Goal: Task Accomplishment & Management: Manage account settings

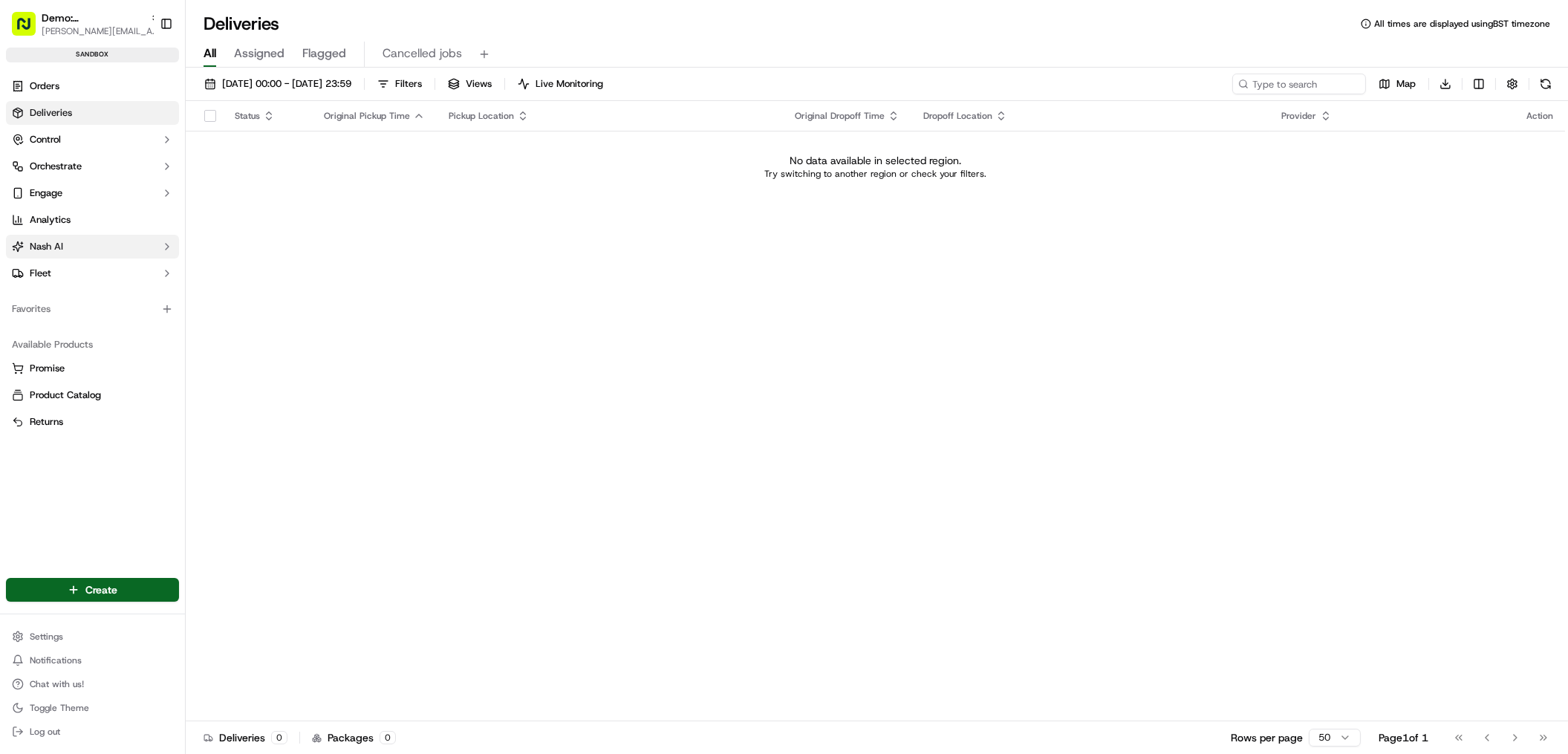
click at [96, 245] on button "Nash AI" at bounding box center [92, 246] width 173 height 24
click at [121, 139] on button "Control" at bounding box center [92, 139] width 173 height 24
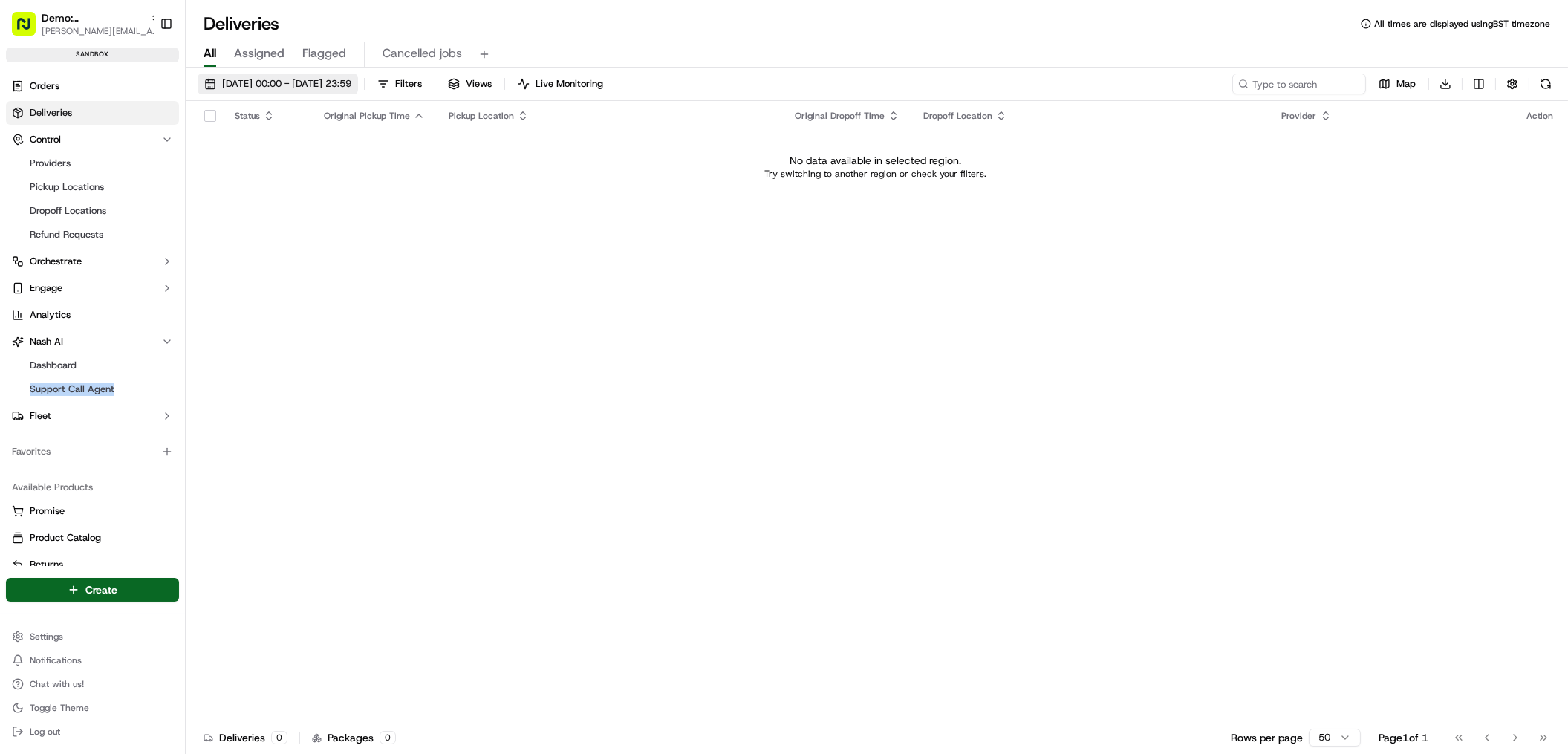
click at [253, 84] on span "15/09/2025 00:00 - 15/09/2025 23:59" at bounding box center [287, 83] width 129 height 13
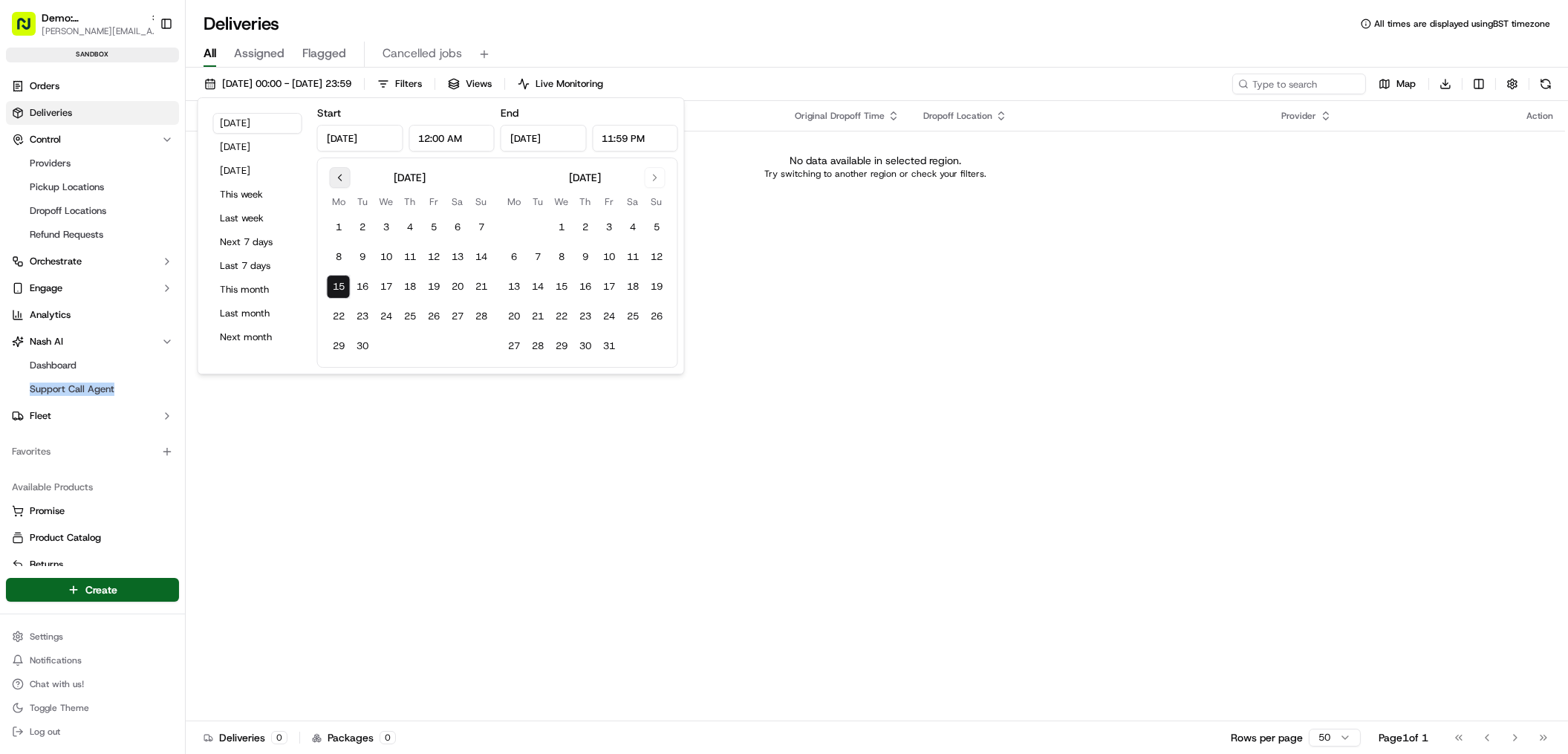
click at [343, 176] on button "Go to previous month" at bounding box center [340, 177] width 21 height 21
drag, startPoint x: 481, startPoint y: 222, endPoint x: 448, endPoint y: 284, distance: 70.2
click at [480, 222] on button "1" at bounding box center [481, 227] width 24 height 24
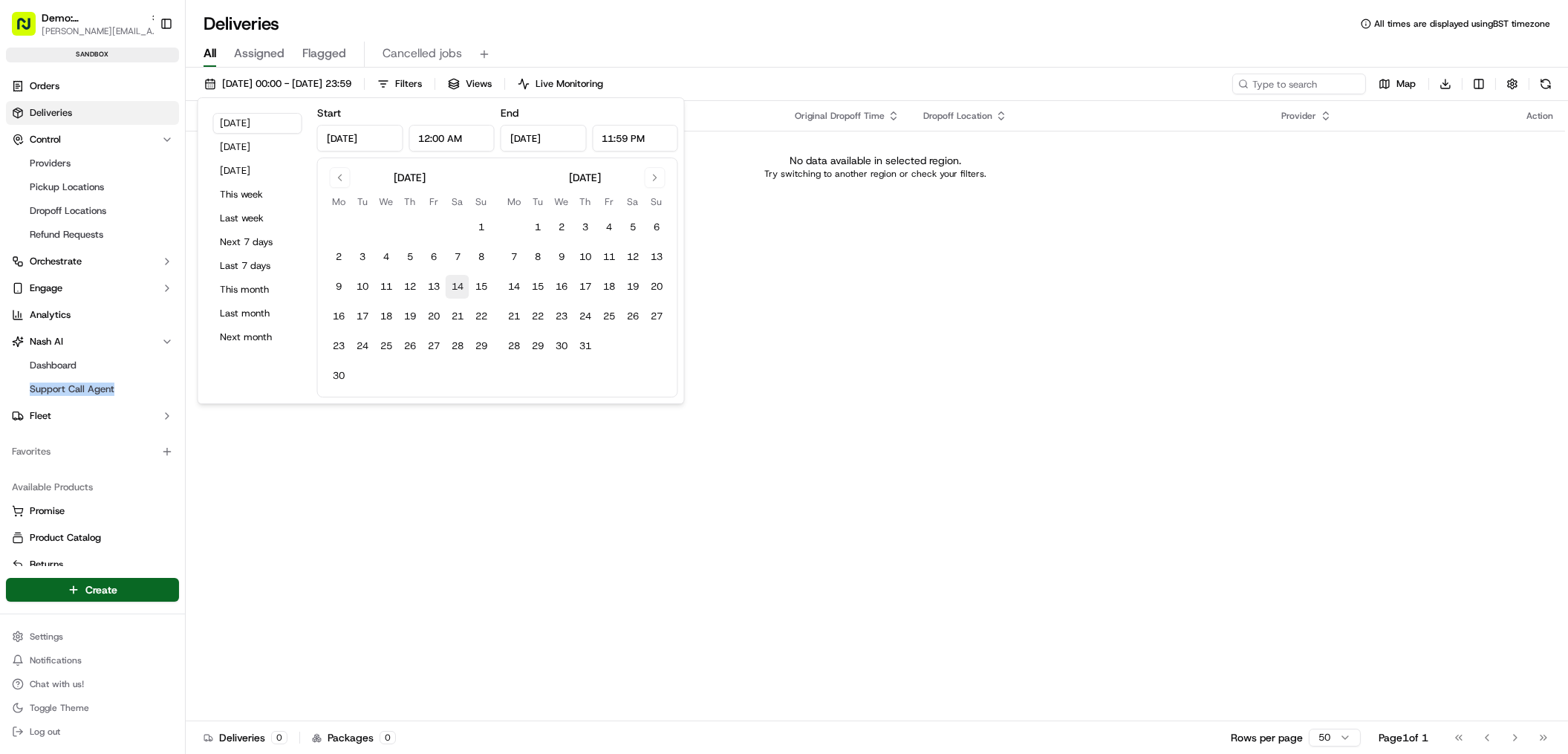
type input "Jun 1, 2025"
click at [339, 375] on button "30" at bounding box center [338, 375] width 24 height 24
type input "Jun 30, 2025"
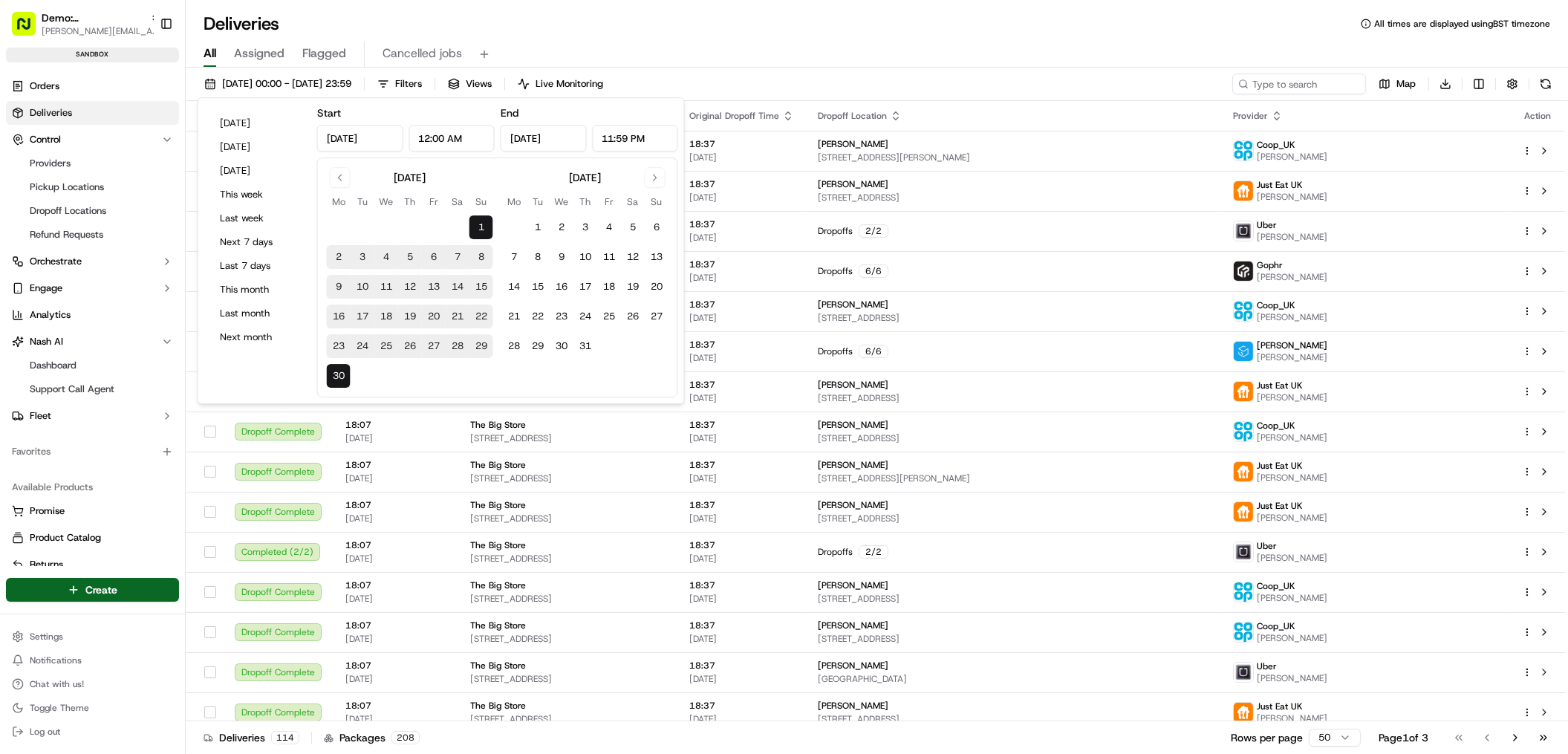
click at [879, 26] on div "Deliveries All times are displayed using BST timezone" at bounding box center [877, 23] width 1382 height 24
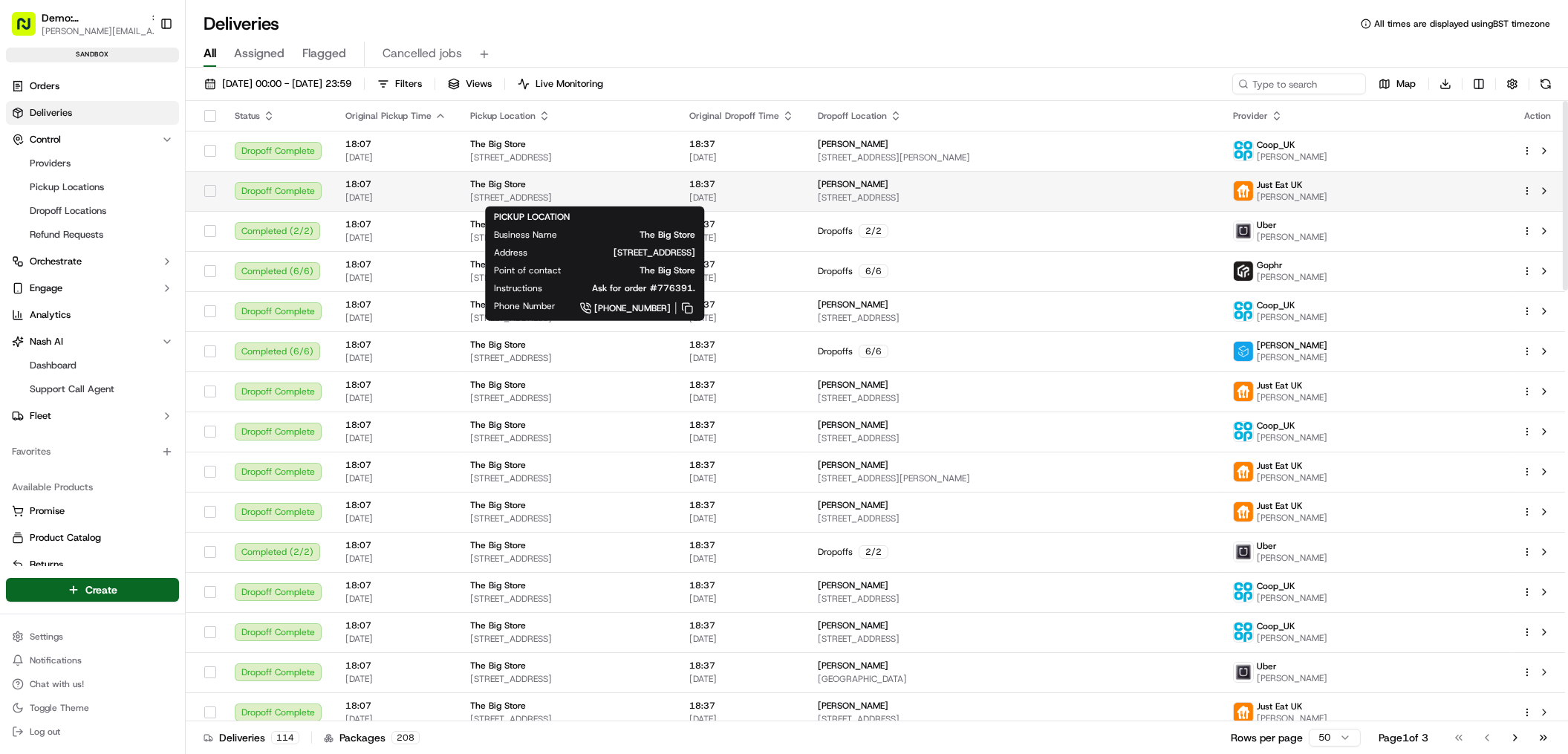
click at [580, 184] on div "The Big Store" at bounding box center [568, 184] width 195 height 12
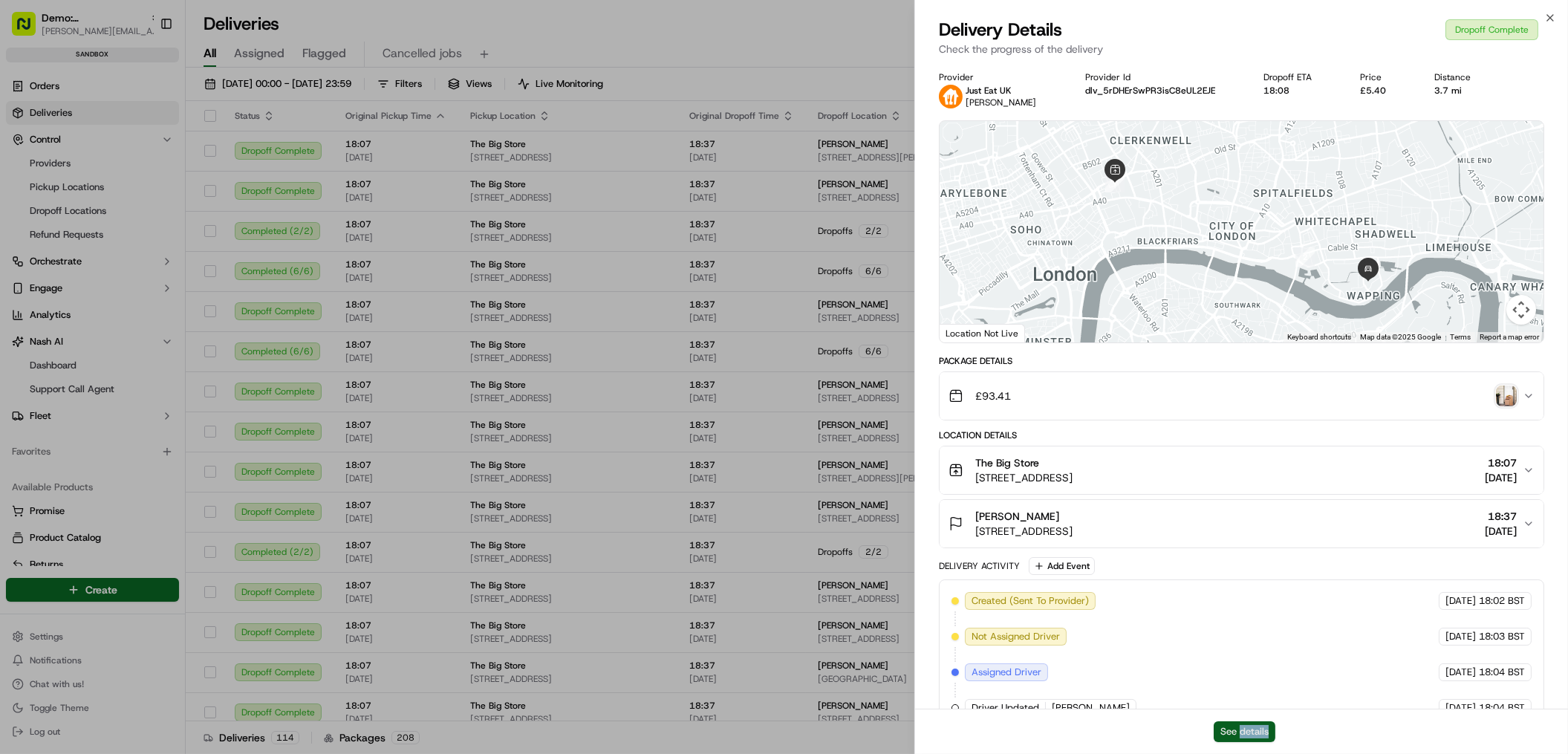
click at [1232, 732] on button "See details" at bounding box center [1244, 731] width 61 height 21
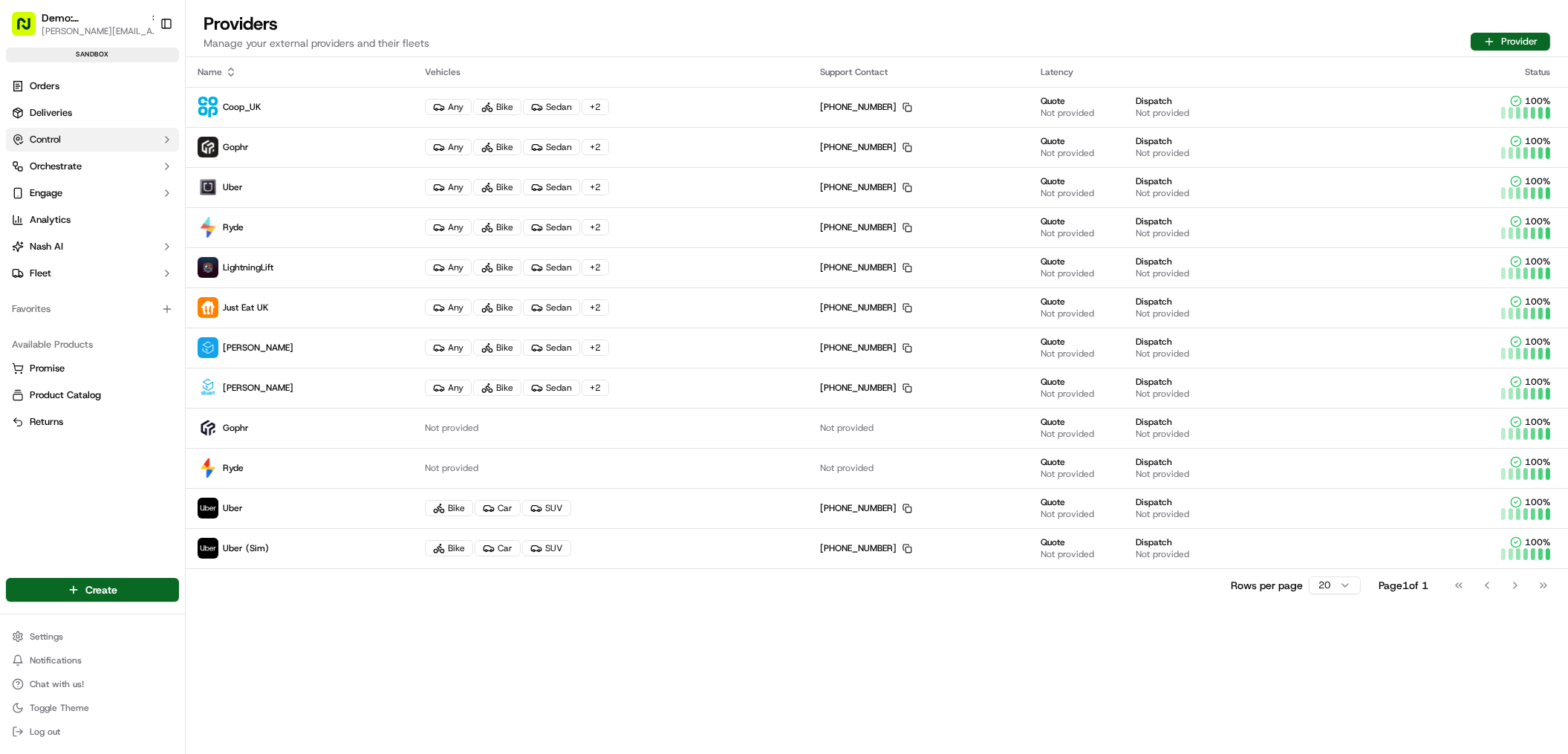
click at [105, 148] on button "Control" at bounding box center [92, 139] width 173 height 24
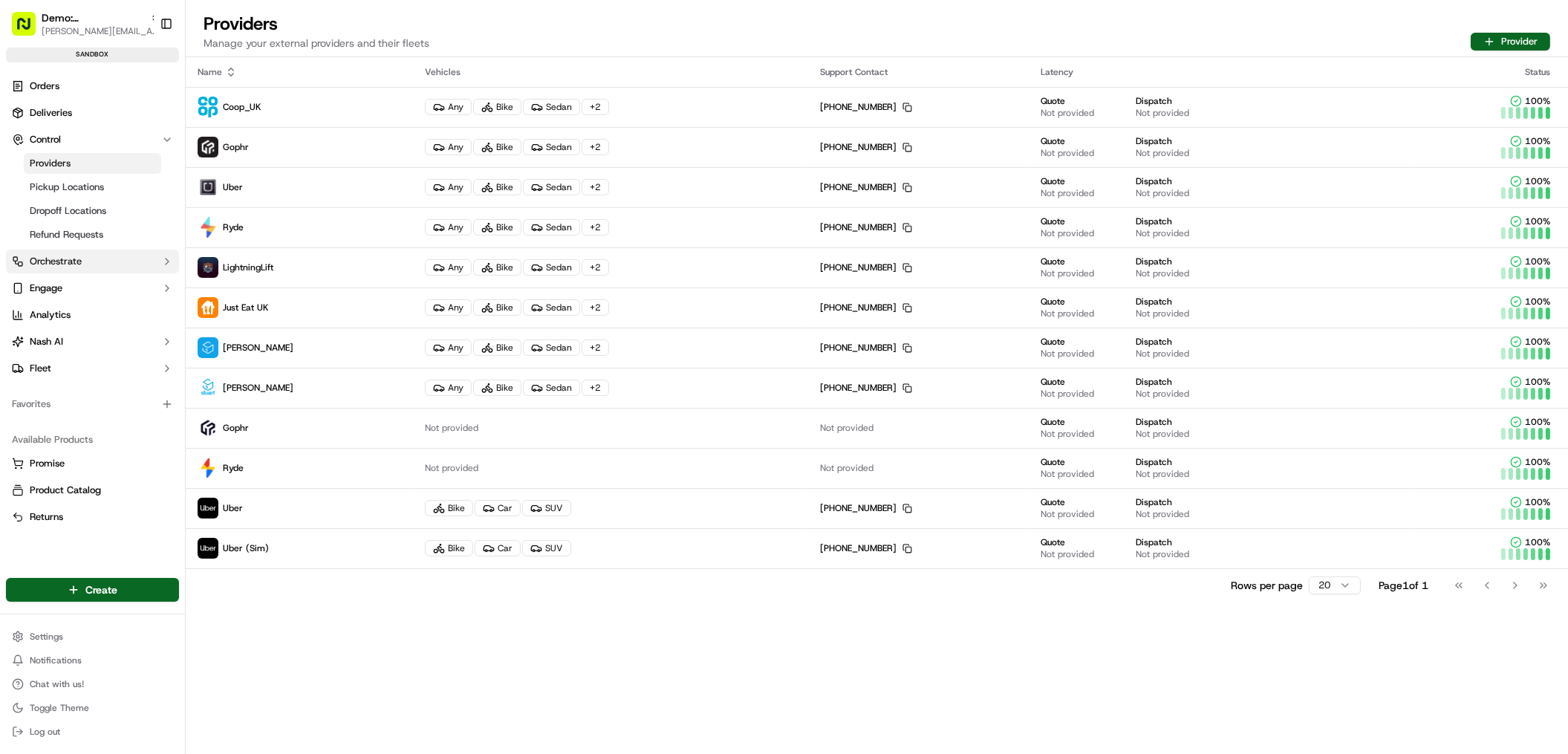
click at [94, 257] on button "Orchestrate" at bounding box center [92, 261] width 173 height 24
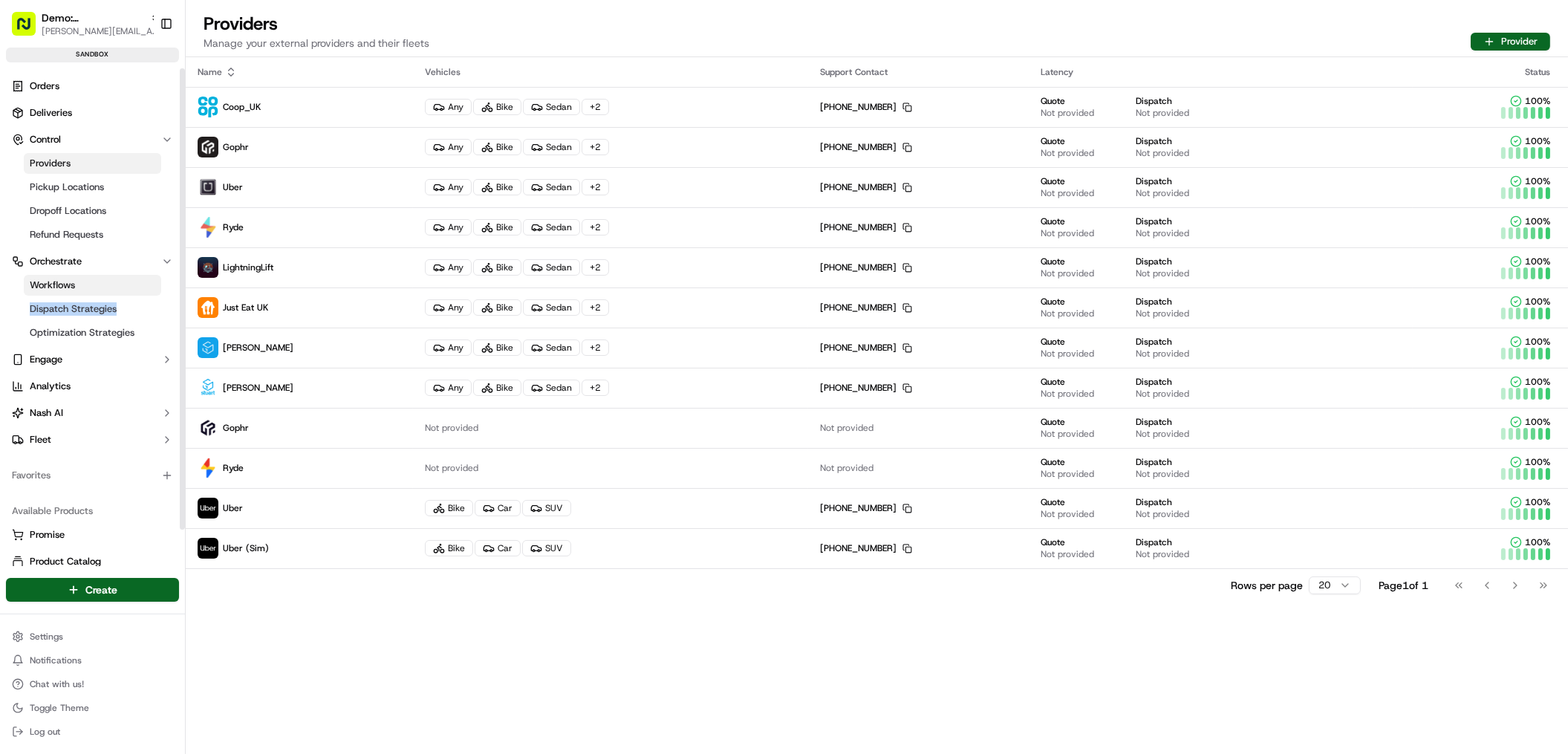
click at [80, 282] on link "Workflows" at bounding box center [92, 285] width 138 height 21
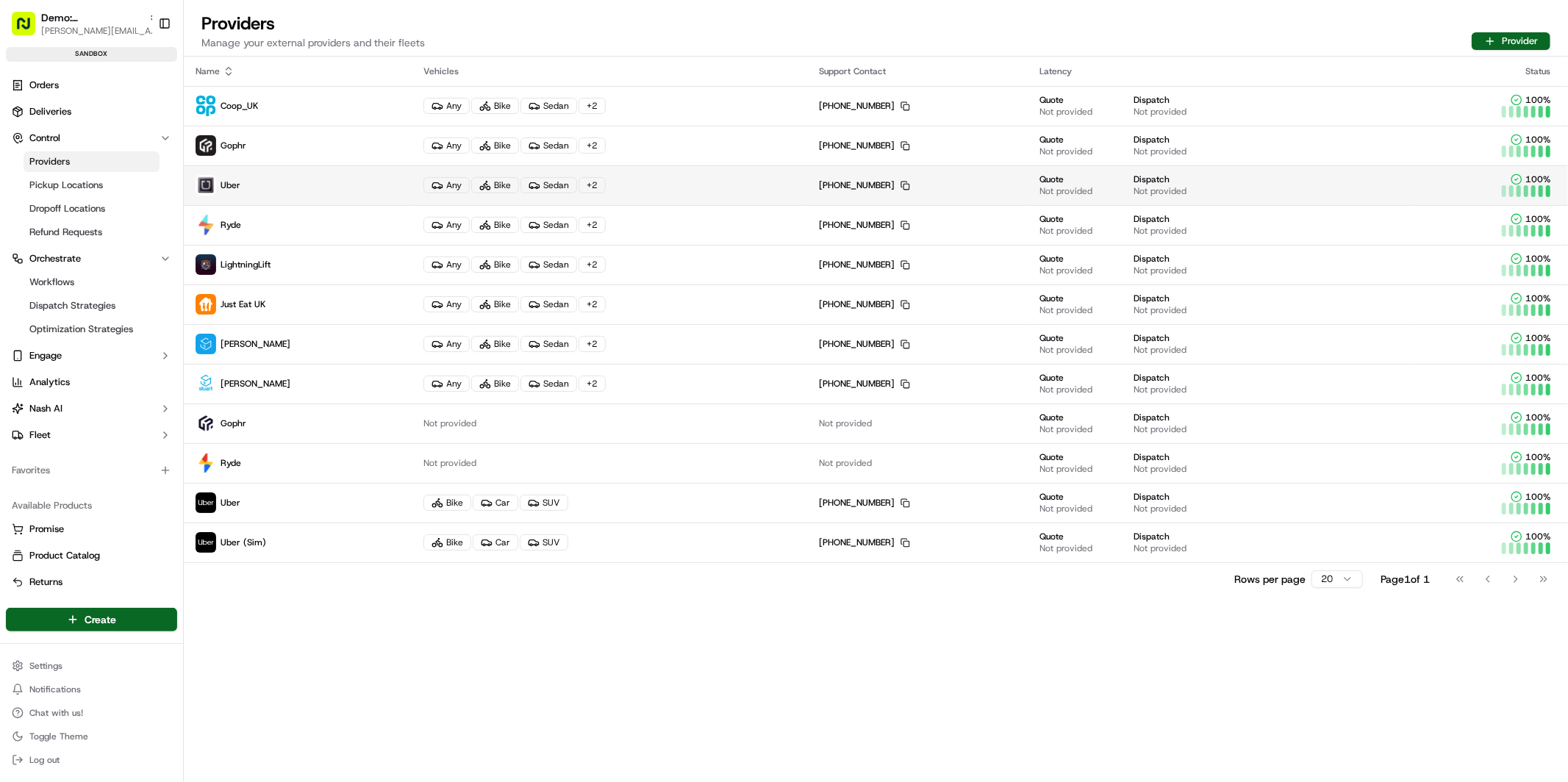
click at [346, 188] on p "Uber" at bounding box center [297, 185] width 205 height 21
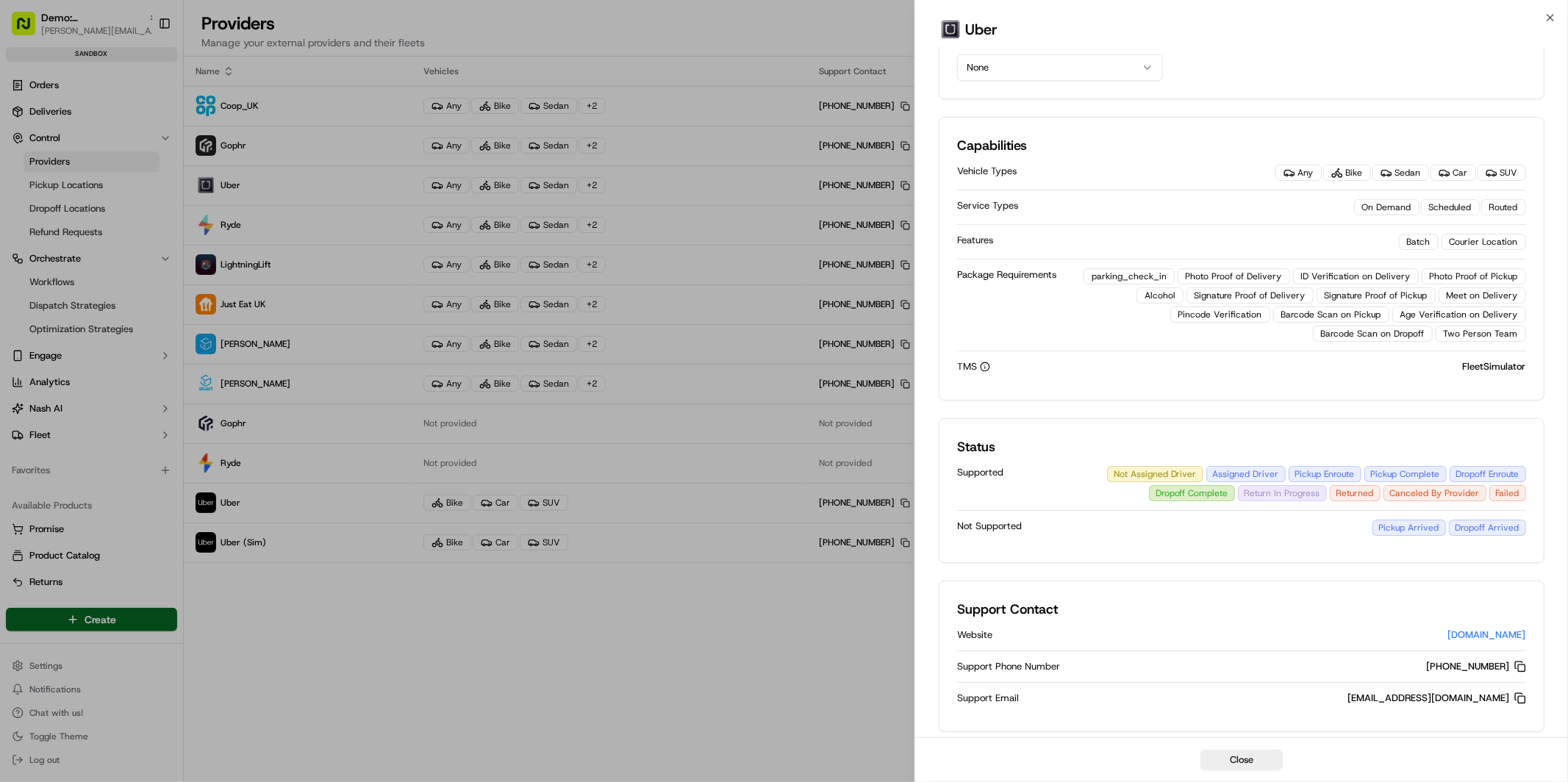
scroll to position [138, 0]
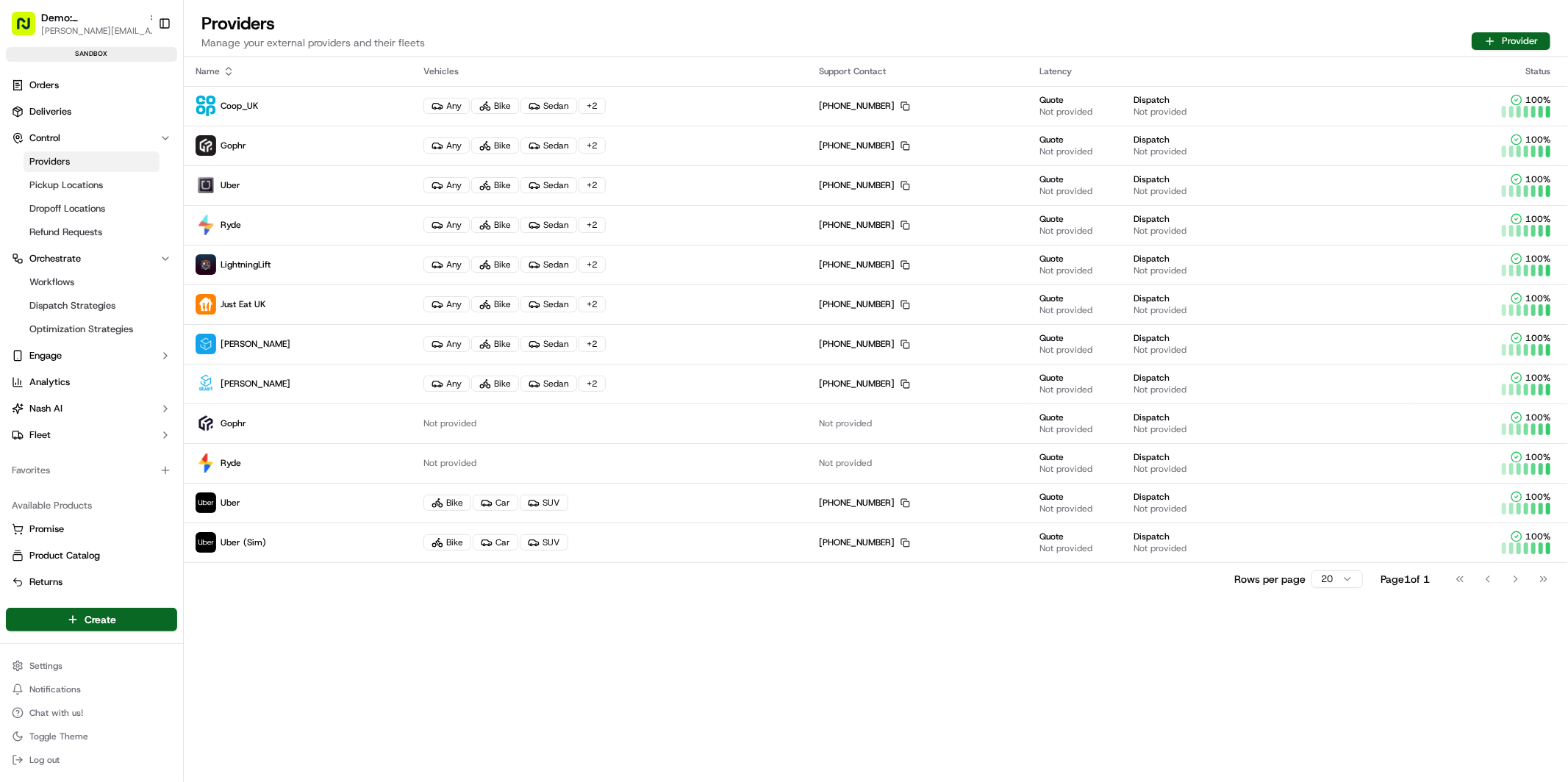
click at [561, 33] on div "Providers Manage your external providers and their fleets Provider" at bounding box center [876, 33] width 1384 height 44
click at [114, 431] on button "Fleet" at bounding box center [91, 435] width 171 height 24
click at [86, 477] on span "Driver Groups" at bounding box center [59, 482] width 60 height 13
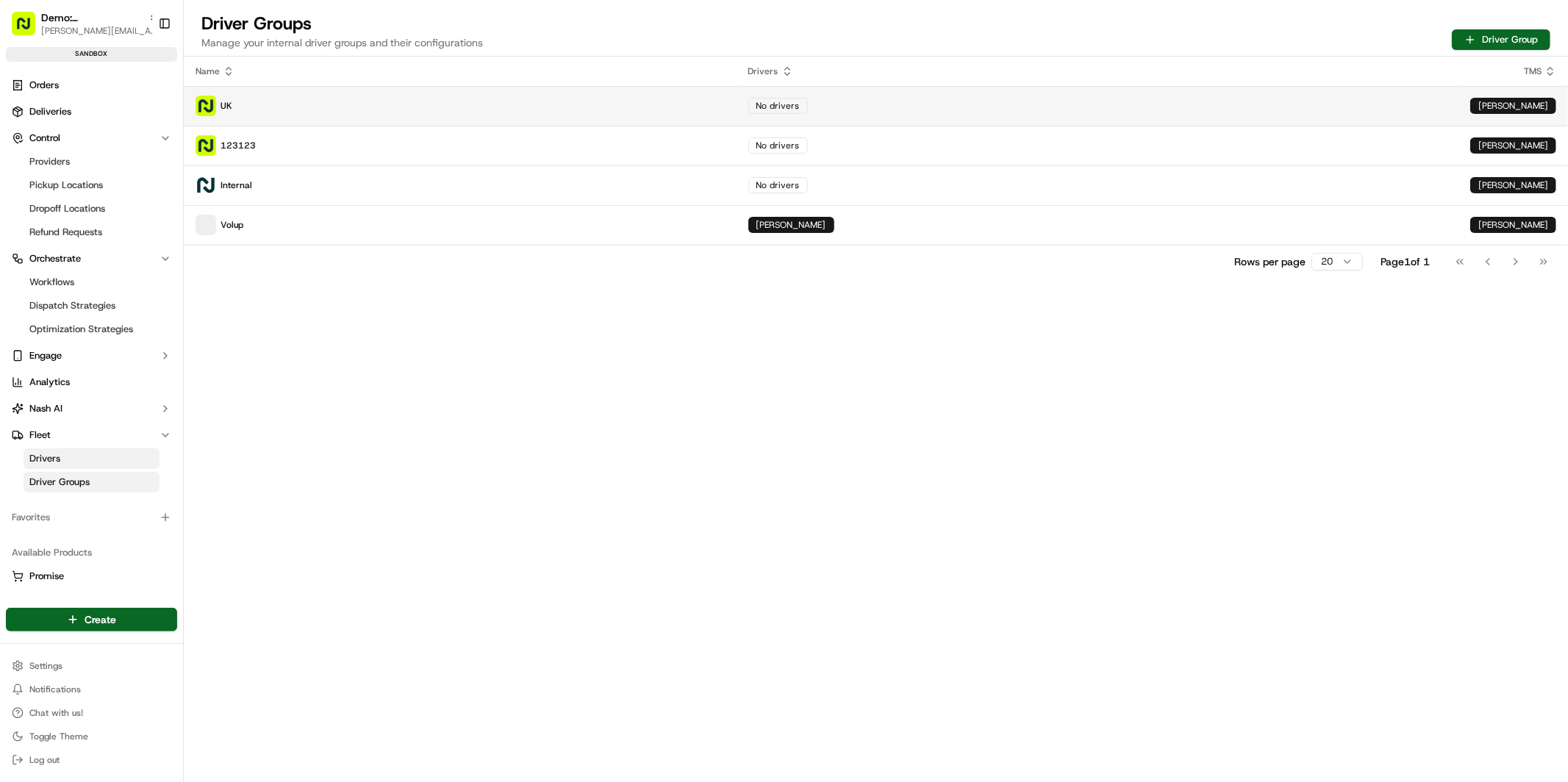
click at [415, 99] on p "UK" at bounding box center [460, 106] width 530 height 21
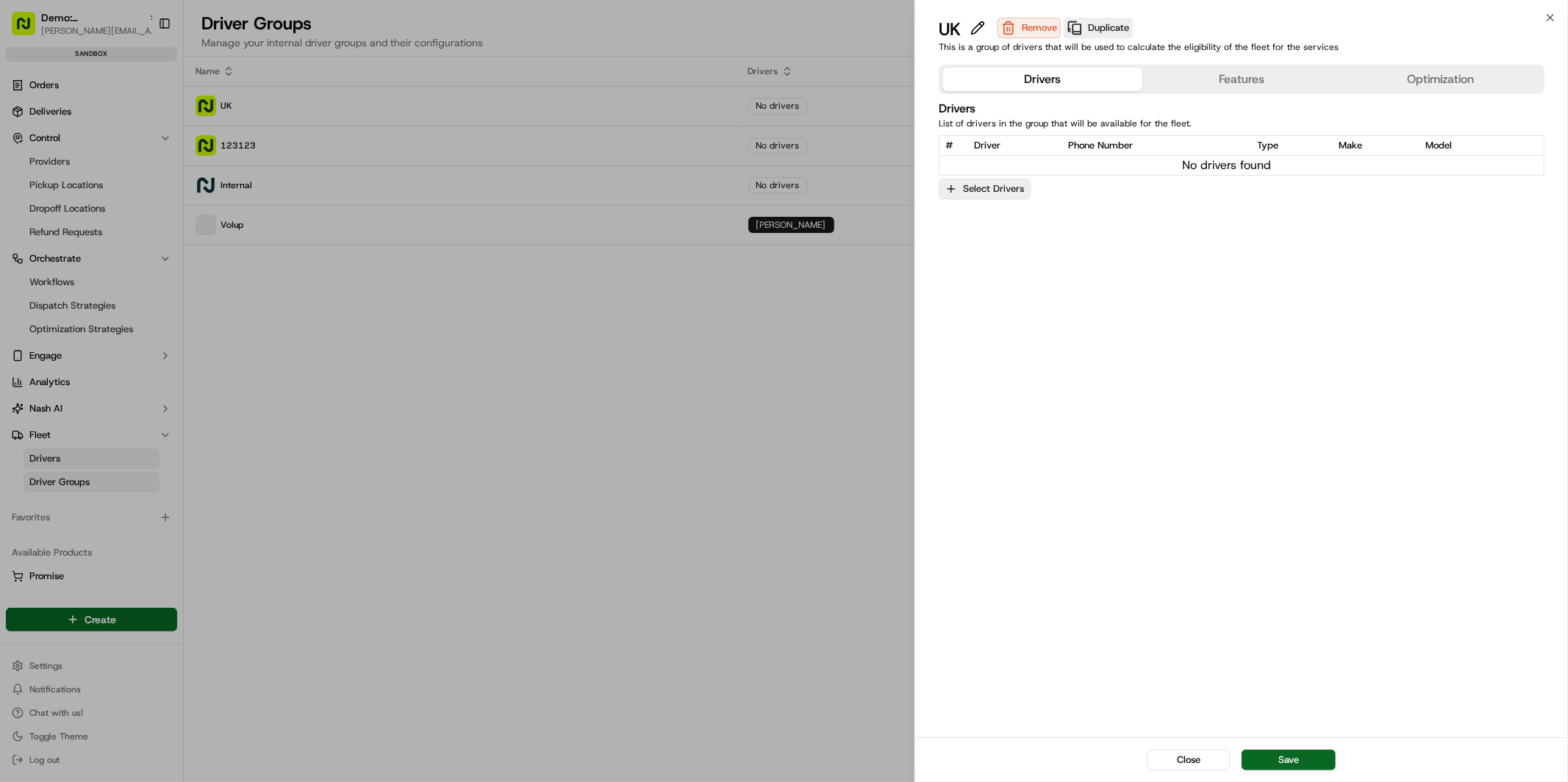
click at [1007, 197] on button "Select Drivers" at bounding box center [984, 189] width 92 height 21
drag, startPoint x: 1013, startPoint y: 331, endPoint x: 1023, endPoint y: 349, distance: 20.6
click at [1013, 331] on span "Patrick Eve" at bounding box center [1054, 332] width 181 height 13
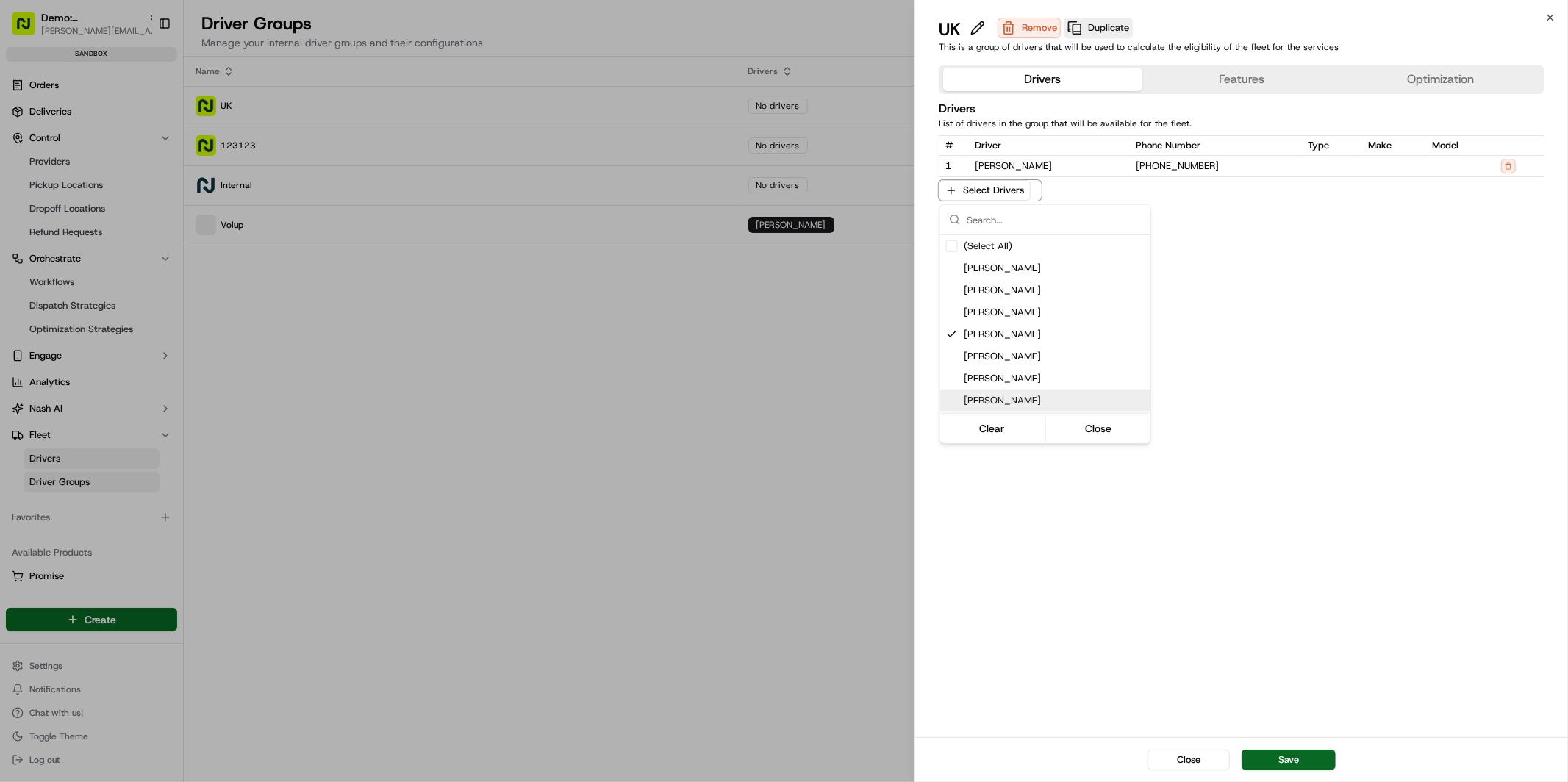
drag, startPoint x: 1025, startPoint y: 403, endPoint x: 1023, endPoint y: 392, distance: 11.2
click at [1025, 403] on span "Mark Simpson" at bounding box center [1054, 400] width 181 height 13
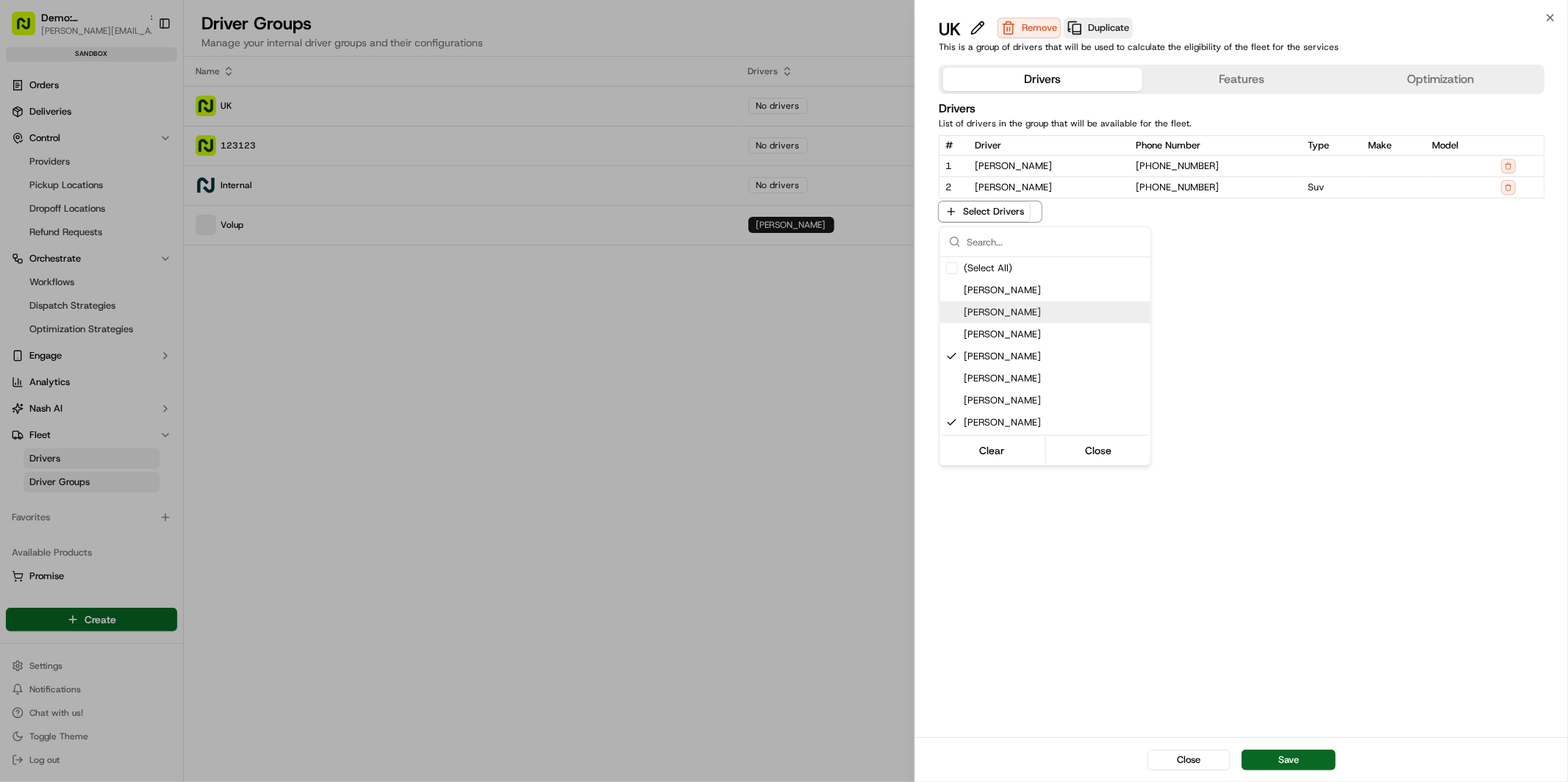
click at [1027, 308] on span "Rufus Eve" at bounding box center [1054, 312] width 181 height 13
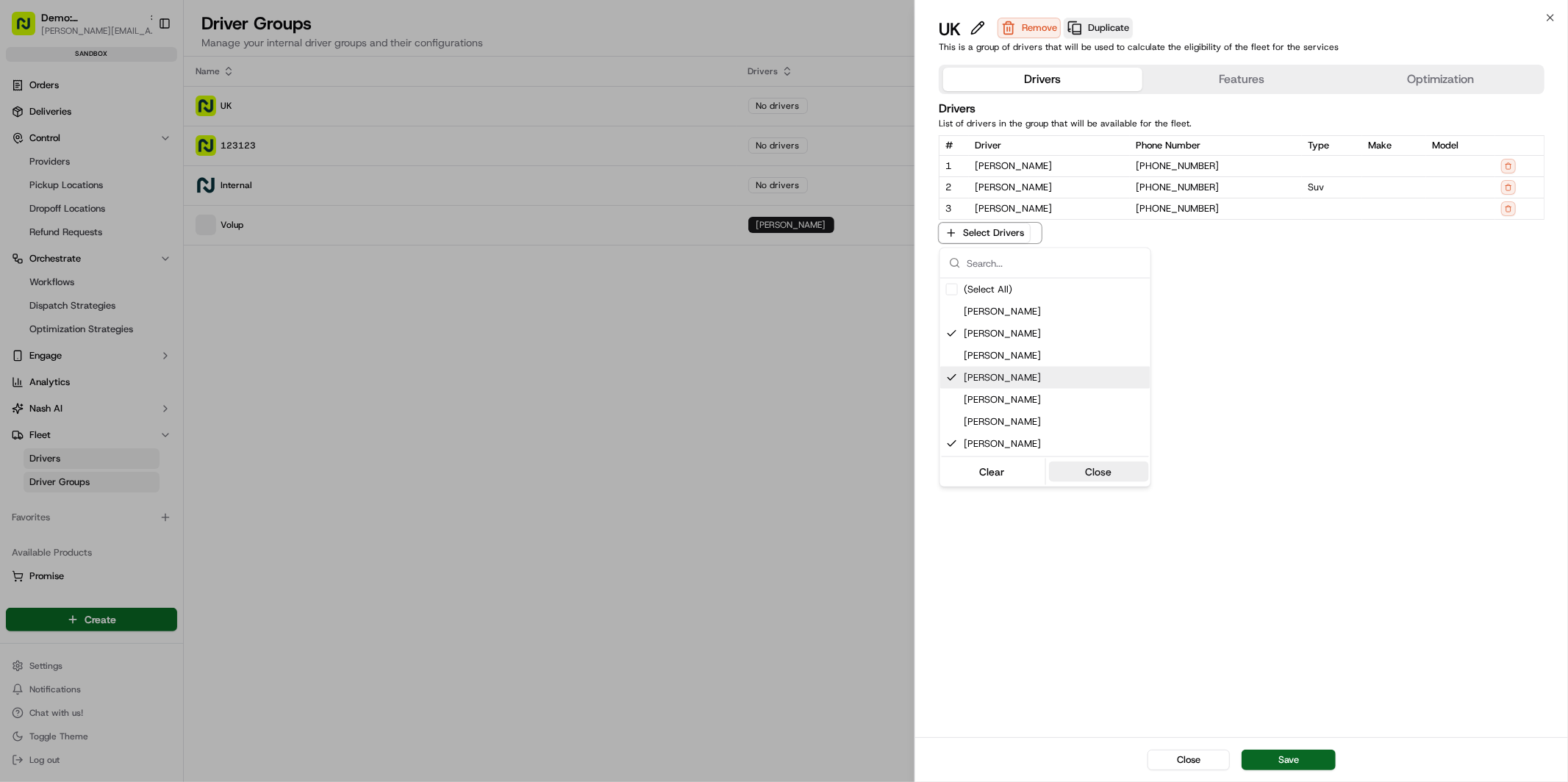
click at [1115, 472] on button "Close" at bounding box center [1099, 472] width 100 height 21
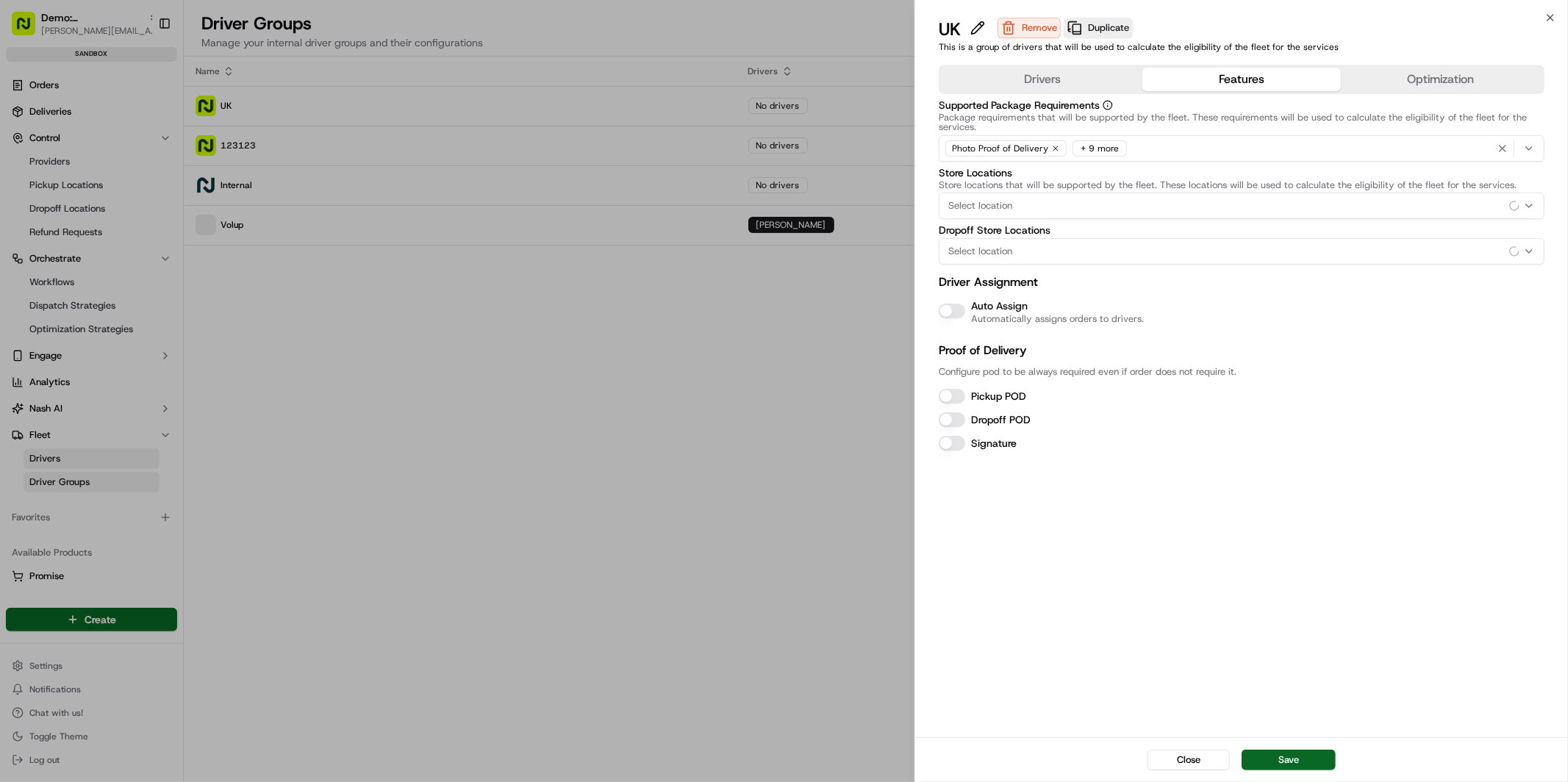
click at [1208, 77] on button "Features" at bounding box center [1242, 79] width 199 height 24
click at [961, 400] on button "Pickup POD" at bounding box center [952, 396] width 27 height 14
drag, startPoint x: 954, startPoint y: 415, endPoint x: 957, endPoint y: 426, distance: 11.4
click at [954, 416] on button "Dropoff POD" at bounding box center [952, 419] width 27 height 14
click at [958, 438] on button "Signature" at bounding box center [952, 443] width 27 height 14
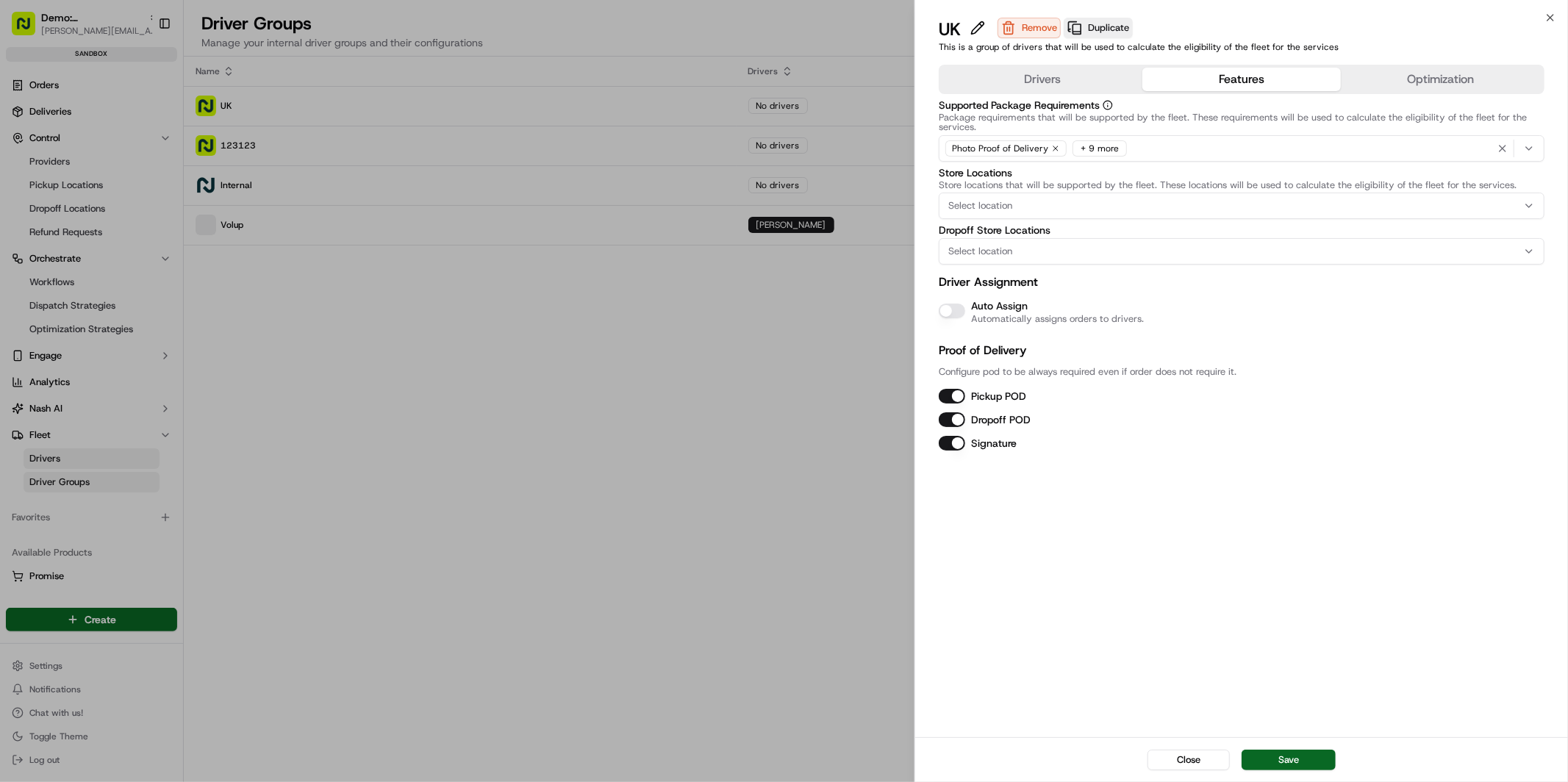
click at [1031, 205] on div "Select location" at bounding box center [1242, 205] width 599 height 13
click at [1045, 286] on span "Chester Road" at bounding box center [1054, 286] width 181 height 13
click at [1266, 297] on div at bounding box center [784, 391] width 1568 height 782
click at [1140, 247] on div "Select location" at bounding box center [1242, 251] width 599 height 13
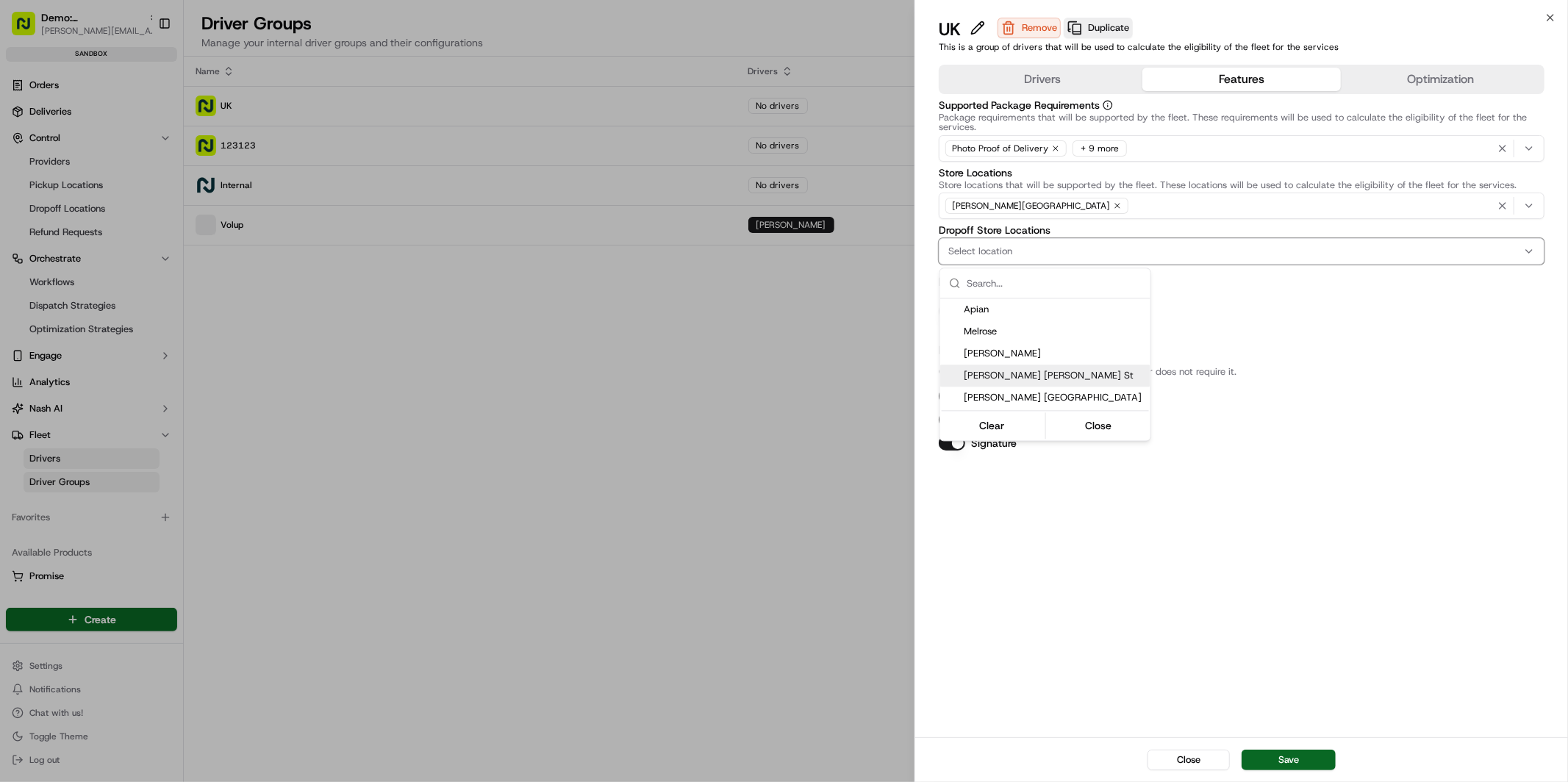
click at [1077, 373] on span "Nash Frith St" at bounding box center [1054, 375] width 181 height 13
click at [1306, 359] on div at bounding box center [784, 391] width 1568 height 782
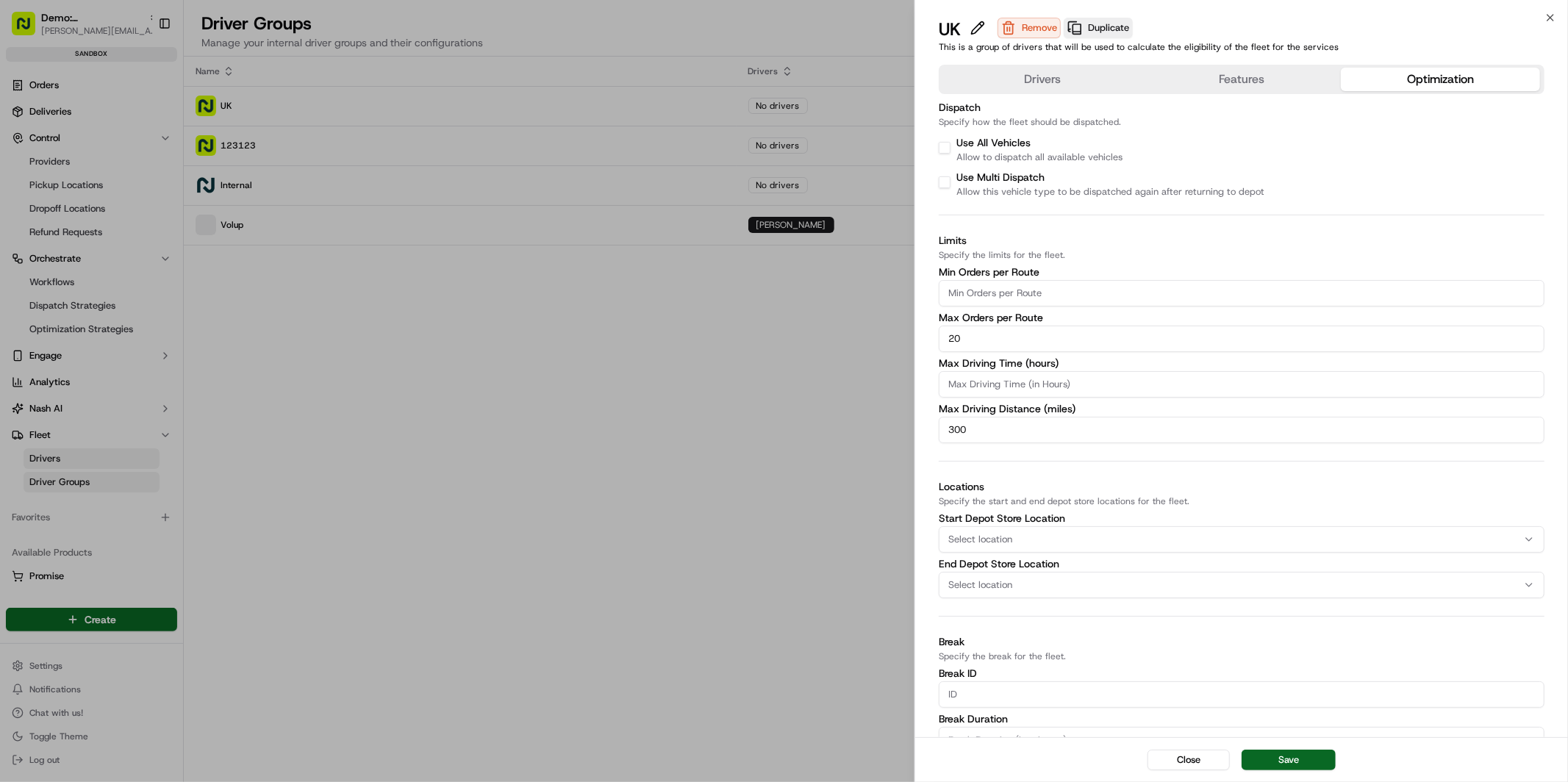
click at [1439, 81] on button "Optimization" at bounding box center [1440, 79] width 199 height 24
click at [727, 399] on body "Demo: UK patrick.eve@usenash.com Toggle Sidebar sandbox Orders Deliveries Contr…" at bounding box center [784, 391] width 1568 height 782
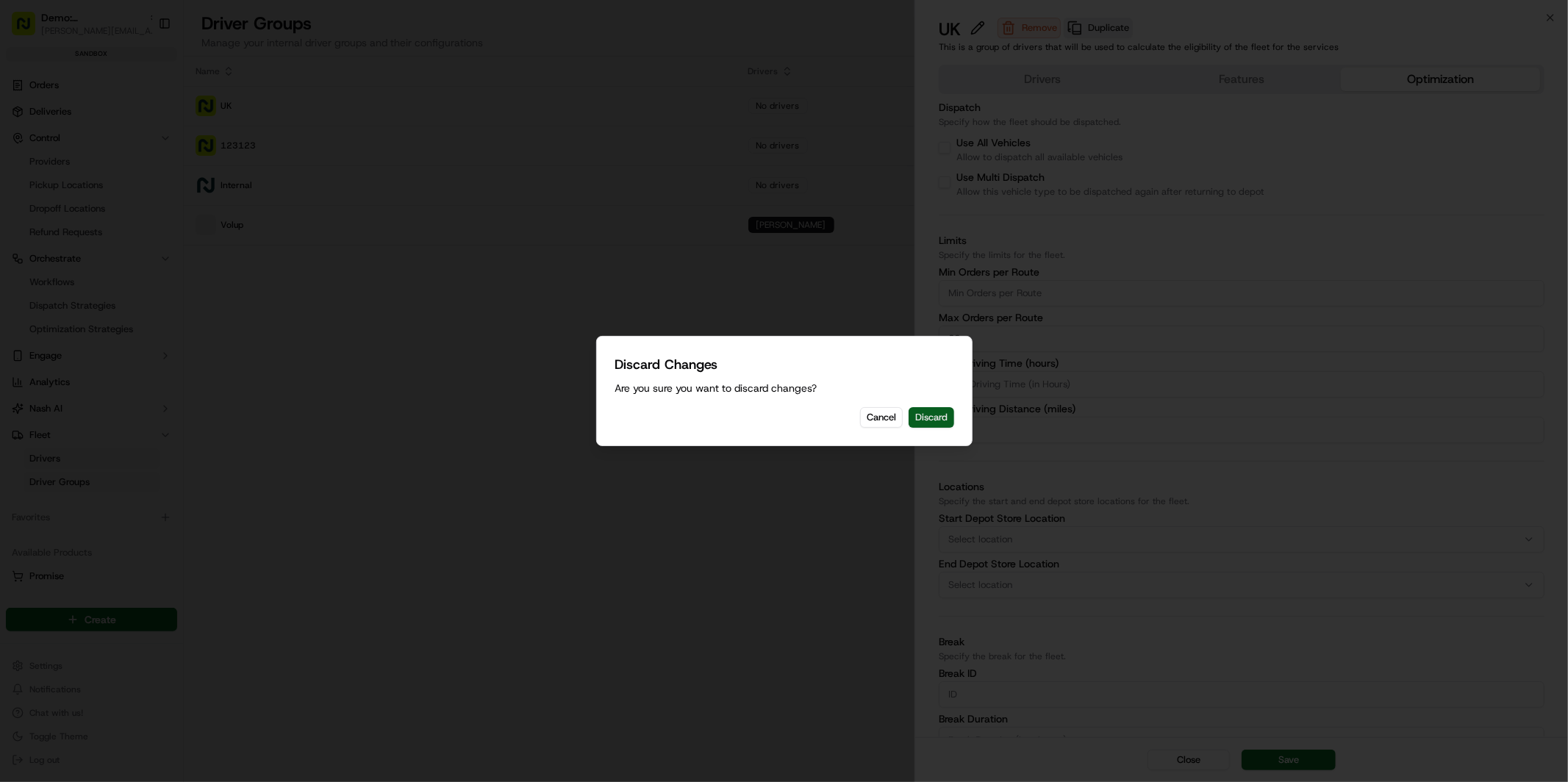
click at [930, 420] on button "Discard" at bounding box center [931, 417] width 46 height 21
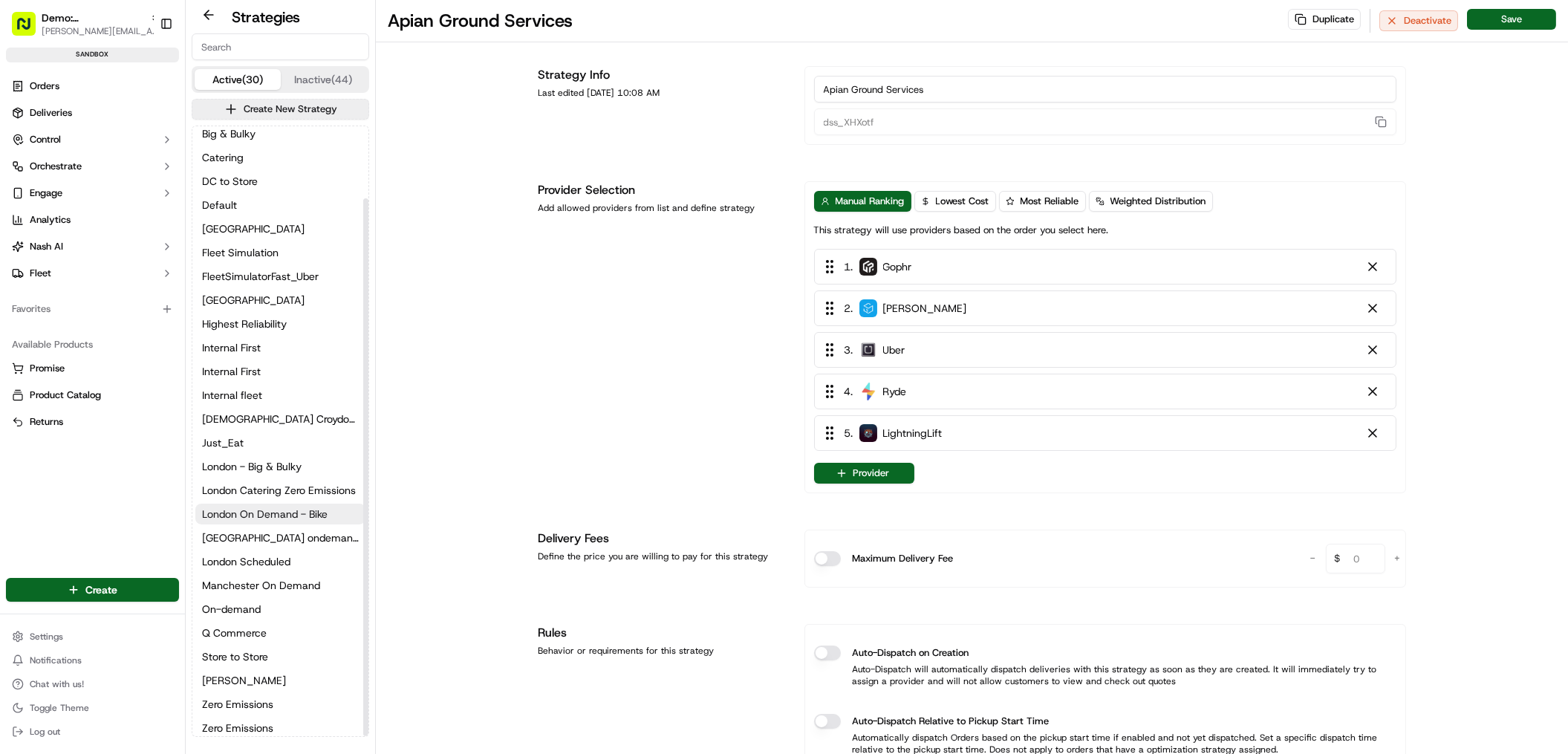
scroll to position [81, 0]
click at [256, 506] on span "London On Demand - Bike" at bounding box center [264, 509] width 125 height 15
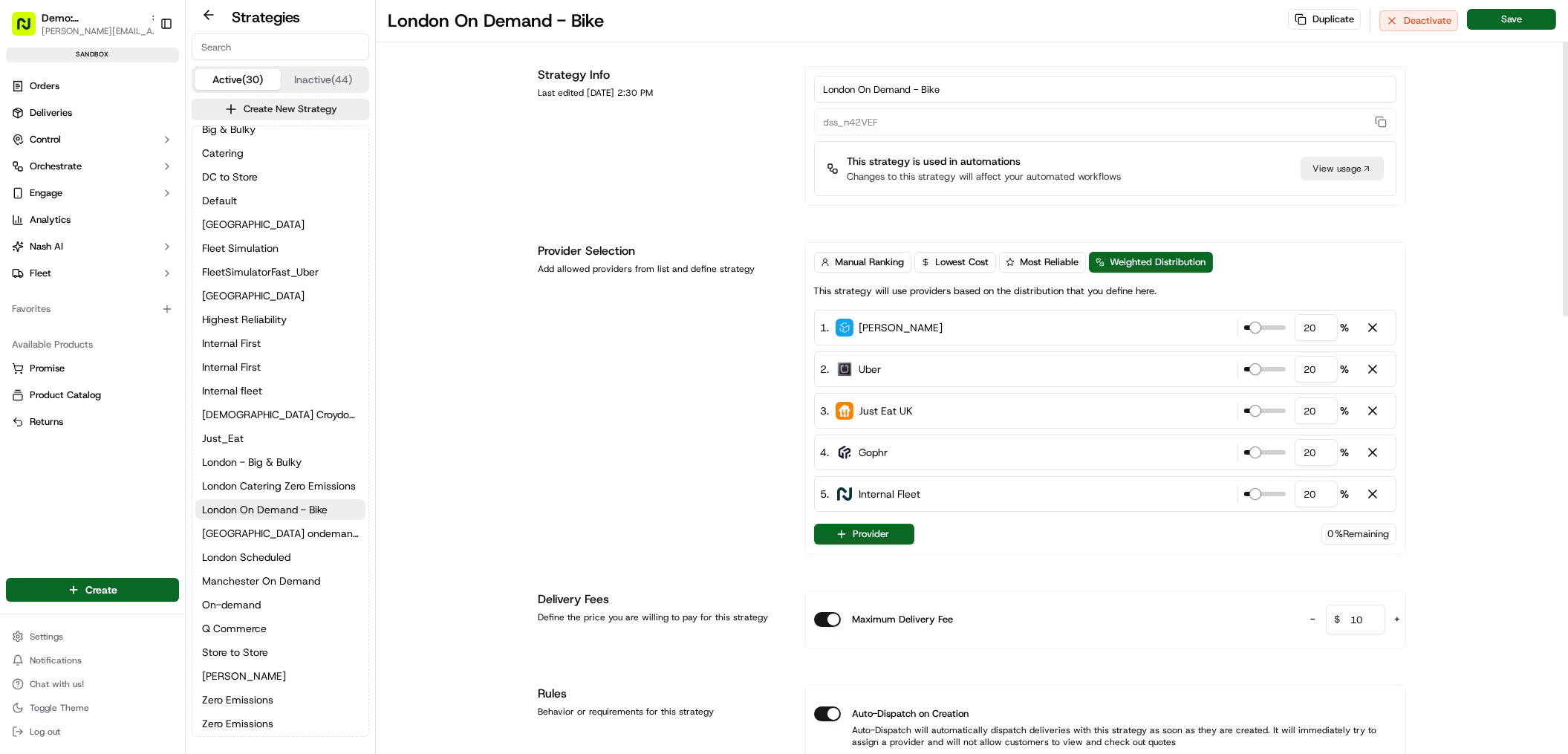
click at [898, 495] on span "Internal Fleet" at bounding box center [890, 493] width 61 height 15
click at [891, 264] on span "Manual Ranking" at bounding box center [870, 261] width 69 height 13
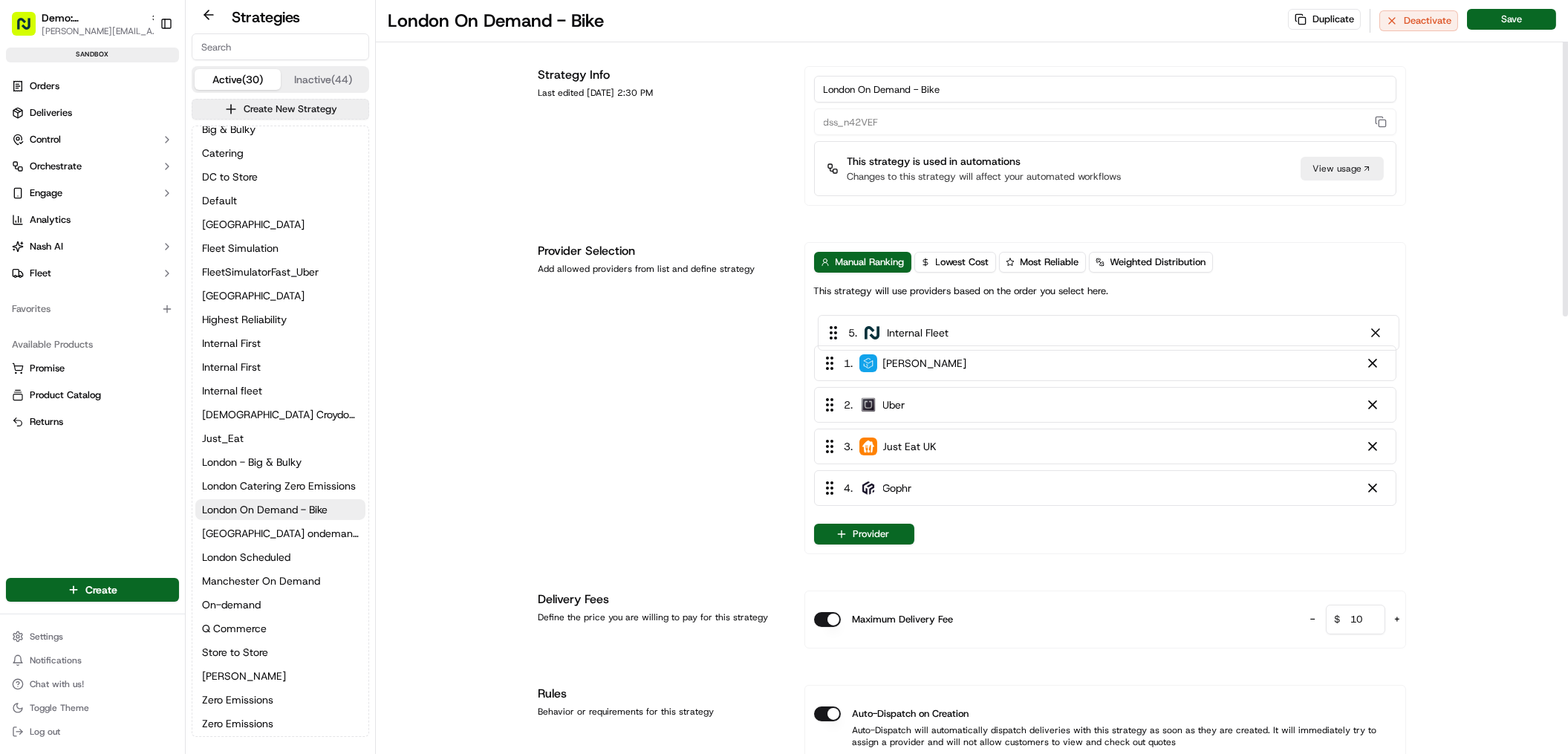
drag, startPoint x: 931, startPoint y: 489, endPoint x: 925, endPoint y: 313, distance: 176.1
click at [925, 313] on div "1 . Stuart 2 . Uber 3 . Just Eat UK 4 . Gophr 5 . Internal Fleet" at bounding box center [1105, 410] width 583 height 202
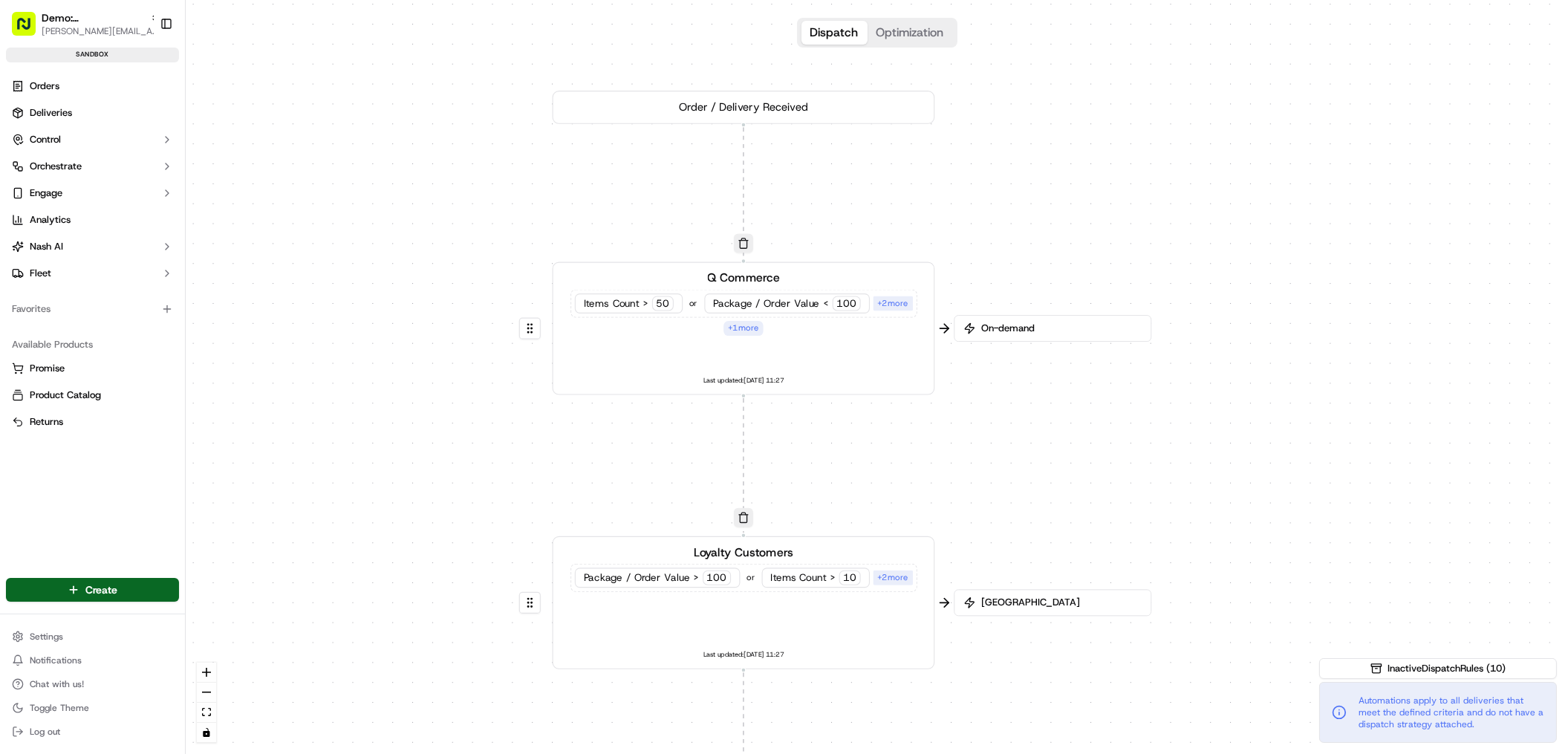
drag, startPoint x: 836, startPoint y: 249, endPoint x: 798, endPoint y: 407, distance: 162.5
click at [798, 412] on div "0 0 0 0 0 Order / Delivery Received Q Commerce Items Count > 50 or Package / Or…" at bounding box center [877, 377] width 1382 height 754
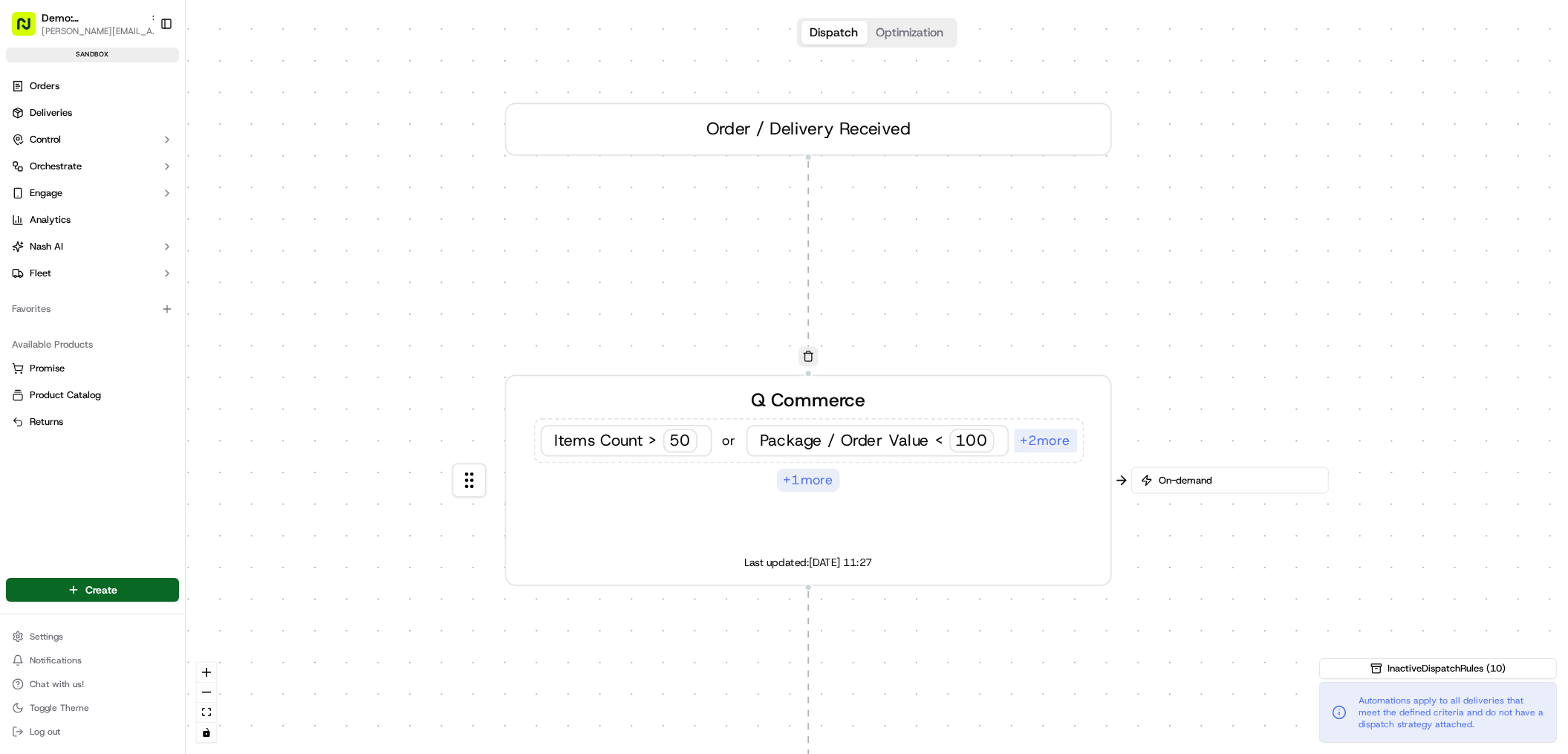
drag, startPoint x: 1022, startPoint y: 429, endPoint x: 1121, endPoint y: 622, distance: 216.9
click at [1122, 628] on div "0 0 0 0 0 Order / Delivery Received Q Commerce Items Count > 50 or Package / Or…" at bounding box center [877, 377] width 1382 height 754
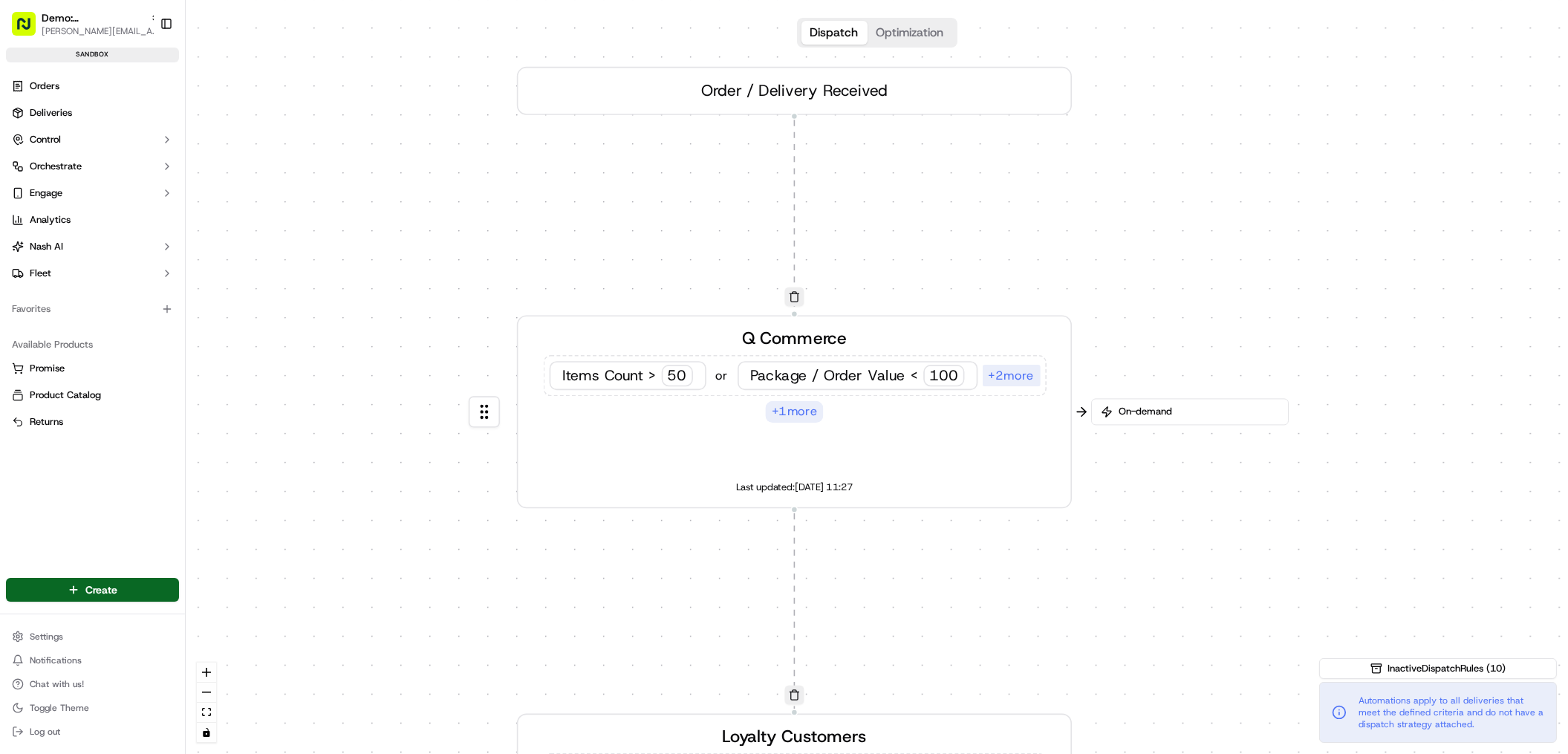
drag, startPoint x: 1088, startPoint y: 596, endPoint x: 1041, endPoint y: 519, distance: 90.2
click at [1041, 519] on div "0 0 0 0 0 Order / Delivery Received Q Commerce Items Count > 50 or Package / Or…" at bounding box center [877, 377] width 1382 height 754
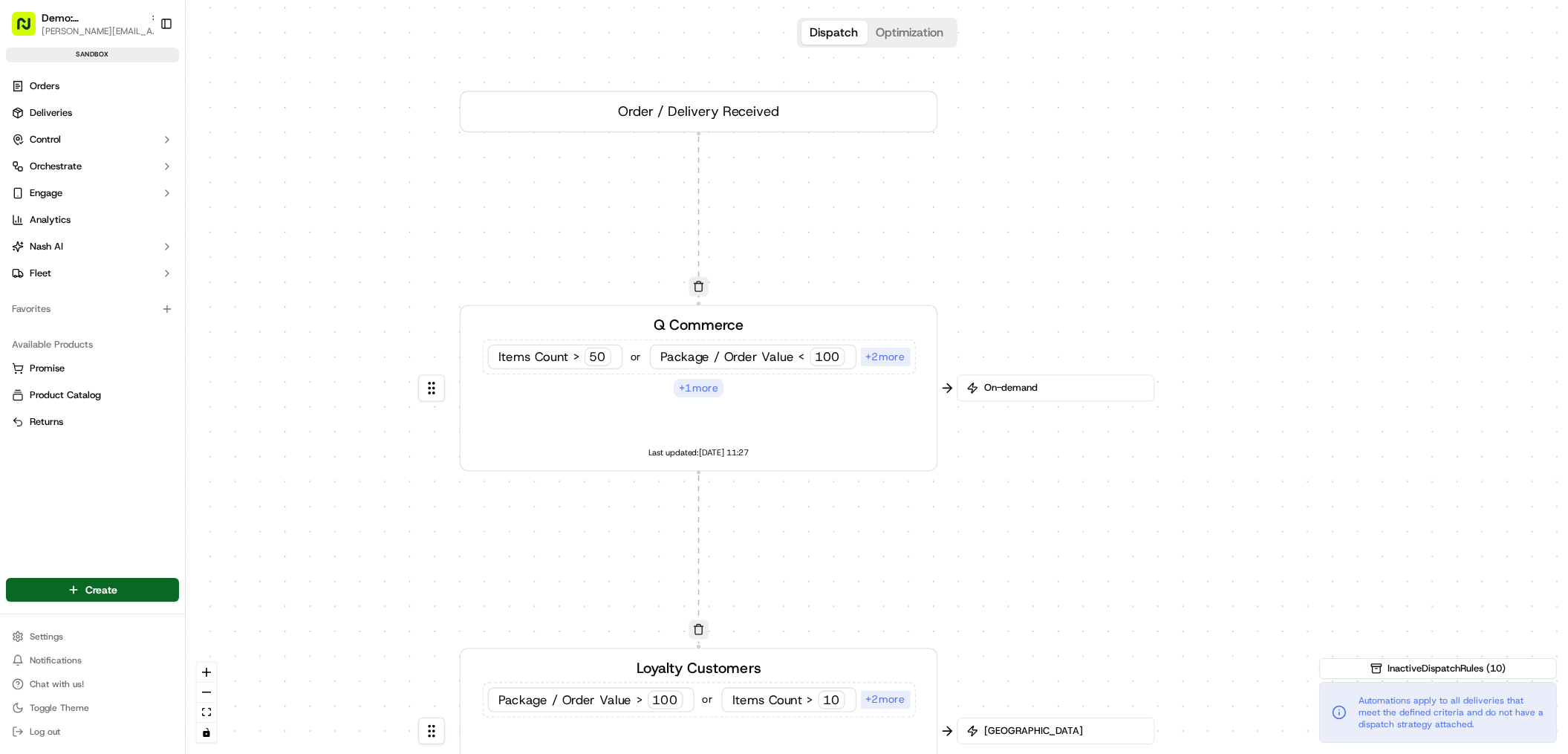
drag, startPoint x: 1081, startPoint y: 310, endPoint x: 957, endPoint y: 271, distance: 130.0
click at [957, 271] on div "0 0 0 0 0 Order / Delivery Received Q Commerce Items Count > 50 or Package / Or…" at bounding box center [877, 377] width 1382 height 754
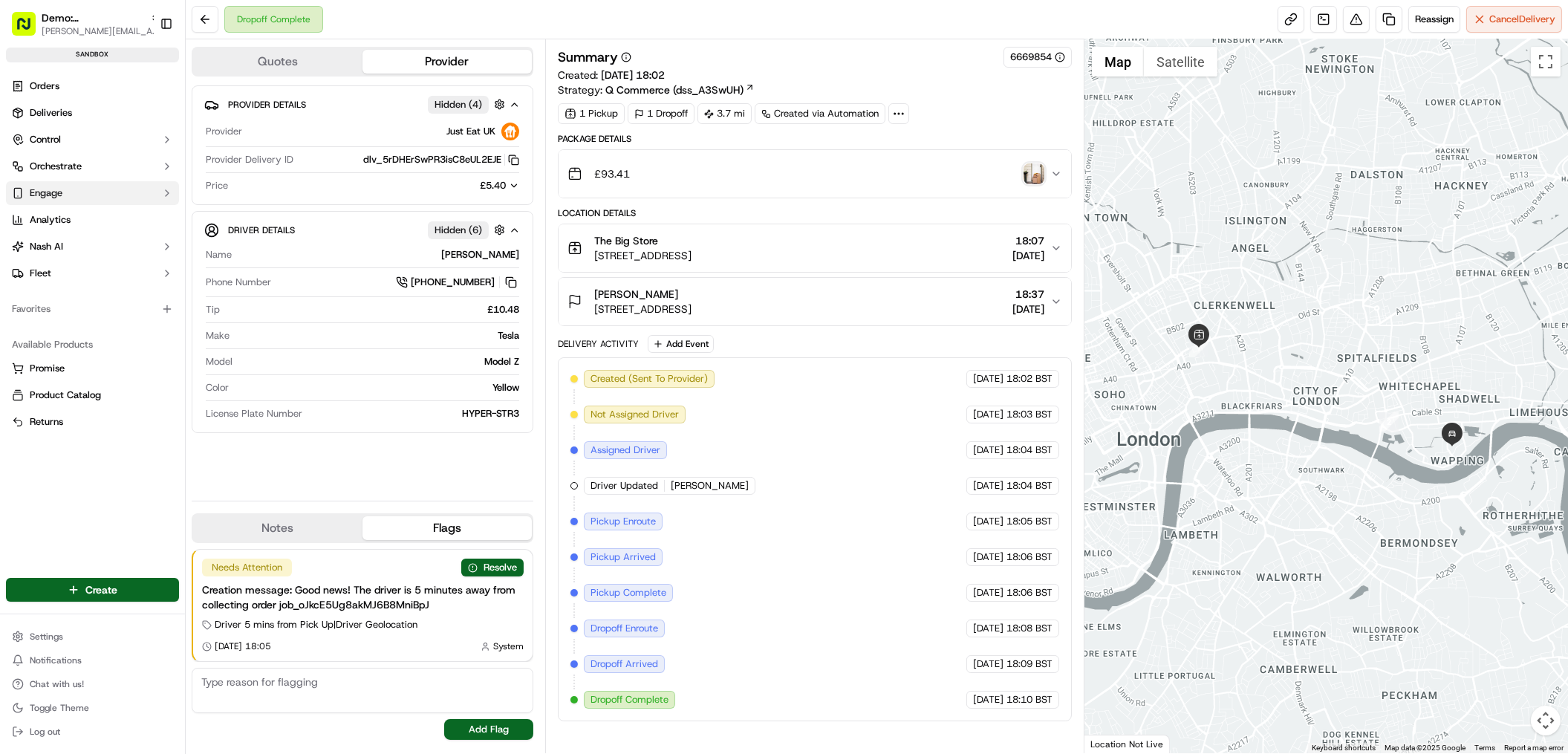
click at [58, 190] on span "Engage" at bounding box center [46, 193] width 33 height 13
click at [43, 137] on span "Control" at bounding box center [45, 139] width 32 height 13
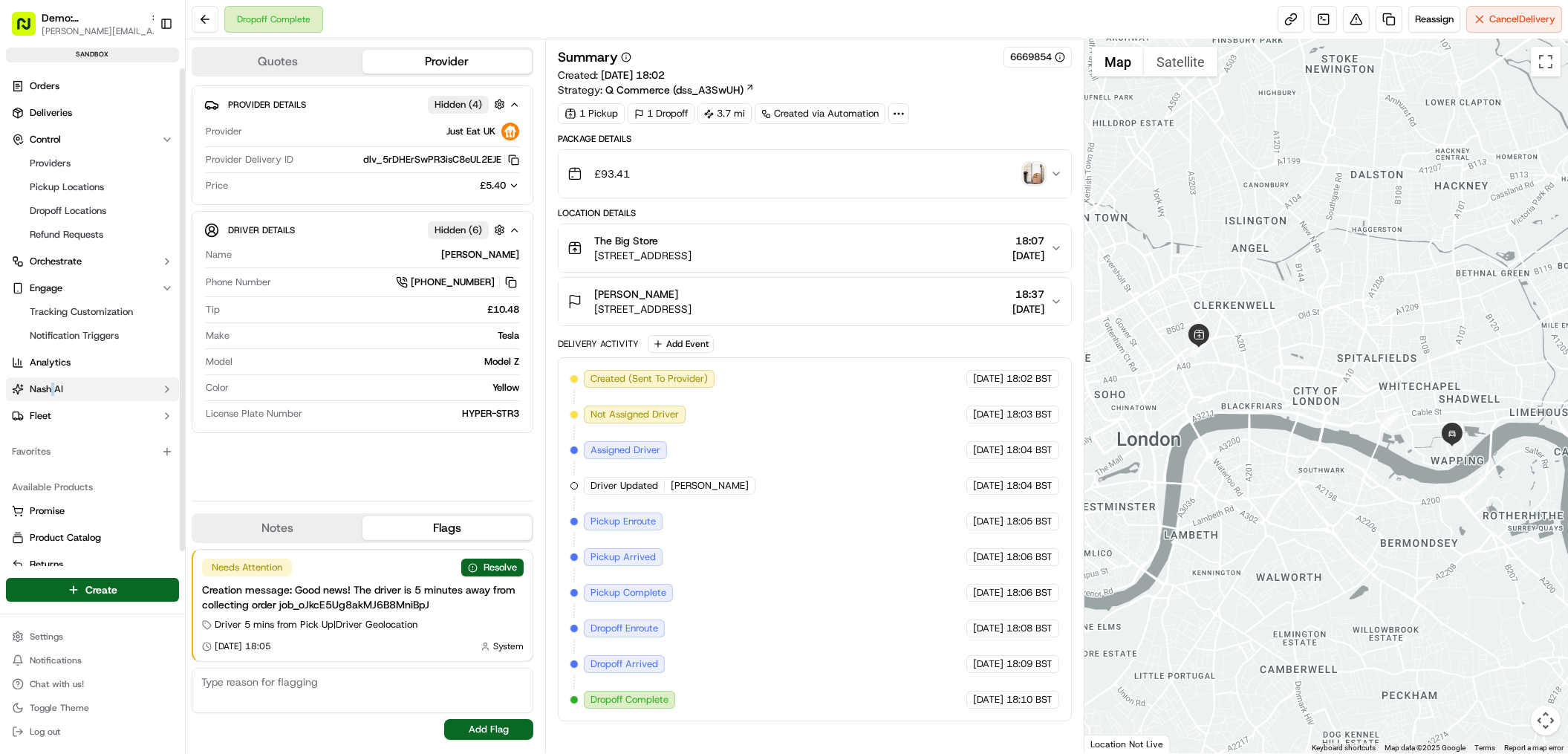
click at [39, 390] on span "Nash AI" at bounding box center [46, 389] width 33 height 13
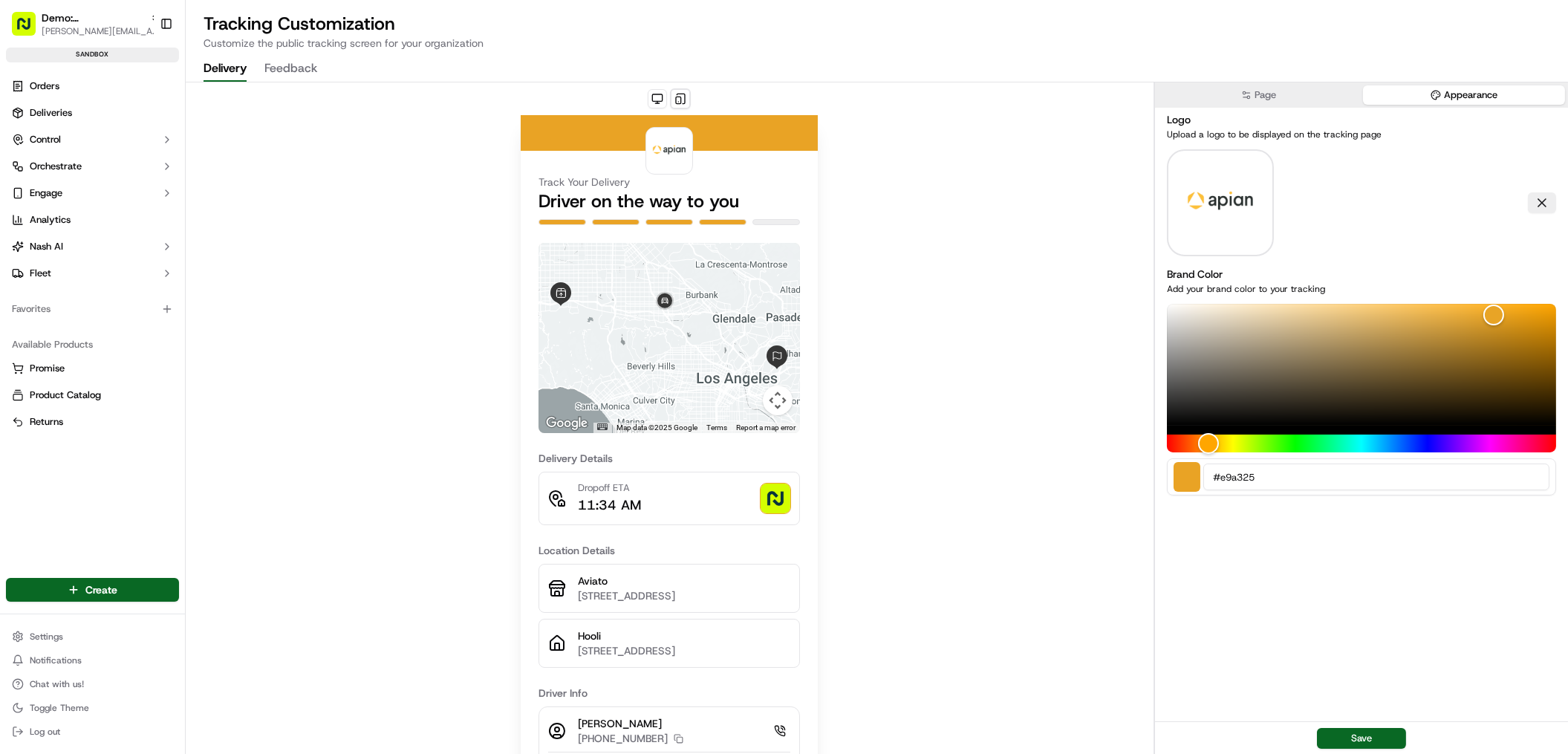
click at [1521, 99] on button "Appearance" at bounding box center [1463, 95] width 202 height 19
click at [1535, 199] on button at bounding box center [1542, 202] width 28 height 21
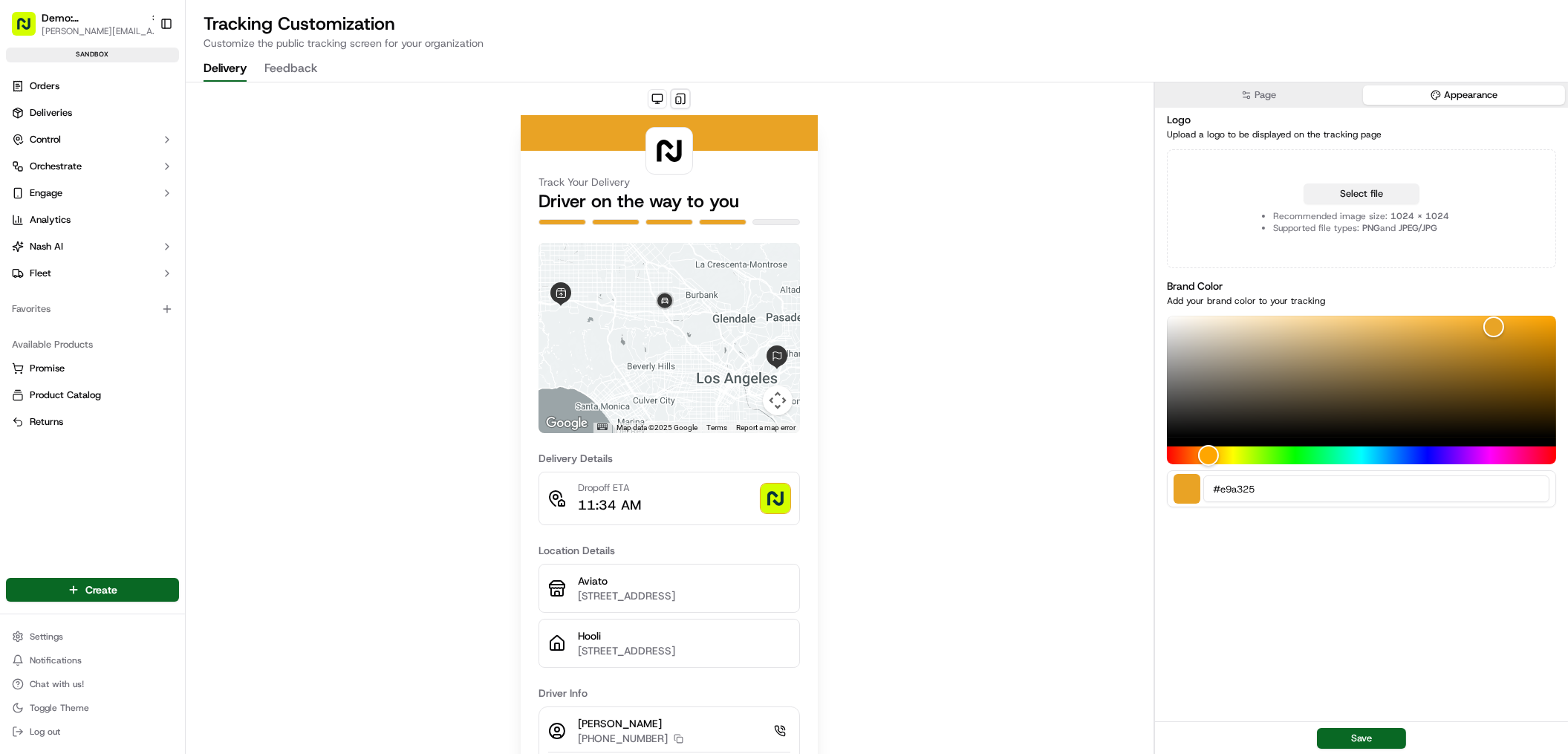
click at [1341, 194] on button "Select file" at bounding box center [1361, 194] width 116 height 21
click at [1369, 198] on button "Select file" at bounding box center [1361, 194] width 116 height 21
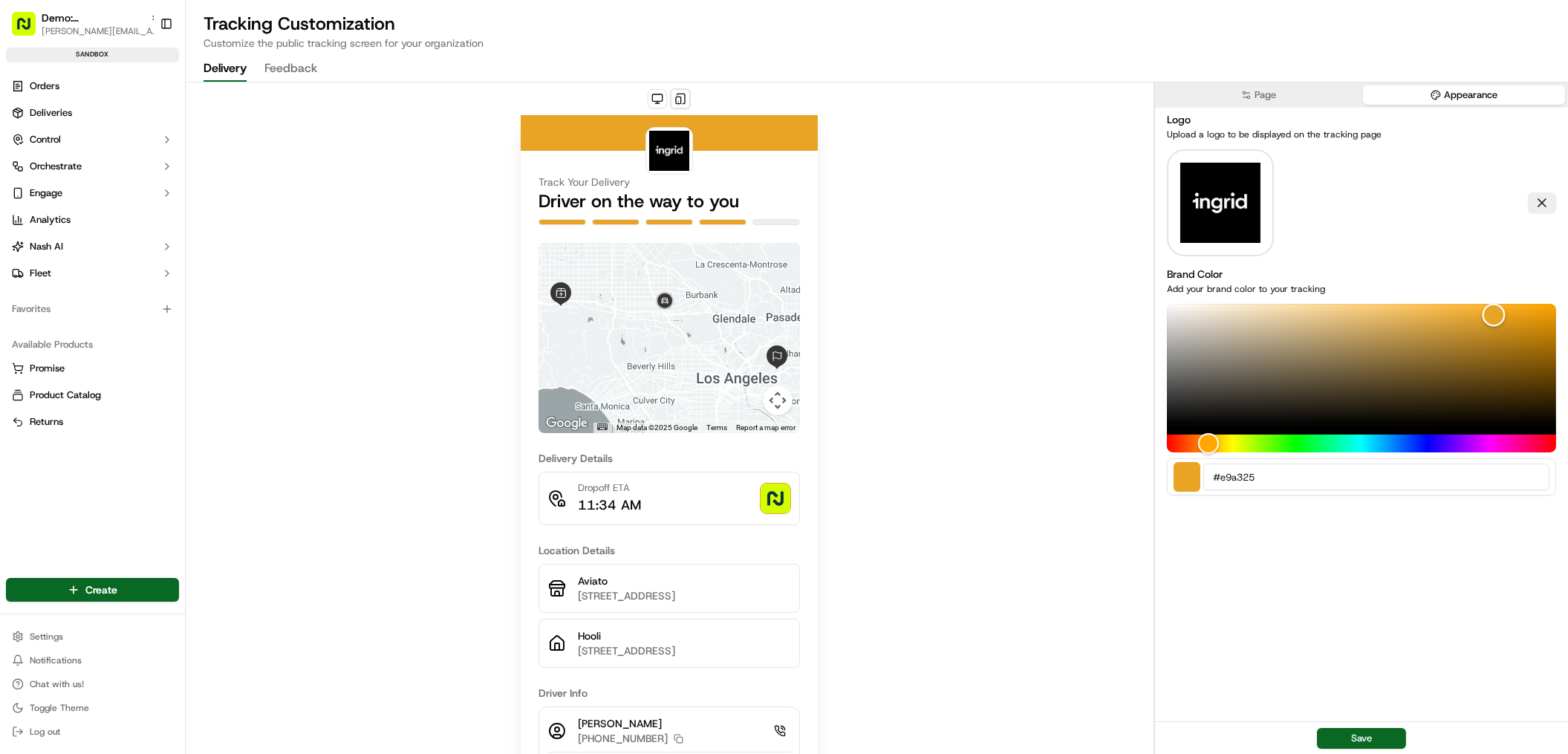
click at [1174, 420] on div "Color" at bounding box center [1361, 364] width 389 height 121
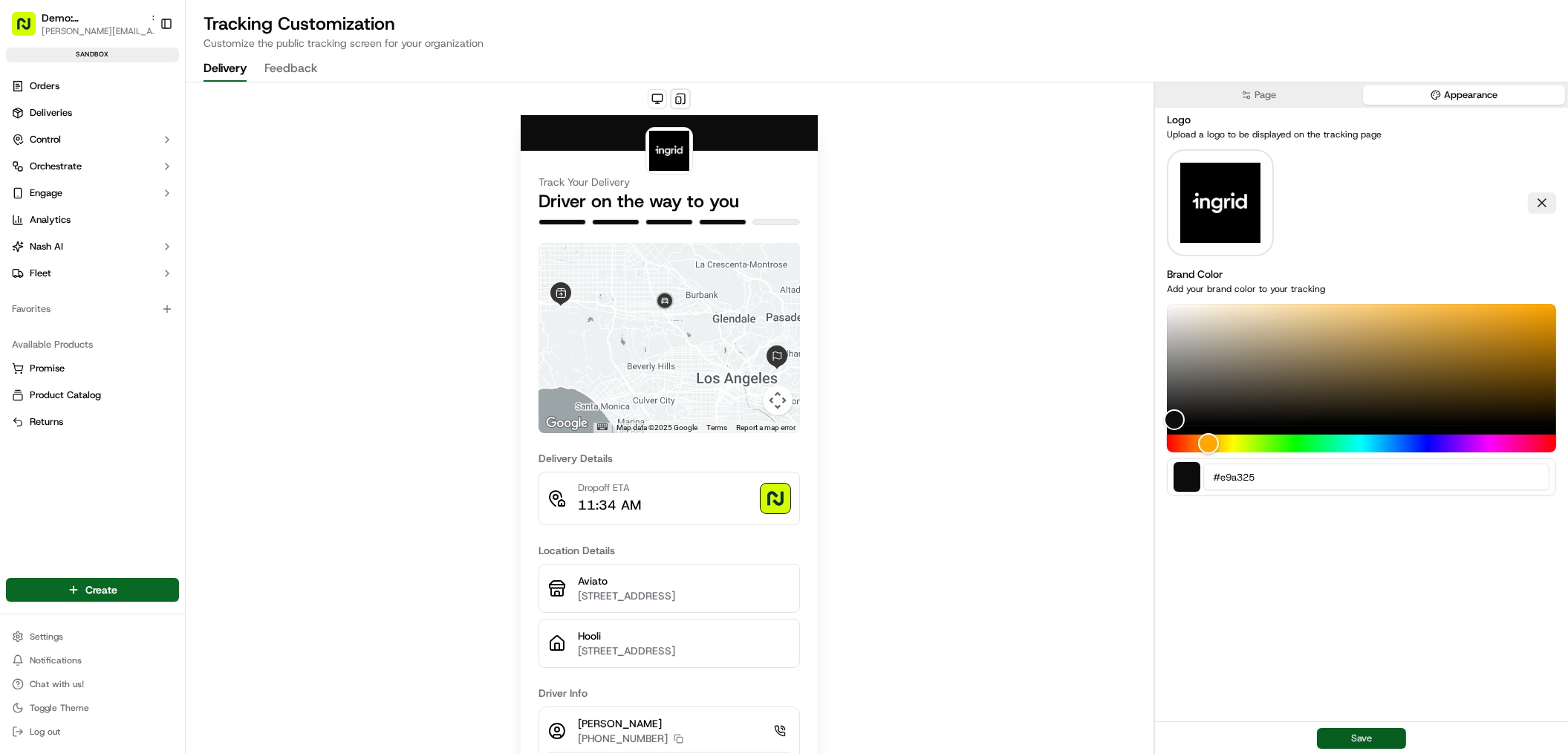
click at [1364, 746] on button "Save" at bounding box center [1361, 738] width 89 height 21
click at [281, 71] on button "Feedback" at bounding box center [291, 68] width 53 height 25
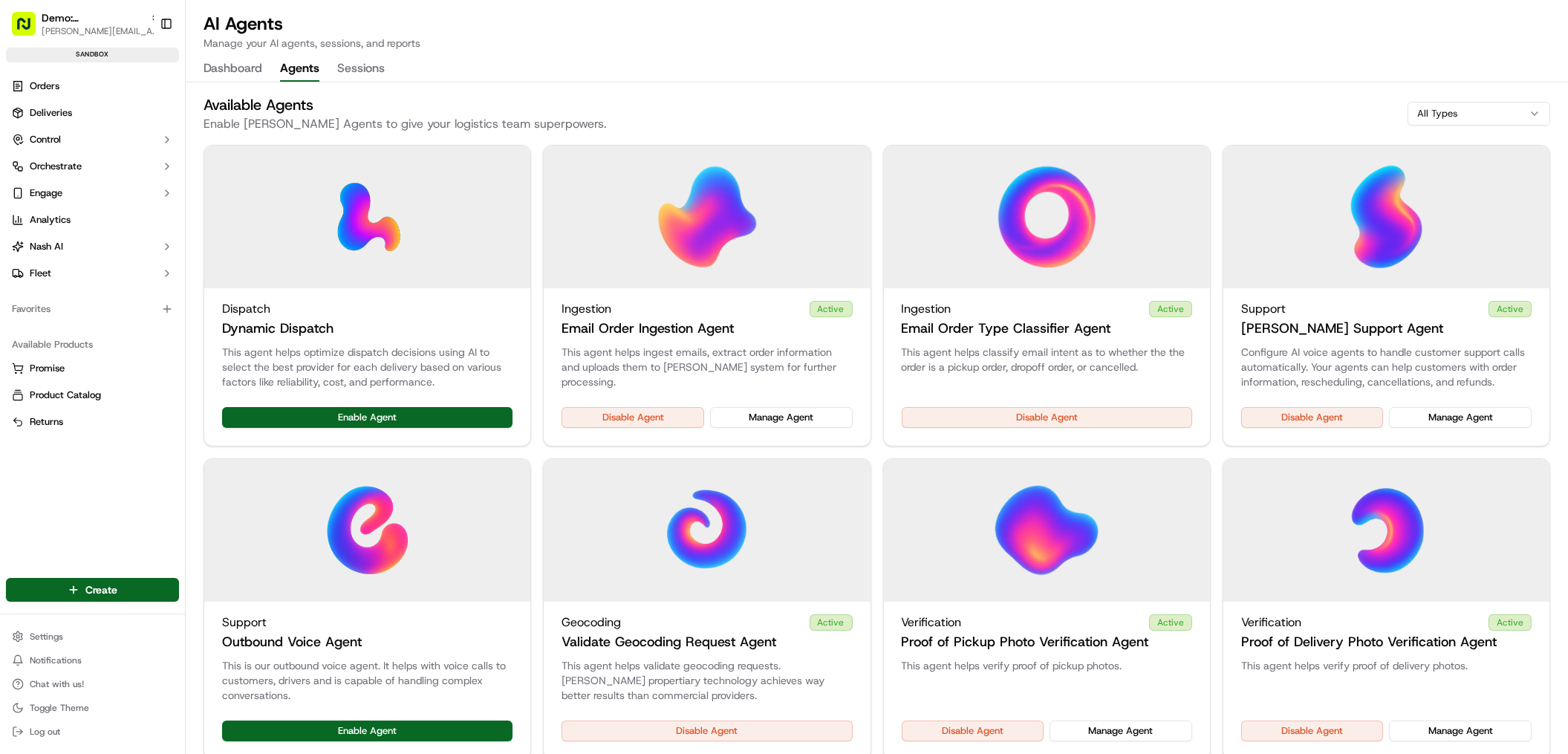
click at [307, 73] on button "Agents" at bounding box center [299, 68] width 39 height 25
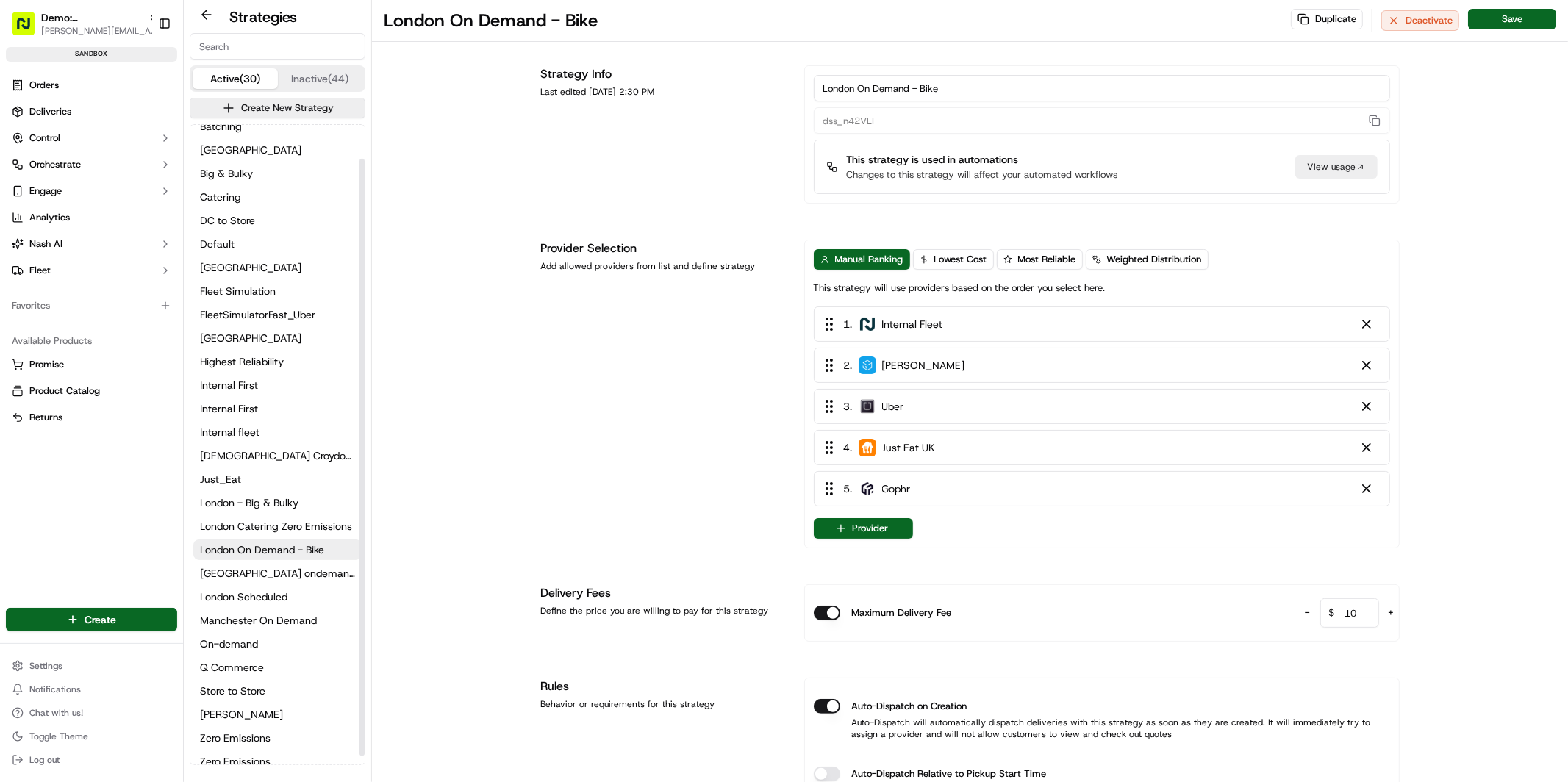
scroll to position [45, 0]
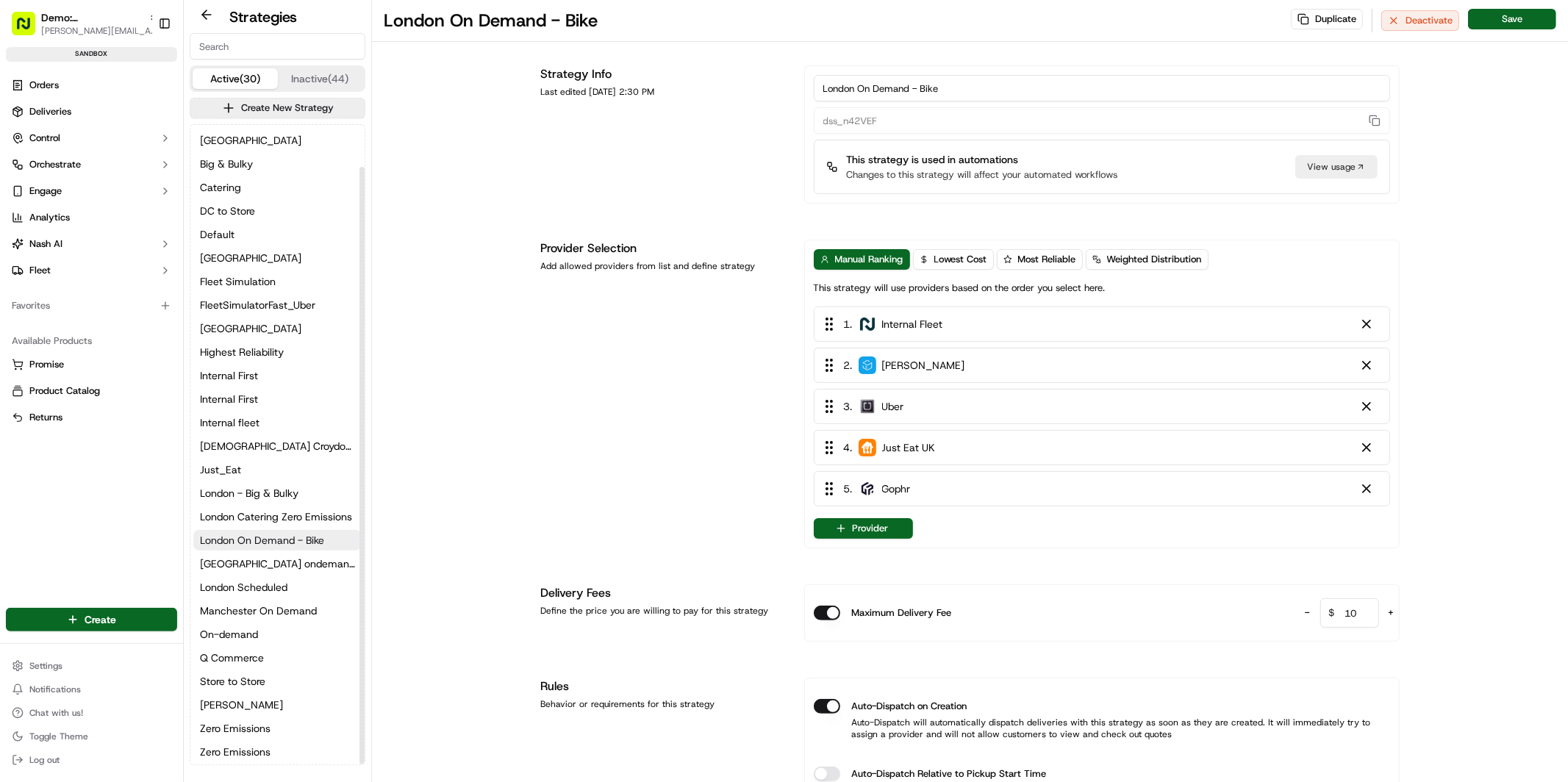
click at [305, 542] on span "London On Demand - Bike" at bounding box center [262, 540] width 124 height 14
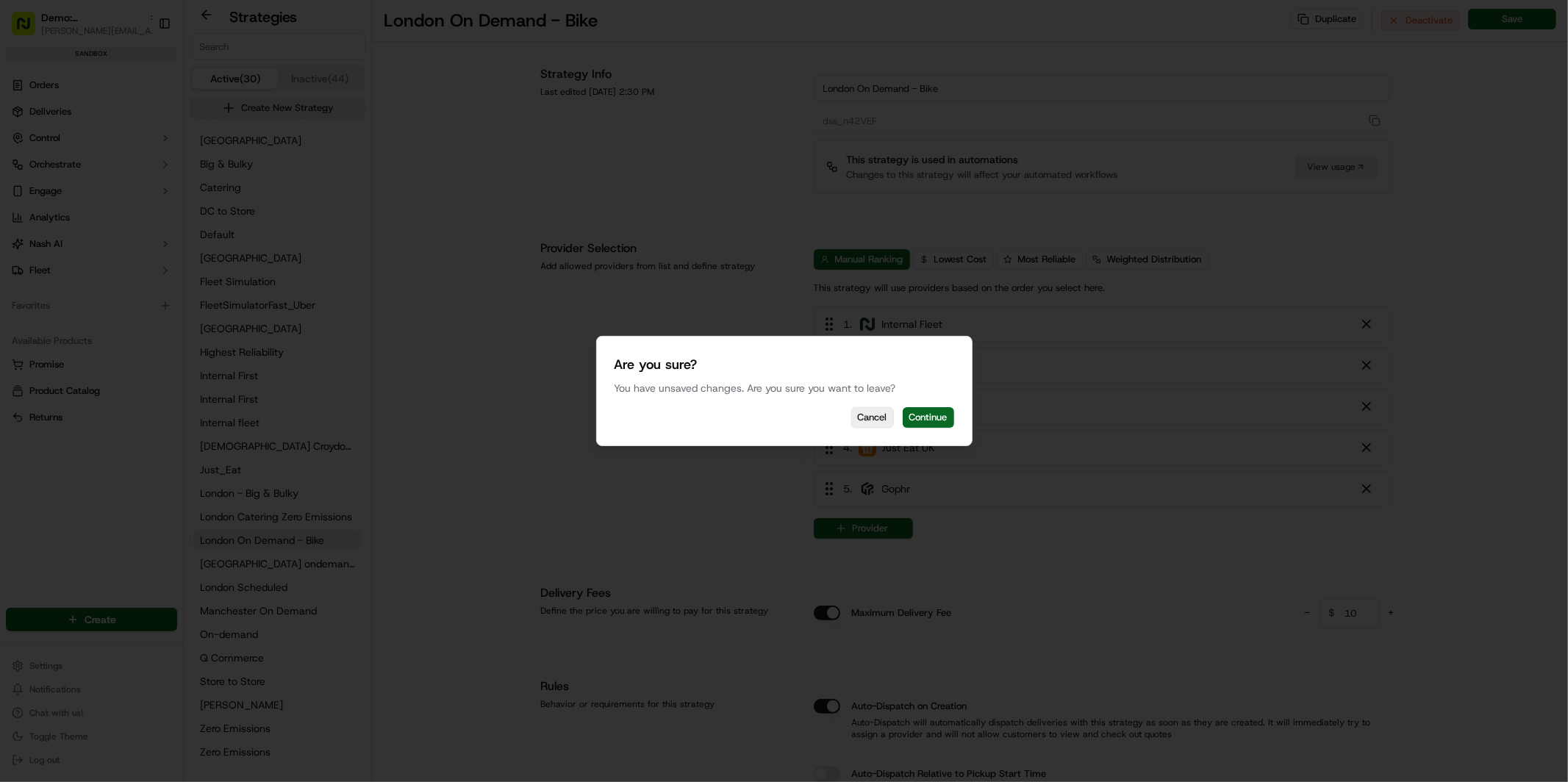
click at [867, 417] on button "Cancel" at bounding box center [873, 417] width 43 height 21
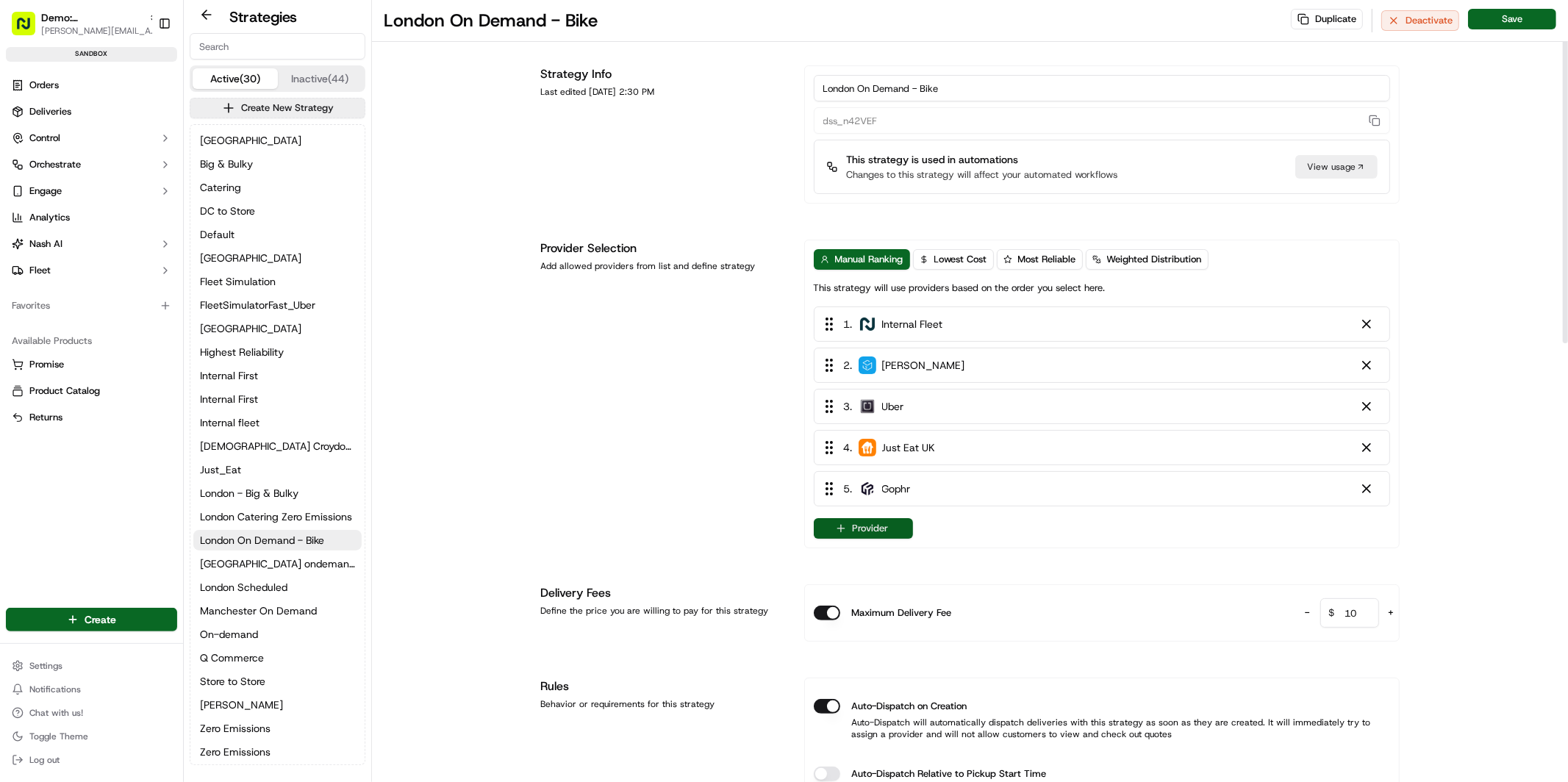
click at [898, 529] on button "Provider" at bounding box center [864, 528] width 99 height 21
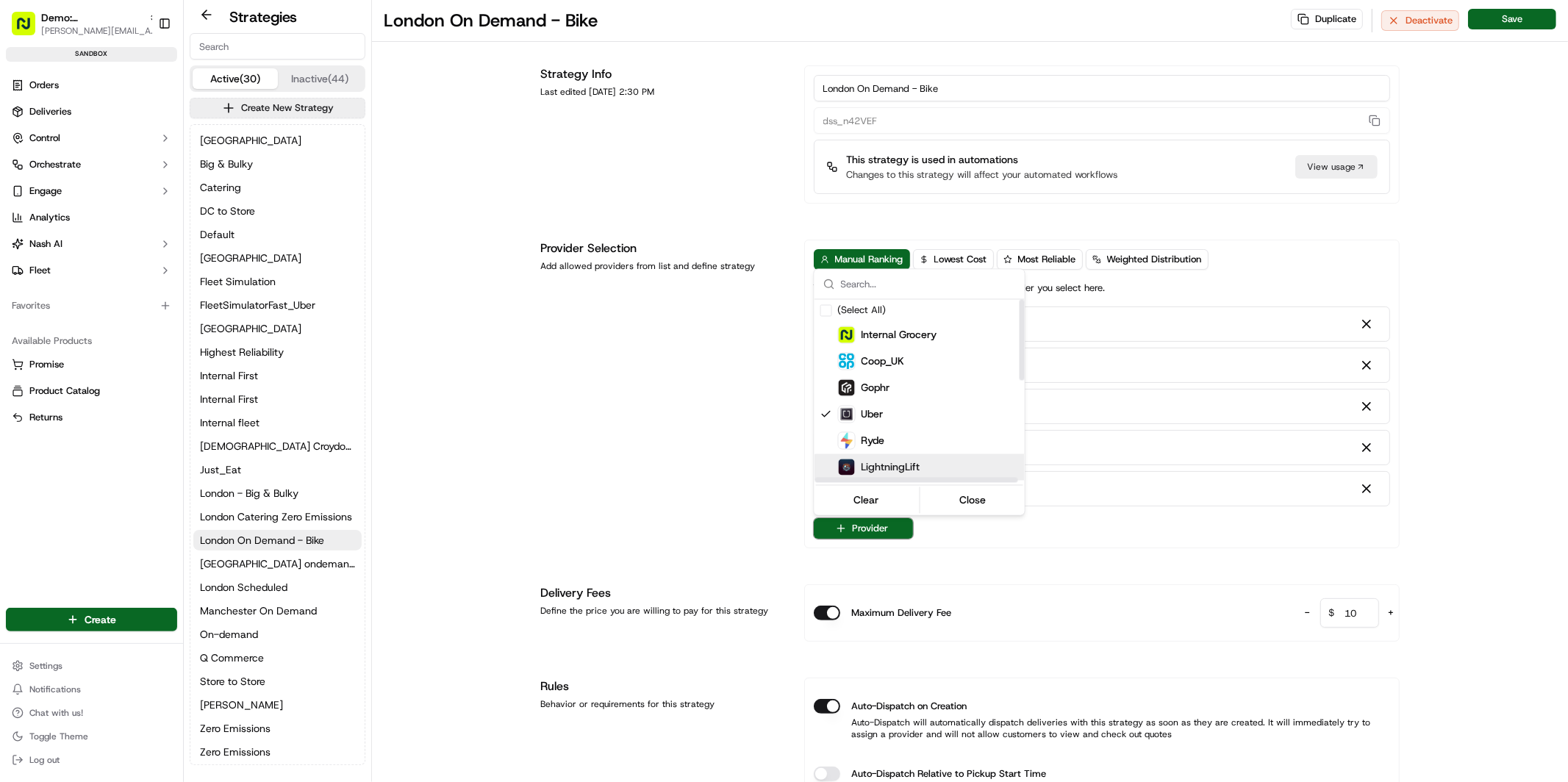
click at [936, 466] on div "LightningLift" at bounding box center [956, 467] width 235 height 17
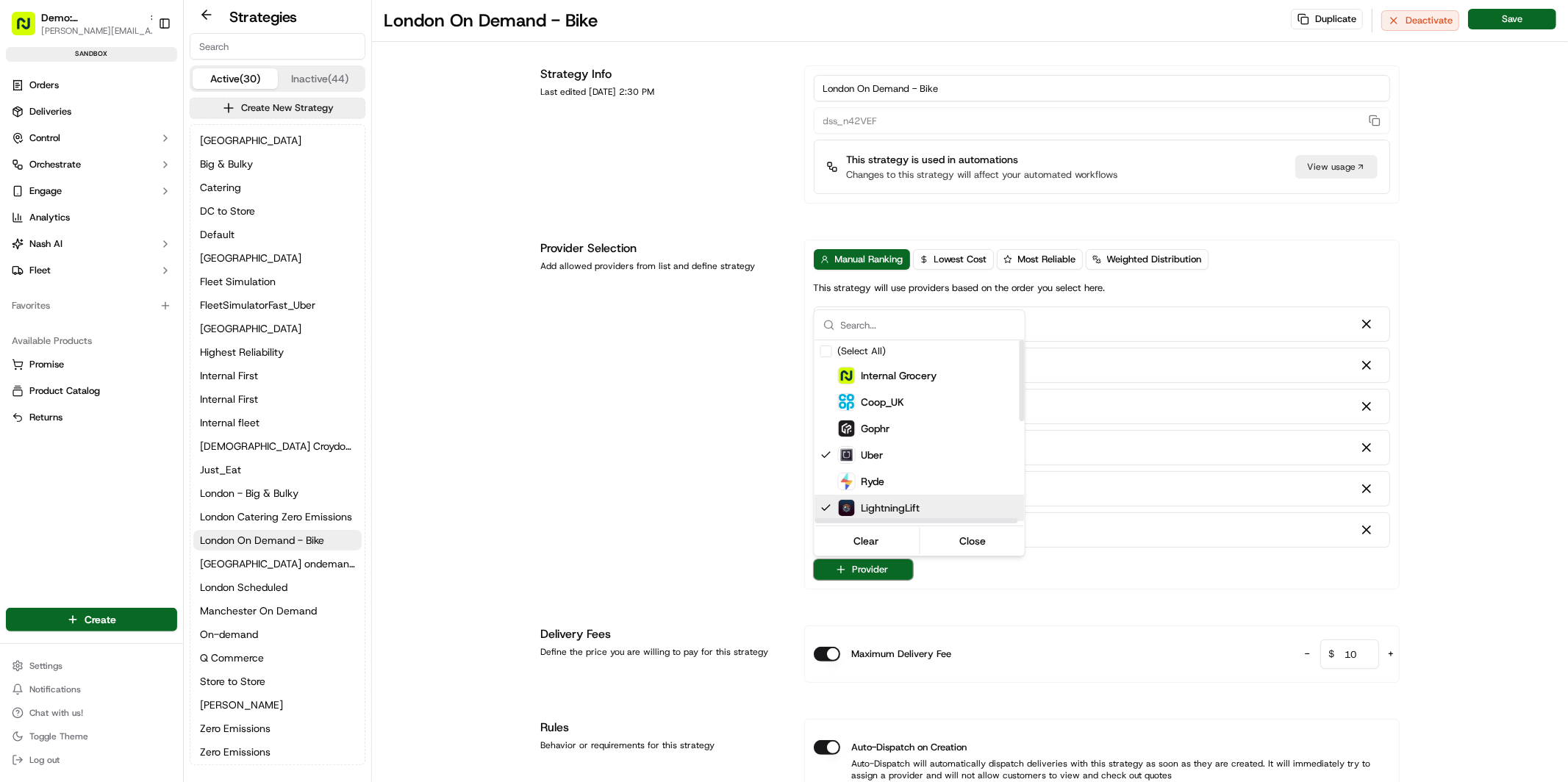
click at [1149, 577] on html "Demo: UK patrick.eve@usenash.com Toggle Sidebar sandbox Orders Deliveries Contr…" at bounding box center [784, 391] width 1568 height 782
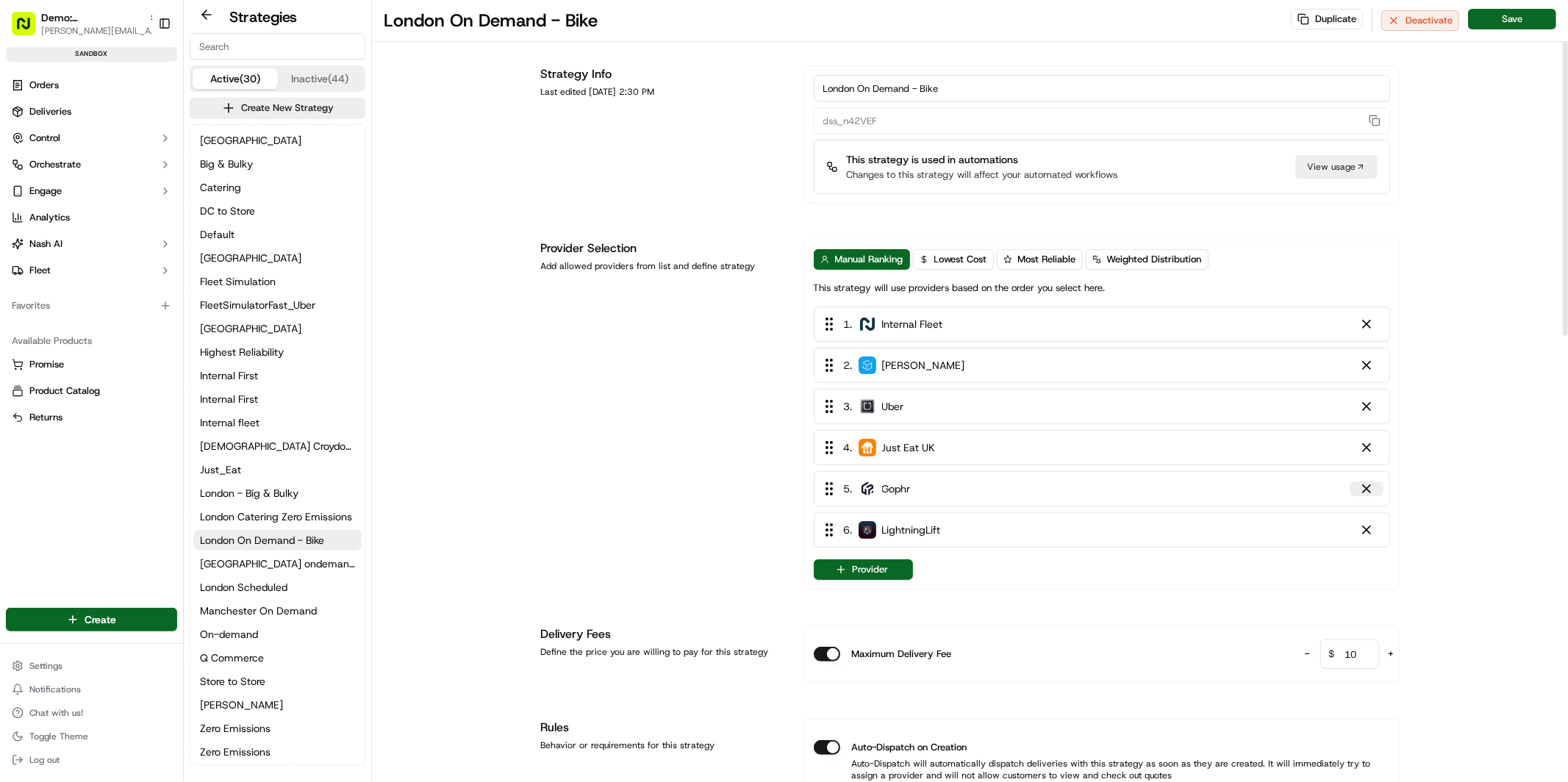
click at [1369, 487] on div at bounding box center [1366, 488] width 14 height 14
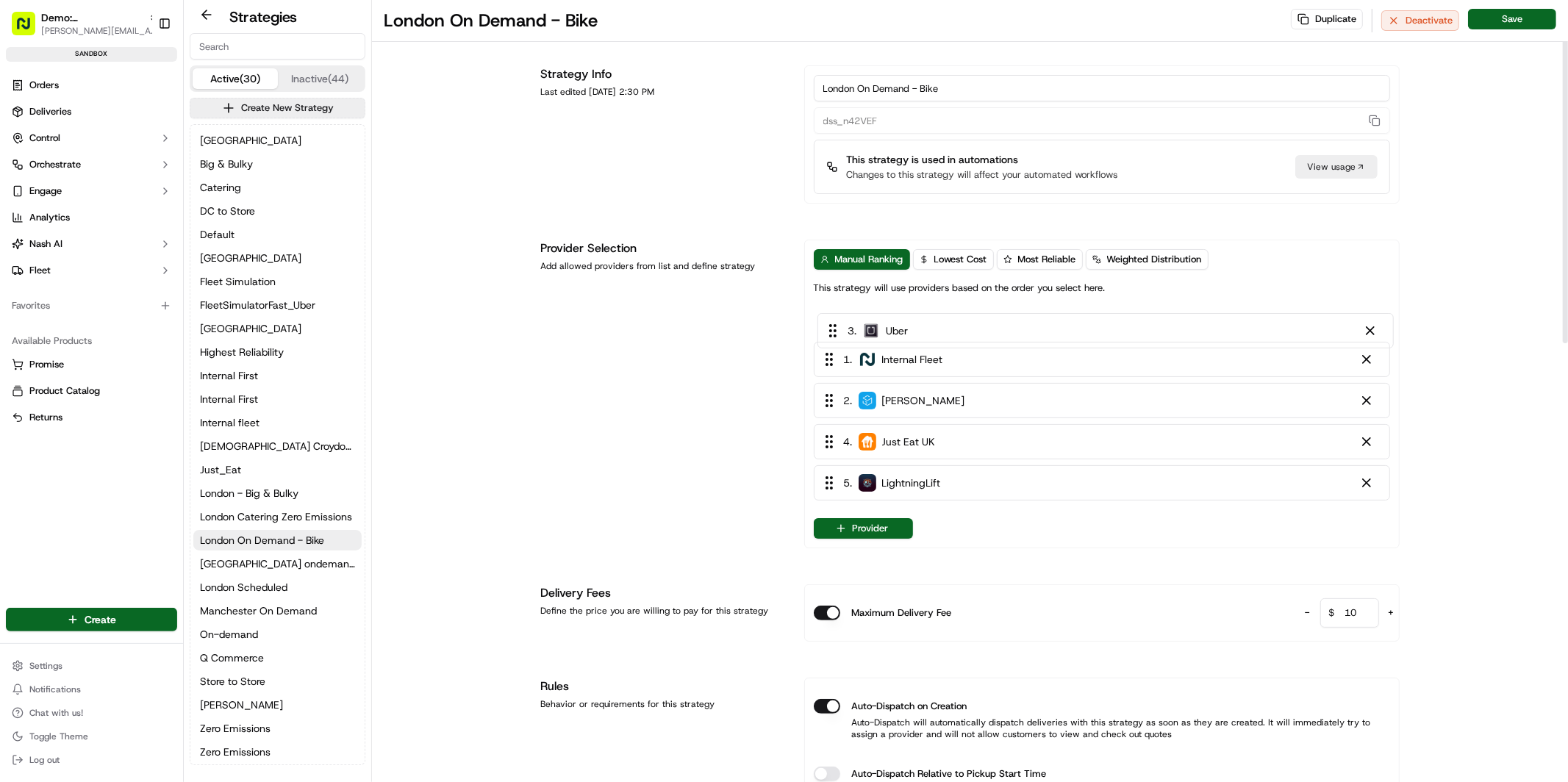
drag, startPoint x: 917, startPoint y: 405, endPoint x: 921, endPoint y: 316, distance: 89.1
click at [921, 316] on div "1 . Internal Fleet 2 . Stuart 3 . Uber 4 . Just Eat UK 5 . LightningLift" at bounding box center [1102, 406] width 577 height 200
drag, startPoint x: 918, startPoint y: 413, endPoint x: 921, endPoint y: 361, distance: 52.1
click at [921, 361] on div "1 . Uber 2 . Internal Fleet 3 . Stuart 4 . Just Eat UK 5 . LightningLift" at bounding box center [1102, 406] width 577 height 200
drag, startPoint x: 920, startPoint y: 396, endPoint x: 924, endPoint y: 317, distance: 79.1
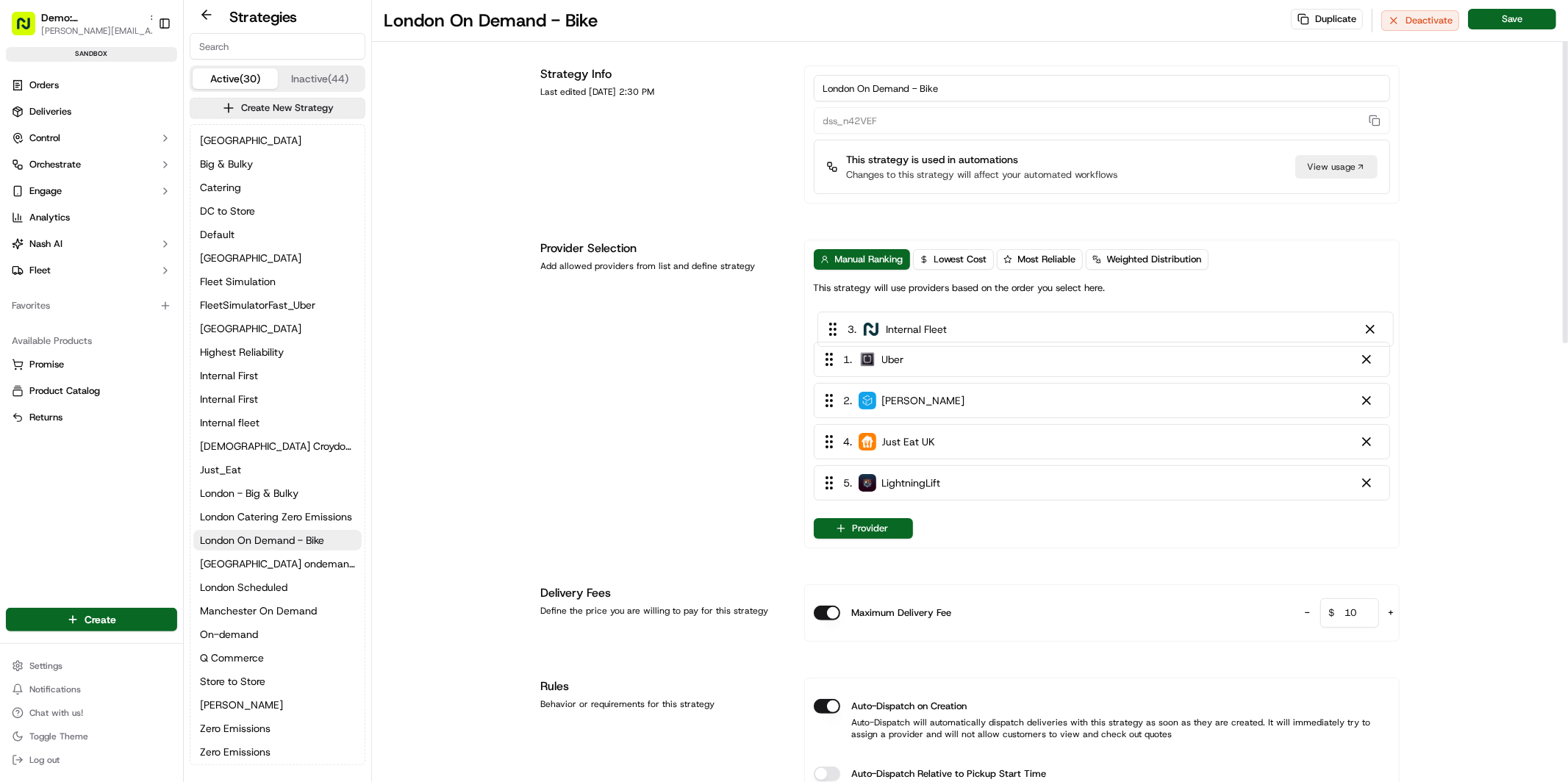
click at [924, 317] on div "1 . Uber 2 . Stuart 3 . Internal Fleet 4 . Just Eat UK 5 . LightningLift" at bounding box center [1102, 406] width 577 height 200
drag, startPoint x: 962, startPoint y: 448, endPoint x: 962, endPoint y: 386, distance: 62.0
click at [962, 386] on div "1 . Internal Fleet 2 . Uber 3 . Stuart 4 . Just Eat UK 5 . LightningLift" at bounding box center [1102, 406] width 577 height 200
click at [1174, 256] on span "Weighted Distribution" at bounding box center [1154, 259] width 95 height 13
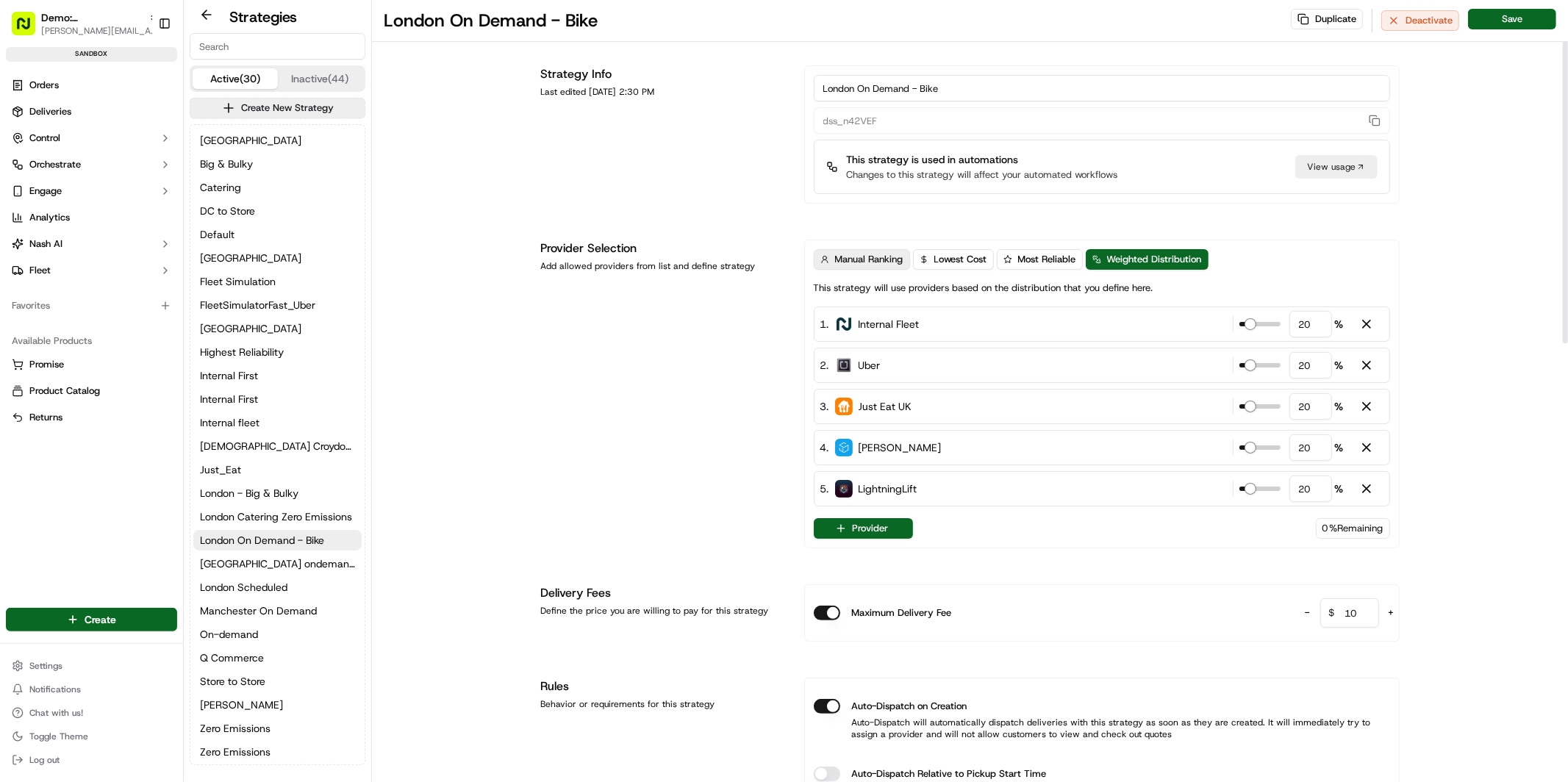
click at [862, 262] on span "Manual Ranking" at bounding box center [870, 259] width 68 height 13
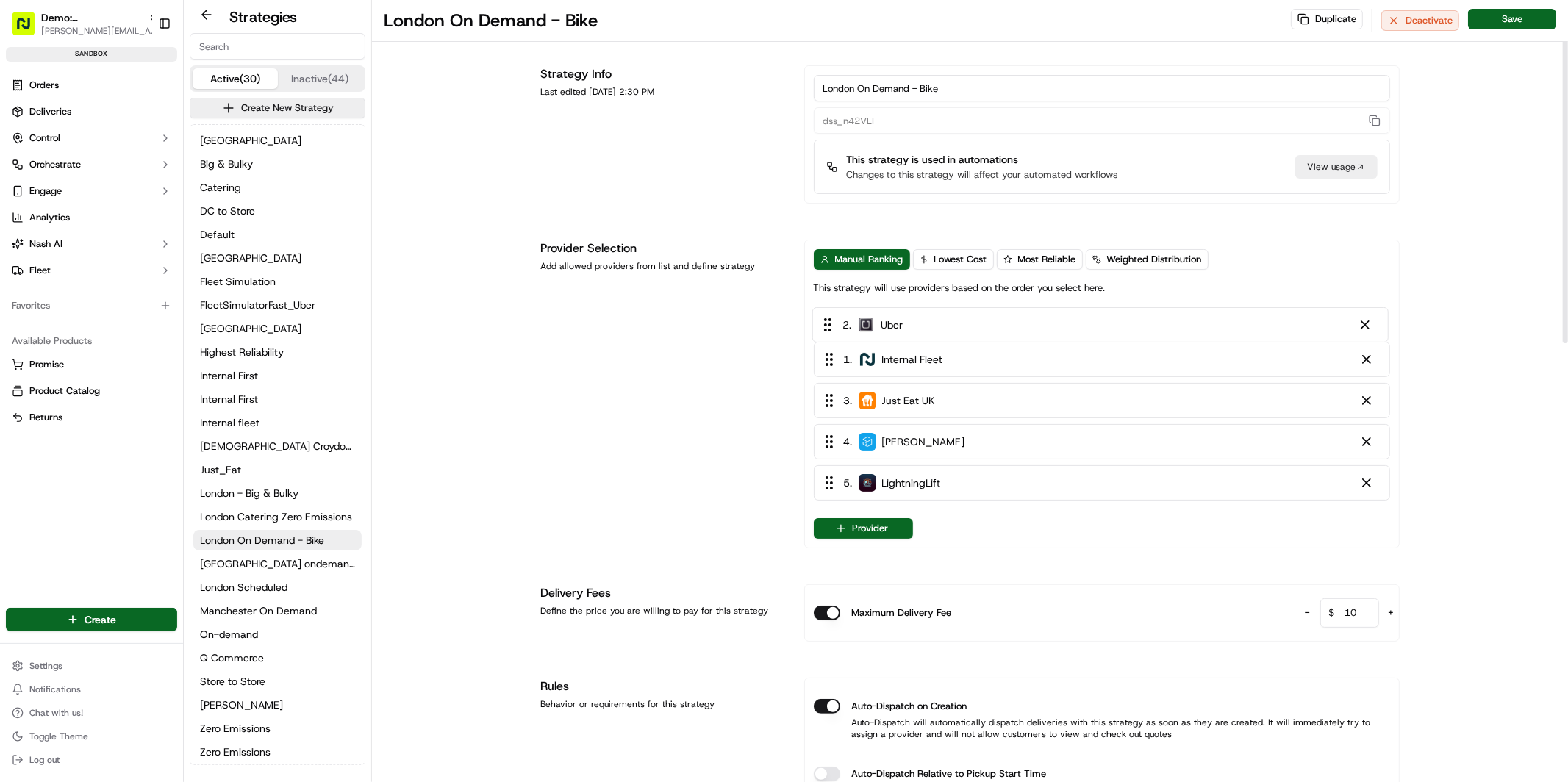
drag, startPoint x: 926, startPoint y: 374, endPoint x: 925, endPoint y: 328, distance: 46.0
click at [925, 328] on div "1 . Internal Fleet 2 . Uber 3 . Just Eat UK 4 . Stuart 5 . LightningLift" at bounding box center [1102, 406] width 577 height 200
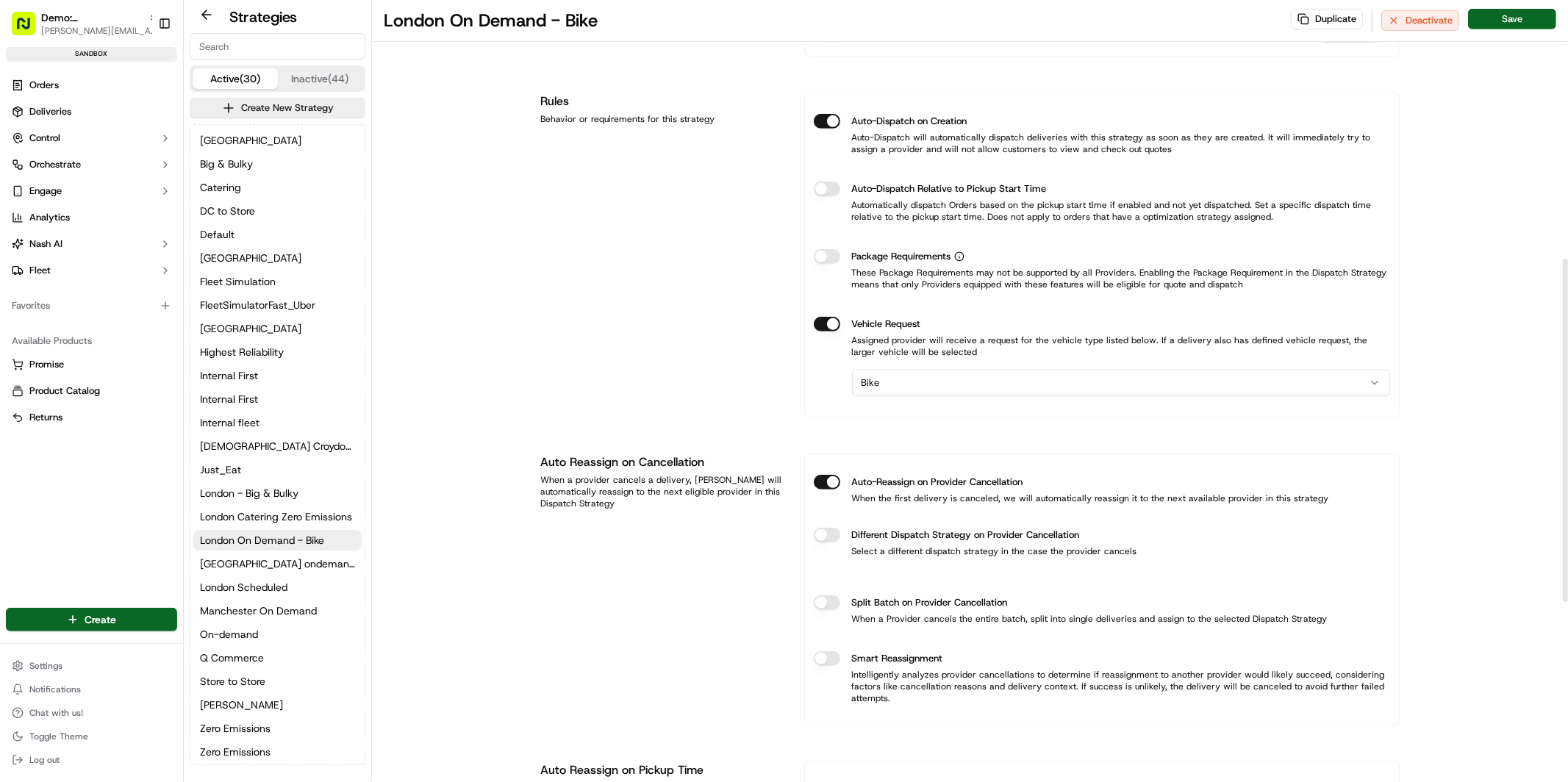
scroll to position [592, 0]
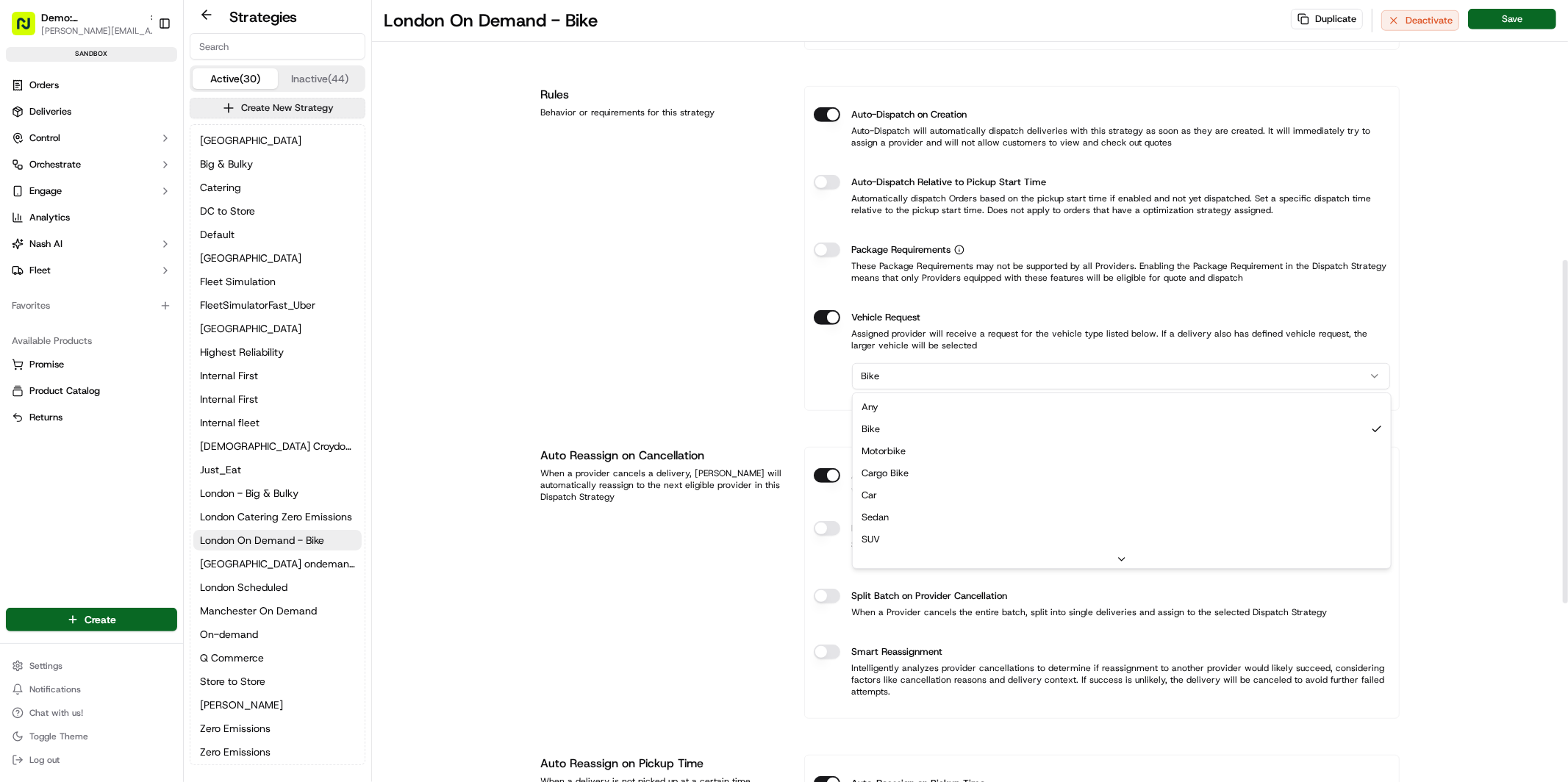
click at [938, 374] on html "Demo: UK patrick.eve@usenash.com Toggle Sidebar sandbox Orders Deliveries Contr…" at bounding box center [784, 391] width 1568 height 782
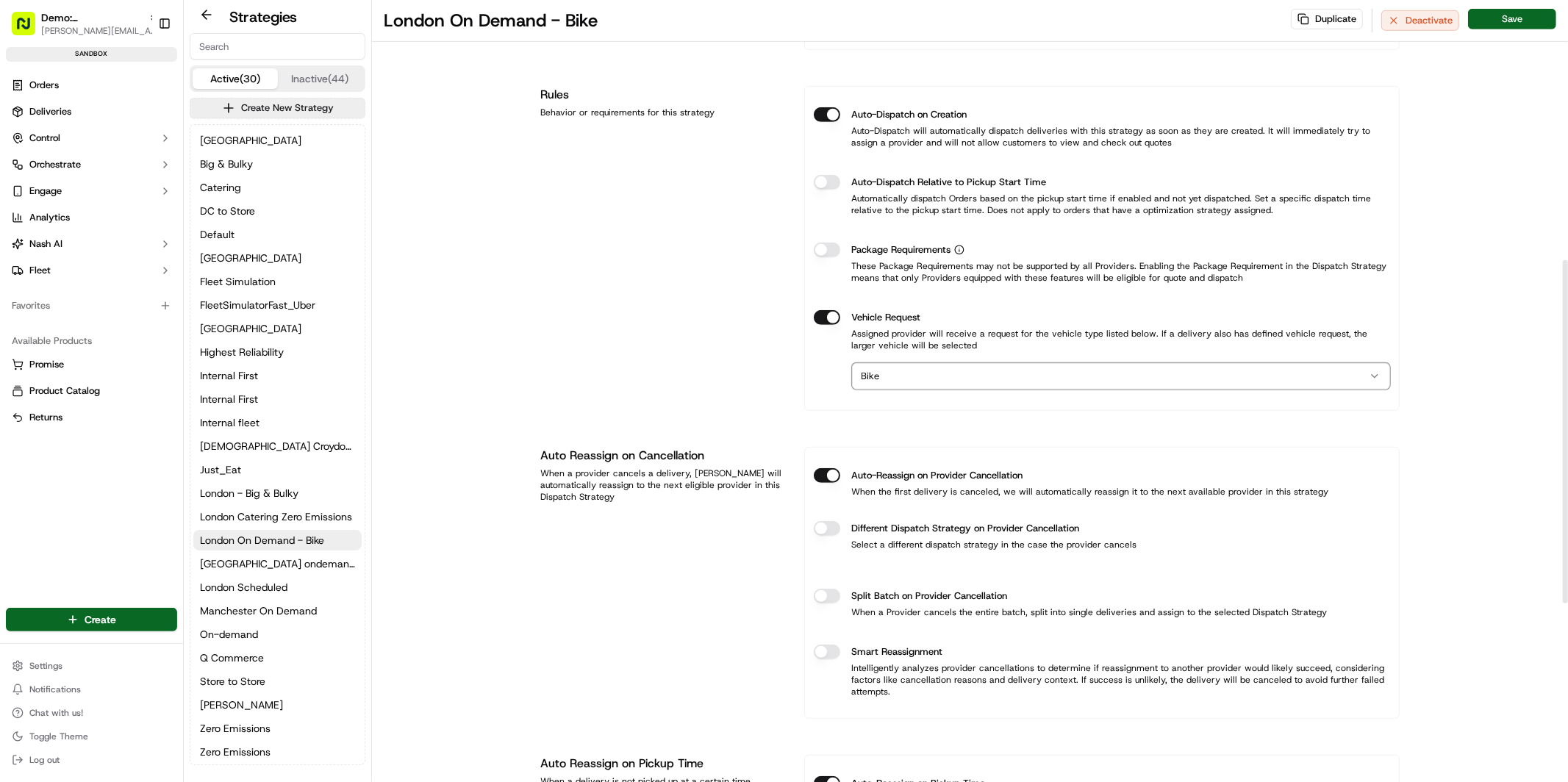
click at [949, 380] on html "Demo: UK patrick.eve@usenash.com Toggle Sidebar sandbox Orders Deliveries Contr…" at bounding box center [784, 391] width 1568 height 782
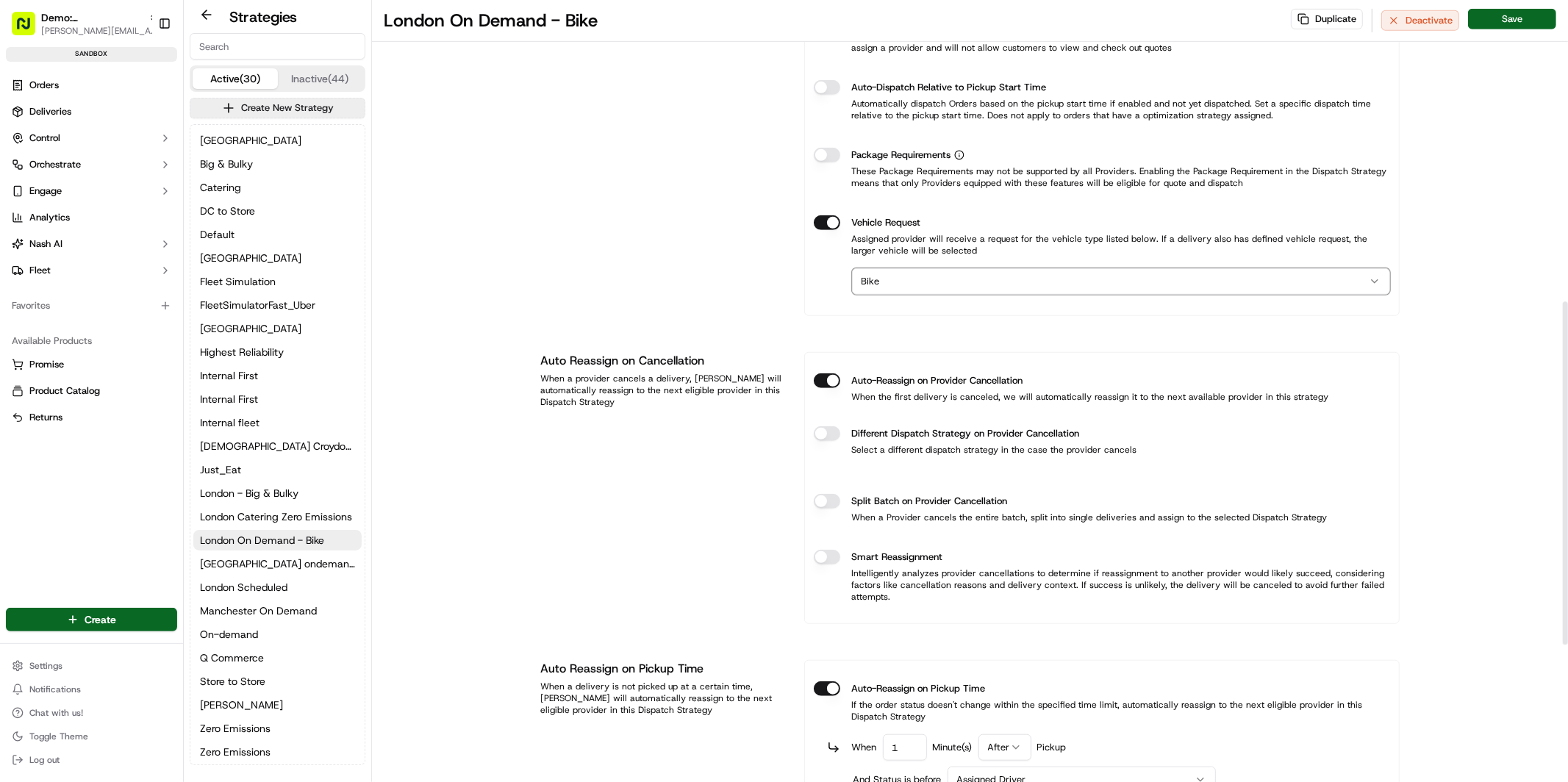
scroll to position [691, 0]
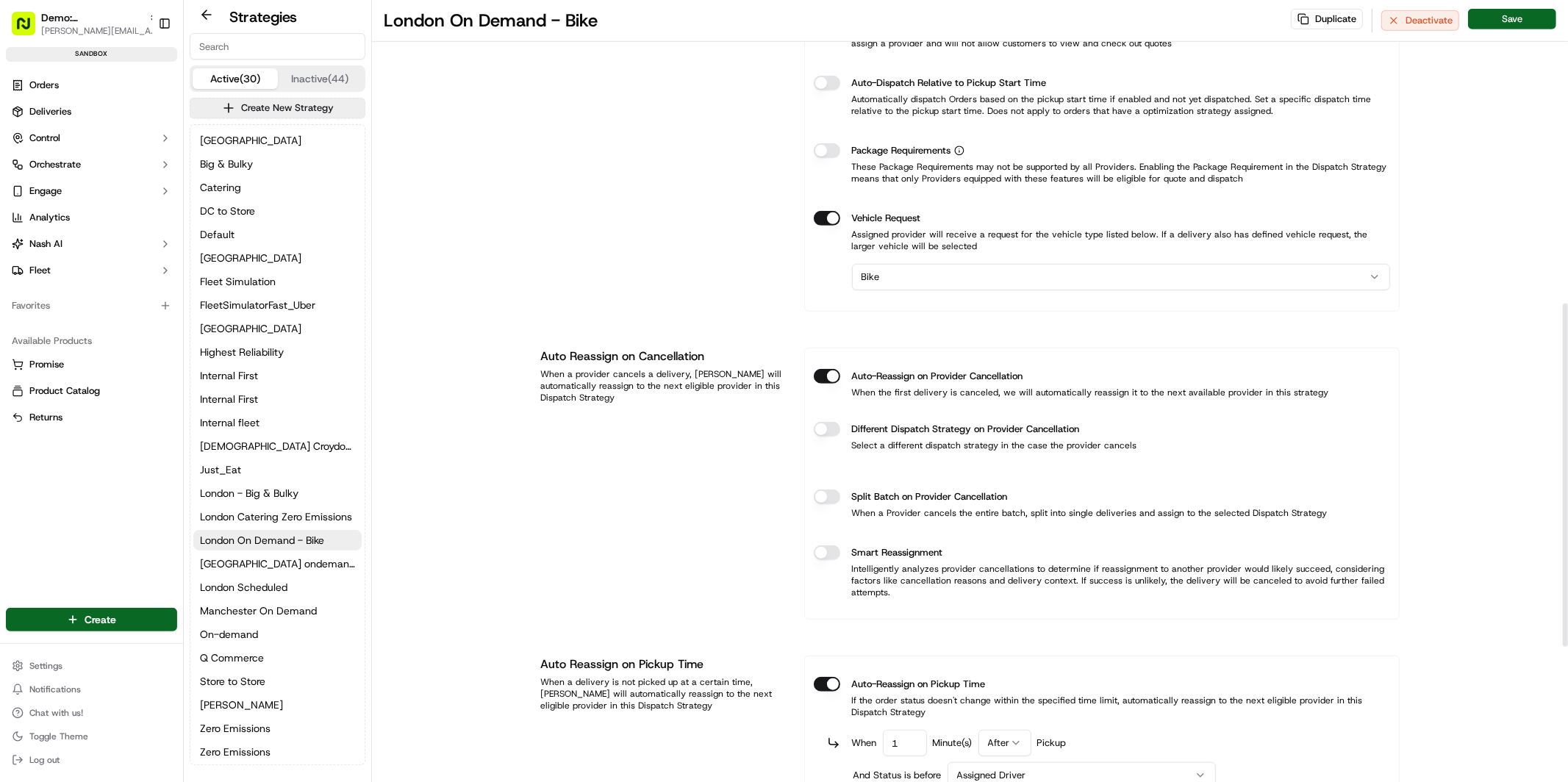
click at [878, 376] on label "Auto-Reassign on Provider Cancellation" at bounding box center [937, 376] width 171 height 14
click at [840, 376] on button "Auto-Reassign on Provider Cancellation" at bounding box center [827, 376] width 27 height 14
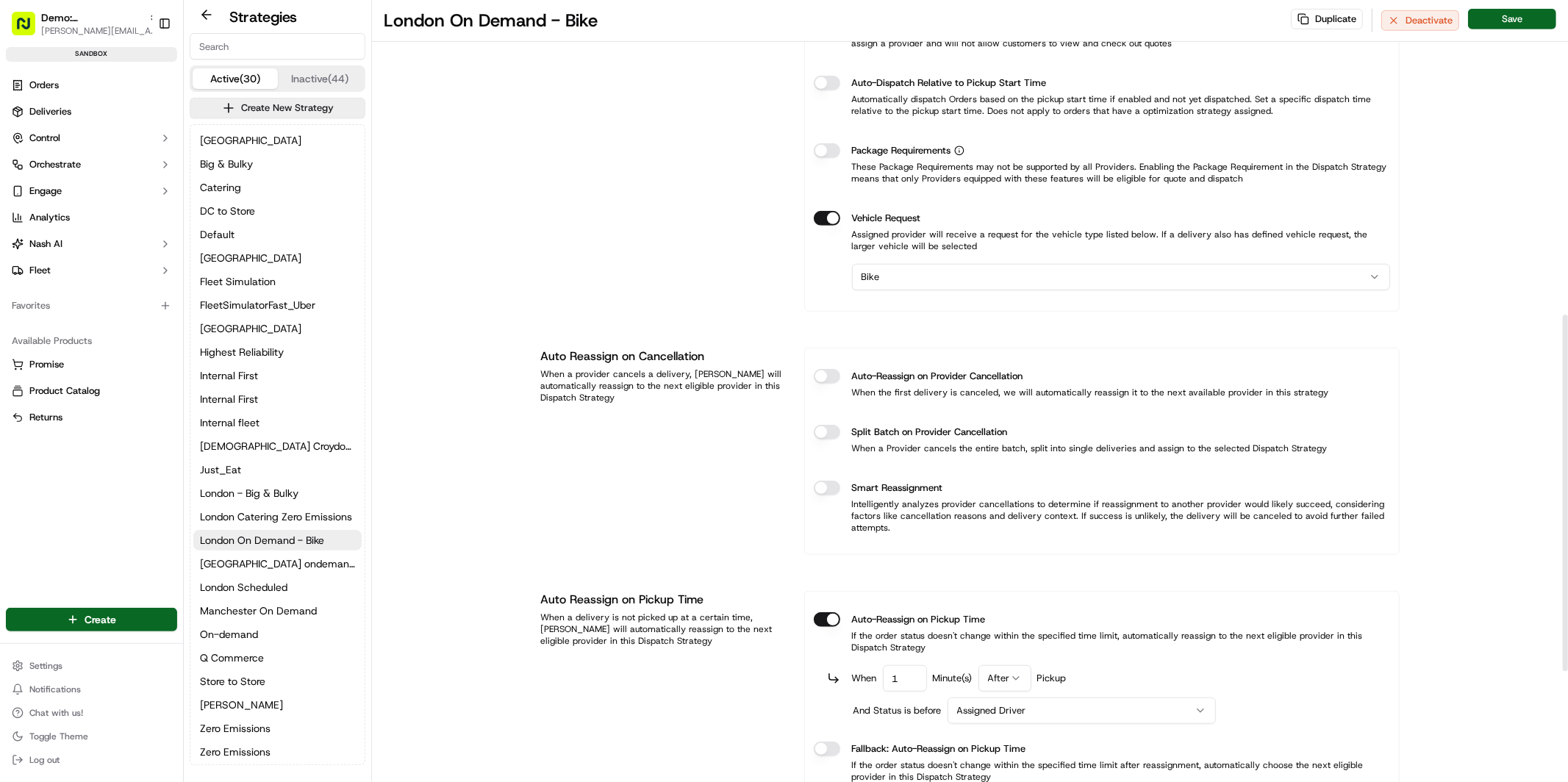
click at [879, 376] on label "Auto-Reassign on Provider Cancellation" at bounding box center [937, 376] width 171 height 14
click at [840, 376] on button "Auto-Reassign on Provider Cancellation" at bounding box center [827, 376] width 27 height 14
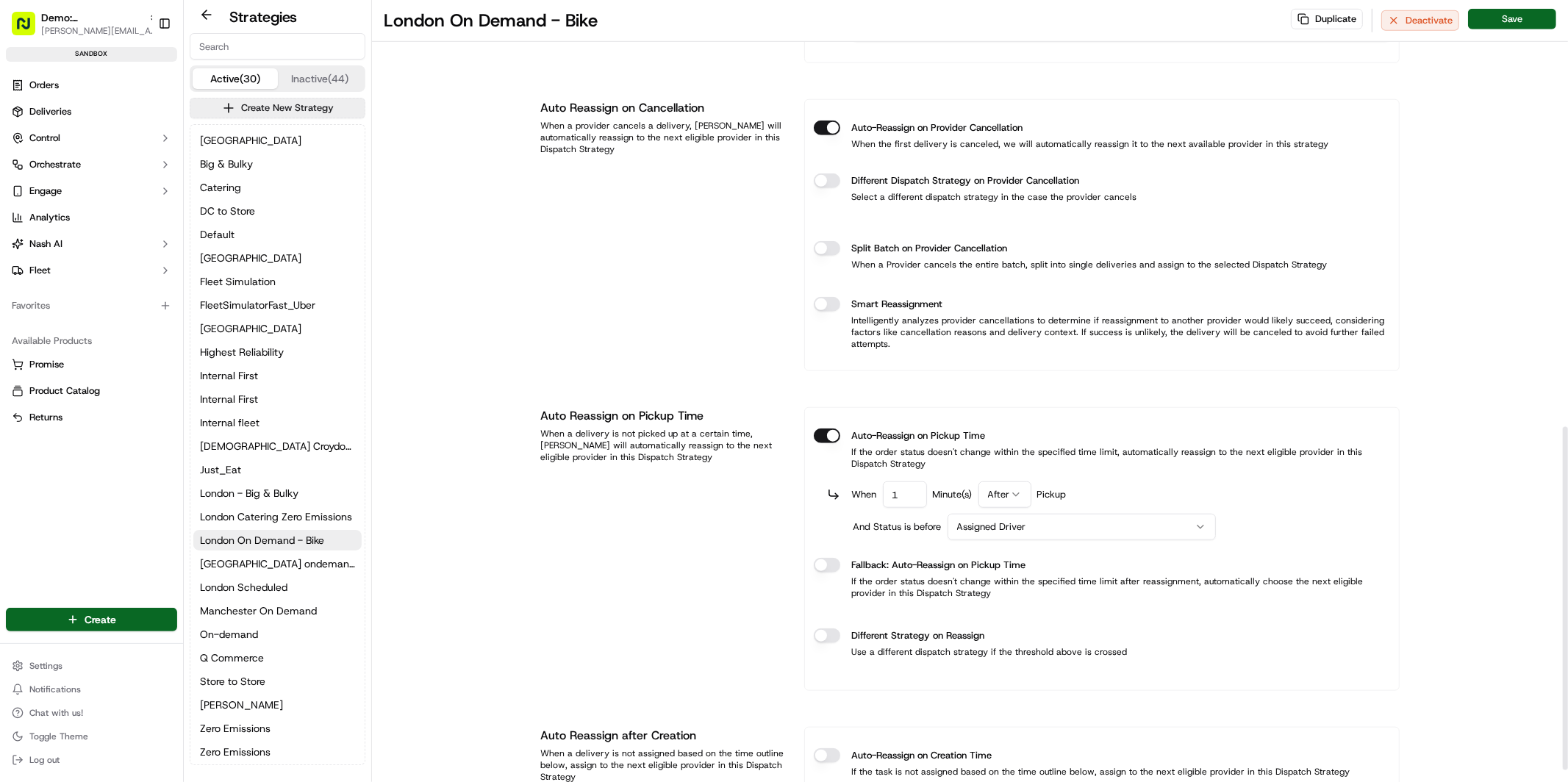
scroll to position [998, 0]
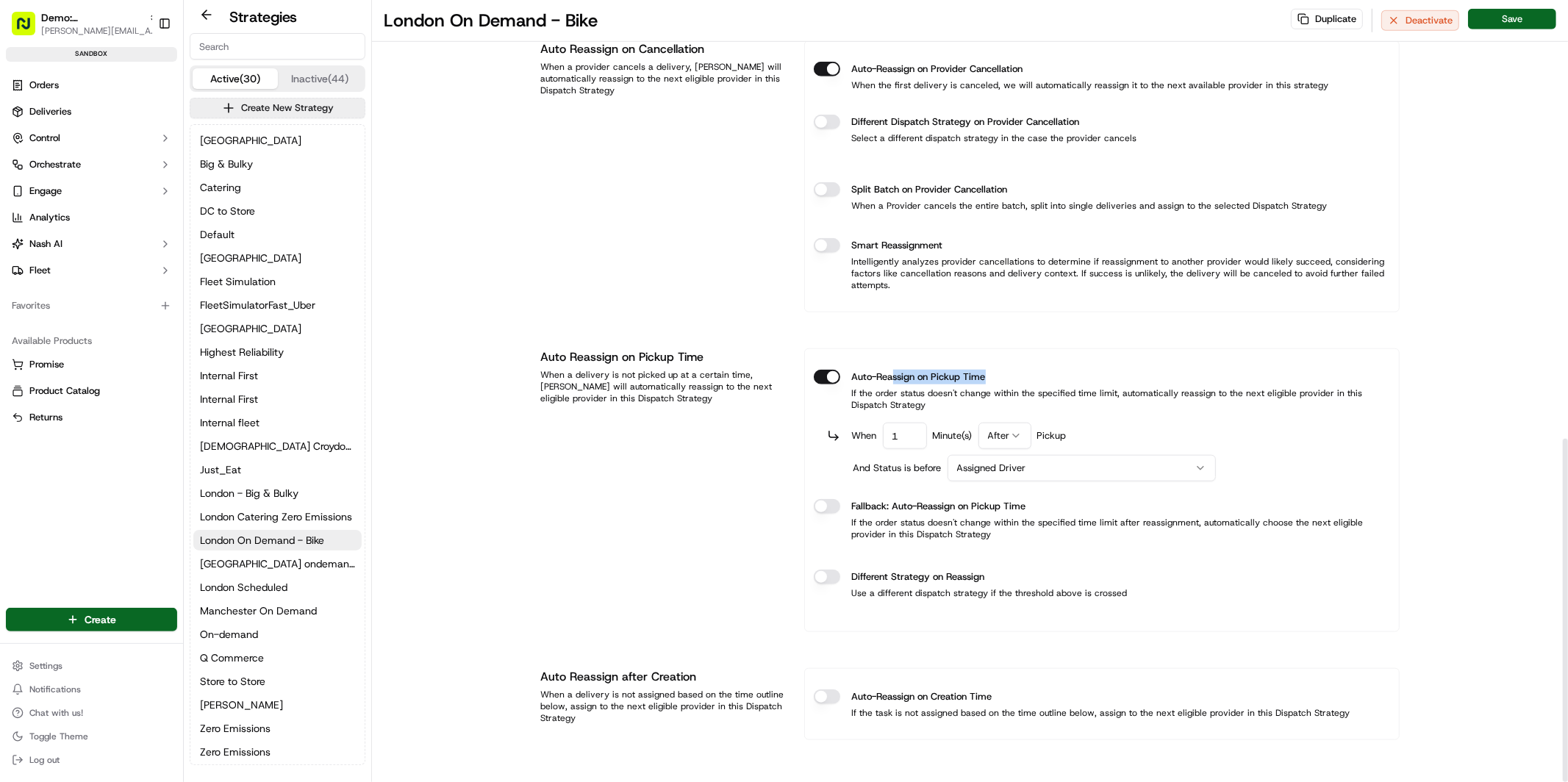
drag, startPoint x: 892, startPoint y: 377, endPoint x: 988, endPoint y: 373, distance: 96.1
click at [988, 373] on div "Auto-Reassign on Pickup Time" at bounding box center [1102, 377] width 577 height 14
click at [900, 436] on input "1" at bounding box center [905, 436] width 44 height 27
drag, startPoint x: 902, startPoint y: 436, endPoint x: 886, endPoint y: 434, distance: 16.1
click at [886, 434] on input "1" at bounding box center [905, 436] width 44 height 27
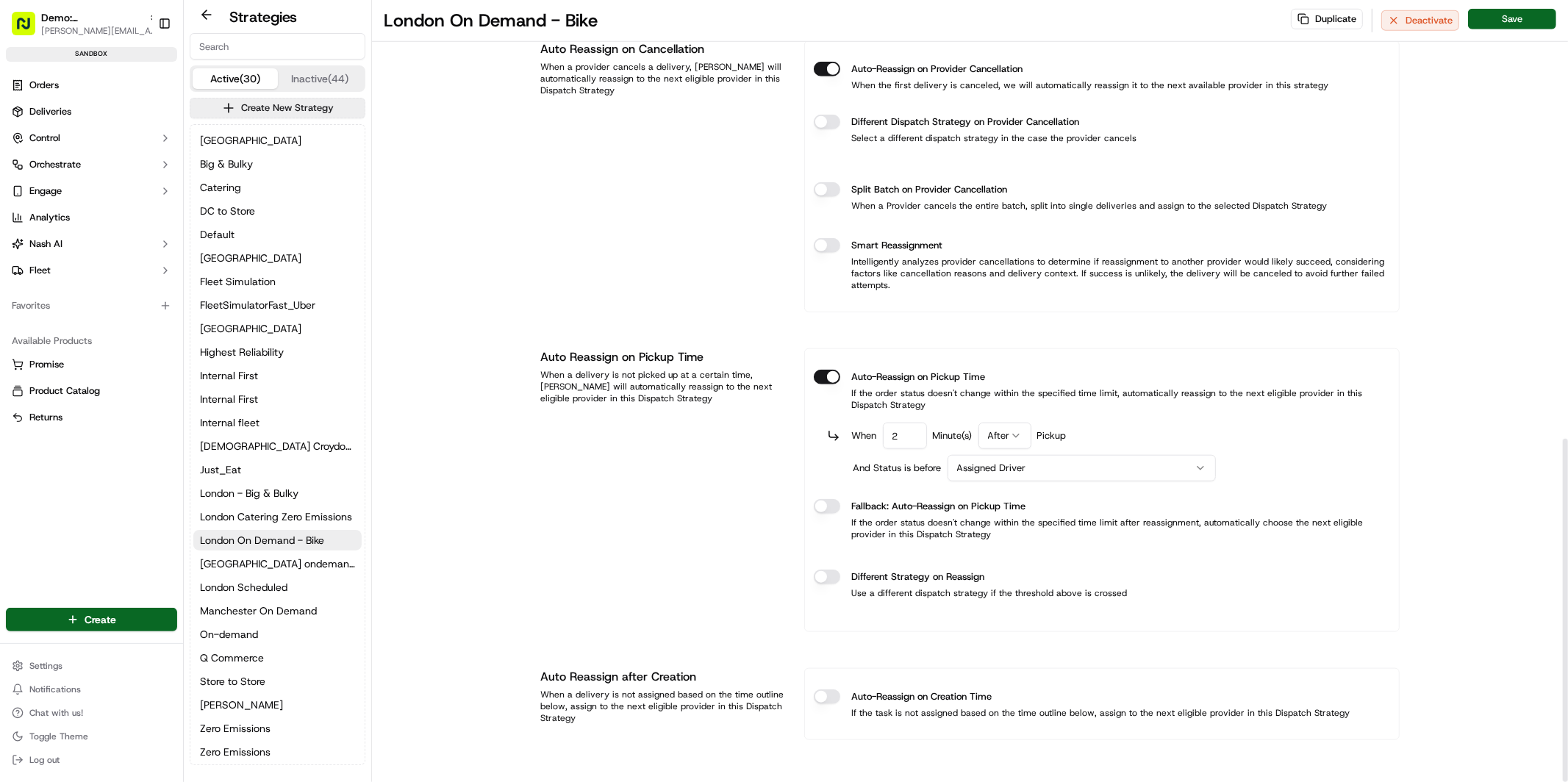
type input "2"
click at [1011, 437] on html "Demo: UK patrick.eve@usenash.com Toggle Sidebar sandbox Orders Deliveries Contr…" at bounding box center [784, 391] width 1568 height 782
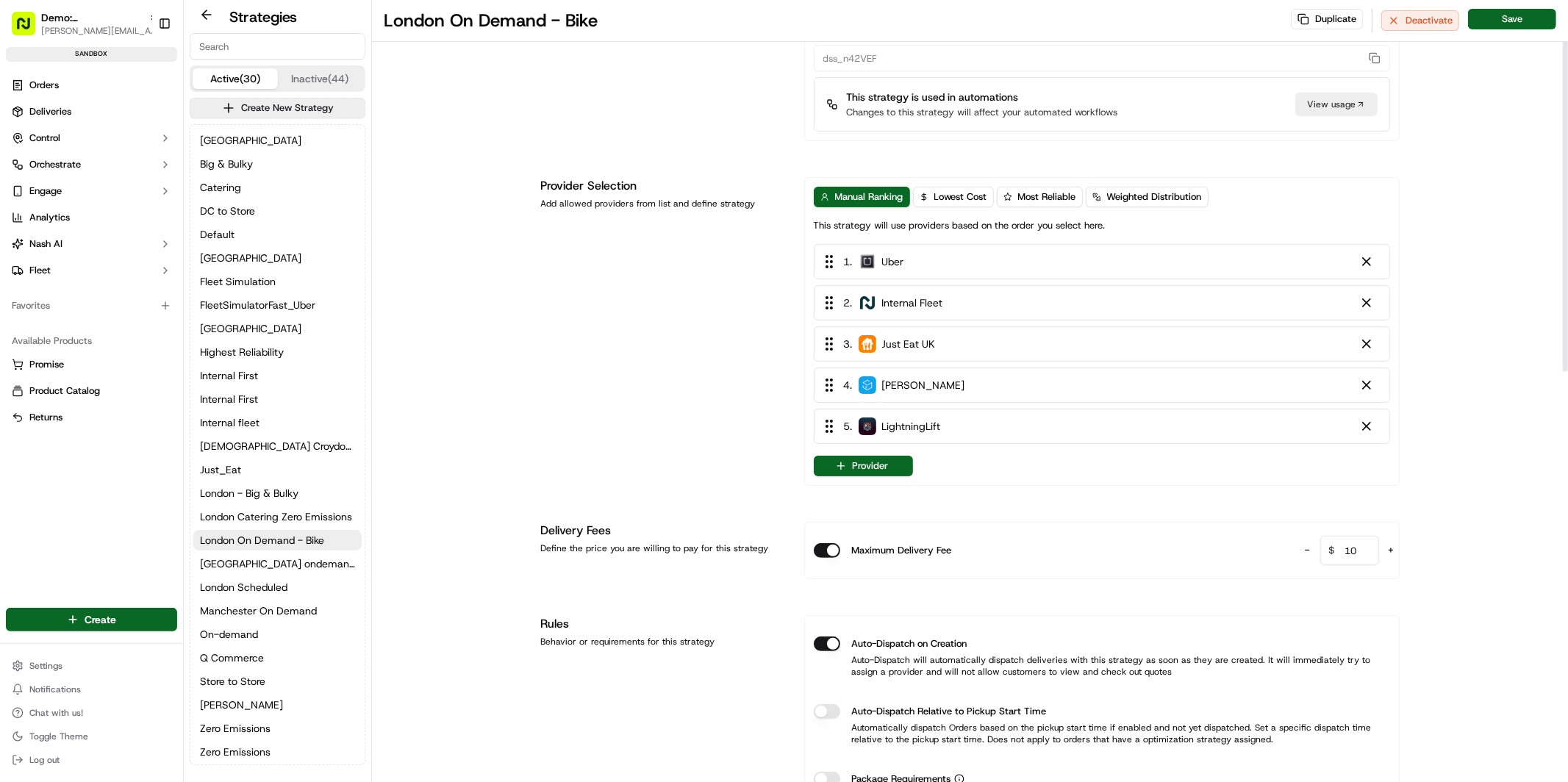
scroll to position [82, 0]
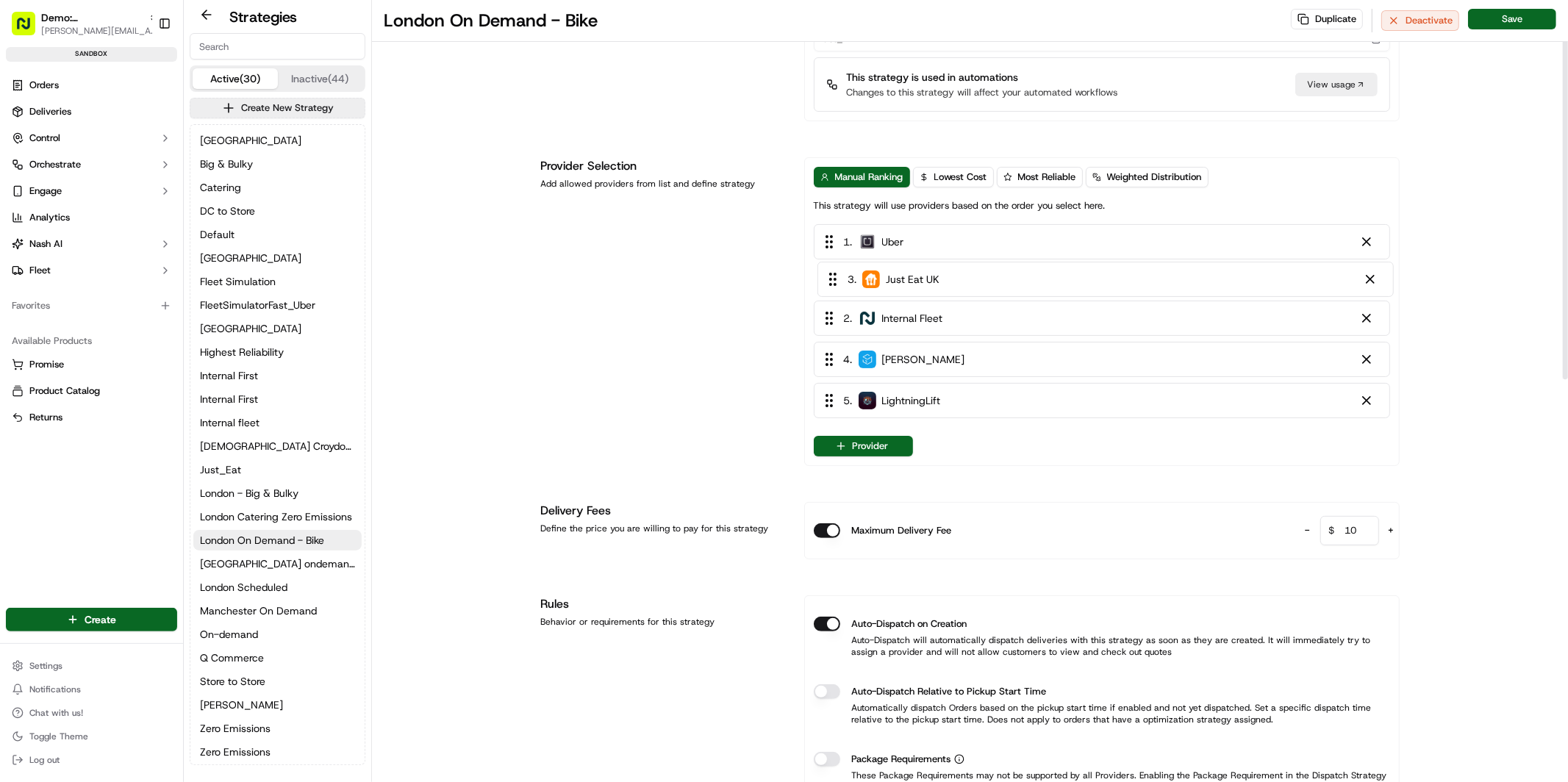
drag, startPoint x: 1041, startPoint y: 328, endPoint x: 1045, endPoint y: 272, distance: 56.1
click at [1045, 272] on div "1 . Uber 2 . Internal Fleet 3 . Just Eat UK 4 . Stuart 5 . LightningLift" at bounding box center [1102, 324] width 577 height 200
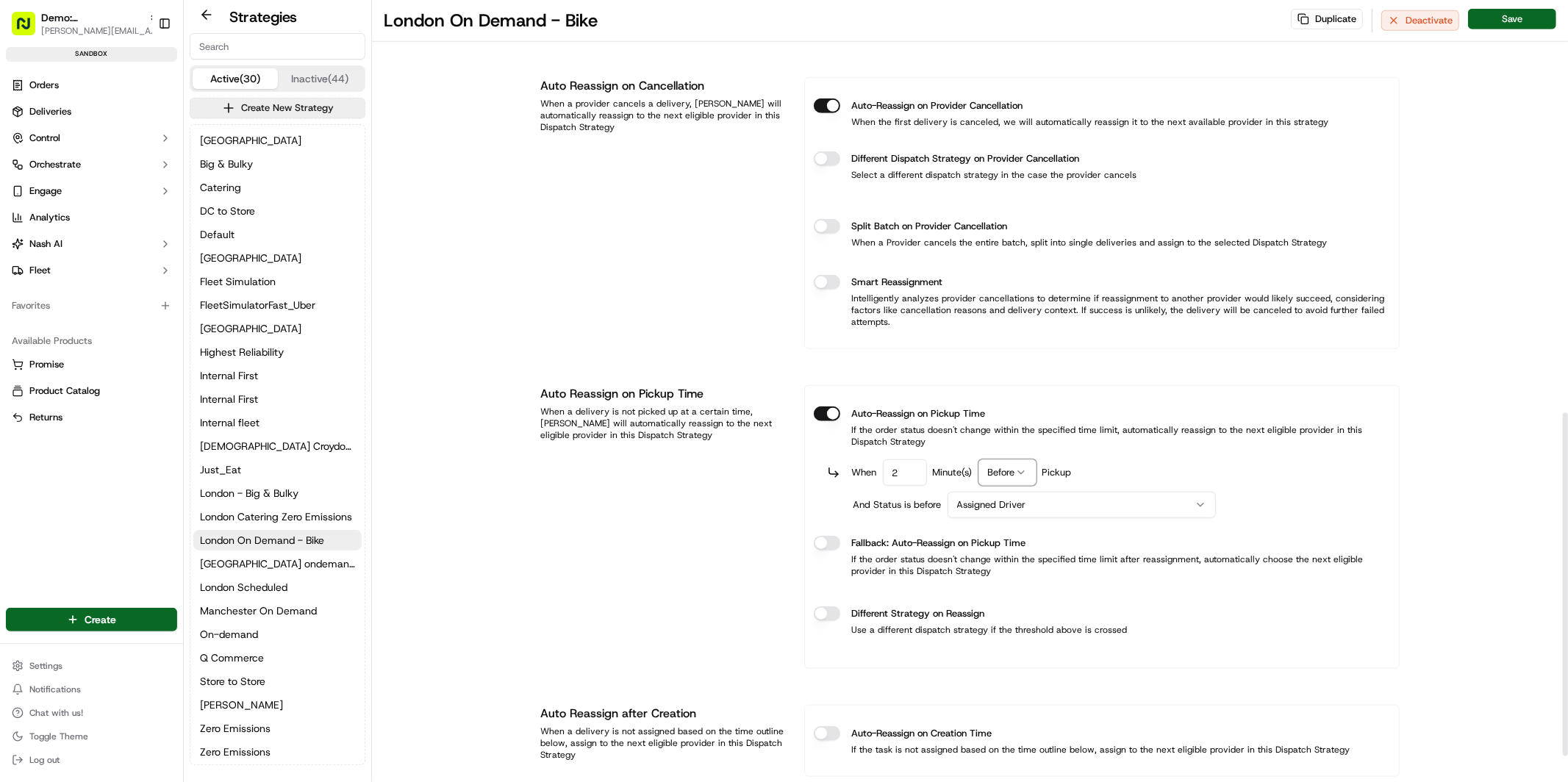
scroll to position [974, 0]
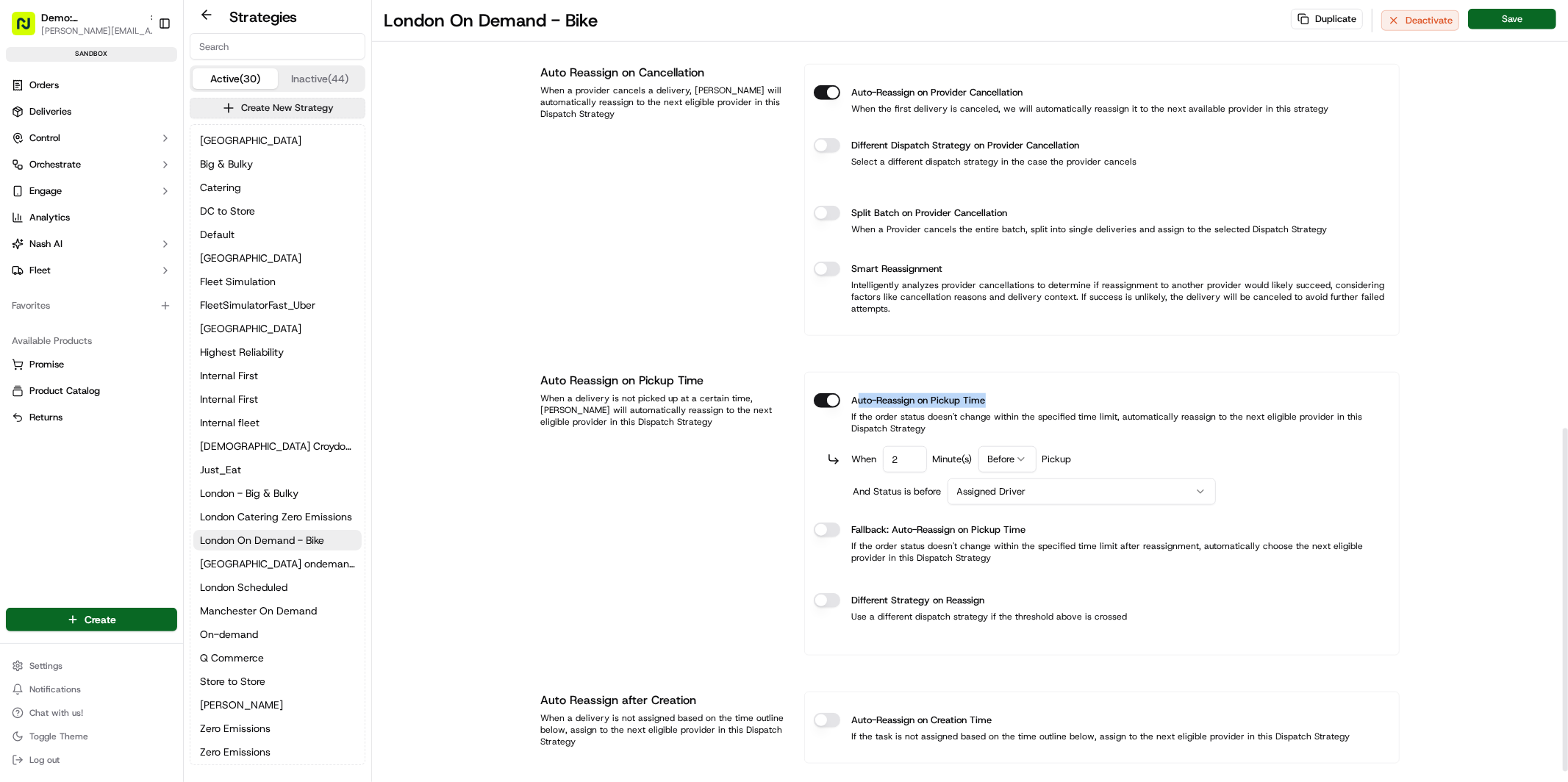
drag, startPoint x: 857, startPoint y: 399, endPoint x: 1048, endPoint y: 400, distance: 191.0
click at [1048, 400] on div "Auto-Reassign on Pickup Time" at bounding box center [1102, 400] width 577 height 14
click at [949, 402] on label "Auto-Reassign on Pickup Time" at bounding box center [919, 400] width 134 height 14
click at [840, 402] on button "Auto-Reassign on Pickup Time" at bounding box center [827, 400] width 27 height 14
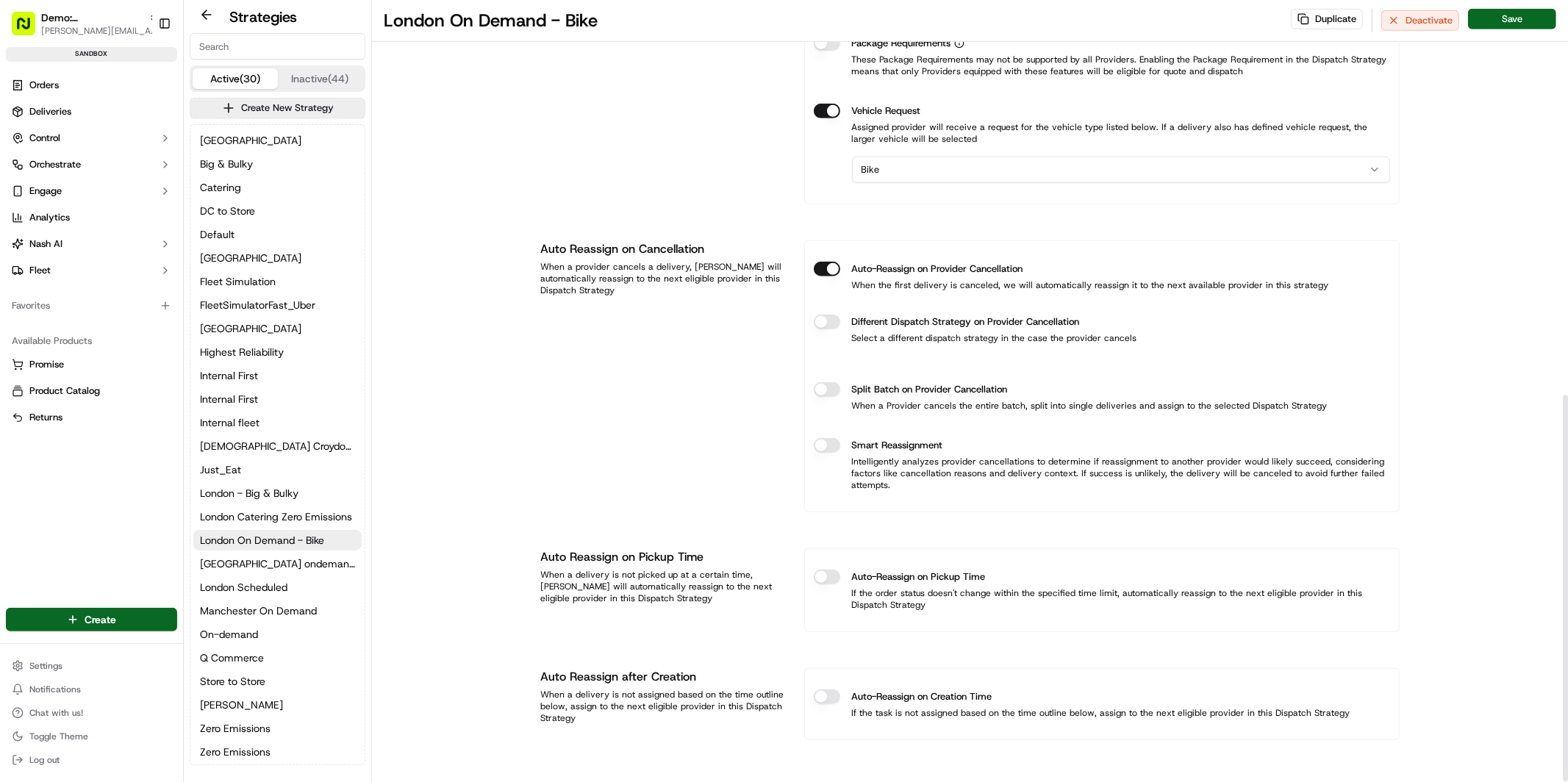
click at [838, 580] on div "Auto-Reassign on Pickup Time" at bounding box center [1102, 577] width 577 height 14
click at [825, 579] on button "Auto-Reassign on Pickup Time" at bounding box center [827, 577] width 27 height 14
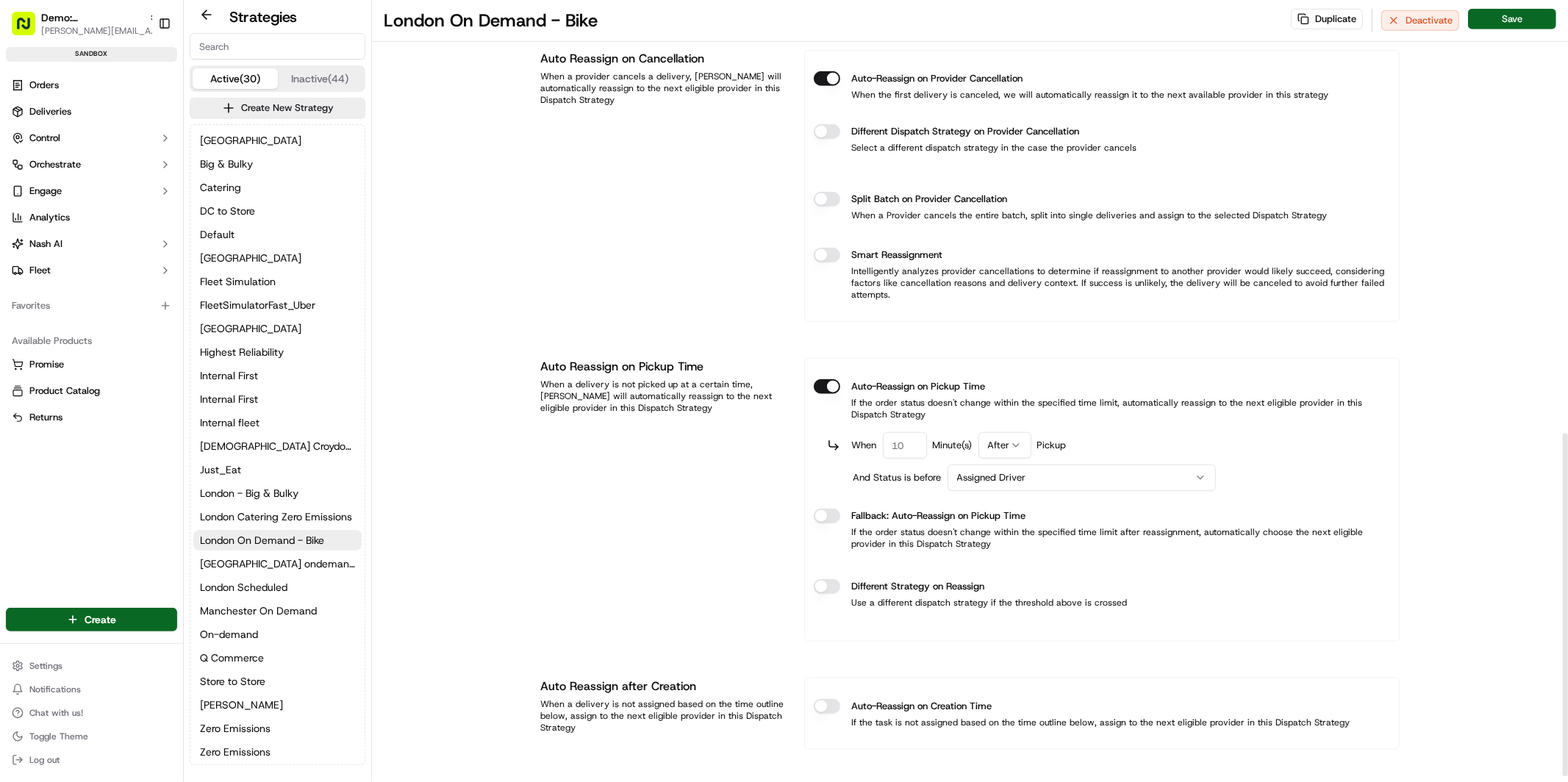
scroll to position [998, 0]
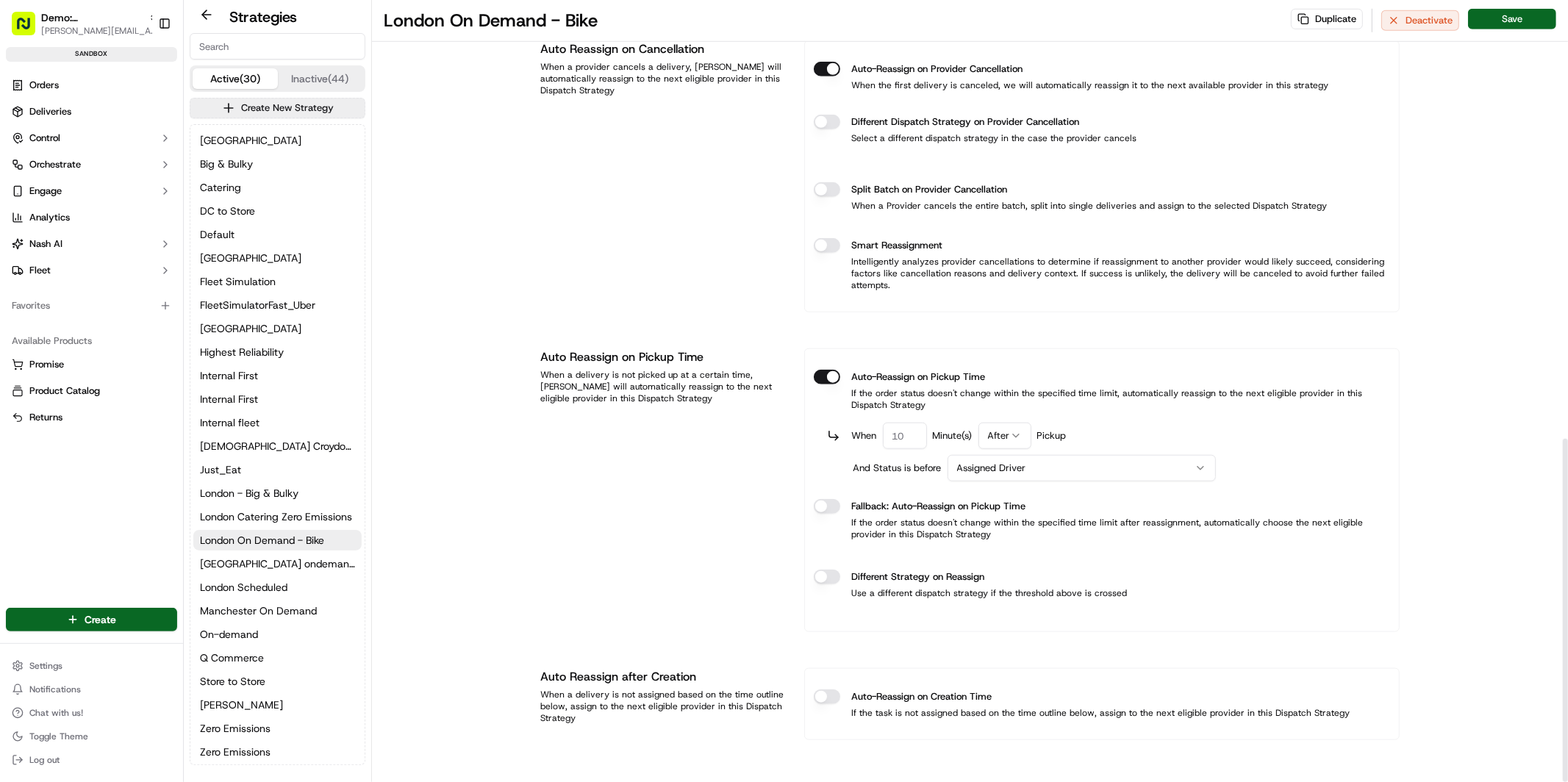
click at [905, 430] on input "number" at bounding box center [905, 436] width 44 height 27
type input "1"
click at [1005, 435] on html "Demo: UK patrick.eve@usenash.com Toggle Sidebar sandbox Orders Deliveries Contr…" at bounding box center [784, 391] width 1568 height 782
click at [1172, 416] on html "Demo: UK patrick.eve@usenash.com Toggle Sidebar sandbox Orders Deliveries Contr…" at bounding box center [784, 391] width 1568 height 782
click at [1006, 464] on html "Demo: UK patrick.eve@usenash.com Toggle Sidebar sandbox Orders Deliveries Contr…" at bounding box center [784, 391] width 1568 height 782
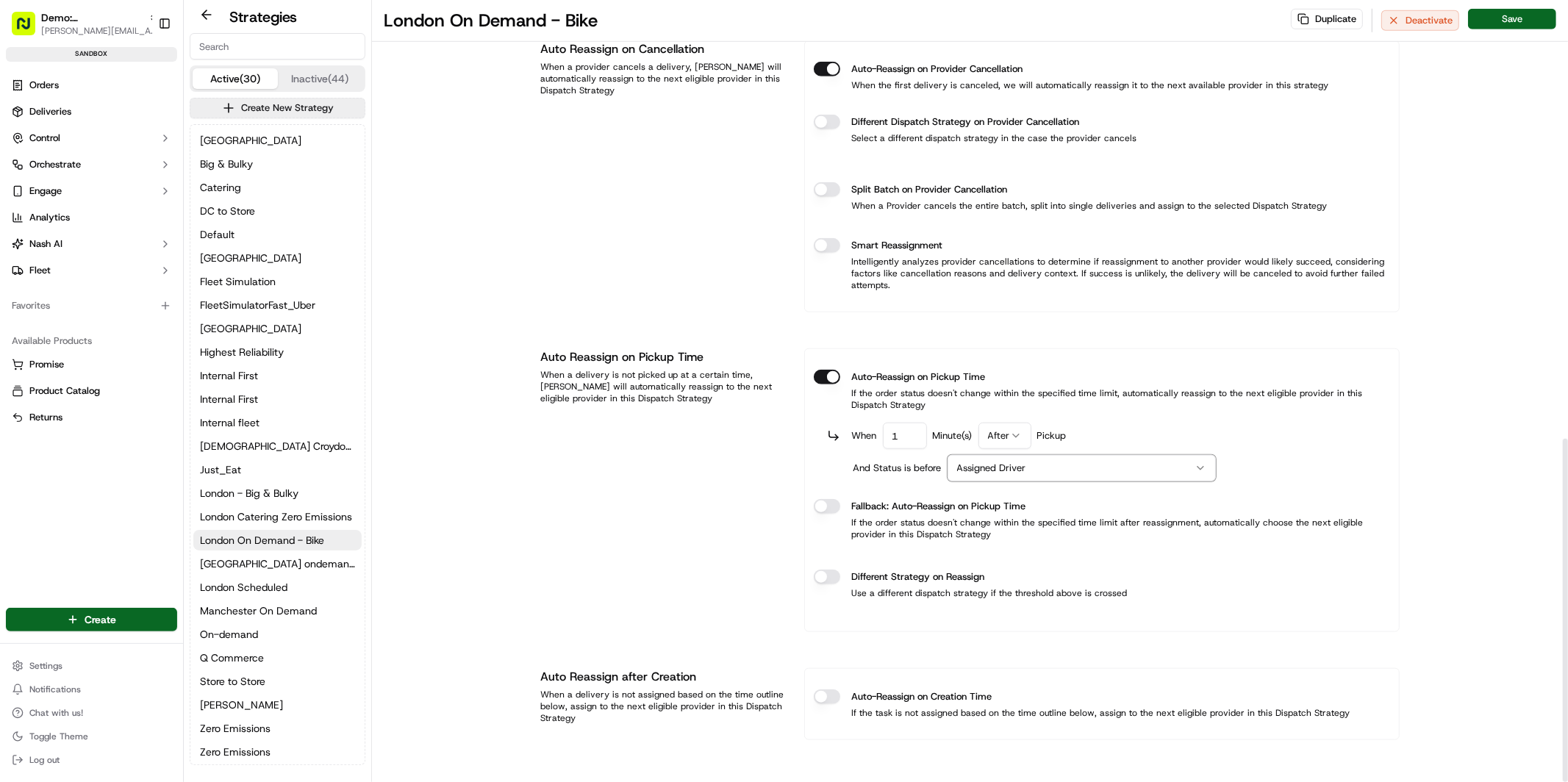
click at [1108, 432] on html "Demo: UK patrick.eve@usenash.com Toggle Sidebar sandbox Orders Deliveries Contr…" at bounding box center [784, 391] width 1568 height 782
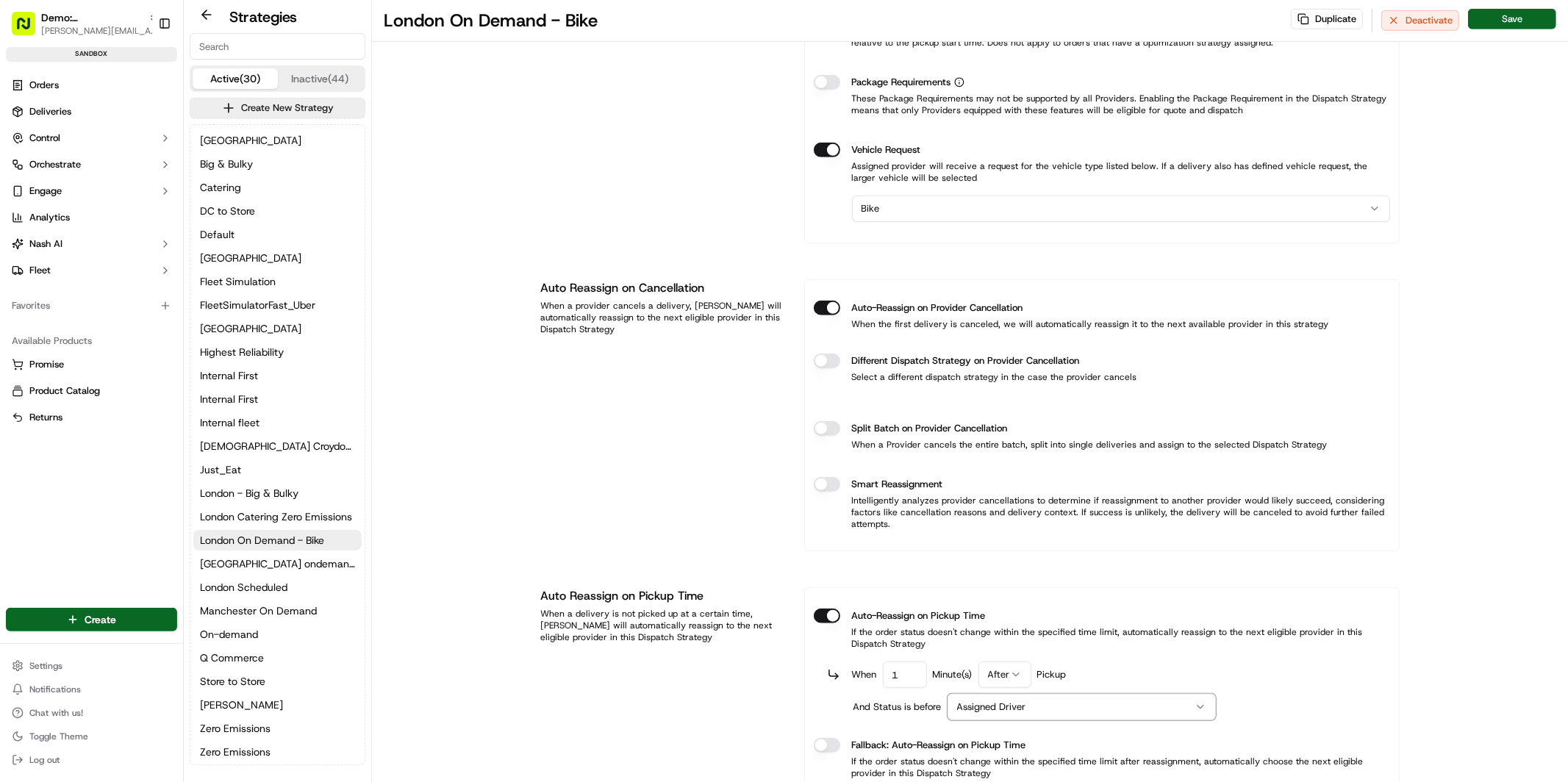
scroll to position [759, 0]
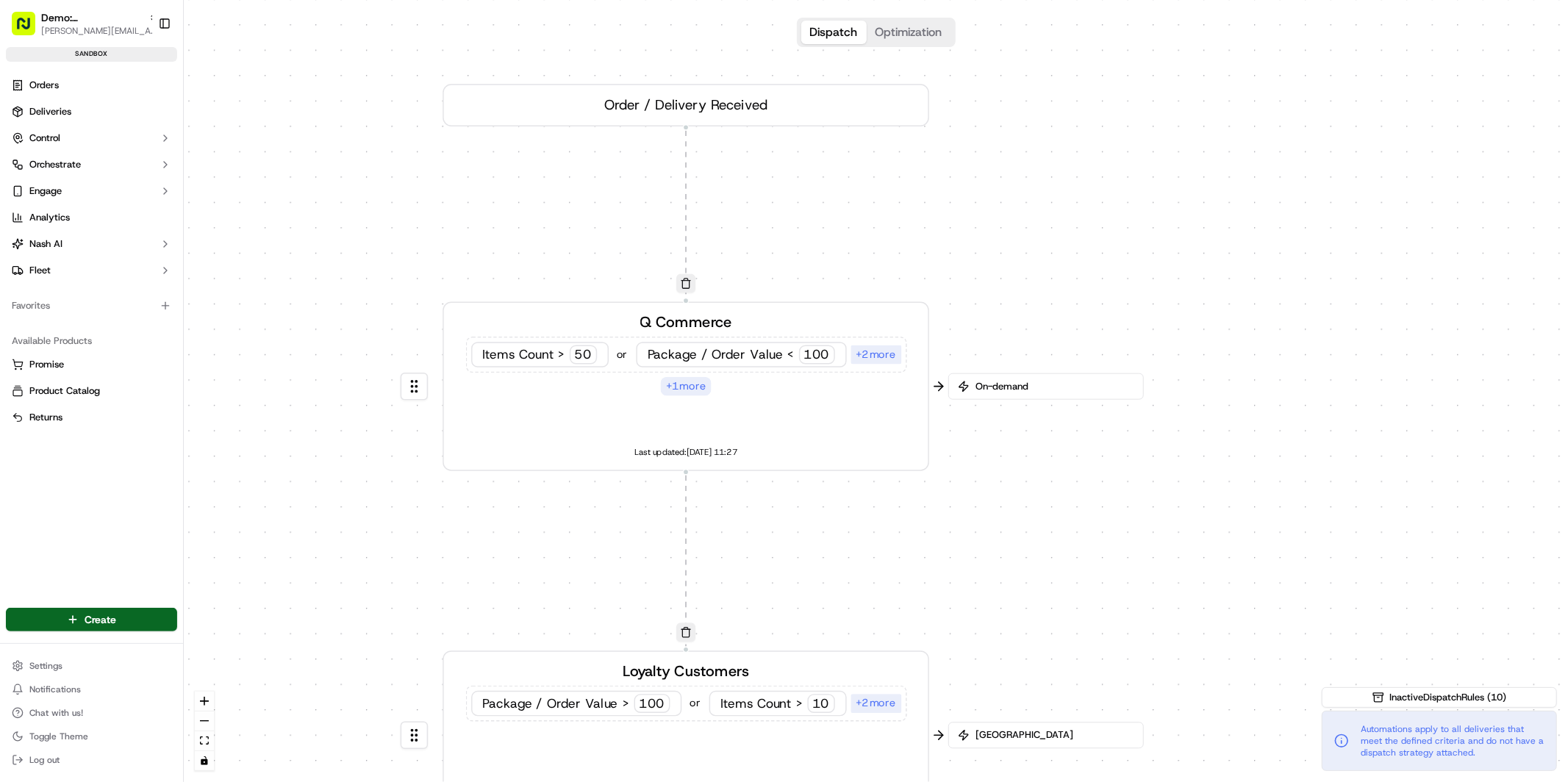
click at [784, 400] on div "Q Commerce Items Count > 50 or Package / Order Value < 100 + 2 more + 1 more La…" at bounding box center [686, 386] width 450 height 150
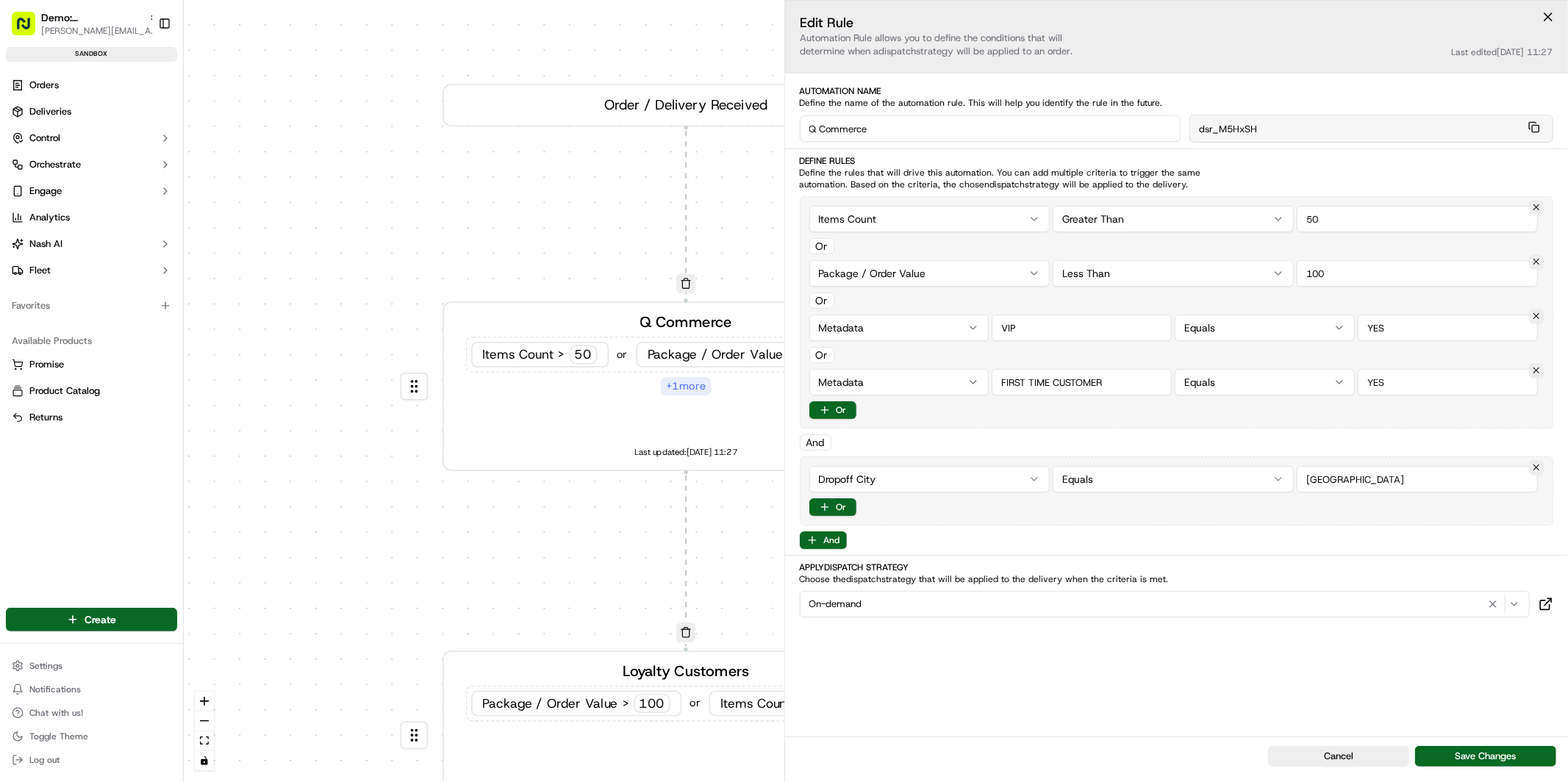
drag, startPoint x: 1339, startPoint y: 219, endPoint x: 1260, endPoint y: 218, distance: 79.0
click at [1260, 218] on div "Items Count Greater Than 50" at bounding box center [1177, 219] width 735 height 27
type input "25"
drag, startPoint x: 1341, startPoint y: 278, endPoint x: 1296, endPoint y: 268, distance: 46.1
click at [1296, 268] on div "Package / Order Value Less Than 100" at bounding box center [1177, 273] width 735 height 27
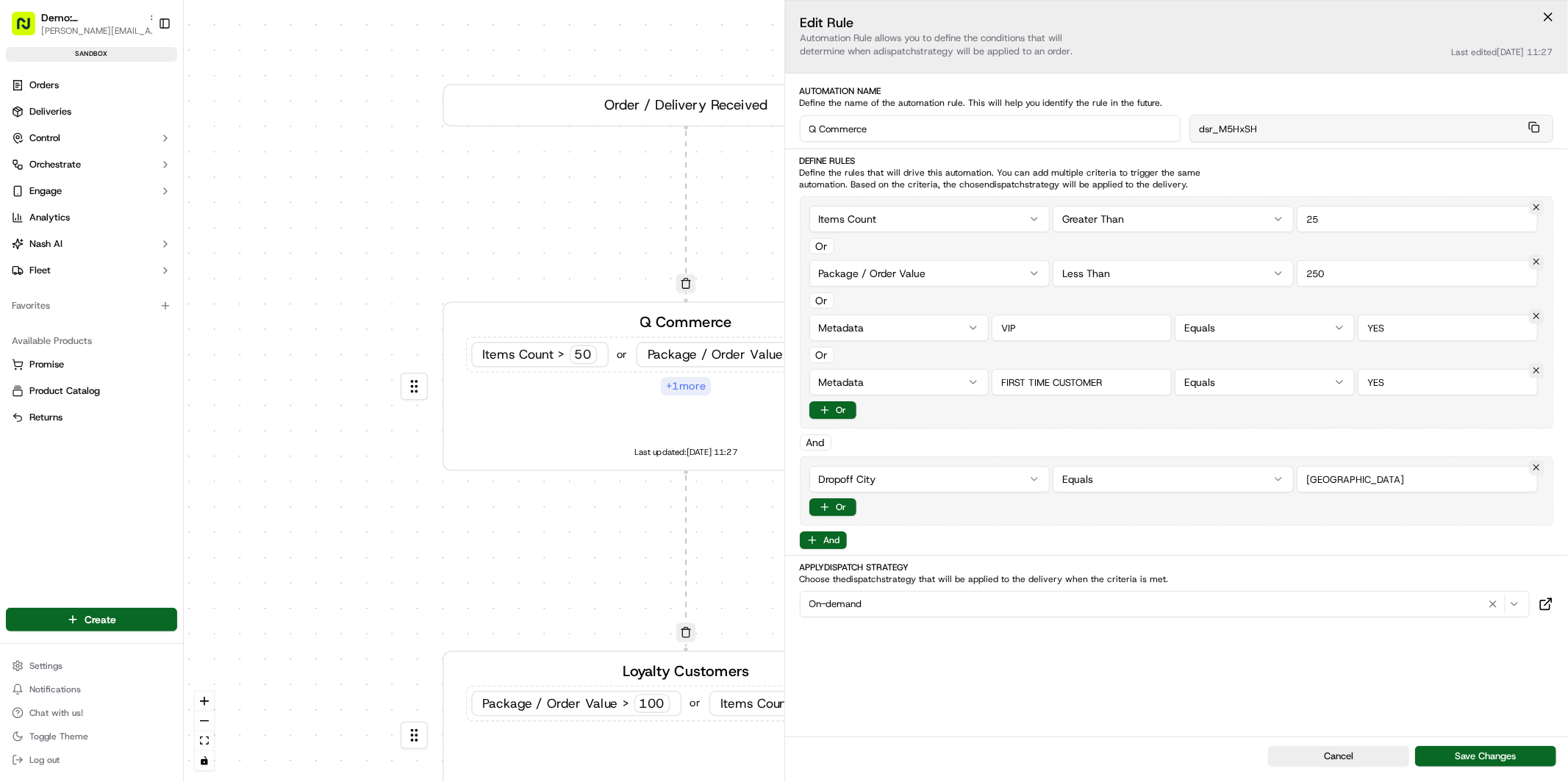
type input "250"
drag, startPoint x: 1041, startPoint y: 333, endPoint x: 1000, endPoint y: 330, distance: 41.1
click at [1000, 330] on input "string" at bounding box center [1081, 328] width 180 height 27
click at [851, 410] on button "Or" at bounding box center [833, 410] width 47 height 17
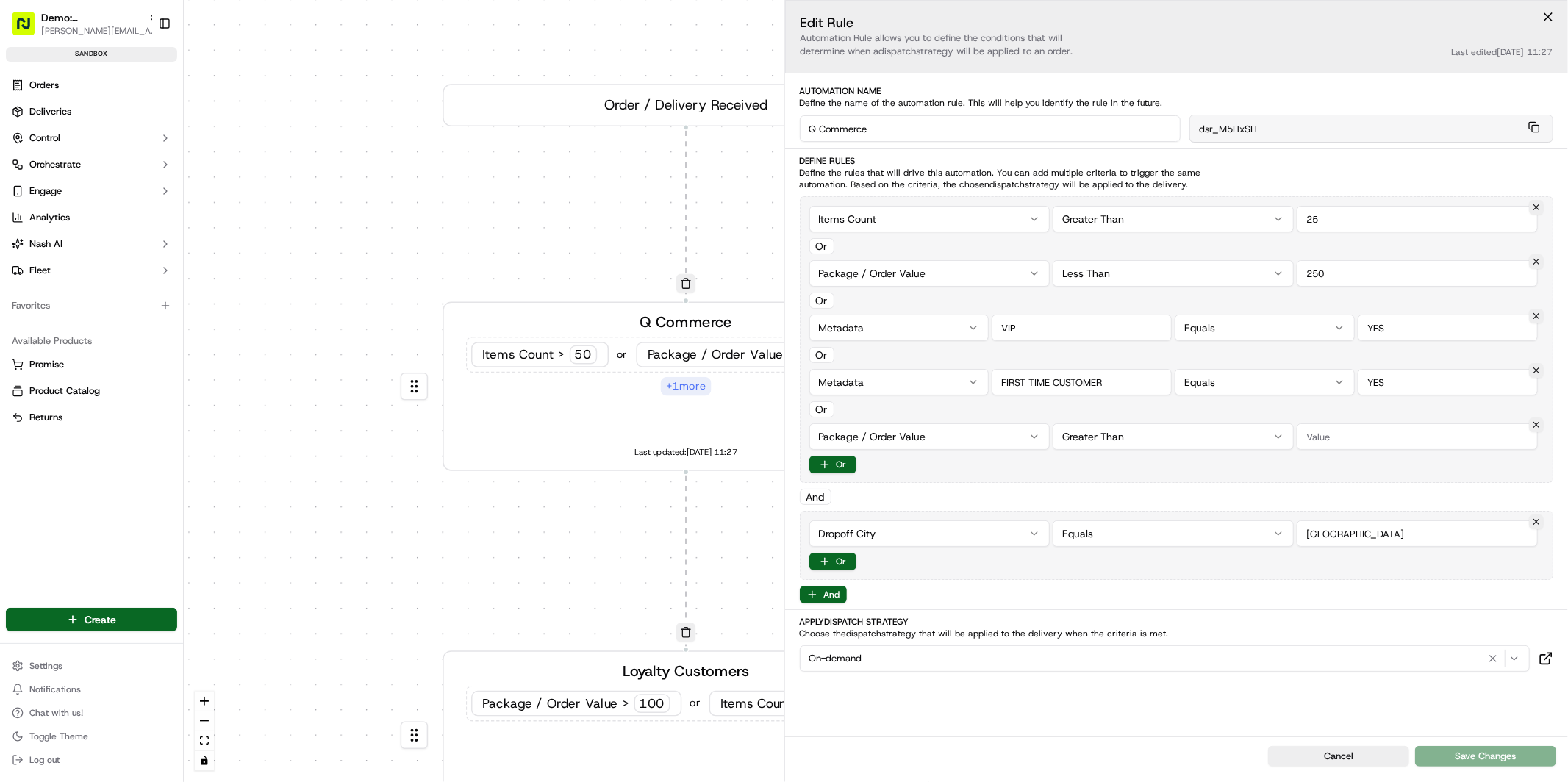
click at [960, 439] on html "Demo: UK [PERSON_NAME][EMAIL_ADDRESS][DOMAIN_NAME] Toggle Sidebar sandbox Order…" at bounding box center [784, 391] width 1568 height 782
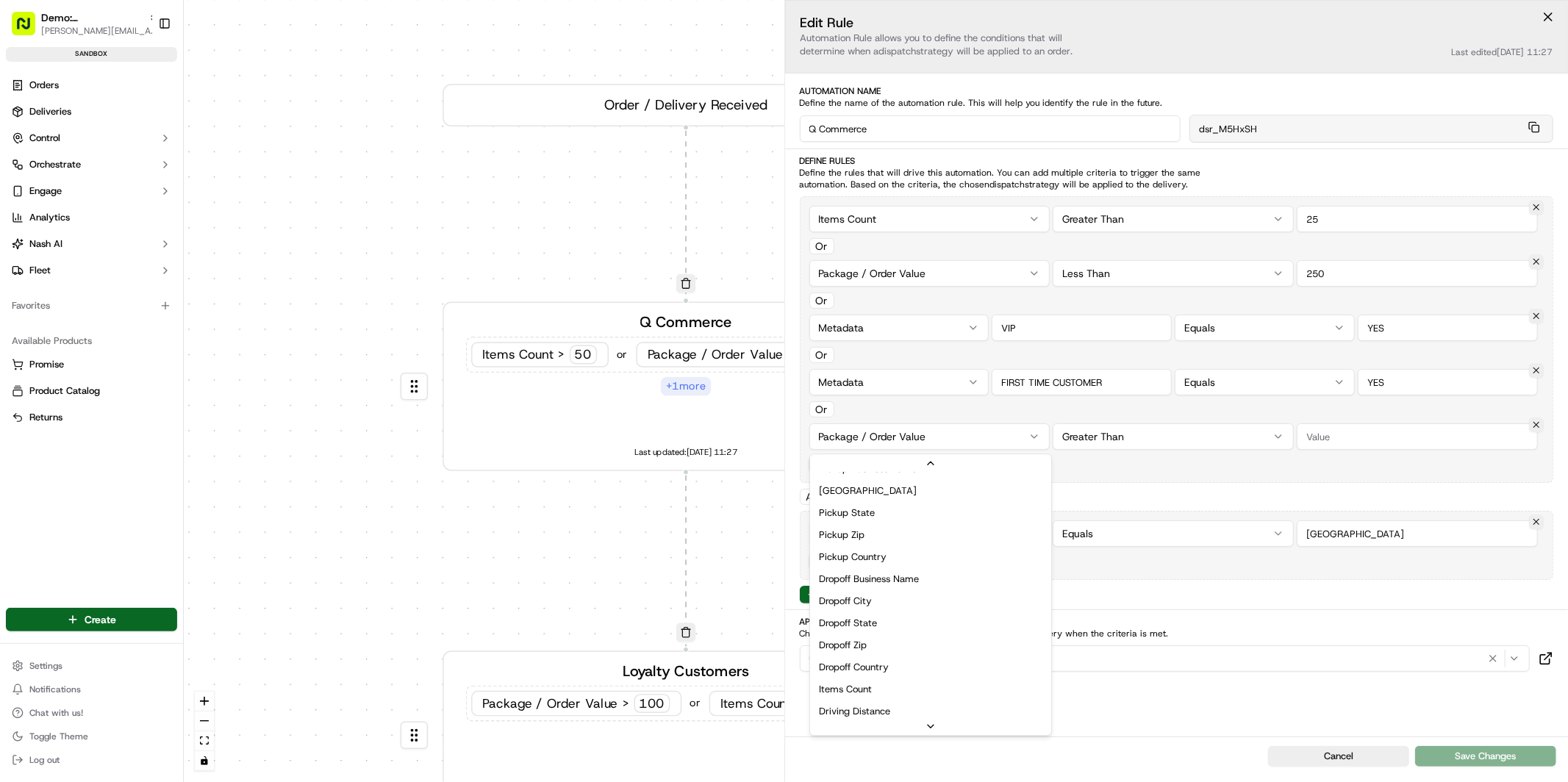
scroll to position [81, 0]
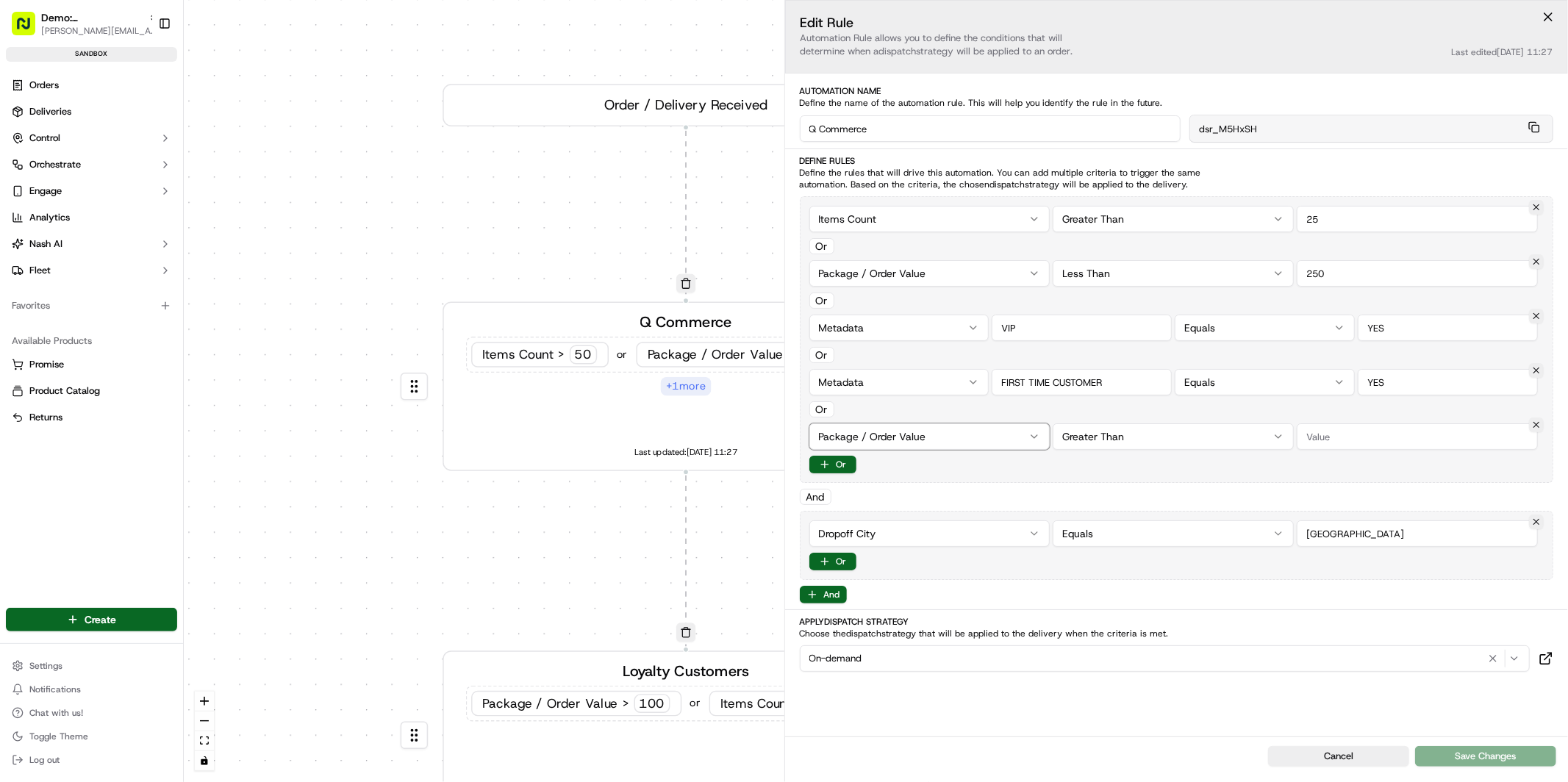
click at [1007, 428] on html "Demo: UK patrick.eve@usenash.com Toggle Sidebar sandbox Orders Deliveries Contr…" at bounding box center [784, 391] width 1568 height 782
click at [1086, 380] on input "string" at bounding box center [1081, 382] width 180 height 27
drag, startPoint x: 1128, startPoint y: 379, endPoint x: 870, endPoint y: 382, distance: 258.0
click at [870, 382] on div "Metadata Equals" at bounding box center [1177, 382] width 735 height 27
type input "SKU"
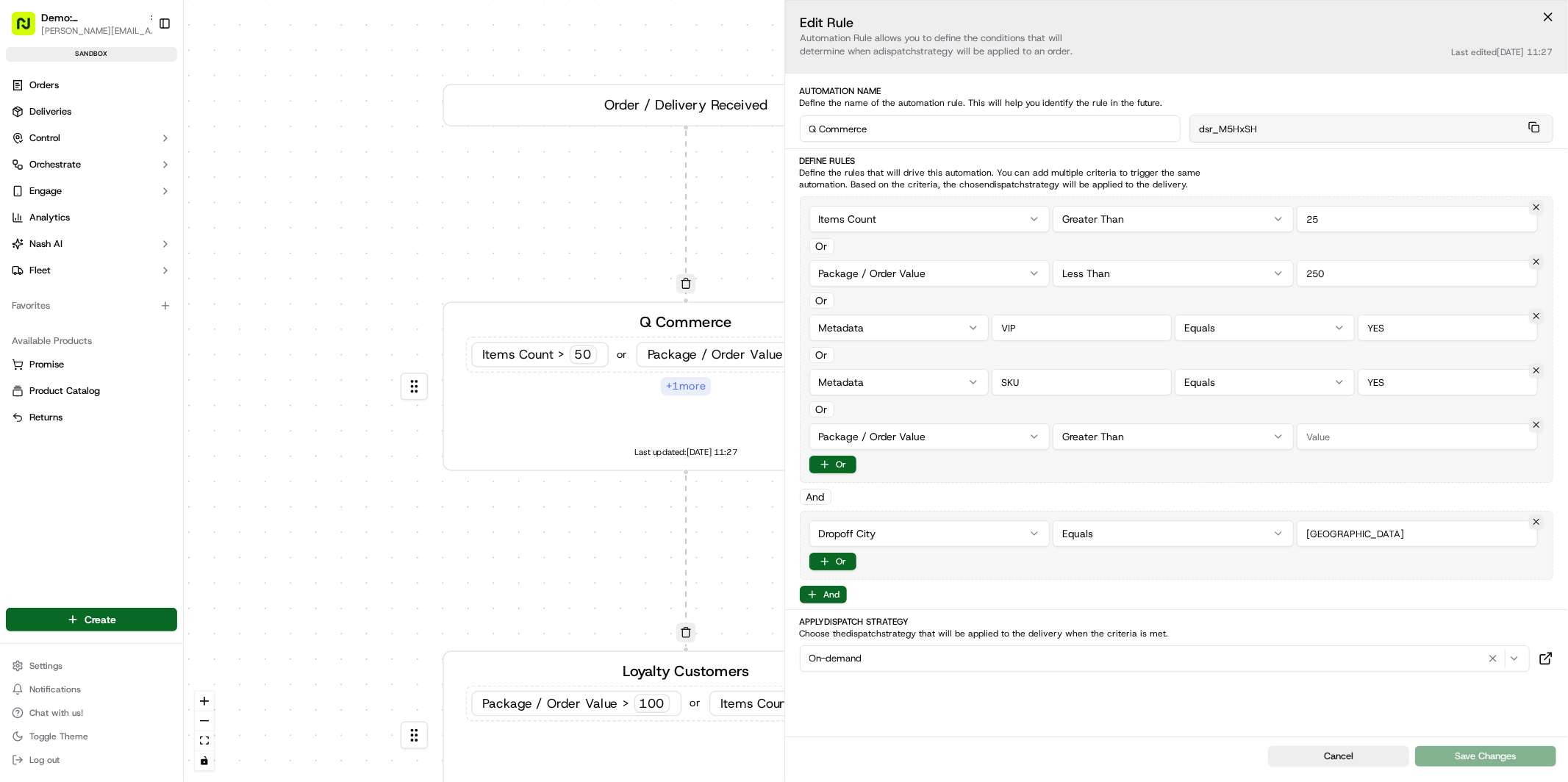
drag, startPoint x: 1410, startPoint y: 373, endPoint x: 1404, endPoint y: 378, distance: 7.8
click at [1407, 374] on input "string" at bounding box center [1448, 382] width 180 height 27
drag, startPoint x: 1404, startPoint y: 379, endPoint x: 1322, endPoint y: 379, distance: 82.0
click at [1322, 379] on div "Metadata Equals" at bounding box center [1177, 382] width 735 height 27
type input "123456"
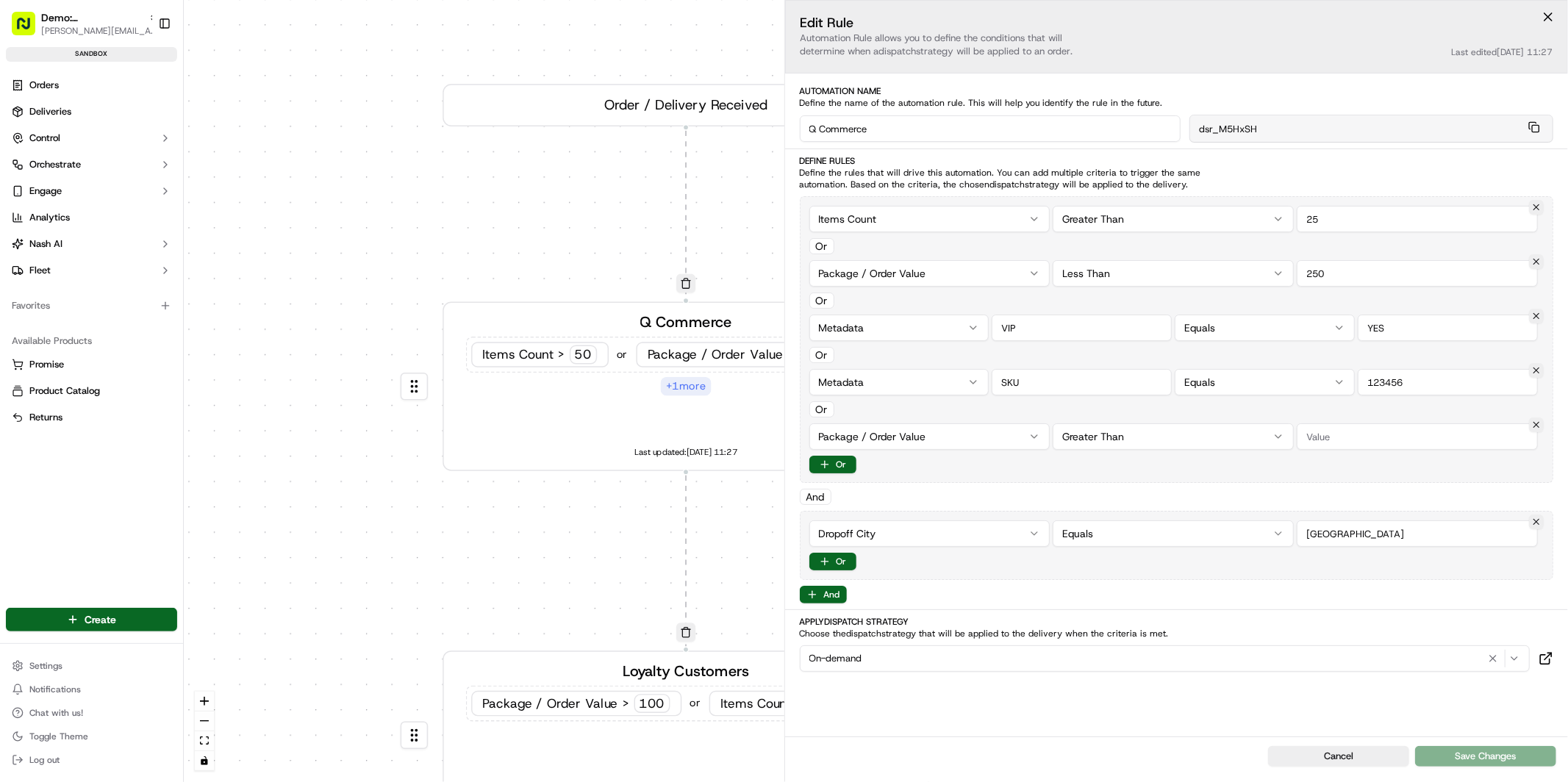
drag, startPoint x: 1379, startPoint y: 536, endPoint x: 1232, endPoint y: 529, distance: 147.2
click at [1257, 534] on div "Dropoff City Equals" at bounding box center [1177, 533] width 735 height 27
type input "Malmo"
click at [978, 666] on div "On-demand" at bounding box center [1165, 658] width 724 height 17
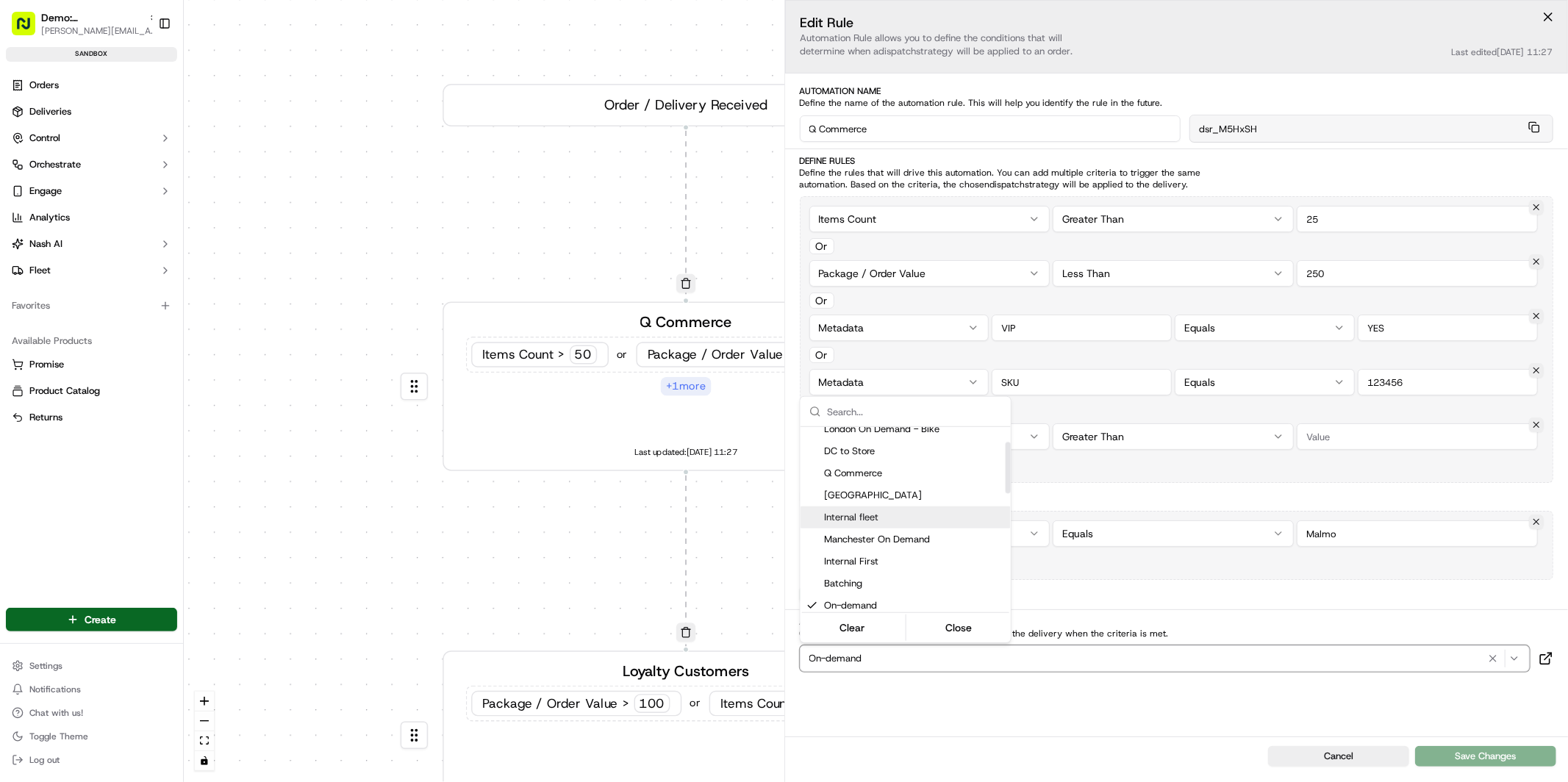
scroll to position [54, 0]
click at [921, 475] on span "Q Commerce" at bounding box center [914, 472] width 181 height 13
click at [1212, 583] on html "Demo: UK patrick.eve@usenash.com Toggle Sidebar sandbox Orders Deliveries Contr…" at bounding box center [784, 391] width 1568 height 782
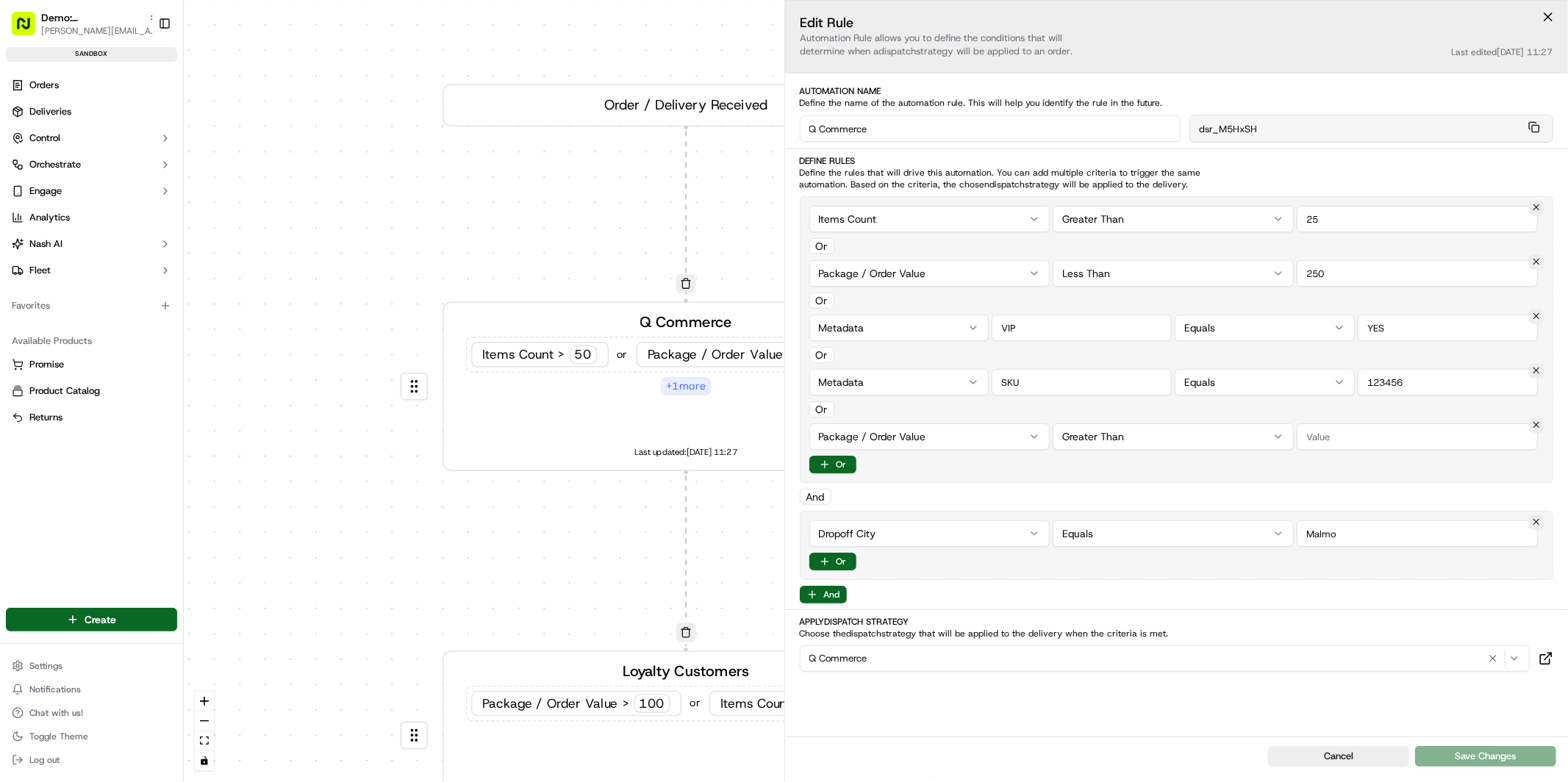
click at [623, 49] on div "0 0 0 0 0 Order / Delivery Received Q Commerce Items Count > 50 or Package / Or…" at bounding box center [876, 391] width 1384 height 782
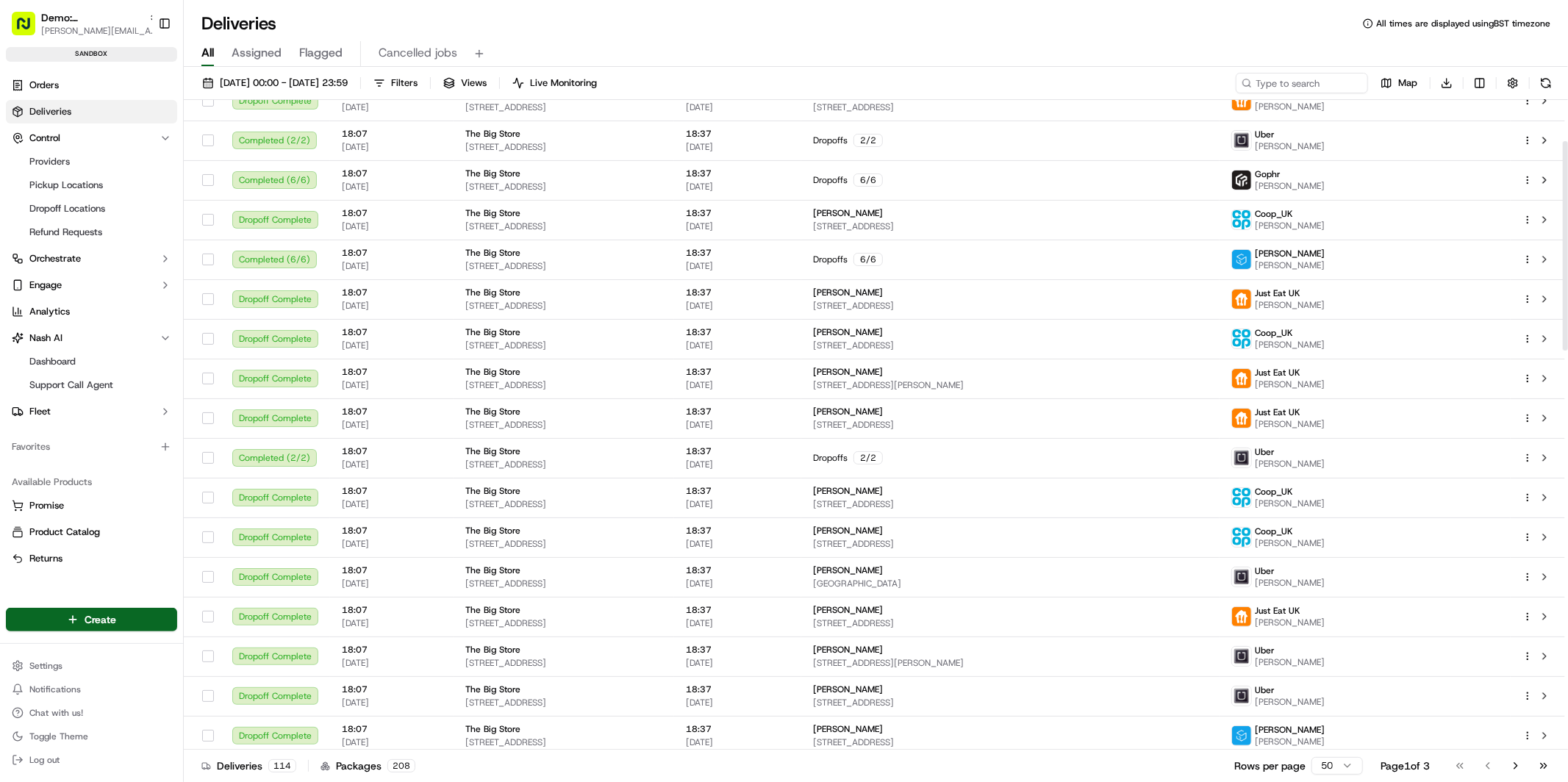
scroll to position [179, 0]
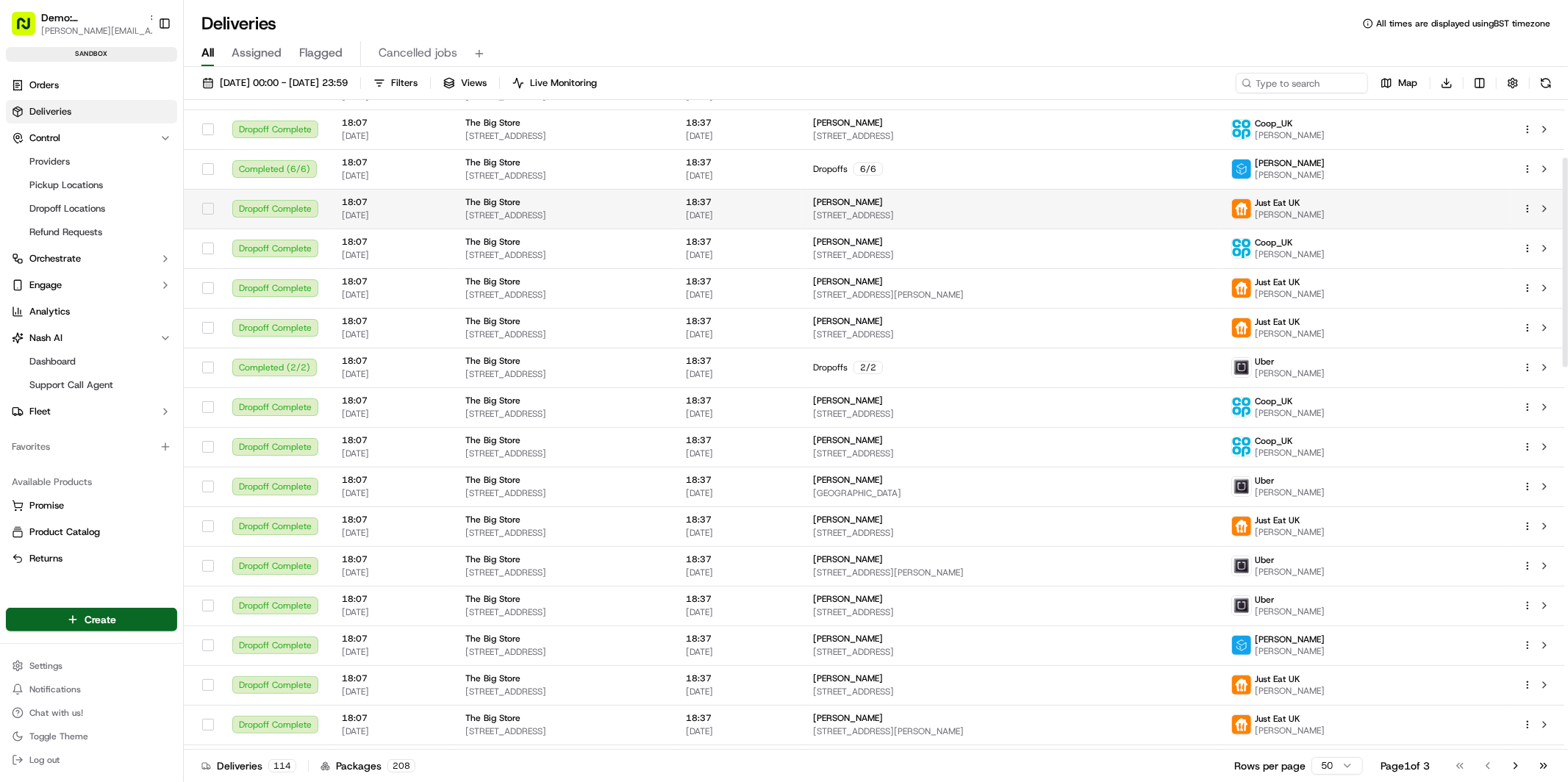
click at [650, 221] on td "The Big Store 95 Kingston Rd, Oxford OX2 6RL, UK" at bounding box center [564, 208] width 221 height 40
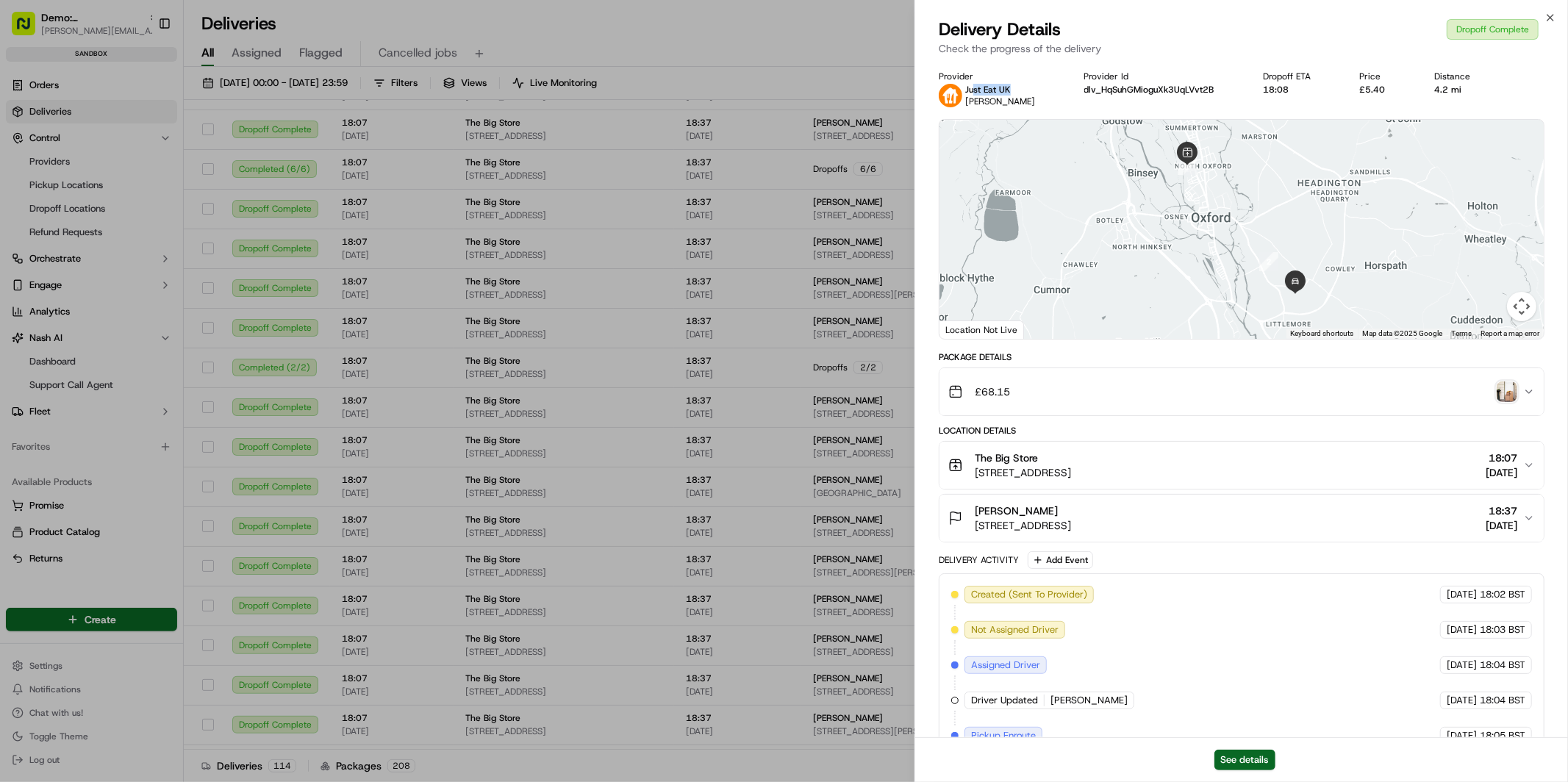
drag, startPoint x: 974, startPoint y: 88, endPoint x: 993, endPoint y: 98, distance: 21.5
click at [1016, 86] on div "Just Eat UK Ashley Wu" at bounding box center [999, 95] width 121 height 24
drag, startPoint x: 991, startPoint y: 100, endPoint x: 1011, endPoint y: 99, distance: 20.0
click at [1010, 99] on div "Just Eat UK Ashley Wu" at bounding box center [1000, 95] width 70 height 24
click at [1506, 395] on img "button" at bounding box center [1506, 391] width 21 height 21
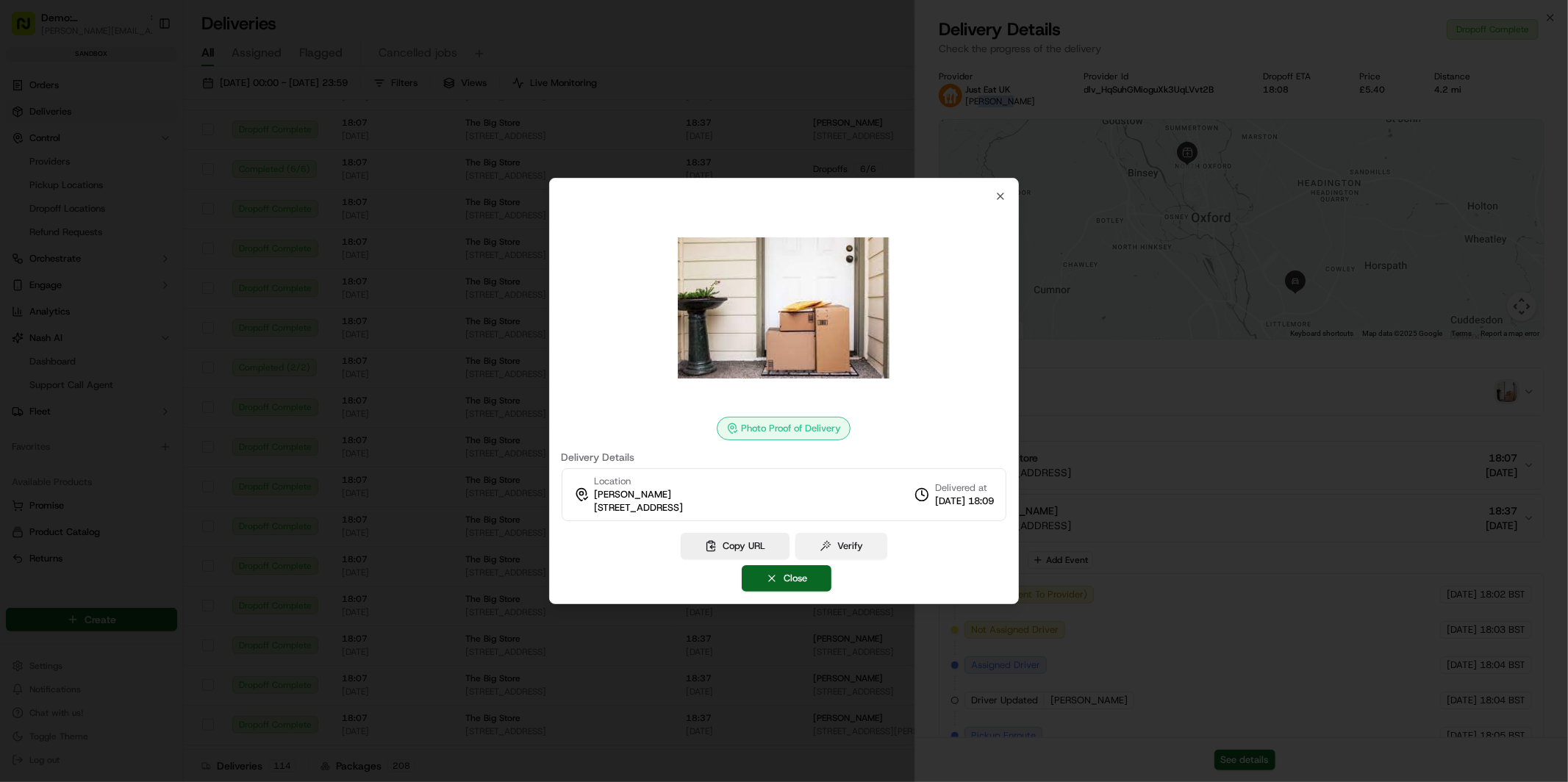
click at [847, 547] on button "Verify" at bounding box center [841, 546] width 92 height 27
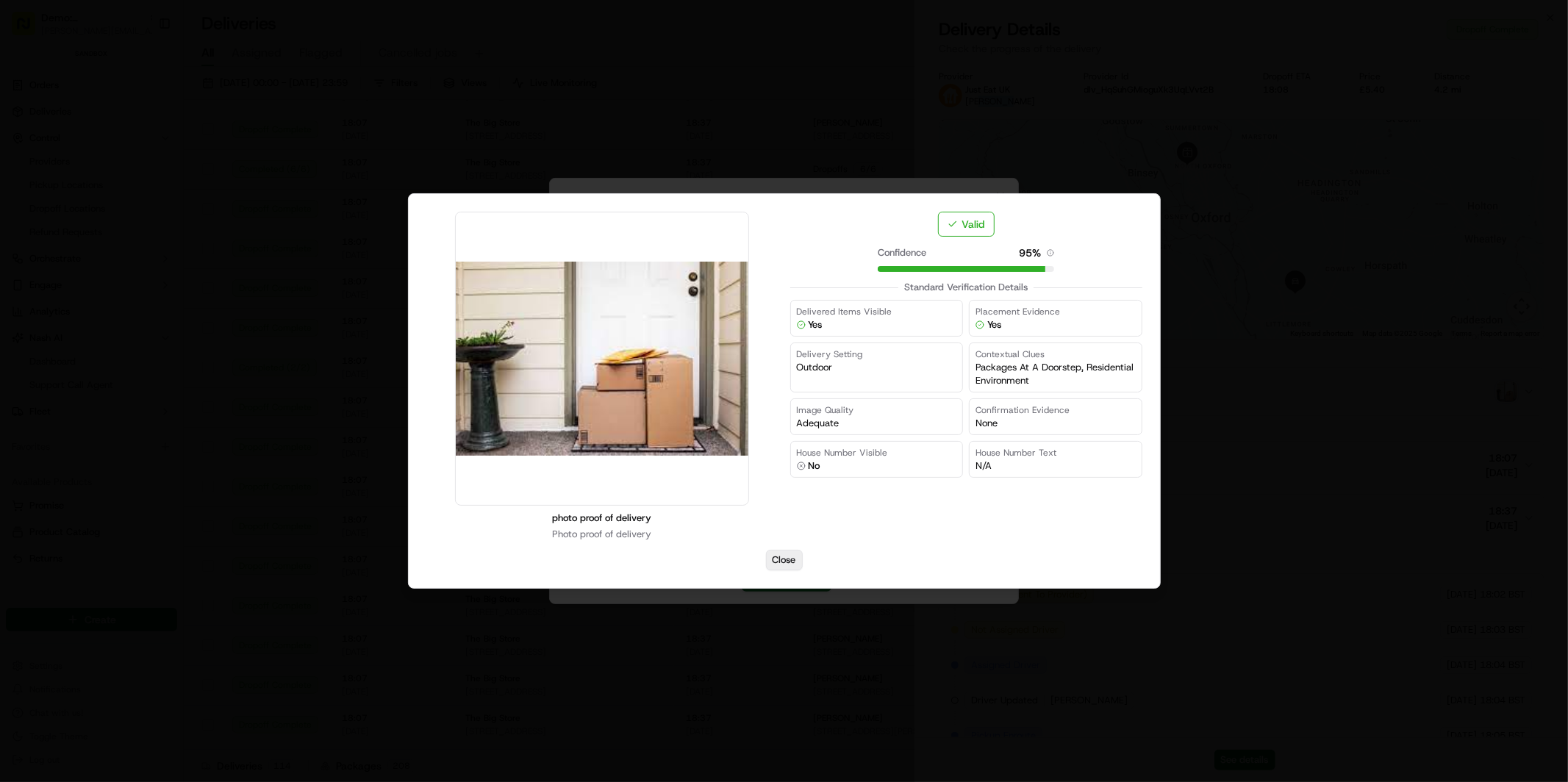
click at [786, 562] on button "Close" at bounding box center [784, 560] width 37 height 21
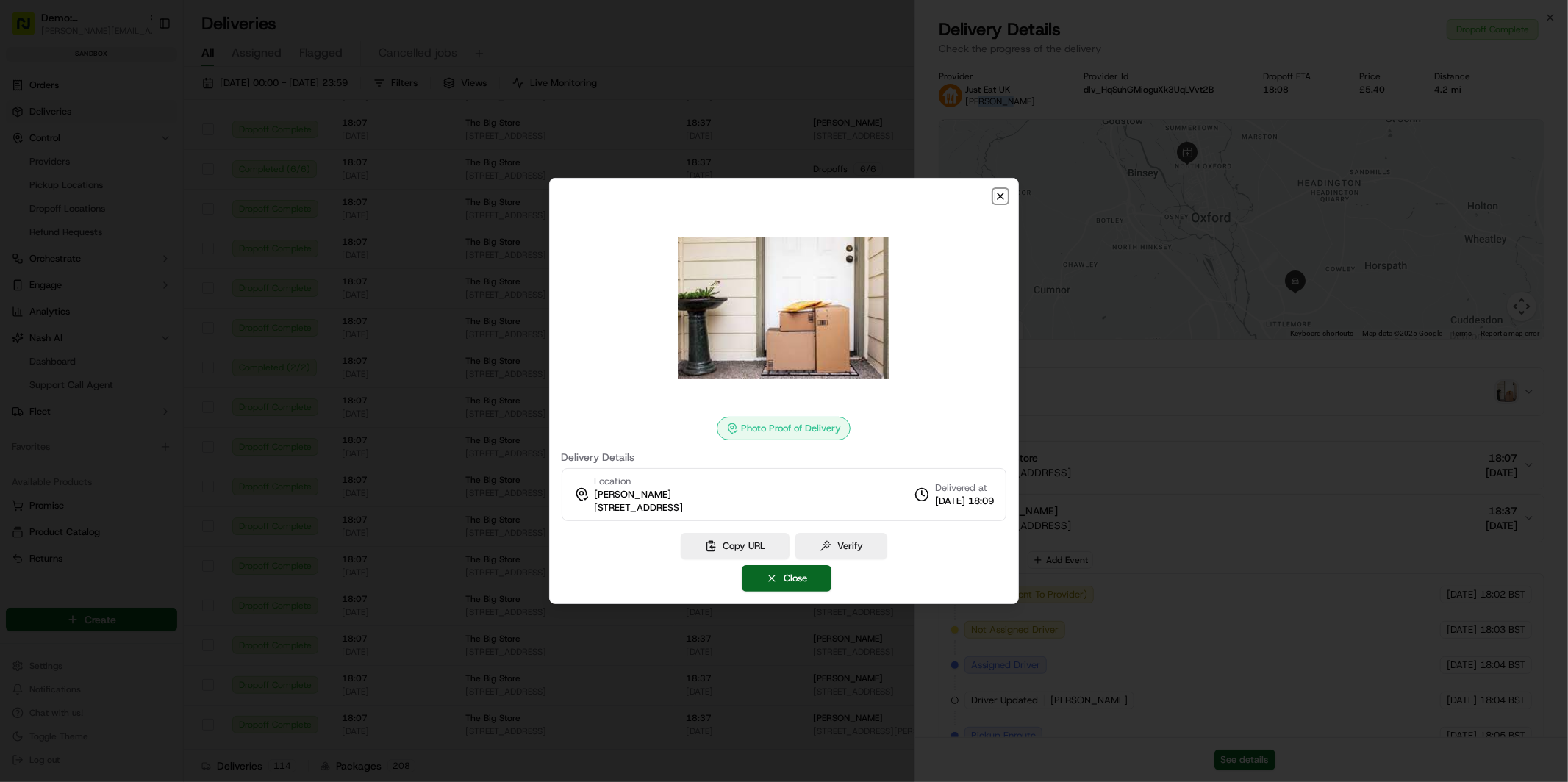
click at [1000, 196] on icon "button" at bounding box center [1000, 196] width 6 height 6
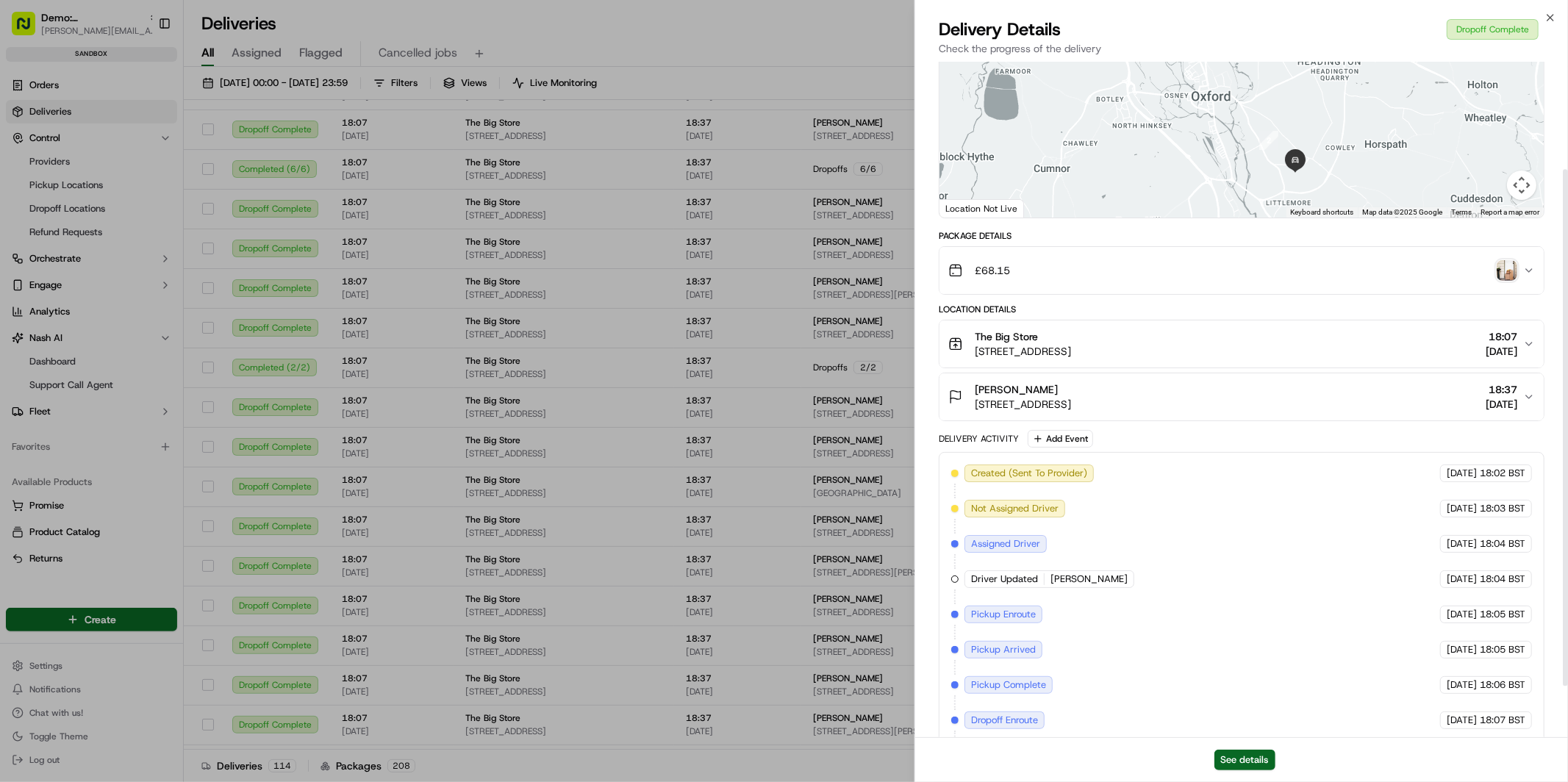
scroll to position [207, 0]
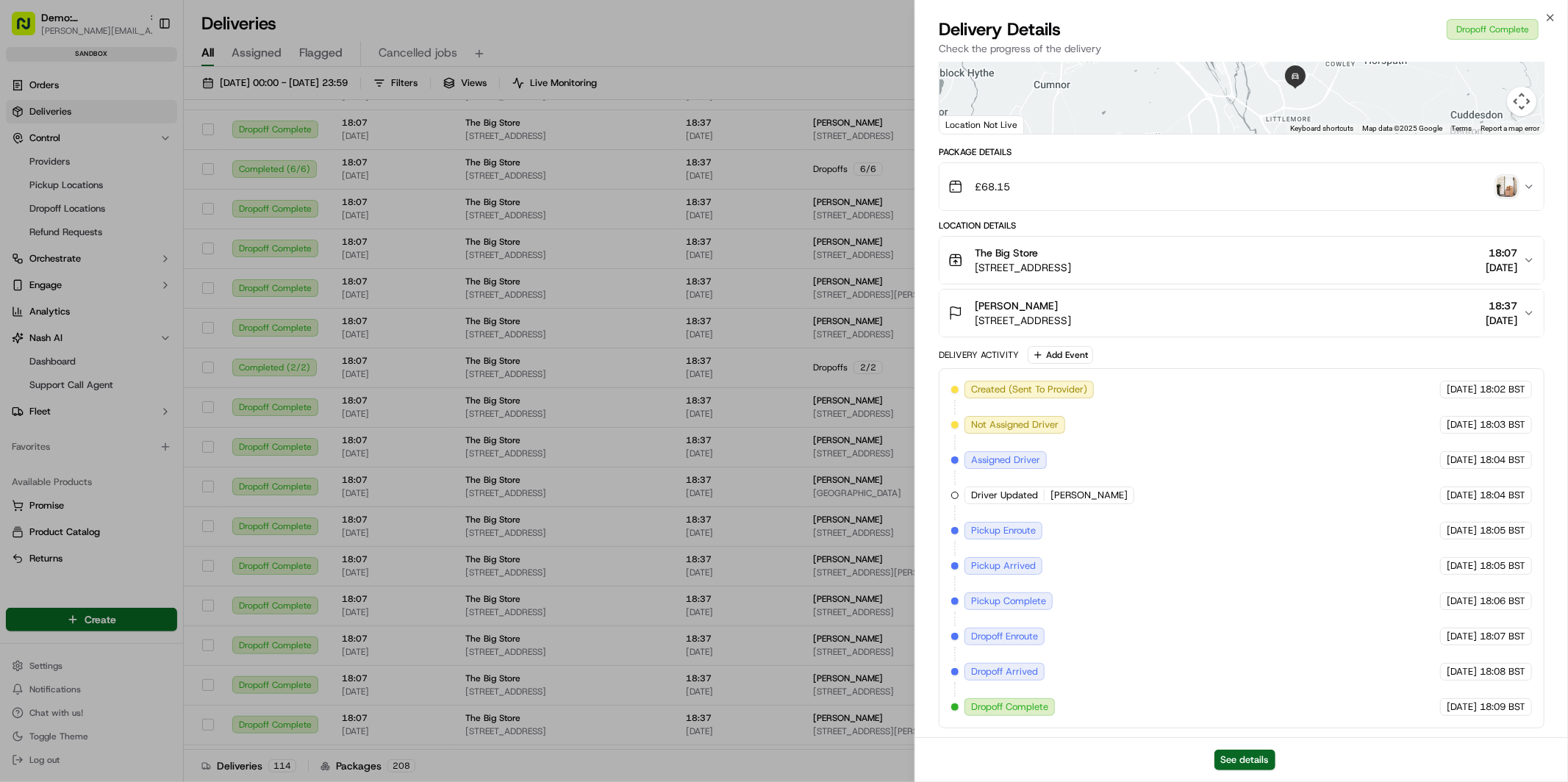
click at [1071, 260] on span "95 Kingston Rd, Oxford OX2 6RL, UK" at bounding box center [1023, 267] width 97 height 14
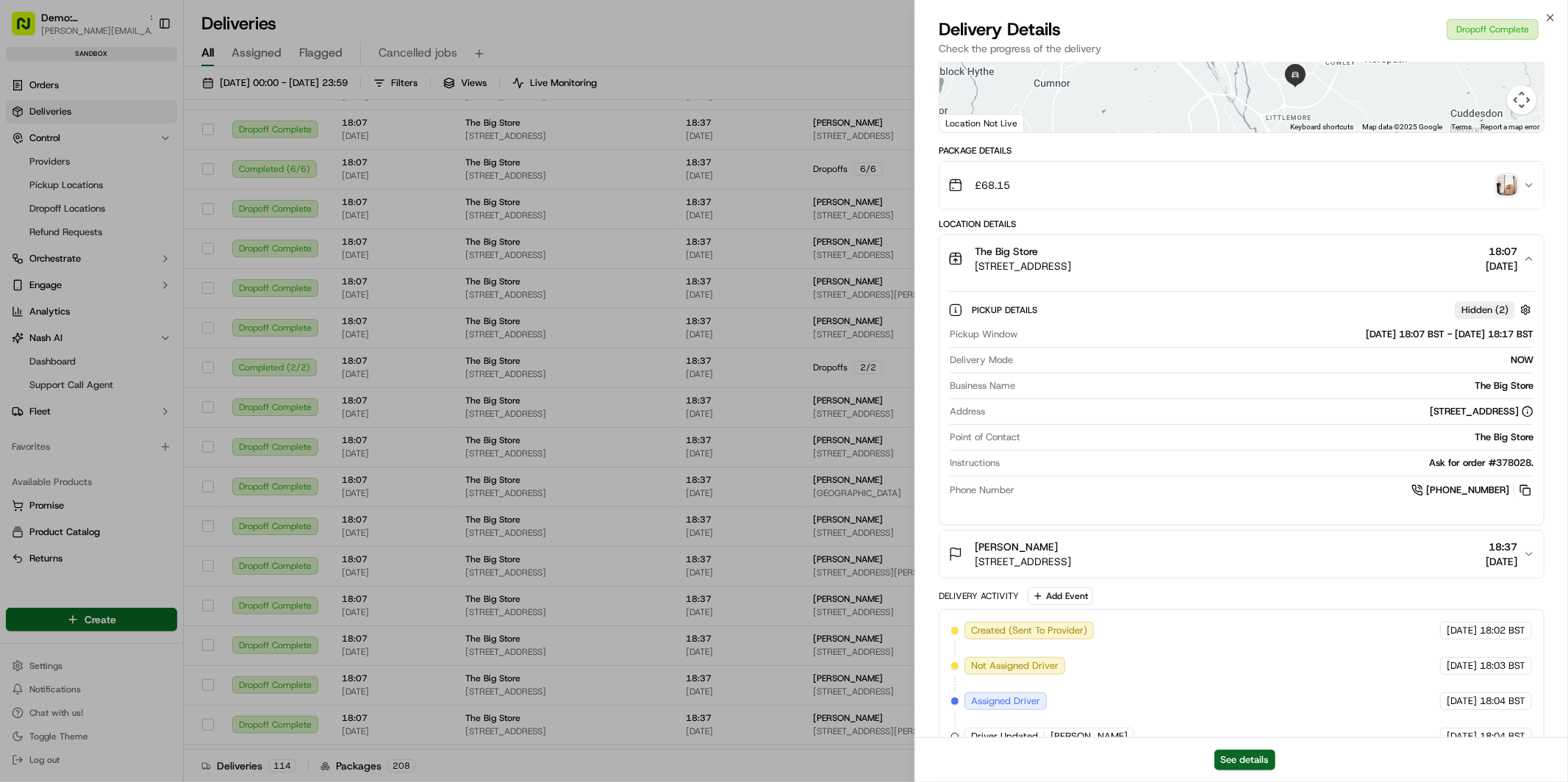
click at [1071, 549] on div "Na Garcia" at bounding box center [1023, 546] width 97 height 14
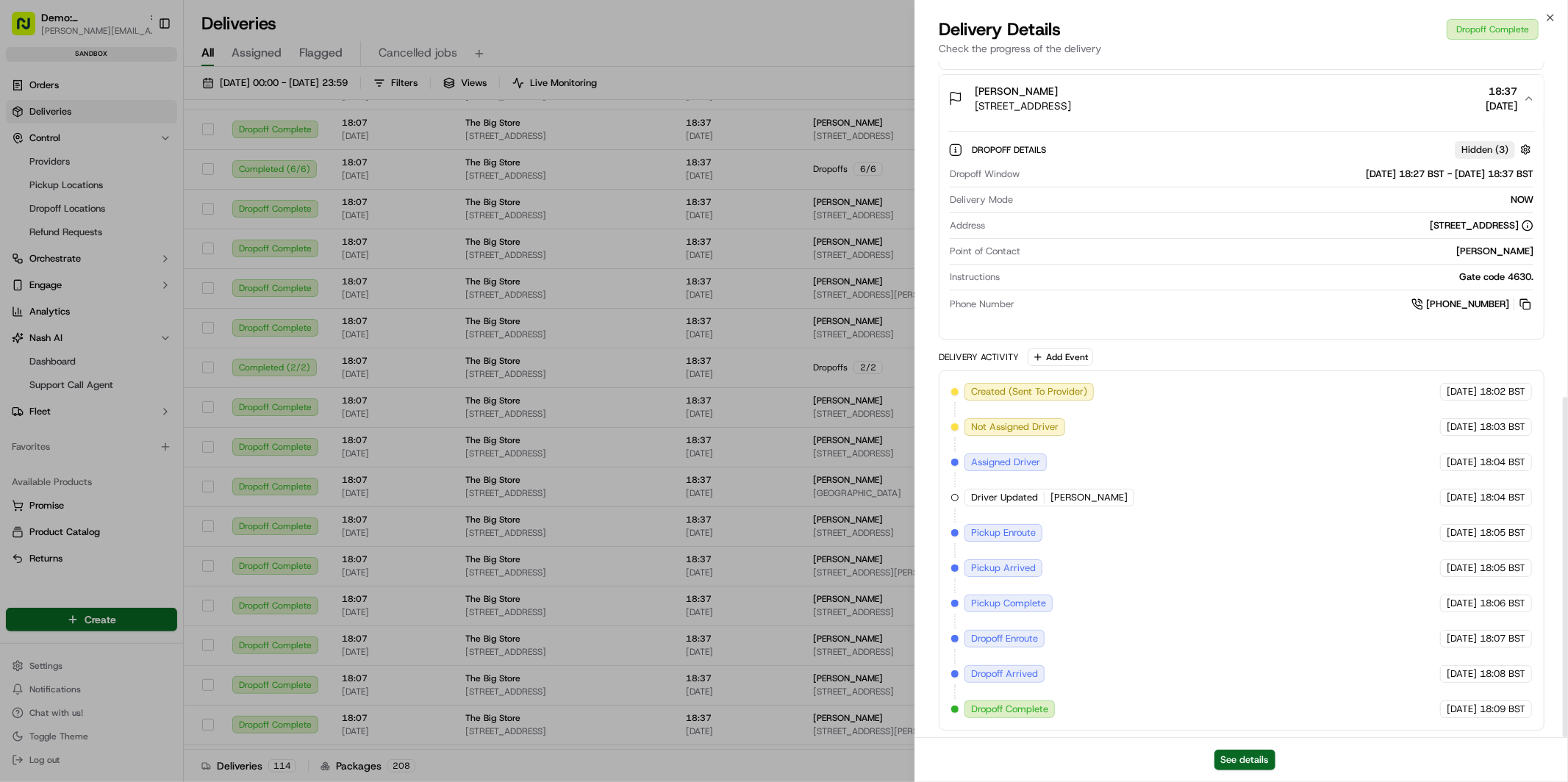
scroll to position [666, 0]
drag, startPoint x: 1010, startPoint y: 386, endPoint x: 1065, endPoint y: 389, distance: 55.1
click at [1065, 389] on span "Created (Sent To Provider)" at bounding box center [1029, 389] width 116 height 13
drag, startPoint x: 1006, startPoint y: 710, endPoint x: 1076, endPoint y: 707, distance: 70.1
click at [1076, 707] on div "Created (Sent To Provider) Just Eat UK 03/06/2025 18:02 BST Not Assigned Driver…" at bounding box center [1241, 548] width 580 height 335
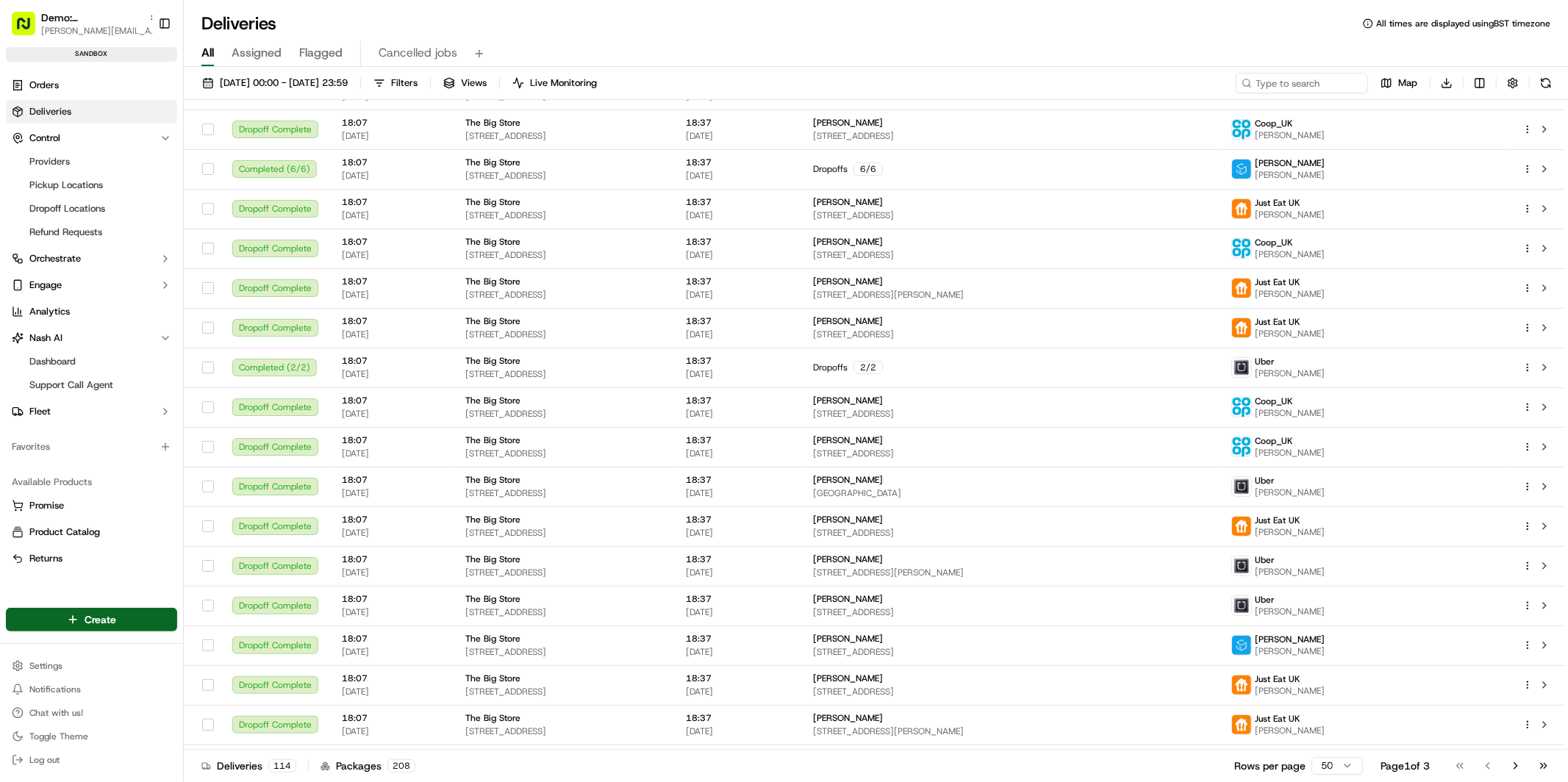
scroll to position [179, 0]
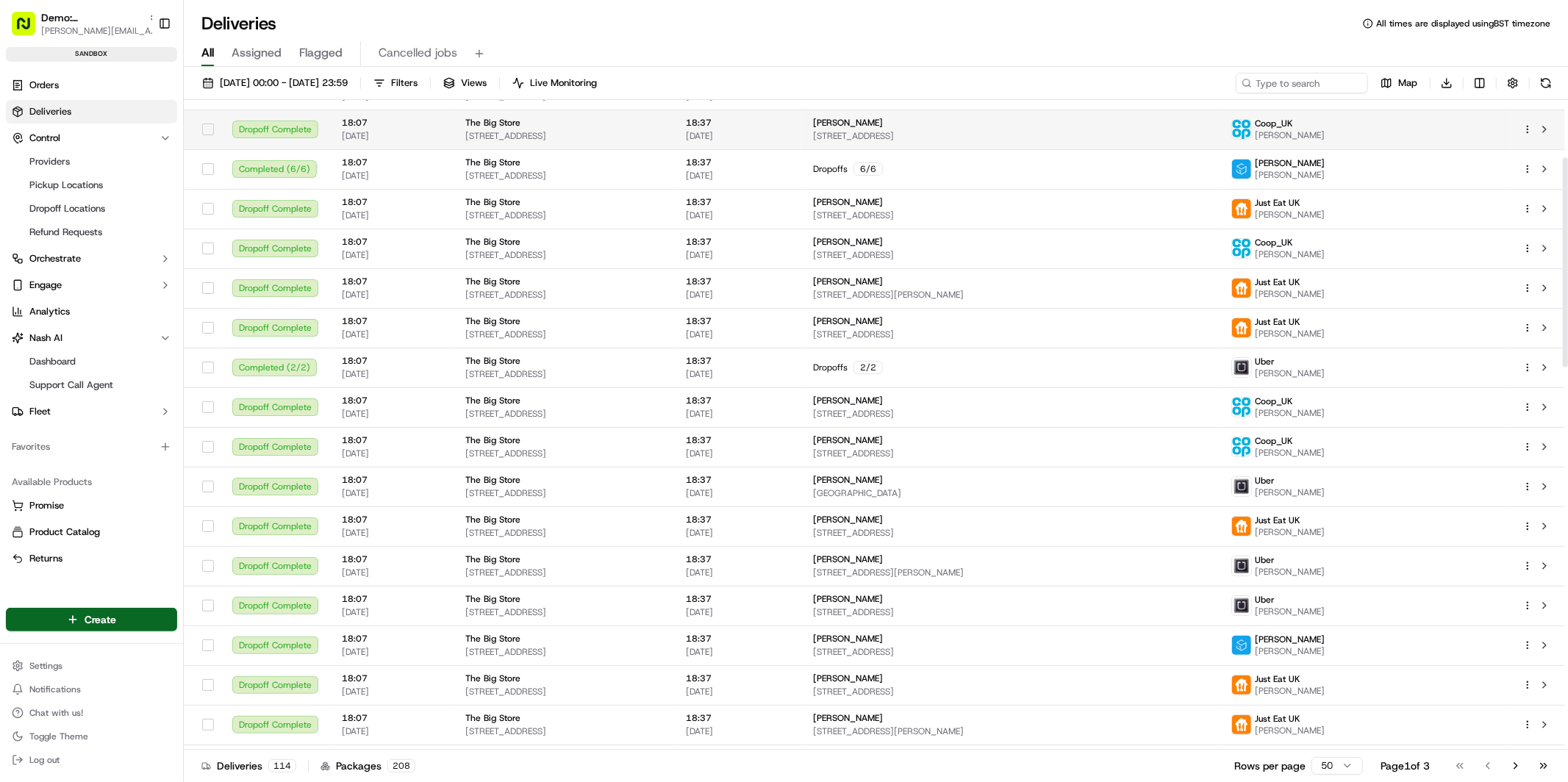
click at [509, 135] on span "83 Melrose Ave, London NW2 4LR, UK" at bounding box center [564, 135] width 197 height 11
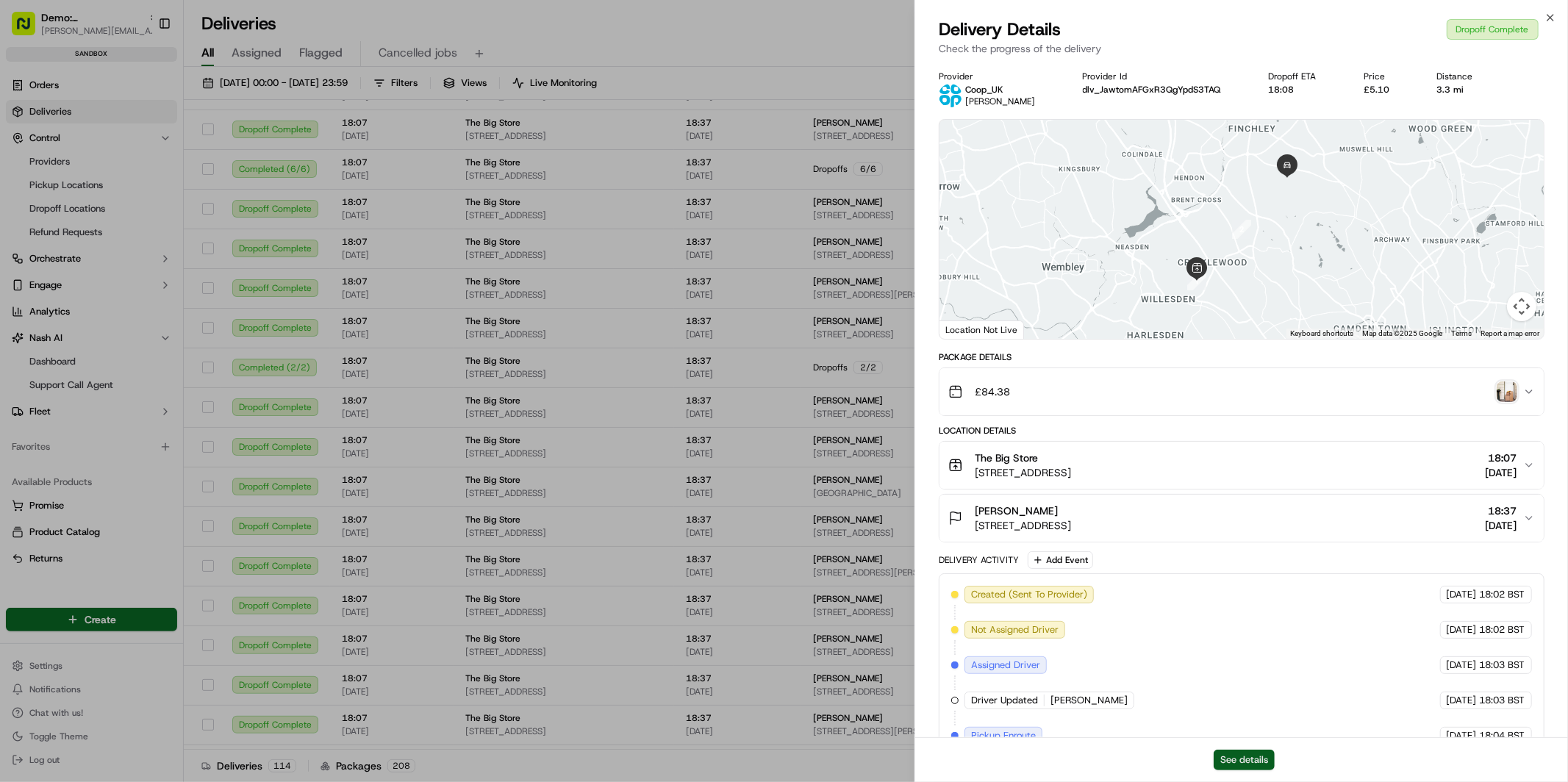
click at [1258, 754] on button "See details" at bounding box center [1245, 760] width 61 height 21
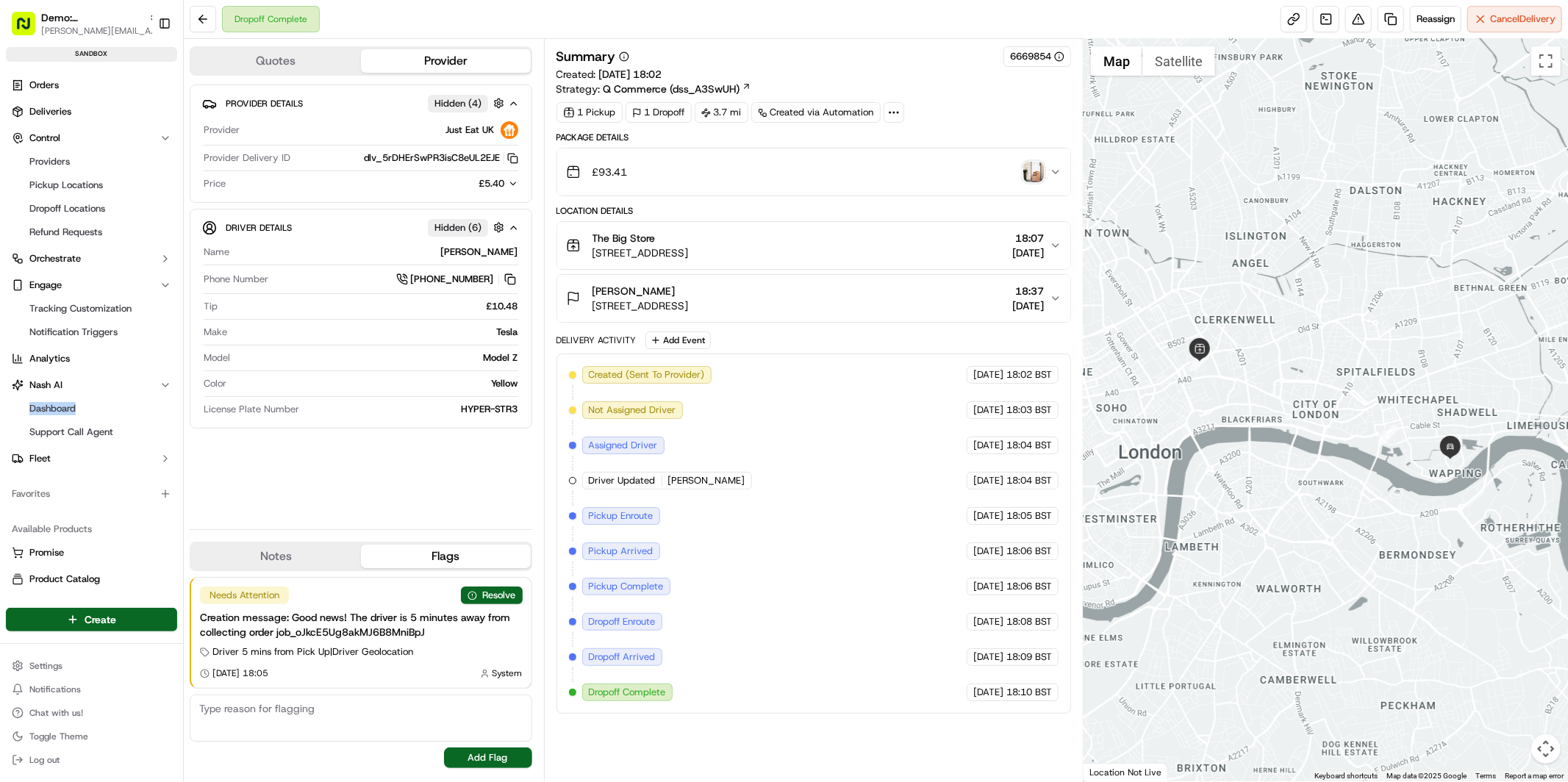
click at [293, 71] on button "Quotes" at bounding box center [275, 61] width 170 height 24
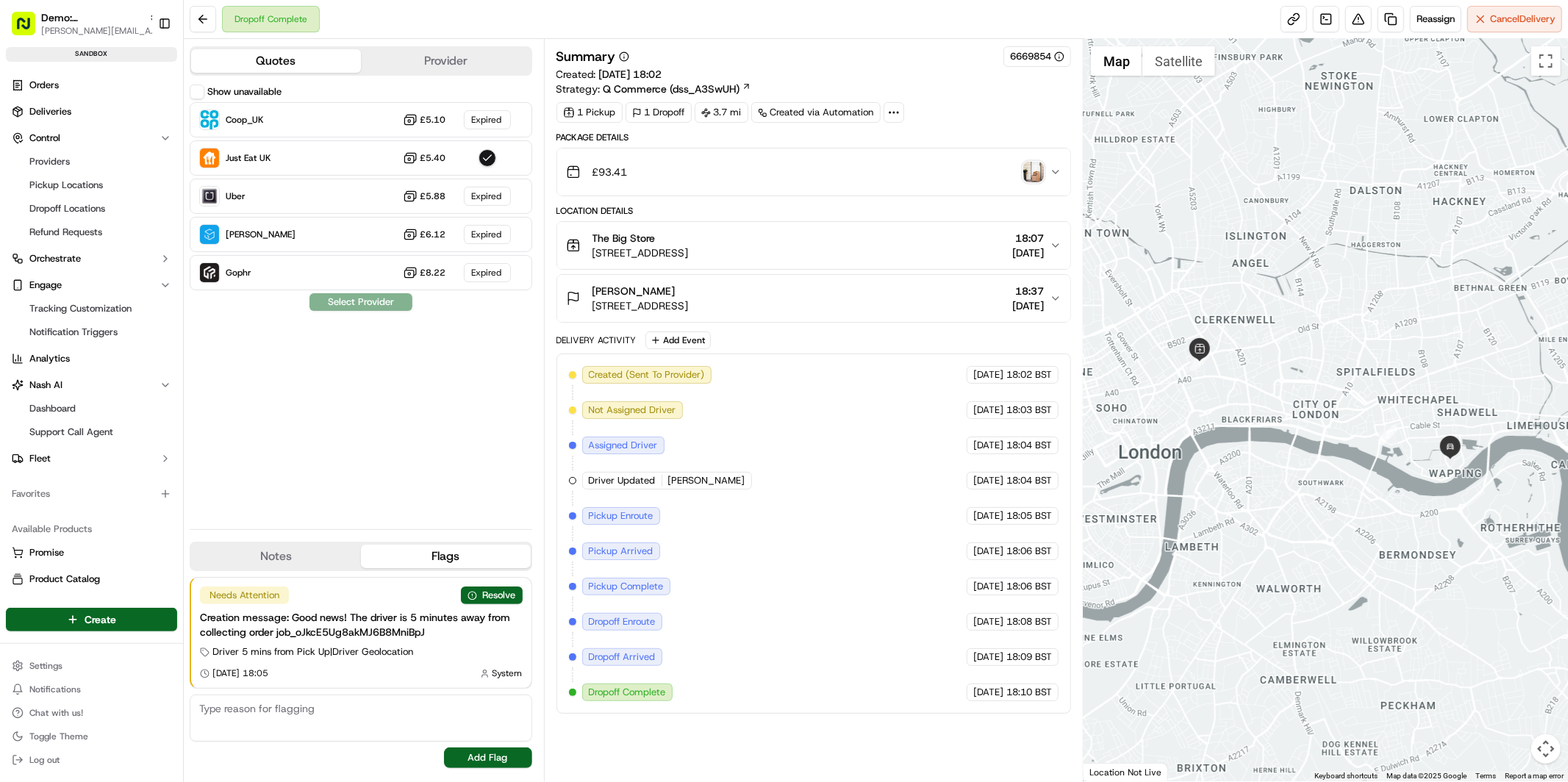
click at [238, 94] on label "Show unavailable" at bounding box center [244, 91] width 75 height 13
click at [205, 94] on button "Show unavailable" at bounding box center [196, 91] width 14 height 14
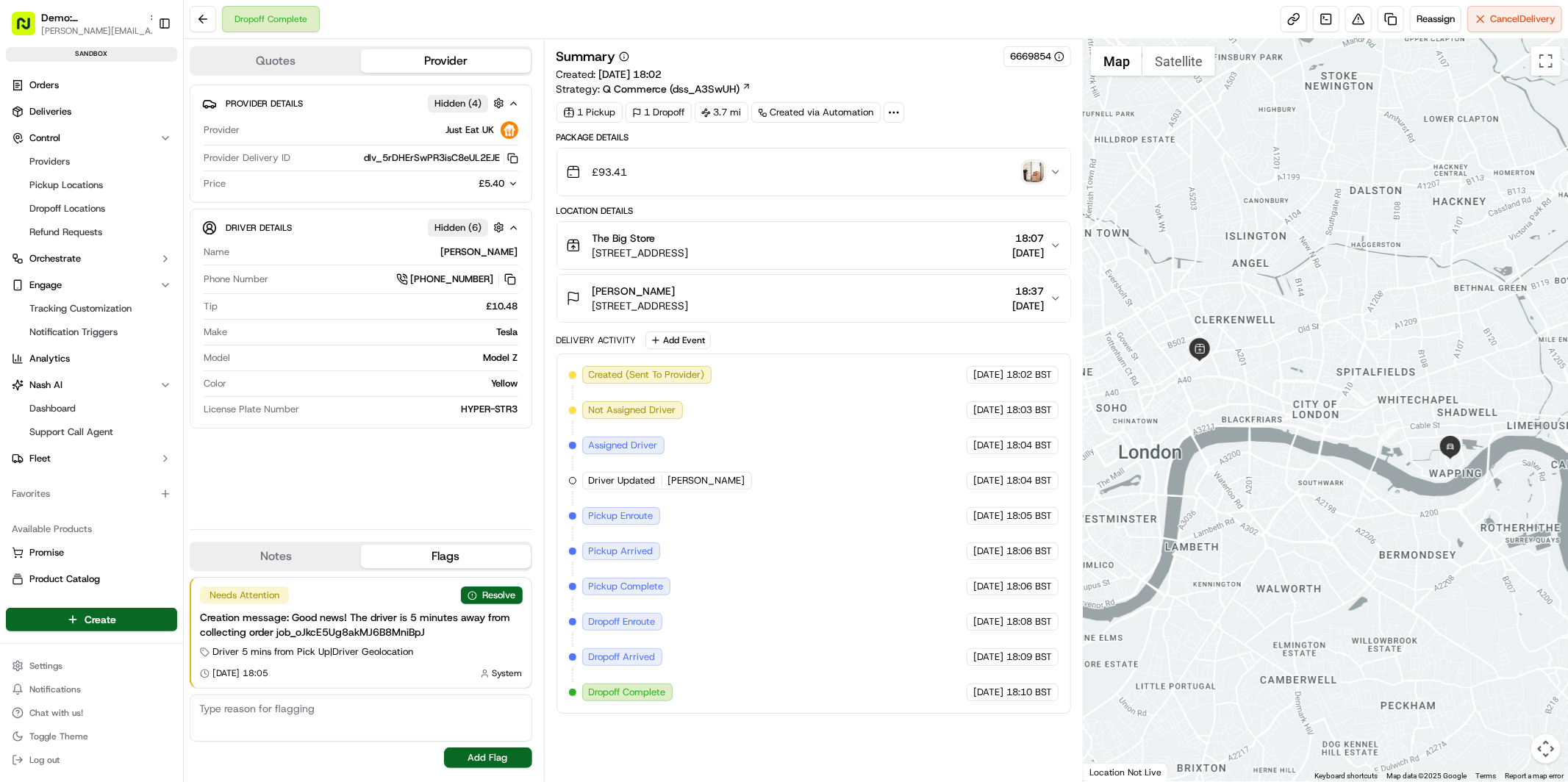
click at [450, 60] on button "Provider" at bounding box center [445, 61] width 170 height 24
click at [294, 560] on button "Notes" at bounding box center [275, 556] width 170 height 24
click at [482, 555] on button "Flags" at bounding box center [445, 556] width 170 height 24
click at [1355, 24] on button at bounding box center [1358, 19] width 27 height 27
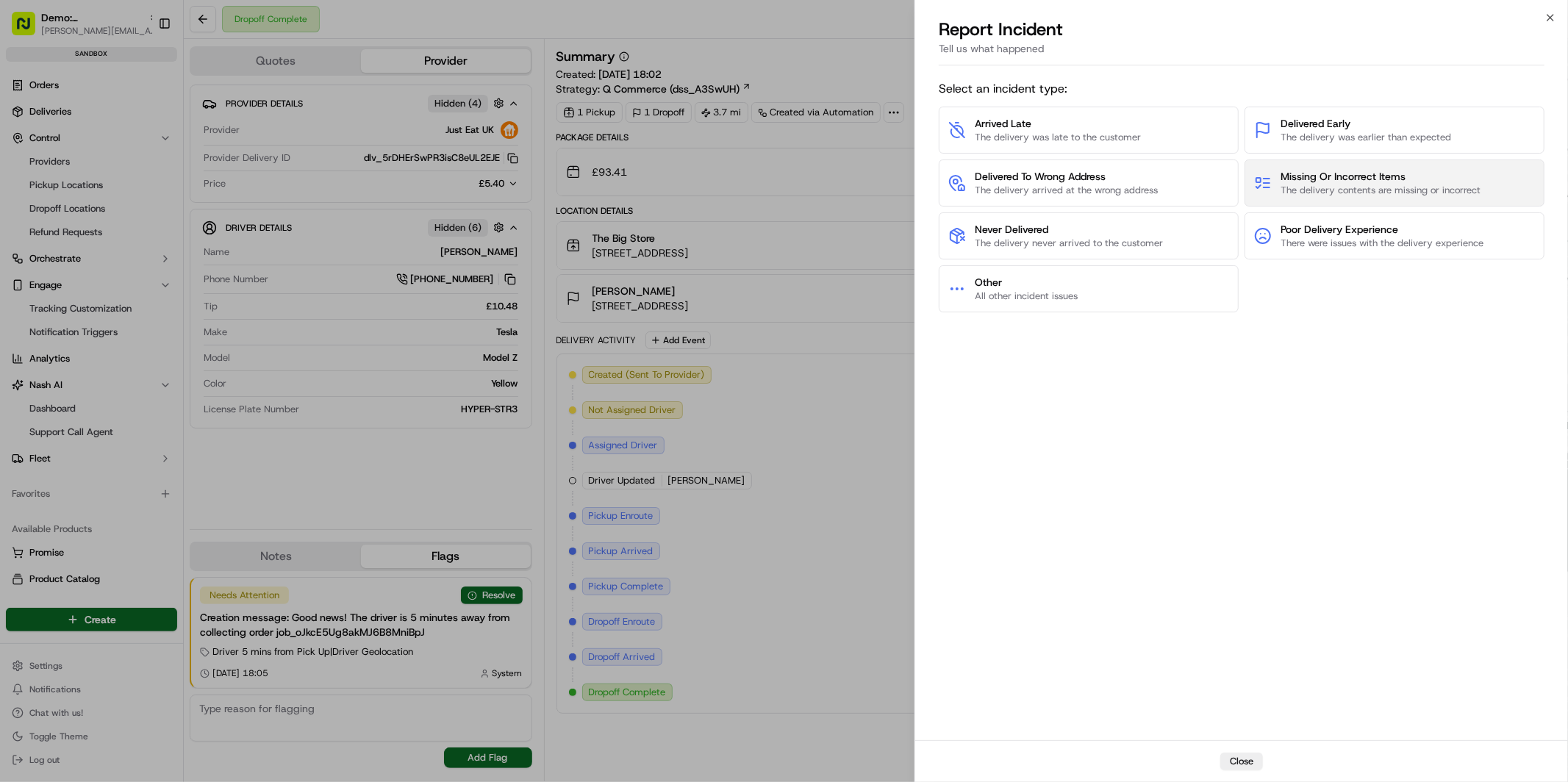
click at [1403, 184] on span "The delivery contents are missing or incorrect" at bounding box center [1380, 190] width 200 height 13
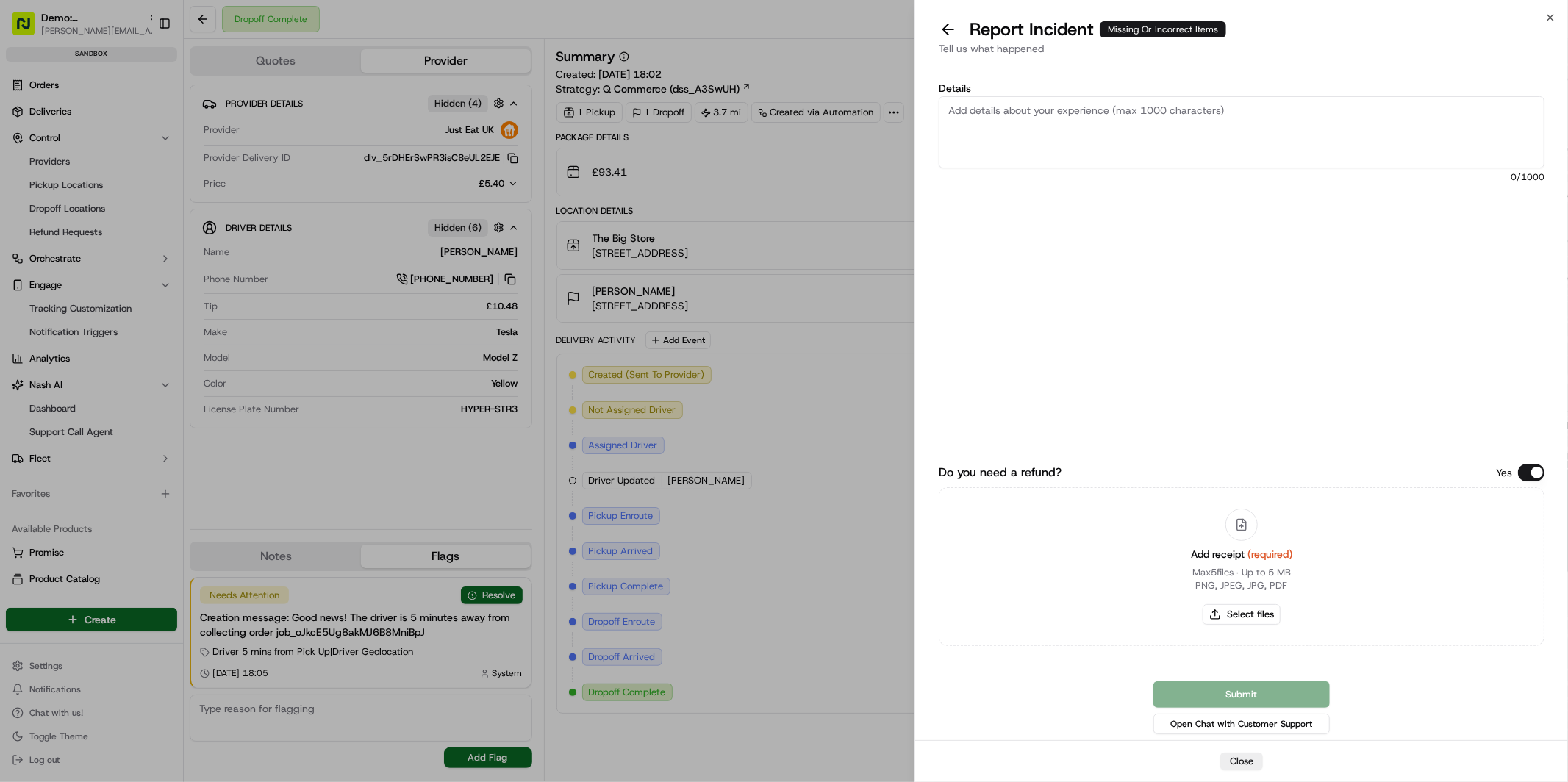
click at [1280, 126] on textarea "Details" at bounding box center [1242, 132] width 606 height 72
type textarea "udcvadoyuceove"
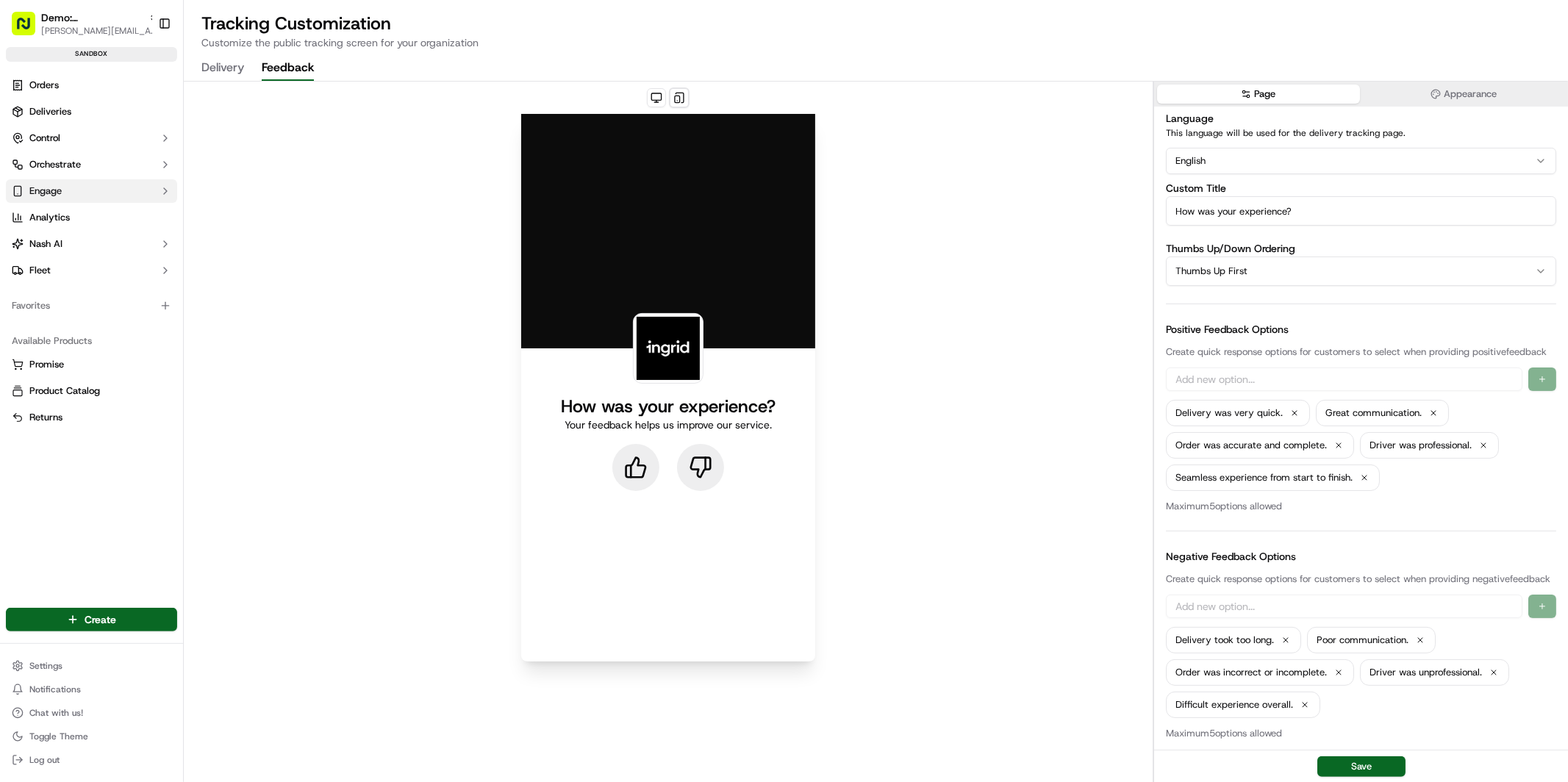
click at [72, 192] on button "Engage" at bounding box center [91, 191] width 171 height 24
click at [78, 161] on span "Orchestrate" at bounding box center [56, 164] width 52 height 13
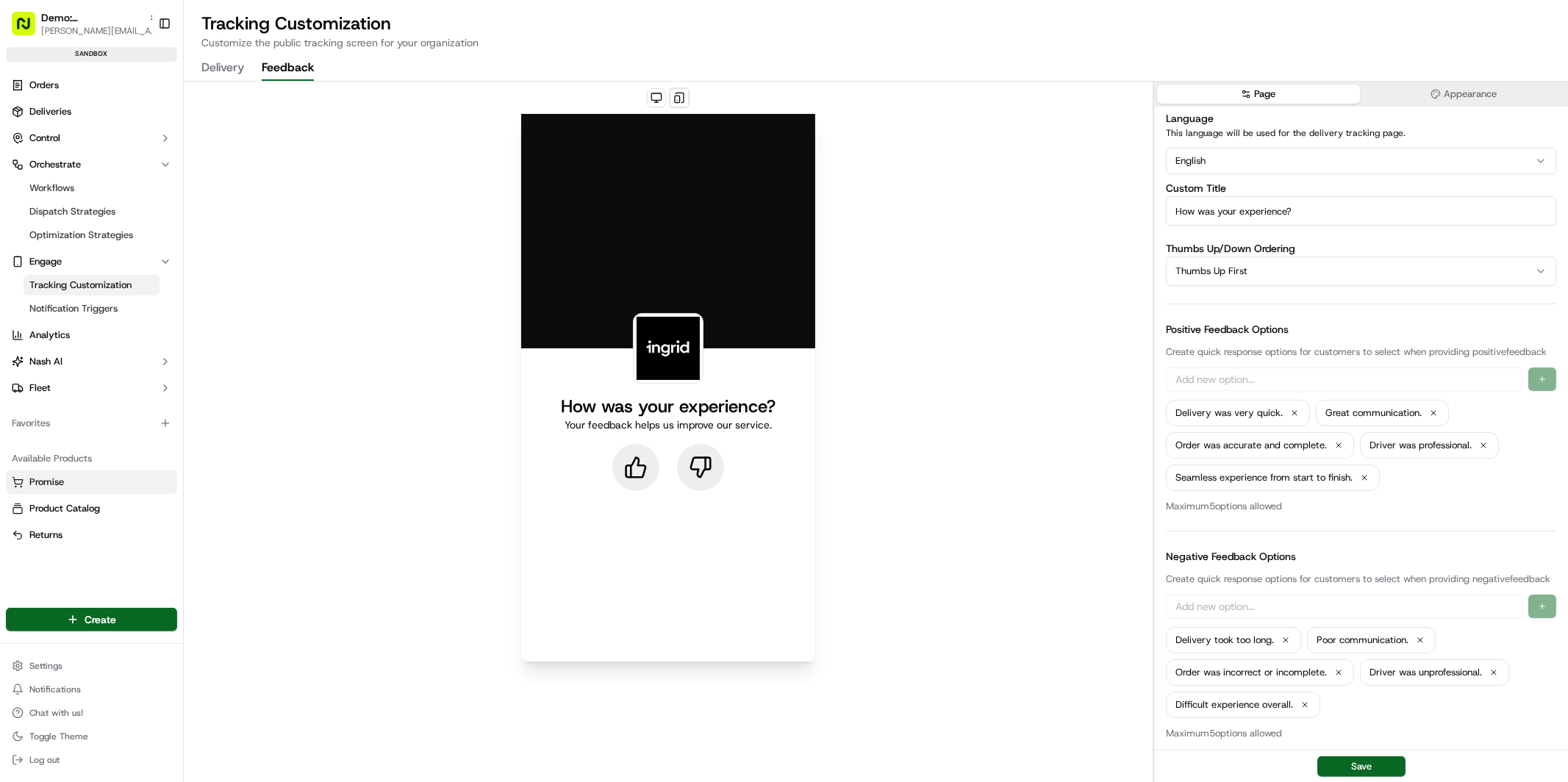
click at [84, 485] on link "Promise" at bounding box center [91, 482] width 160 height 13
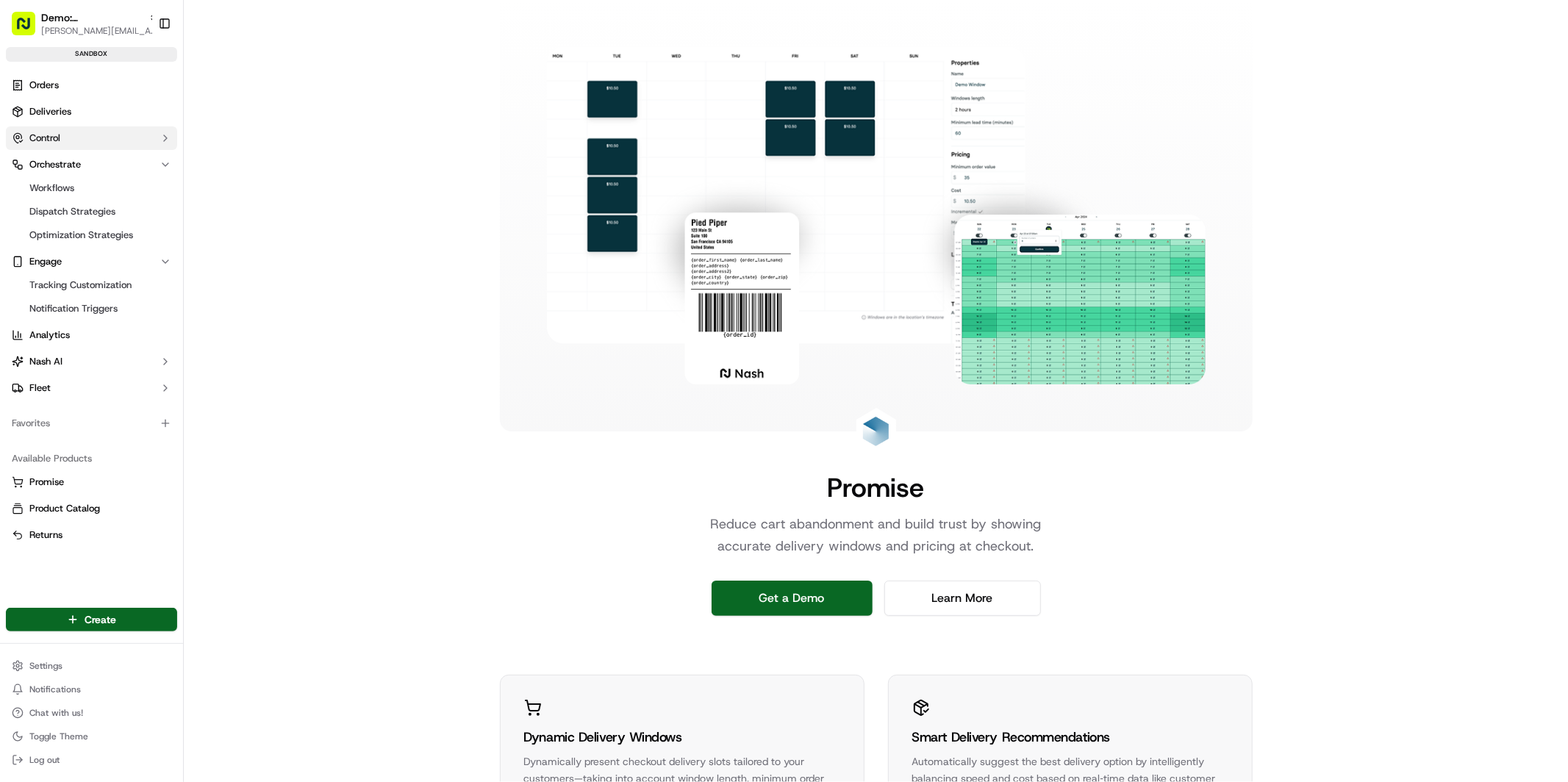
click at [52, 135] on span "Control" at bounding box center [45, 138] width 31 height 13
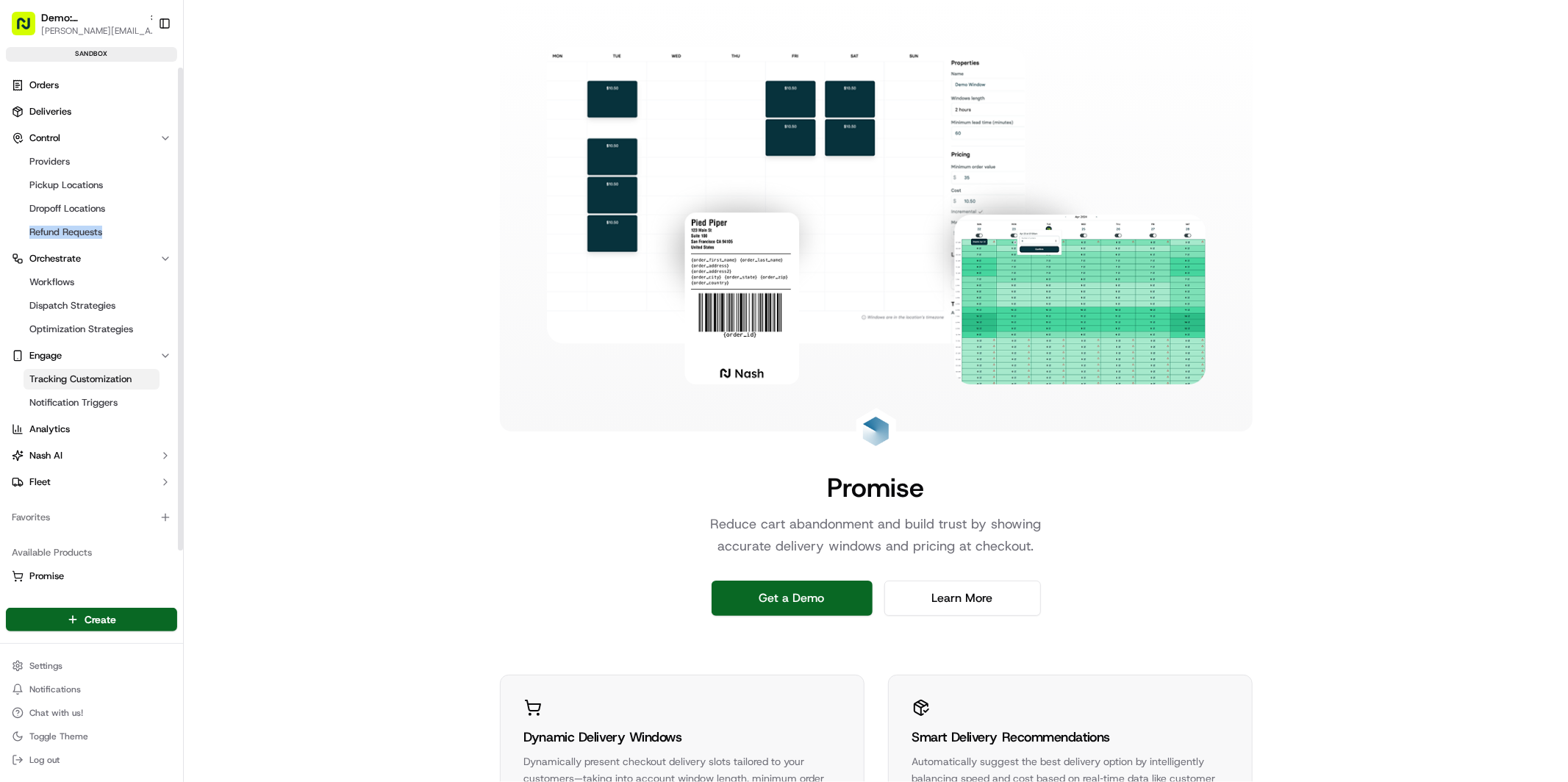
click at [91, 374] on span "Tracking Customization" at bounding box center [81, 379] width 102 height 13
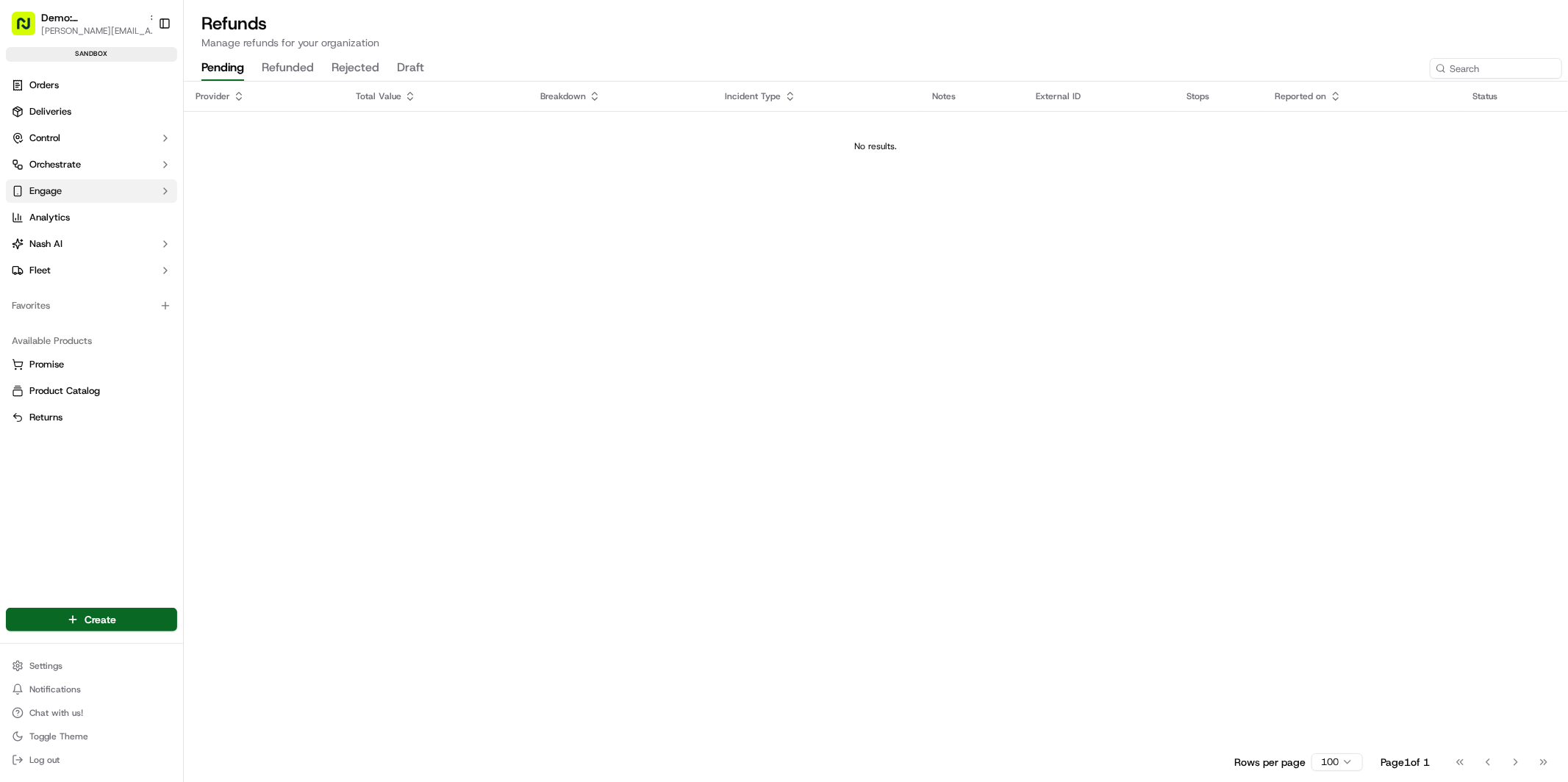
click at [81, 188] on button "Engage" at bounding box center [91, 191] width 171 height 24
click at [97, 216] on span "Tracking Customization" at bounding box center [81, 214] width 102 height 13
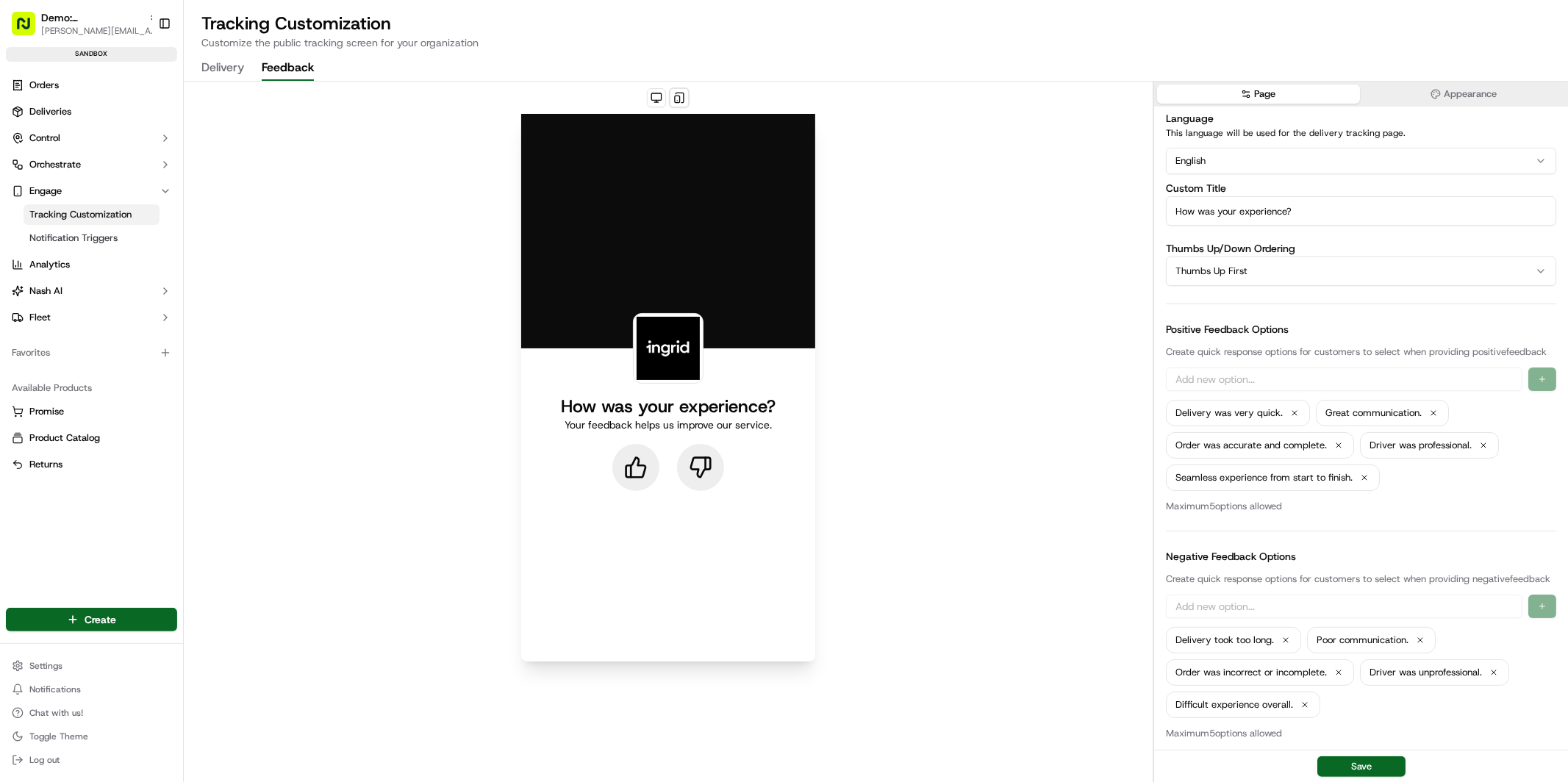
click at [310, 63] on button "Feedback" at bounding box center [288, 68] width 52 height 25
click at [1227, 274] on html "Demo: UK patrick.eve@usenash.com Toggle Sidebar sandbox Orders Deliveries Contr…" at bounding box center [784, 391] width 1568 height 782
click at [1226, 262] on html "Demo: UK patrick.eve@usenash.com Toggle Sidebar sandbox Orders Deliveries Contr…" at bounding box center [784, 391] width 1568 height 782
click at [632, 460] on icon at bounding box center [635, 467] width 24 height 24
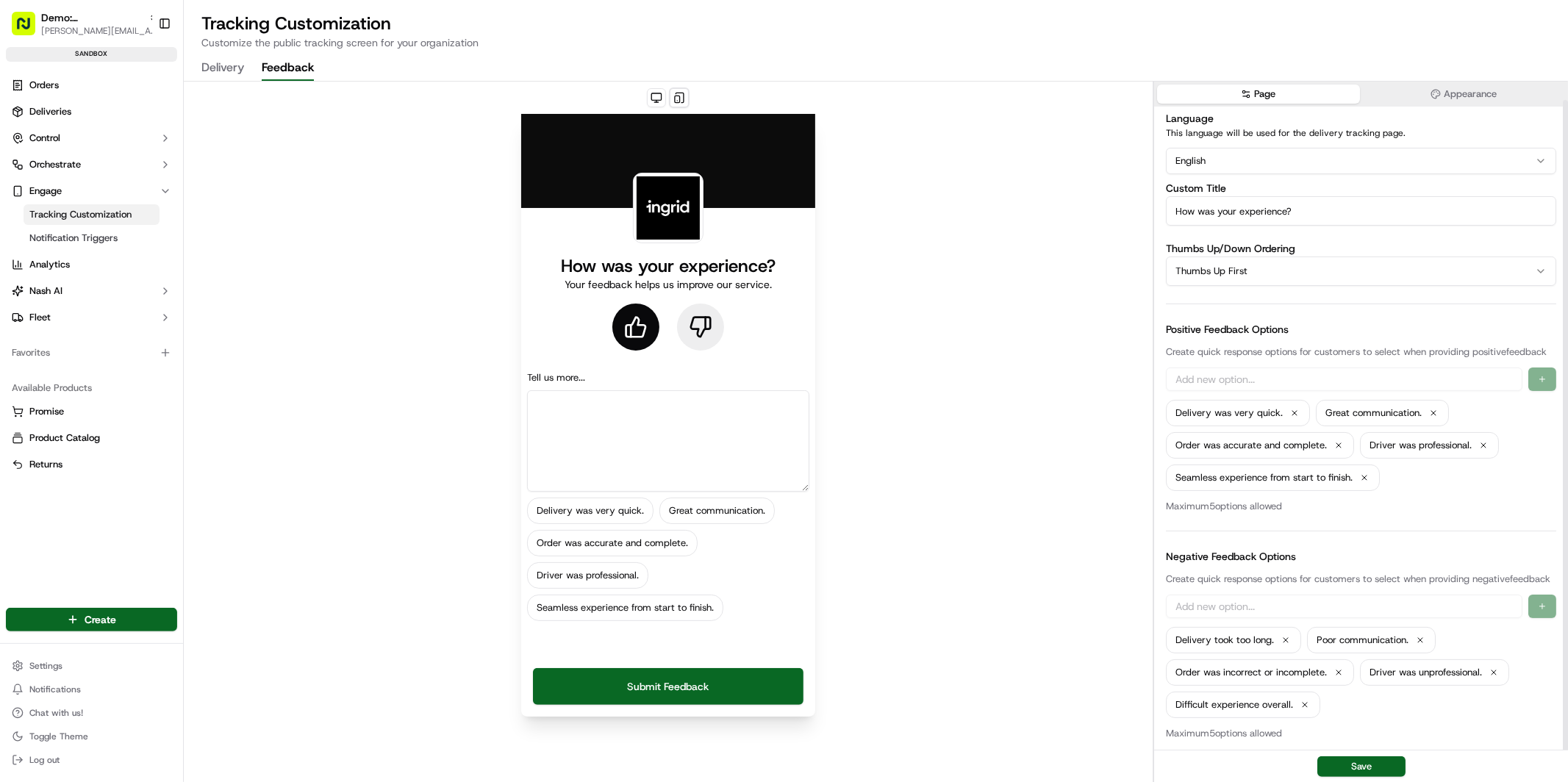
scroll to position [18, 0]
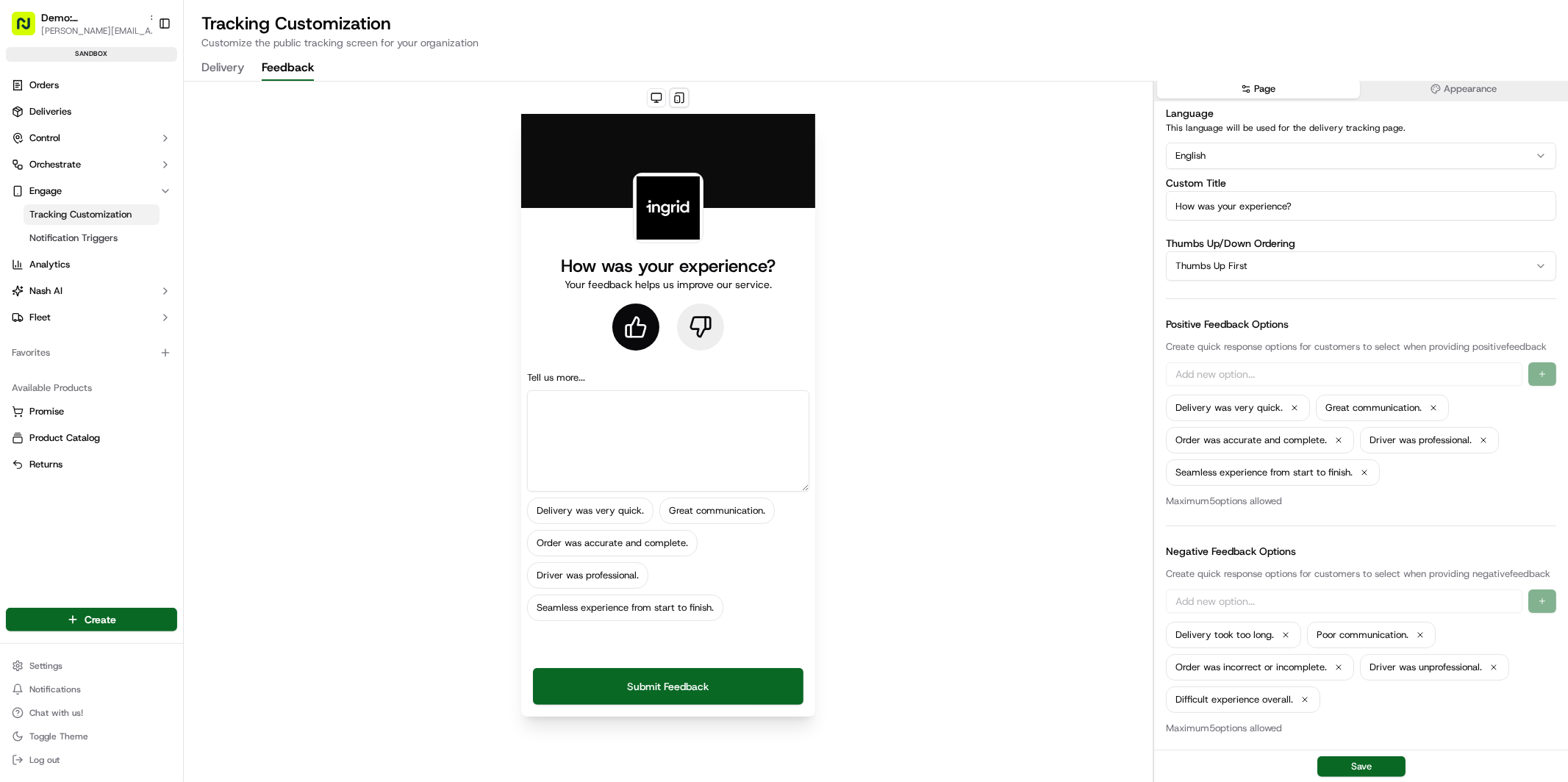
click at [701, 322] on icon at bounding box center [700, 327] width 24 height 24
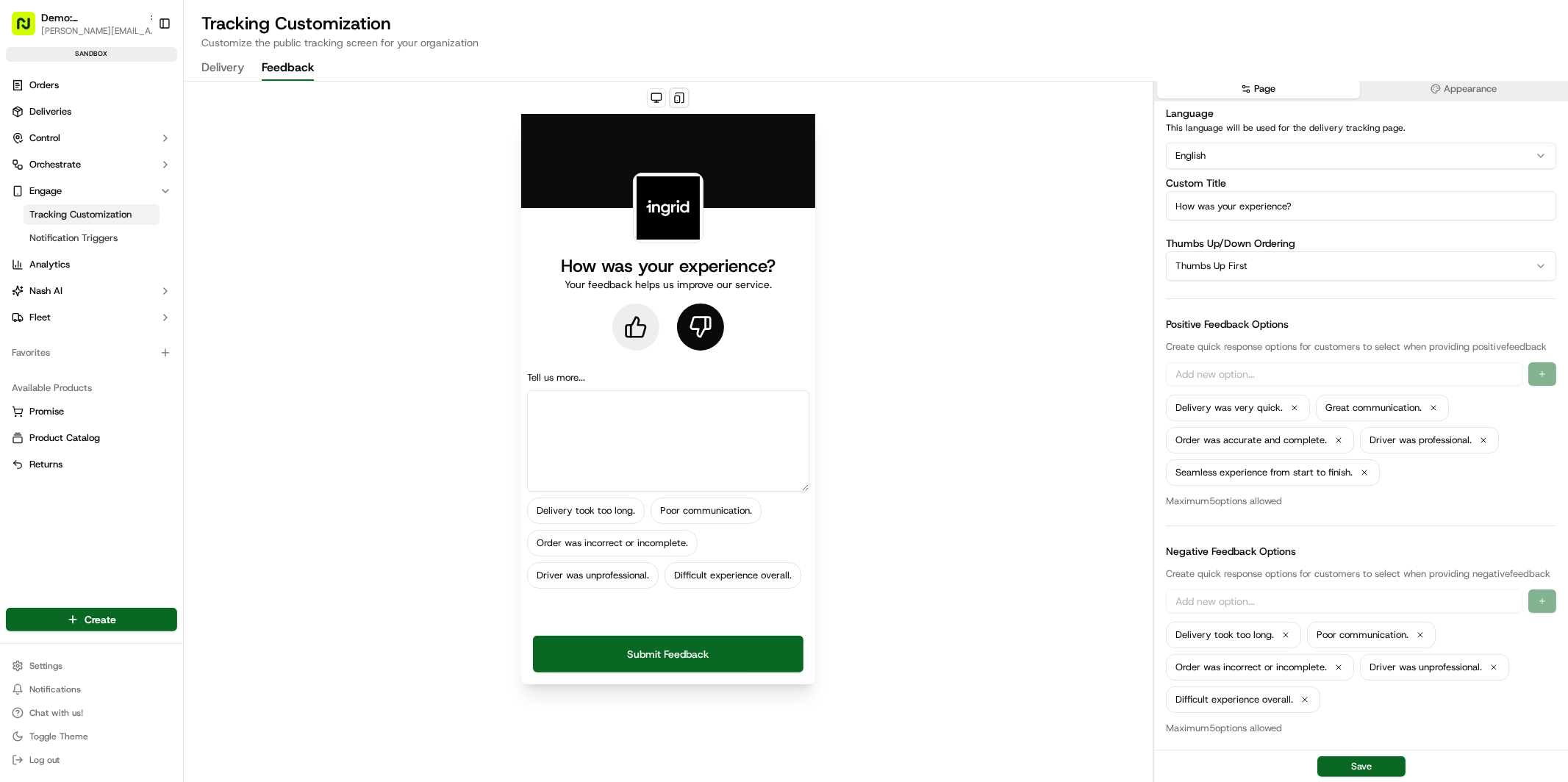
click at [213, 67] on button "Delivery" at bounding box center [223, 68] width 43 height 25
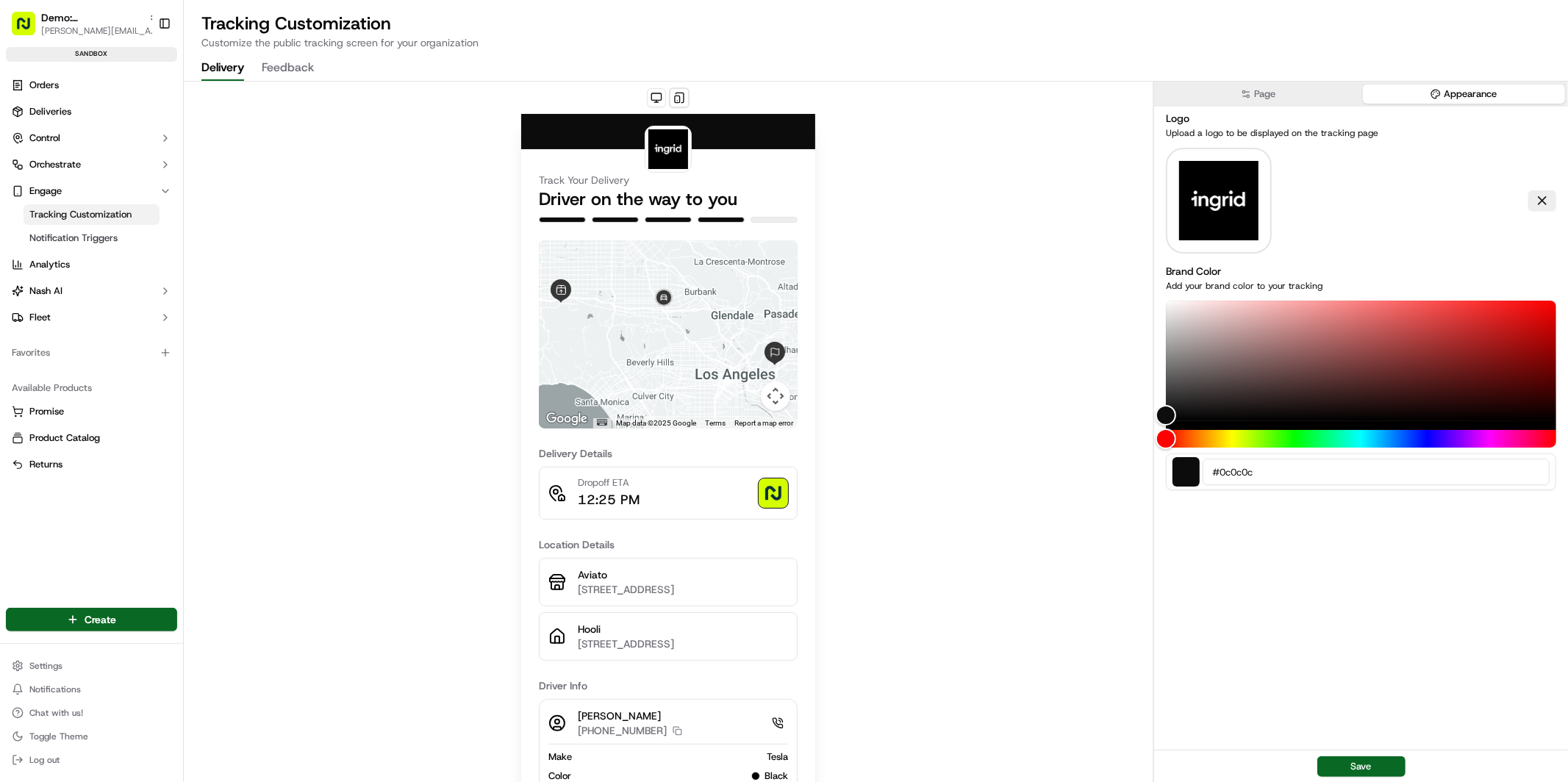
click at [1458, 89] on button "Appearance" at bounding box center [1464, 94] width 202 height 19
drag, startPoint x: 1507, startPoint y: 326, endPoint x: 1520, endPoint y: 316, distance: 16.4
click at [1507, 326] on div "Color" at bounding box center [1360, 361] width 390 height 120
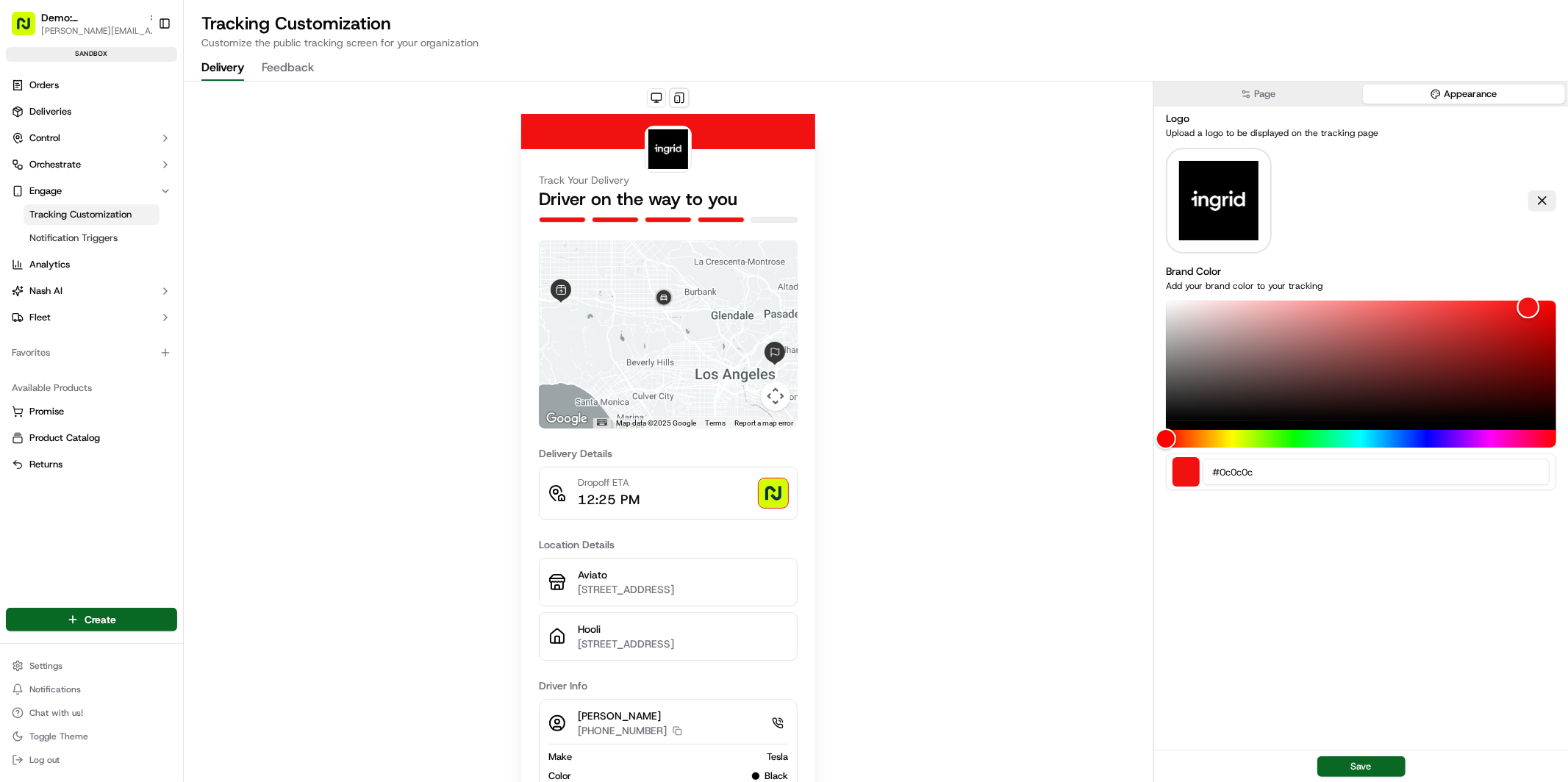
click at [1528, 307] on div "Color" at bounding box center [1360, 361] width 390 height 120
click at [1512, 370] on div "Color" at bounding box center [1360, 361] width 390 height 120
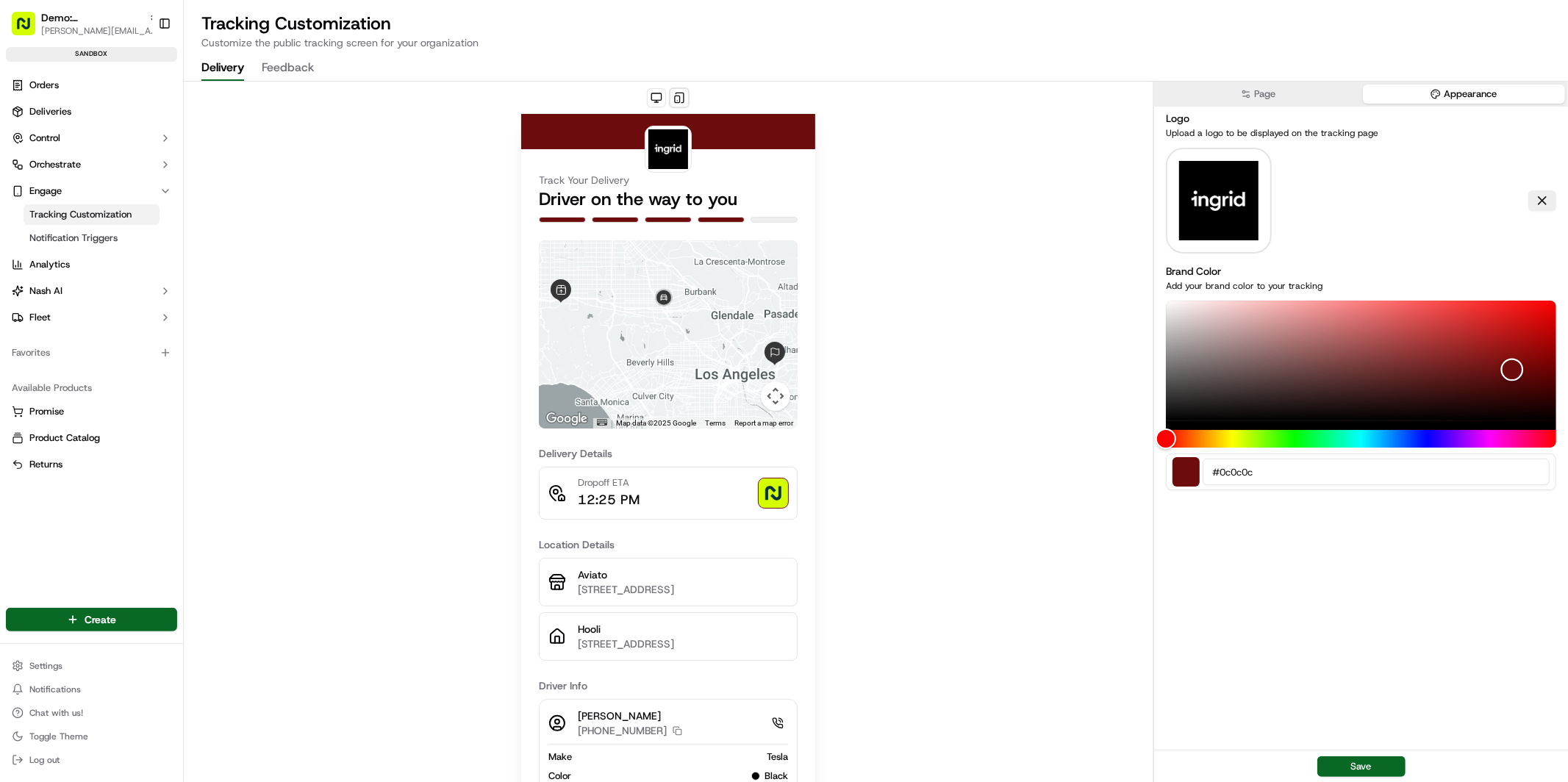
click at [1178, 416] on div "Color" at bounding box center [1360, 361] width 390 height 120
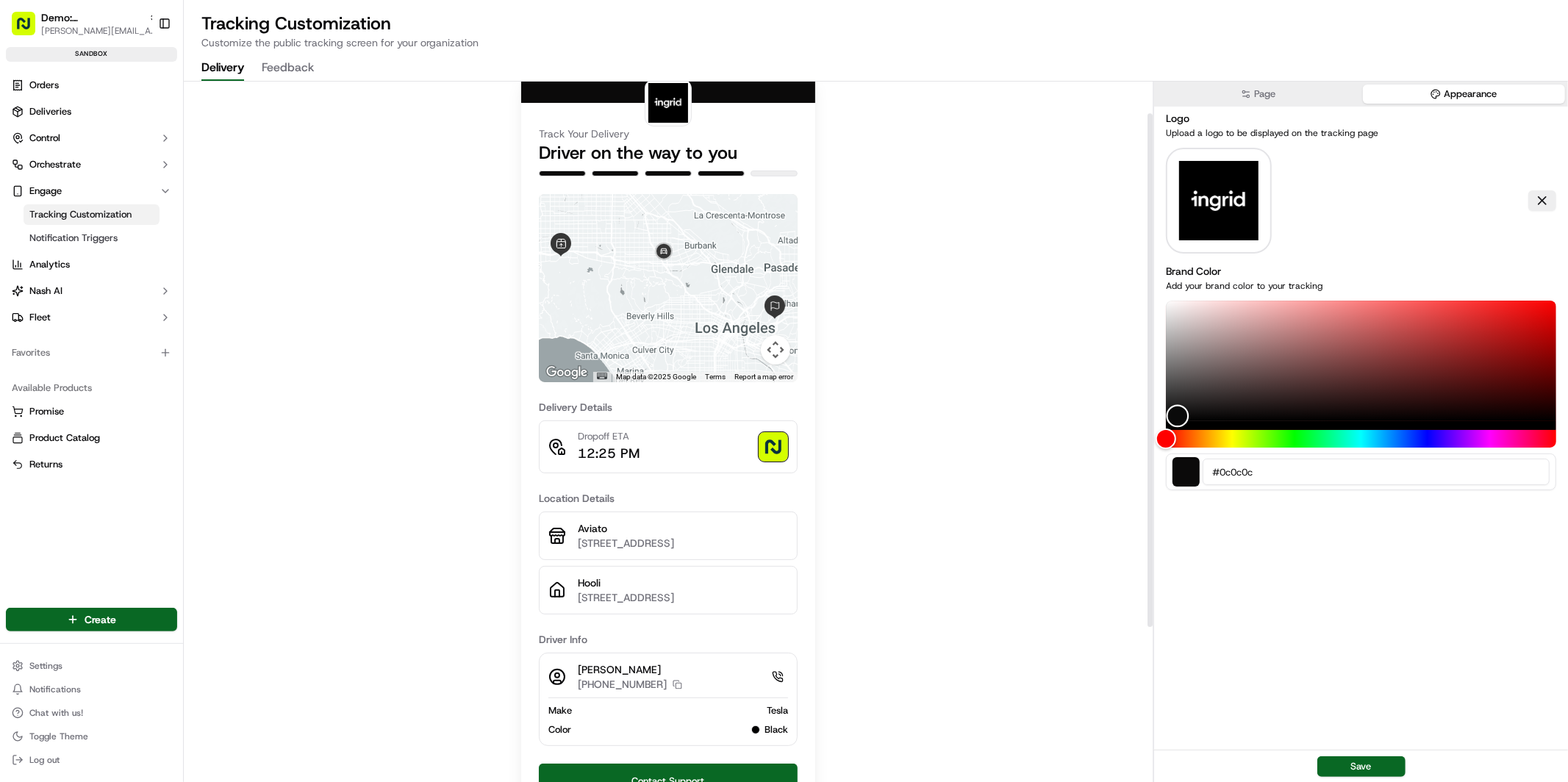
scroll to position [52, 0]
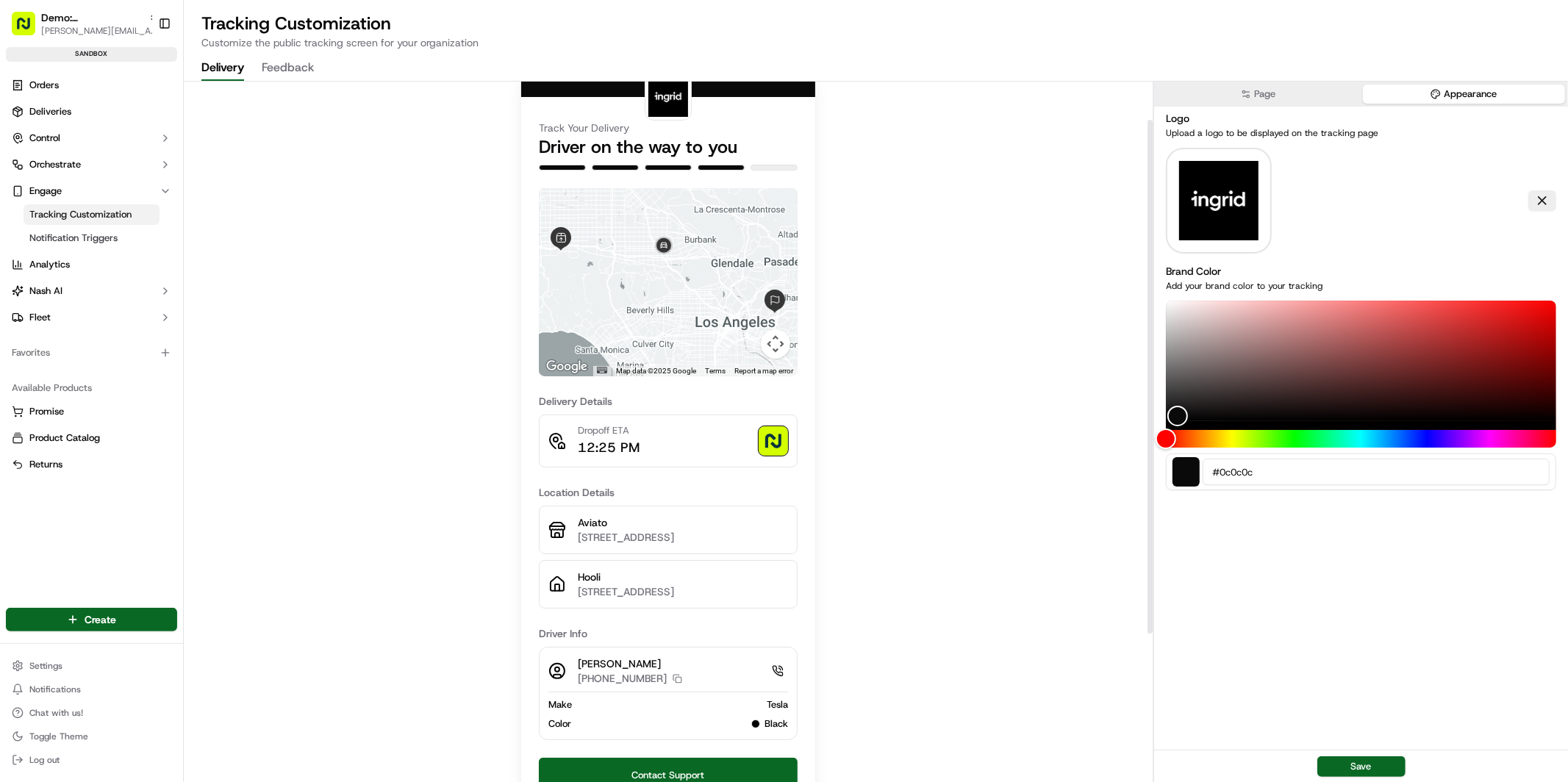
click at [1272, 91] on button "Page" at bounding box center [1258, 94] width 202 height 19
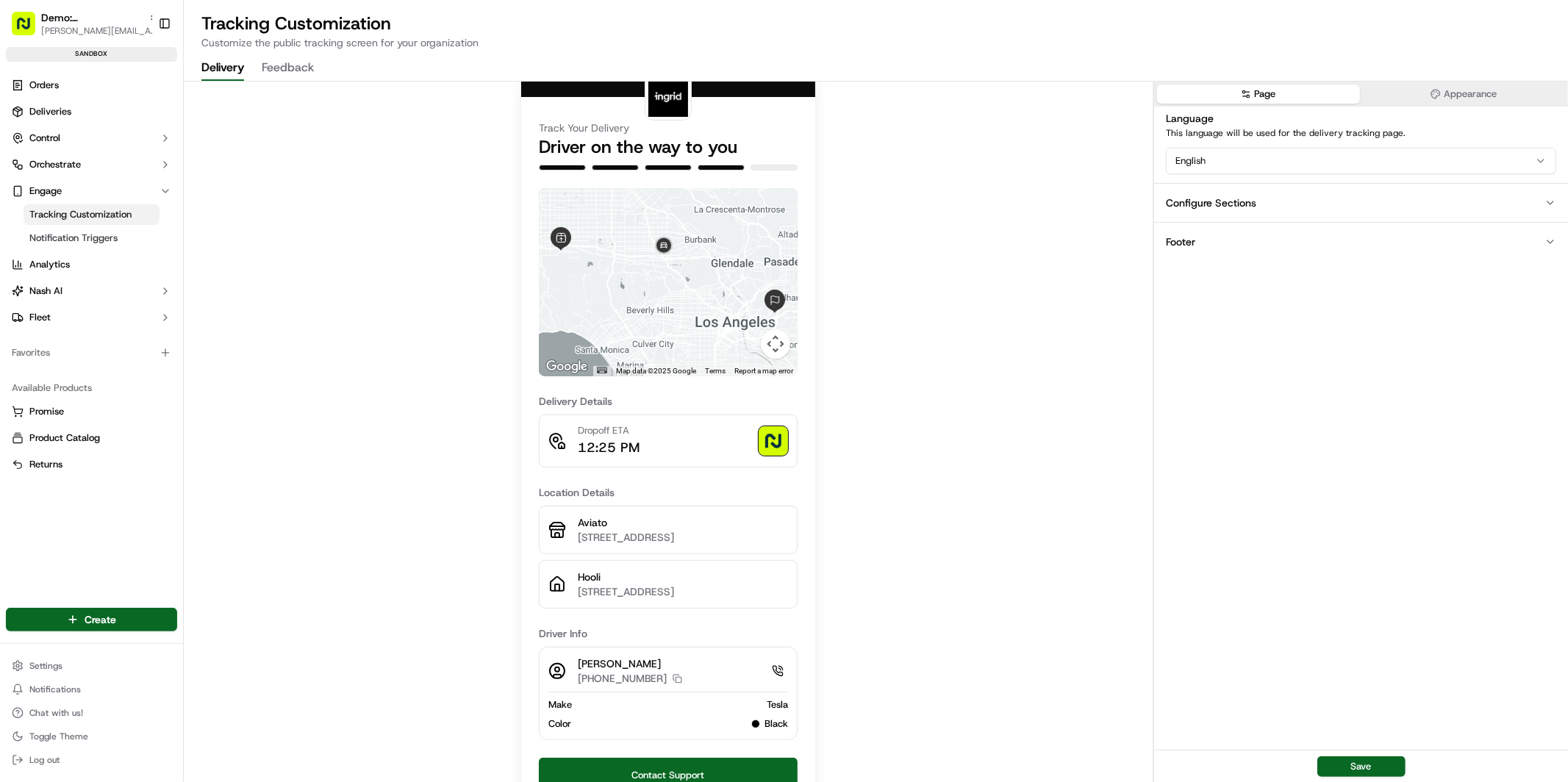
click at [1274, 207] on button "Configure Sections" at bounding box center [1361, 202] width 414 height 39
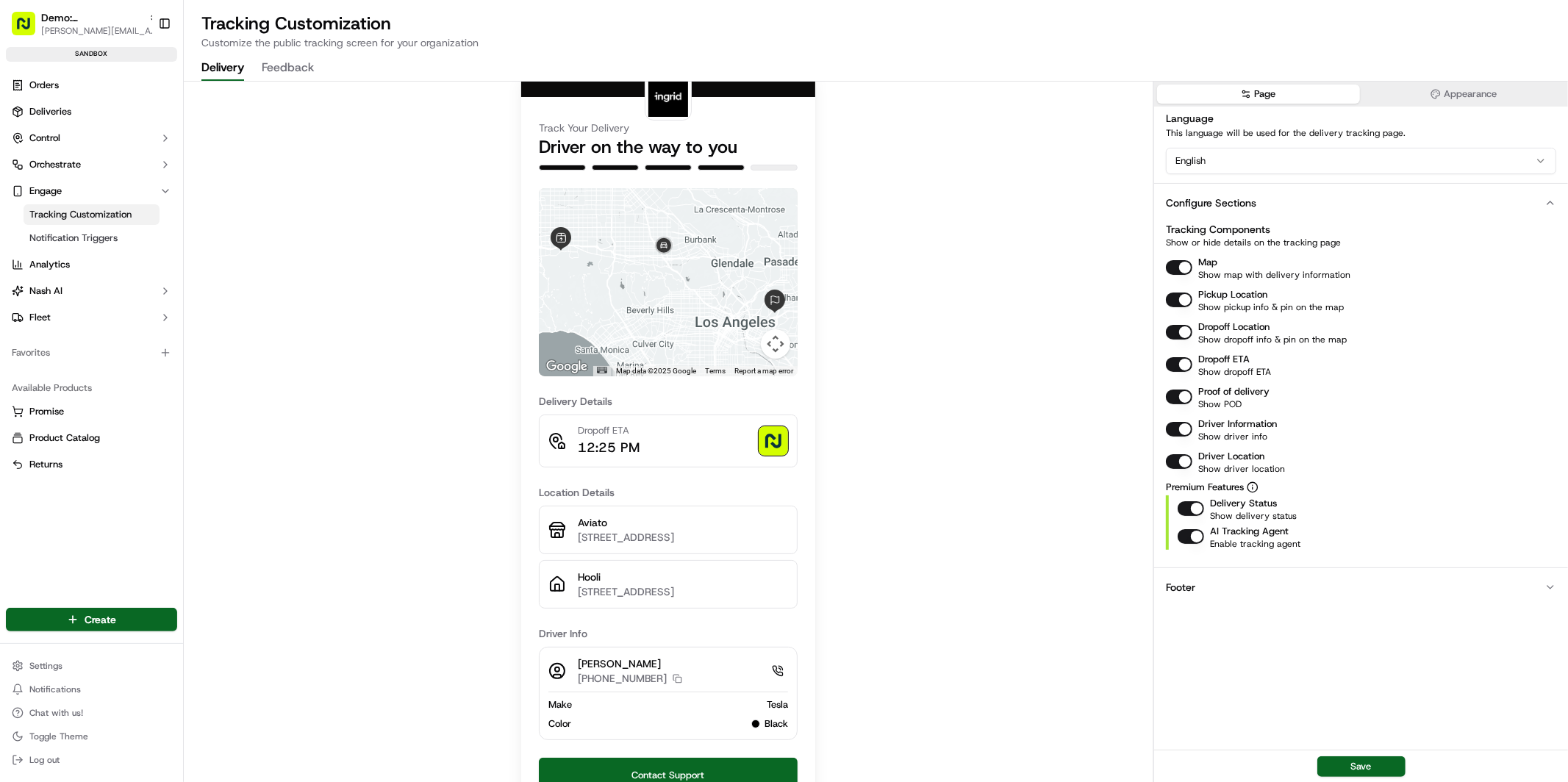
click at [1178, 268] on button "Map" at bounding box center [1178, 267] width 27 height 14
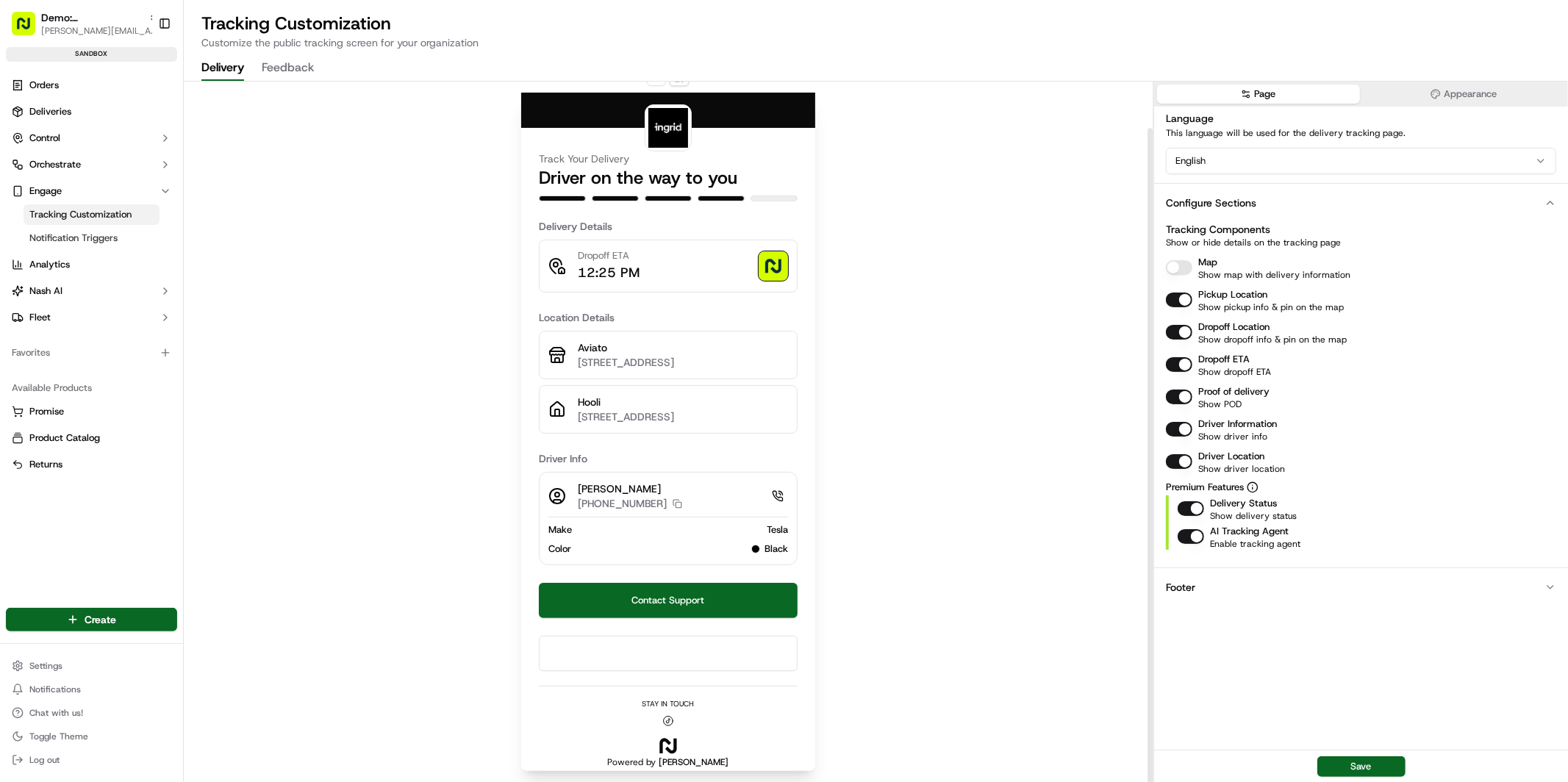
click at [1178, 268] on button "Map" at bounding box center [1178, 267] width 27 height 14
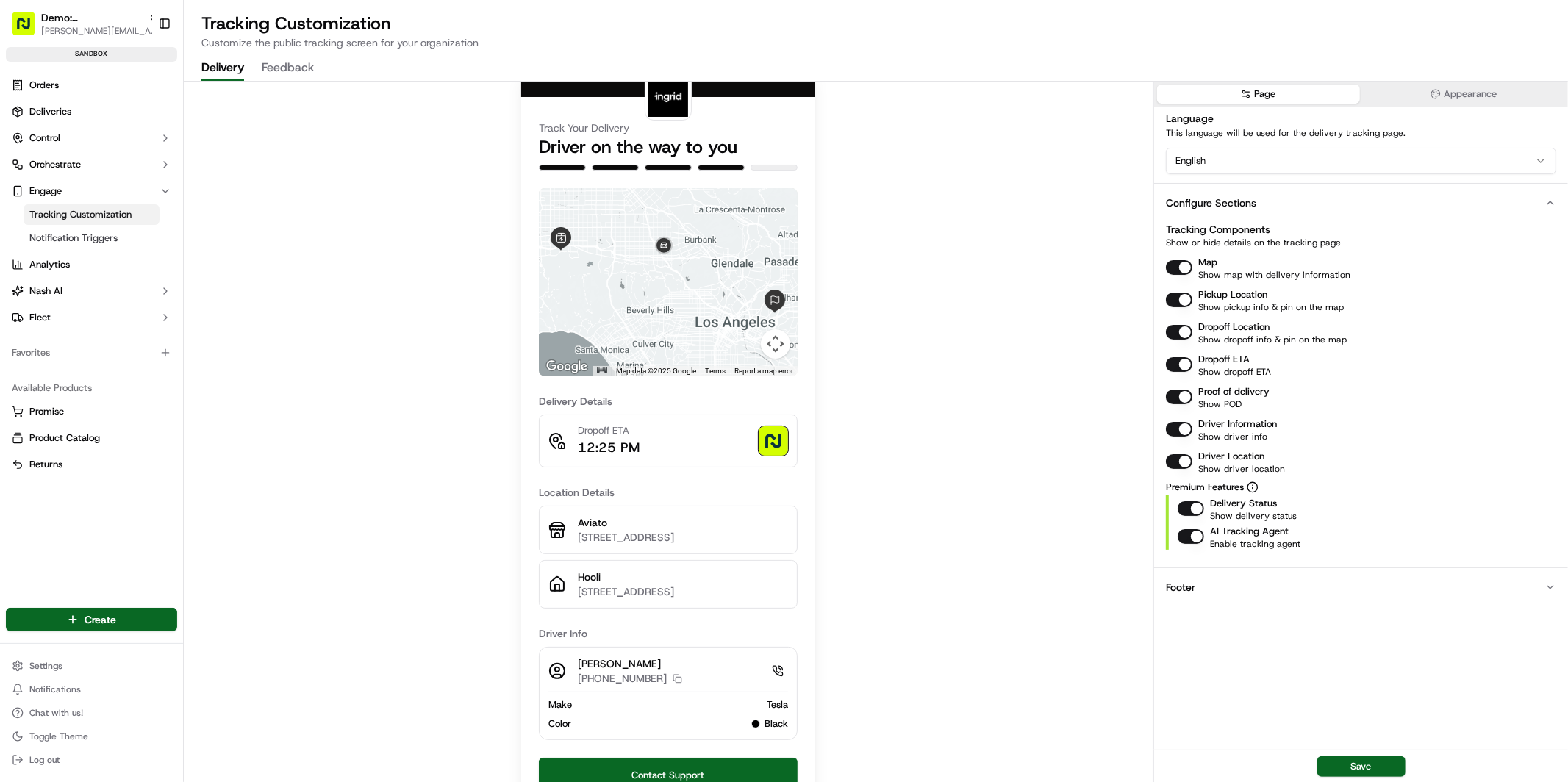
click at [1176, 367] on button "Dropoff ETA" at bounding box center [1178, 364] width 27 height 14
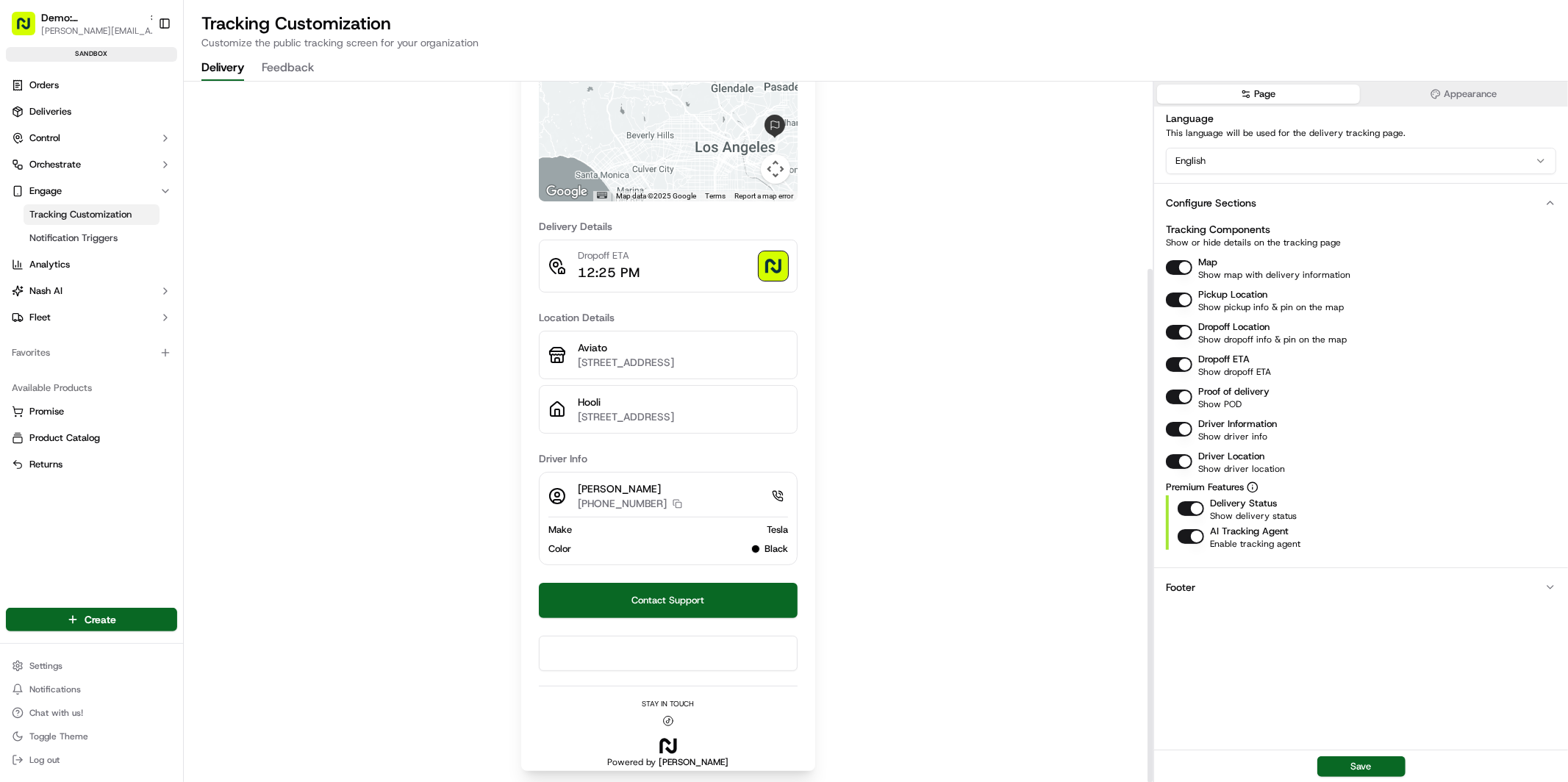
scroll to position [255, 0]
click at [703, 598] on button "Contact Support" at bounding box center [668, 600] width 259 height 35
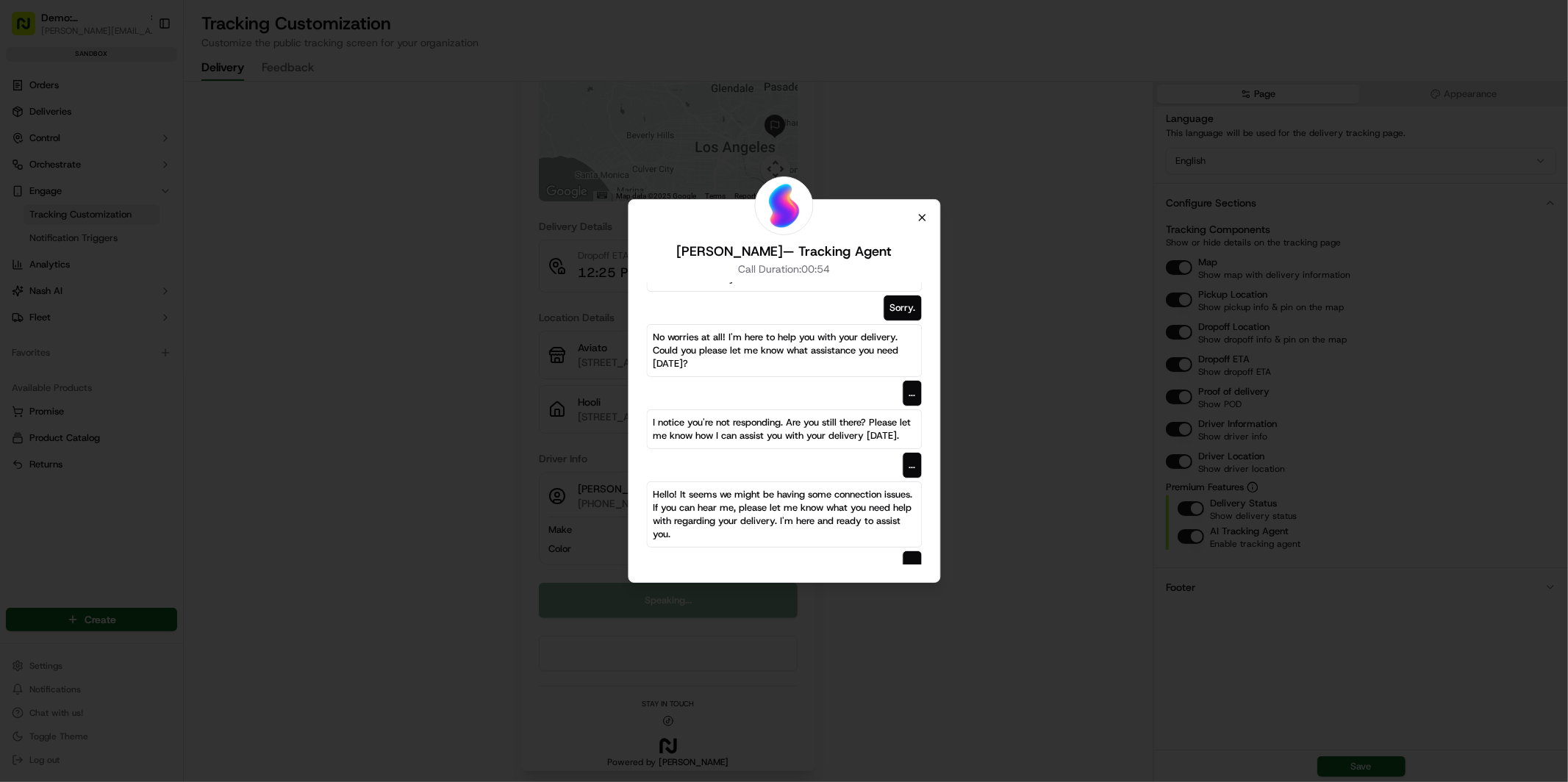
scroll to position [185, 0]
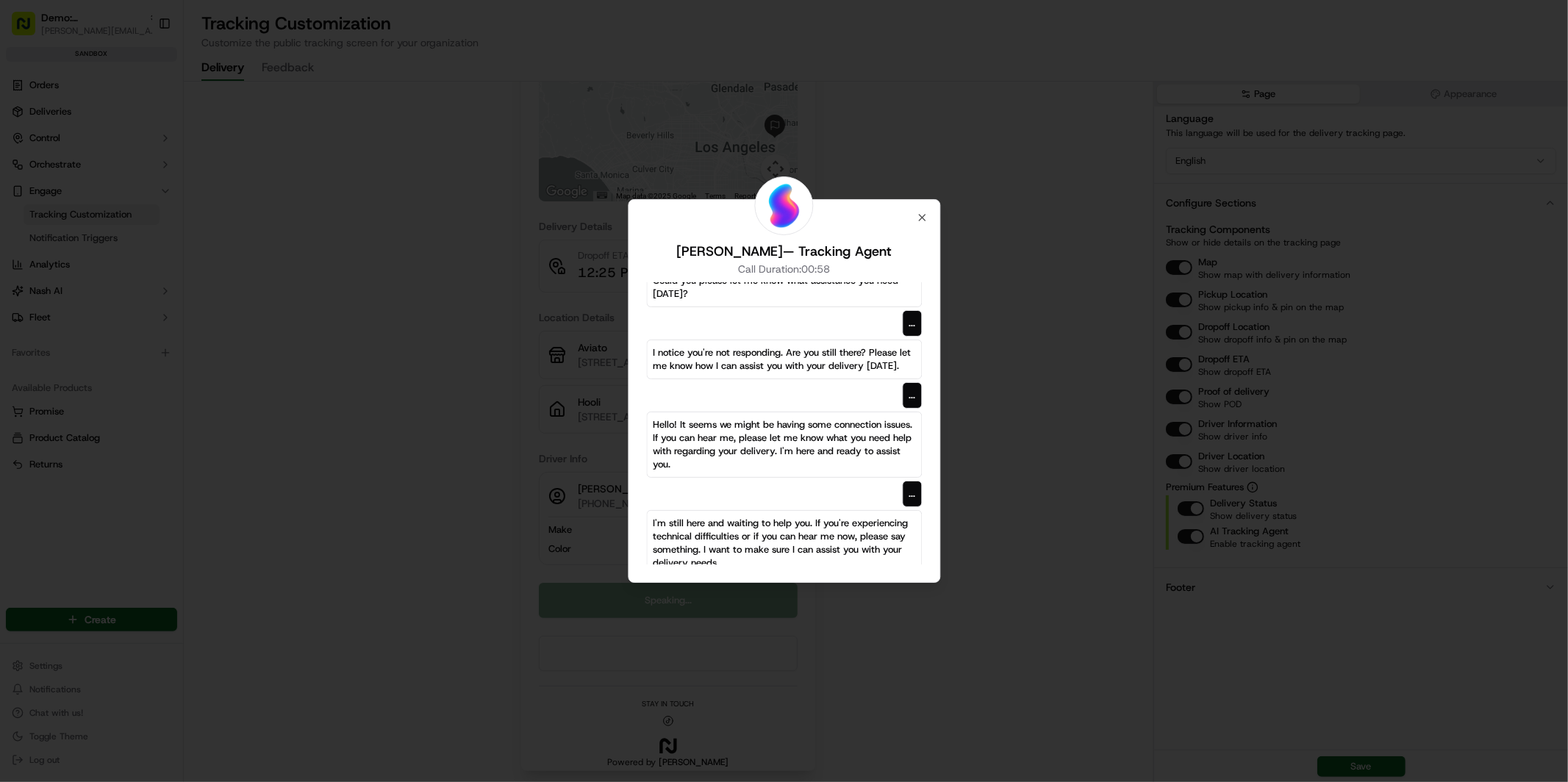
click at [924, 224] on div "Charlie — Tracking Agent Call Duration: 00:58 Hello, my name is Charlie. How ca…" at bounding box center [784, 391] width 313 height 383
click at [924, 214] on icon "button" at bounding box center [921, 217] width 11 height 11
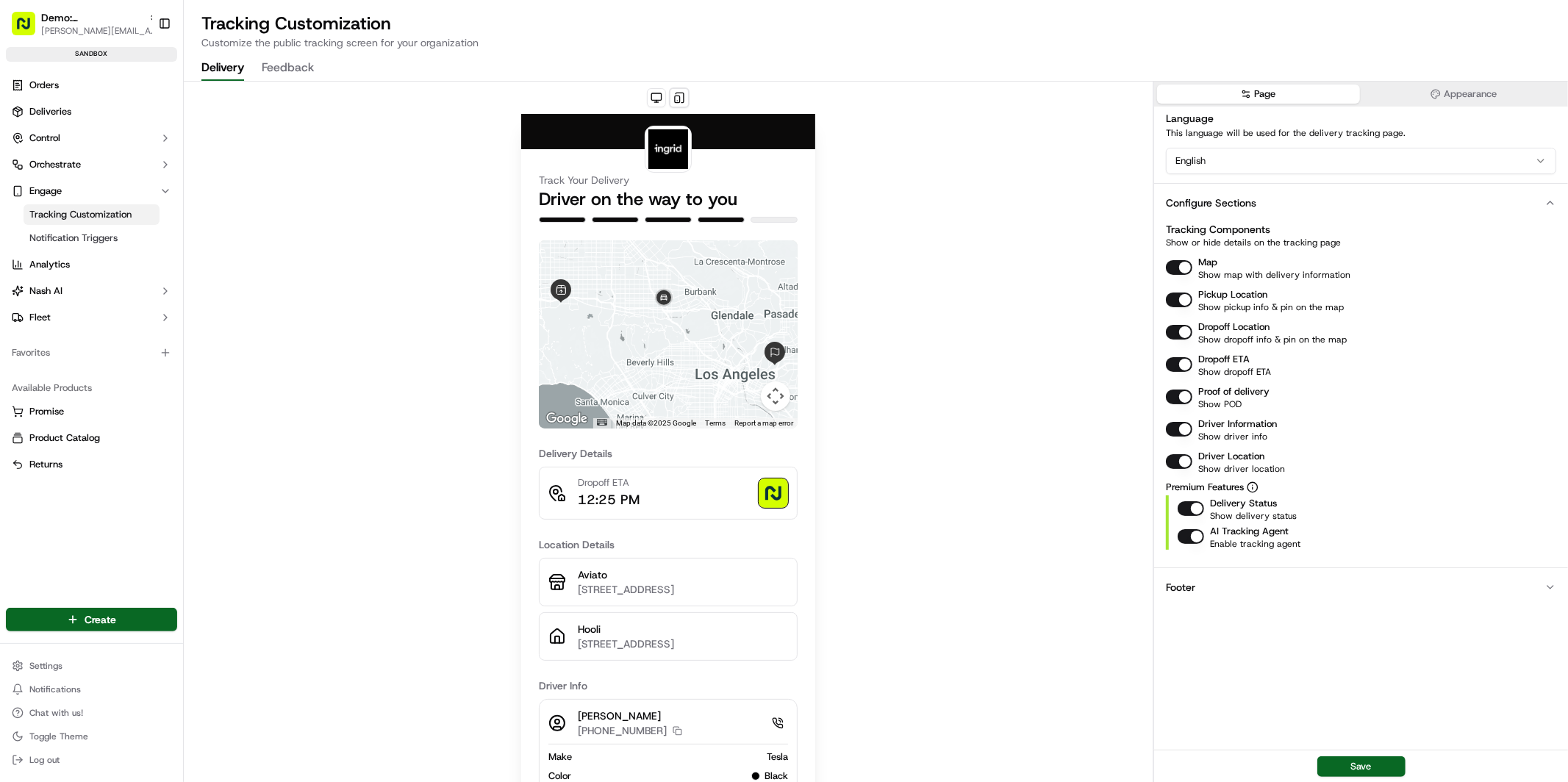
scroll to position [1, 0]
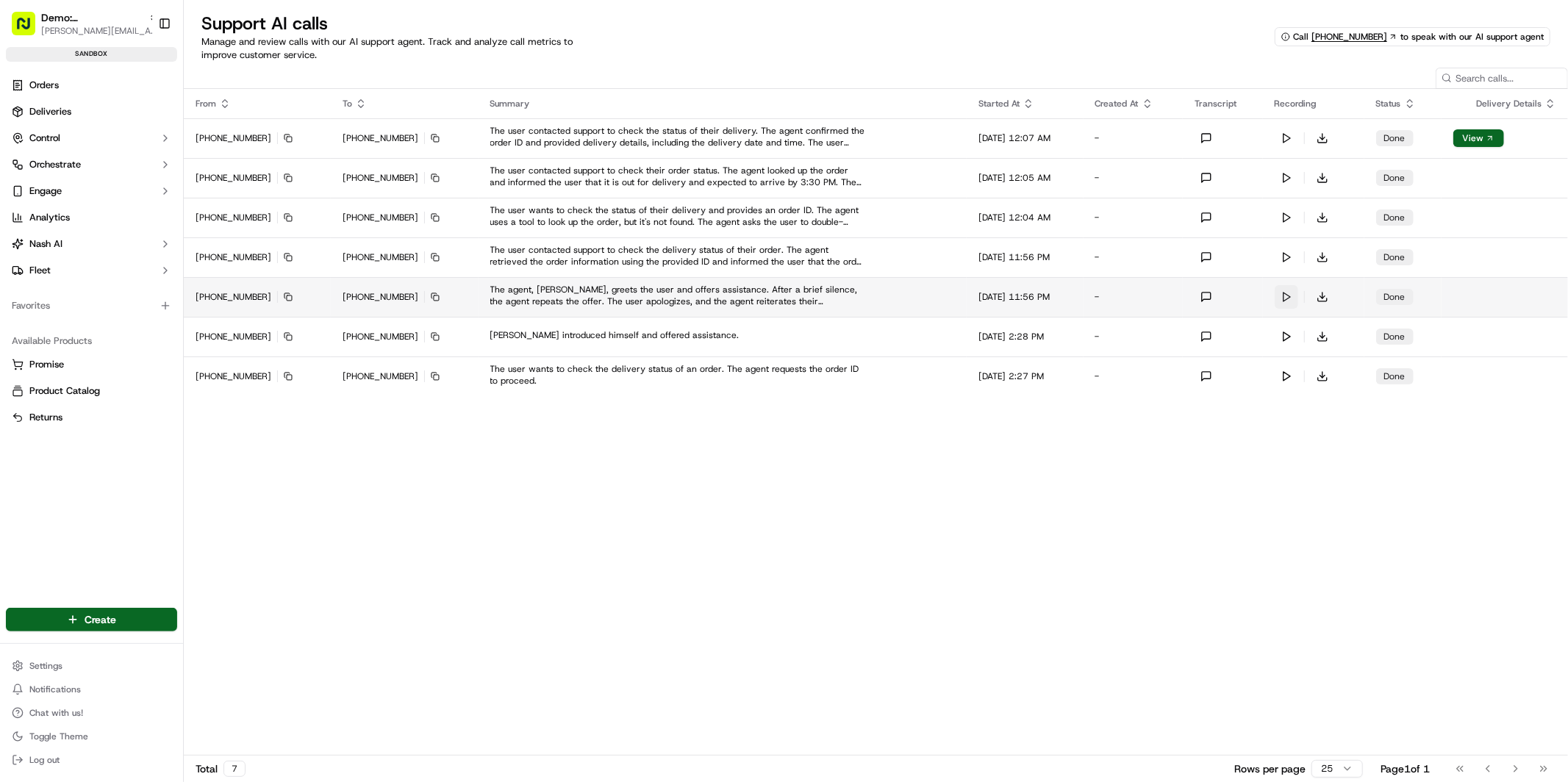
click at [1298, 296] on button at bounding box center [1286, 297] width 24 height 24
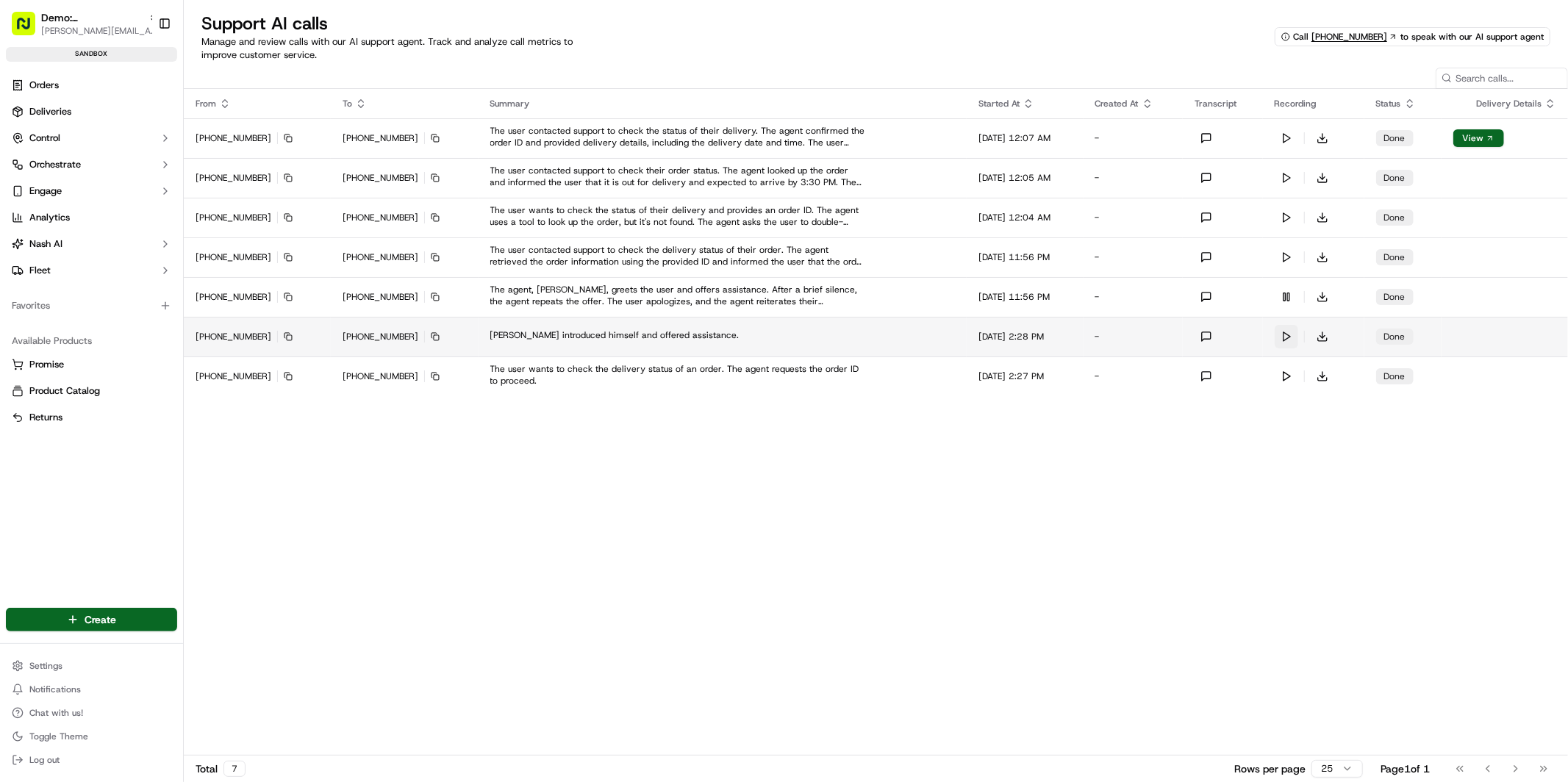
click at [1296, 335] on button at bounding box center [1286, 336] width 24 height 24
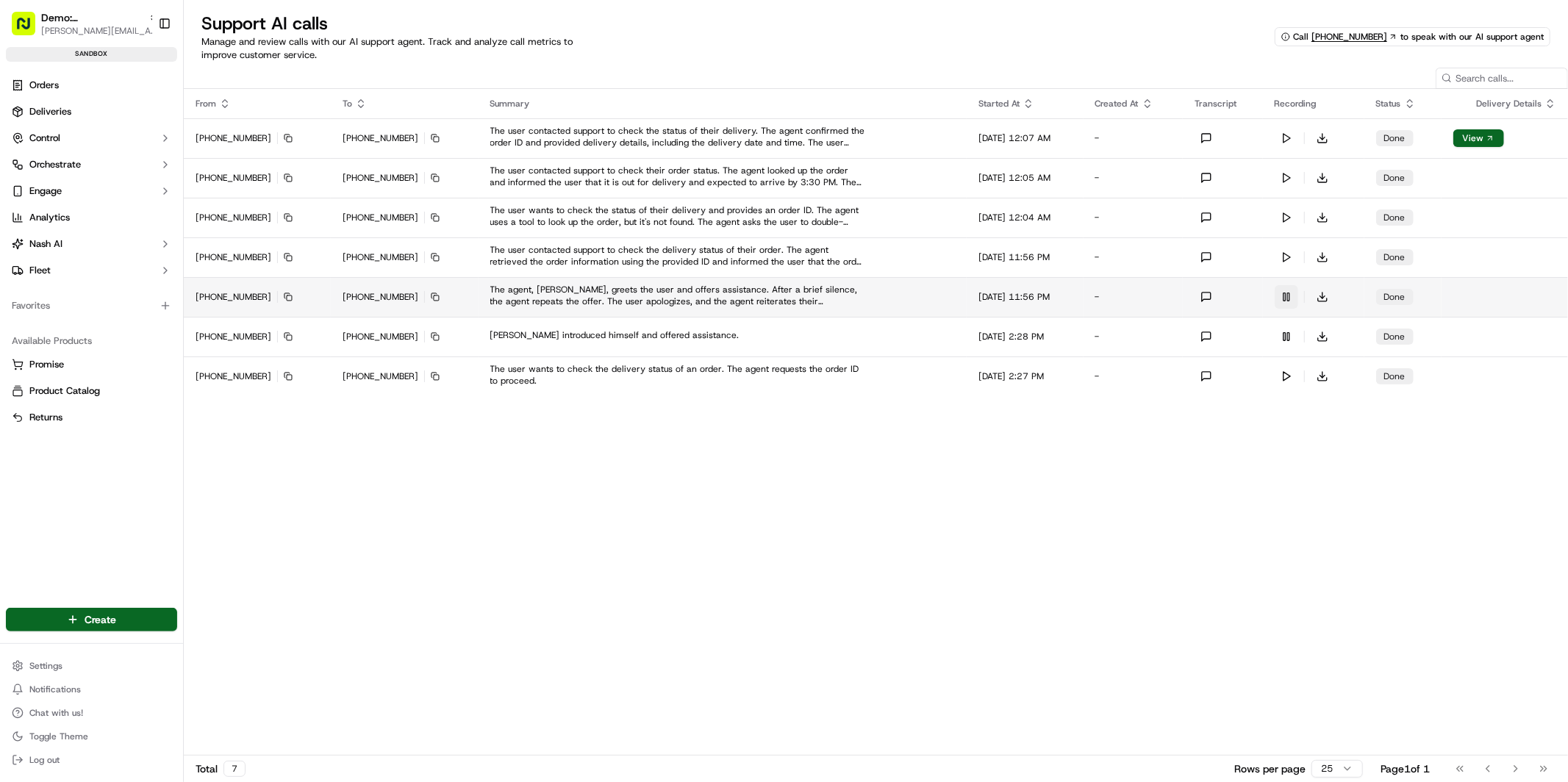
click at [1293, 300] on button at bounding box center [1286, 297] width 24 height 24
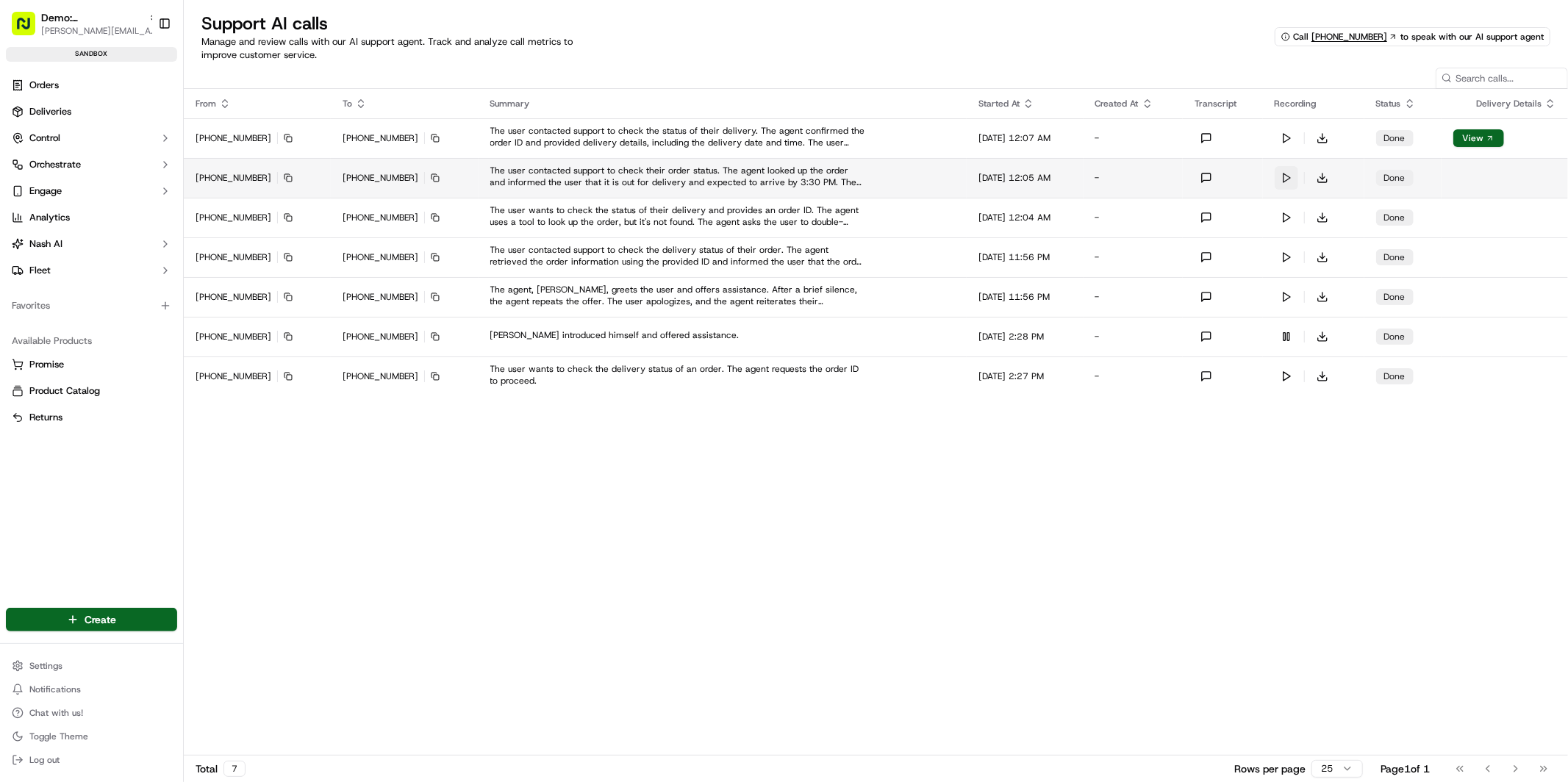
click at [1295, 176] on button at bounding box center [1286, 177] width 24 height 24
click at [1294, 176] on button at bounding box center [1286, 177] width 24 height 24
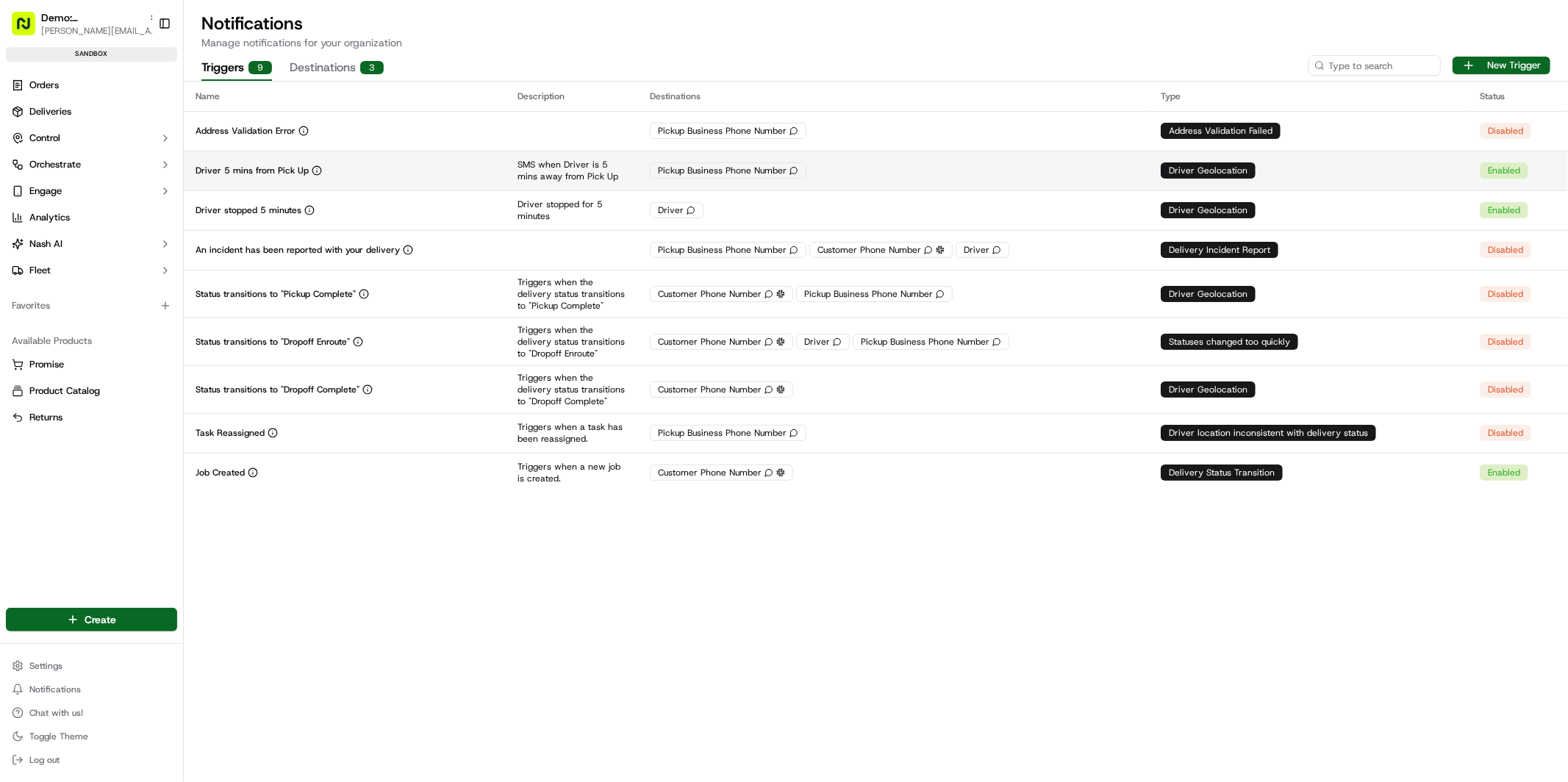
click at [442, 173] on div "Driver 5 mins from Pick Up" at bounding box center [345, 170] width 298 height 11
drag, startPoint x: 740, startPoint y: 32, endPoint x: 590, endPoint y: 37, distance: 150.1
click at [344, 67] on button "Destinations 3" at bounding box center [337, 68] width 94 height 25
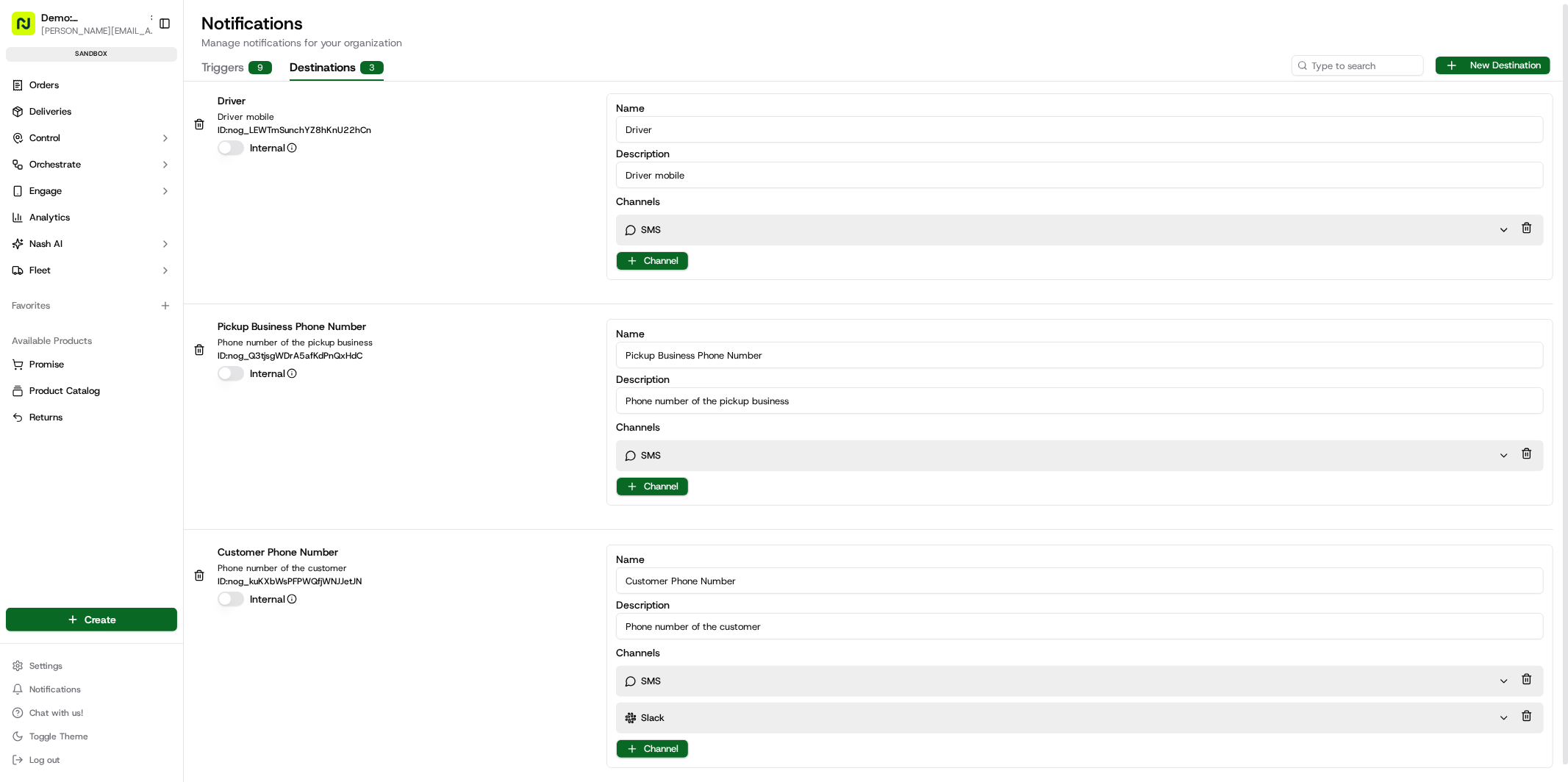
scroll to position [22, 0]
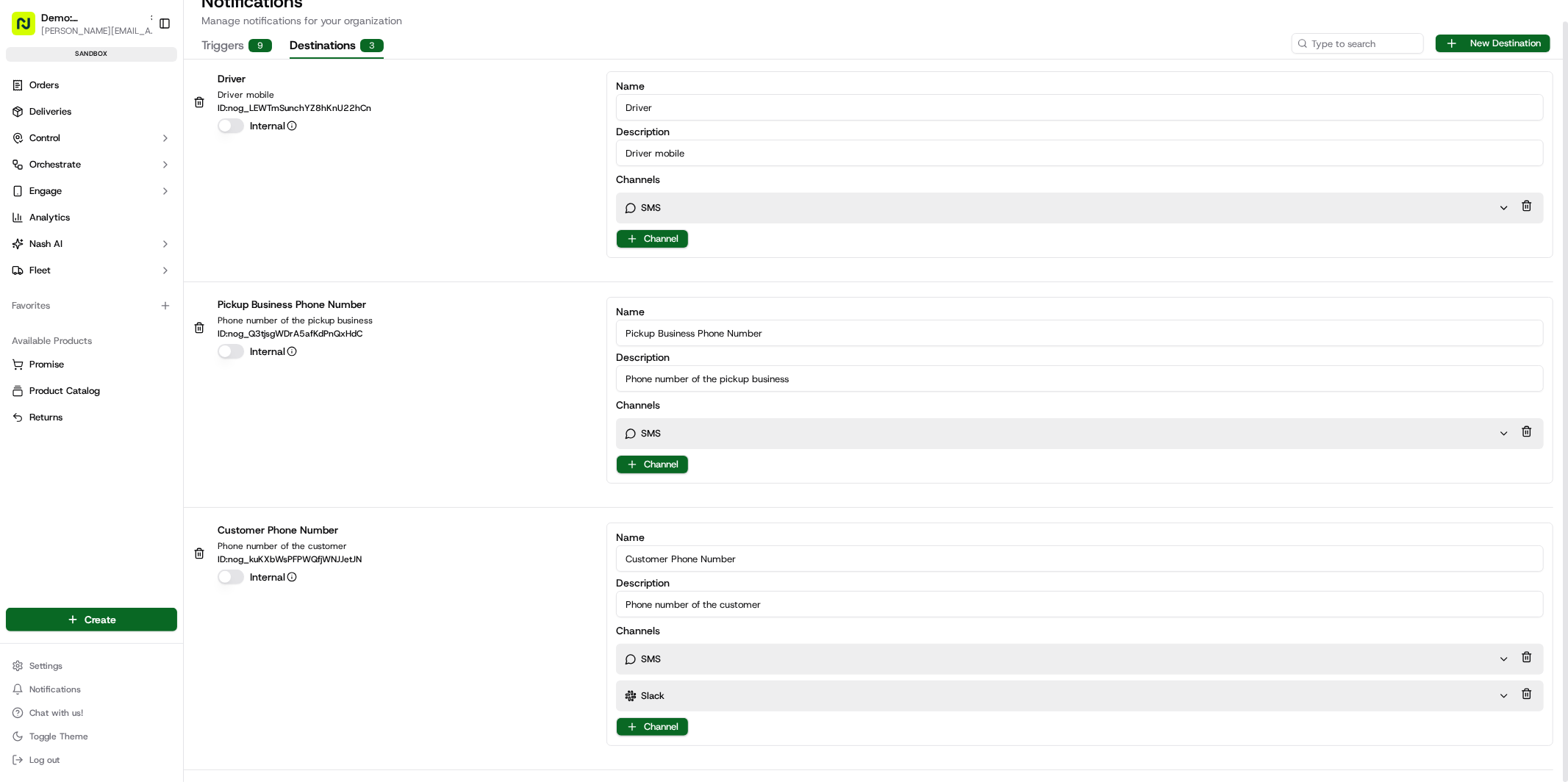
click at [701, 208] on div "SMS" at bounding box center [1061, 208] width 873 height 13
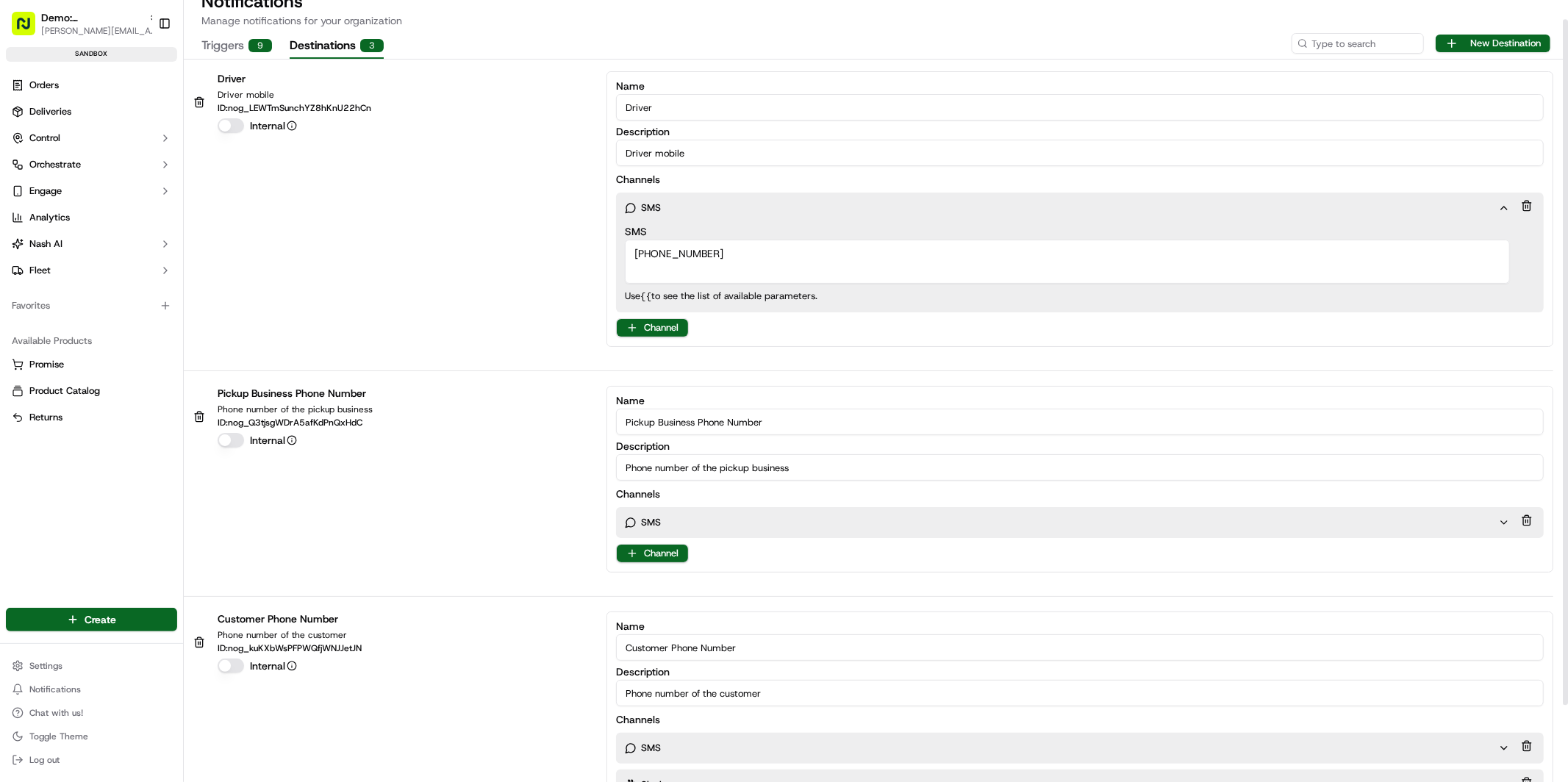
click at [701, 208] on div "SMS" at bounding box center [1061, 208] width 873 height 13
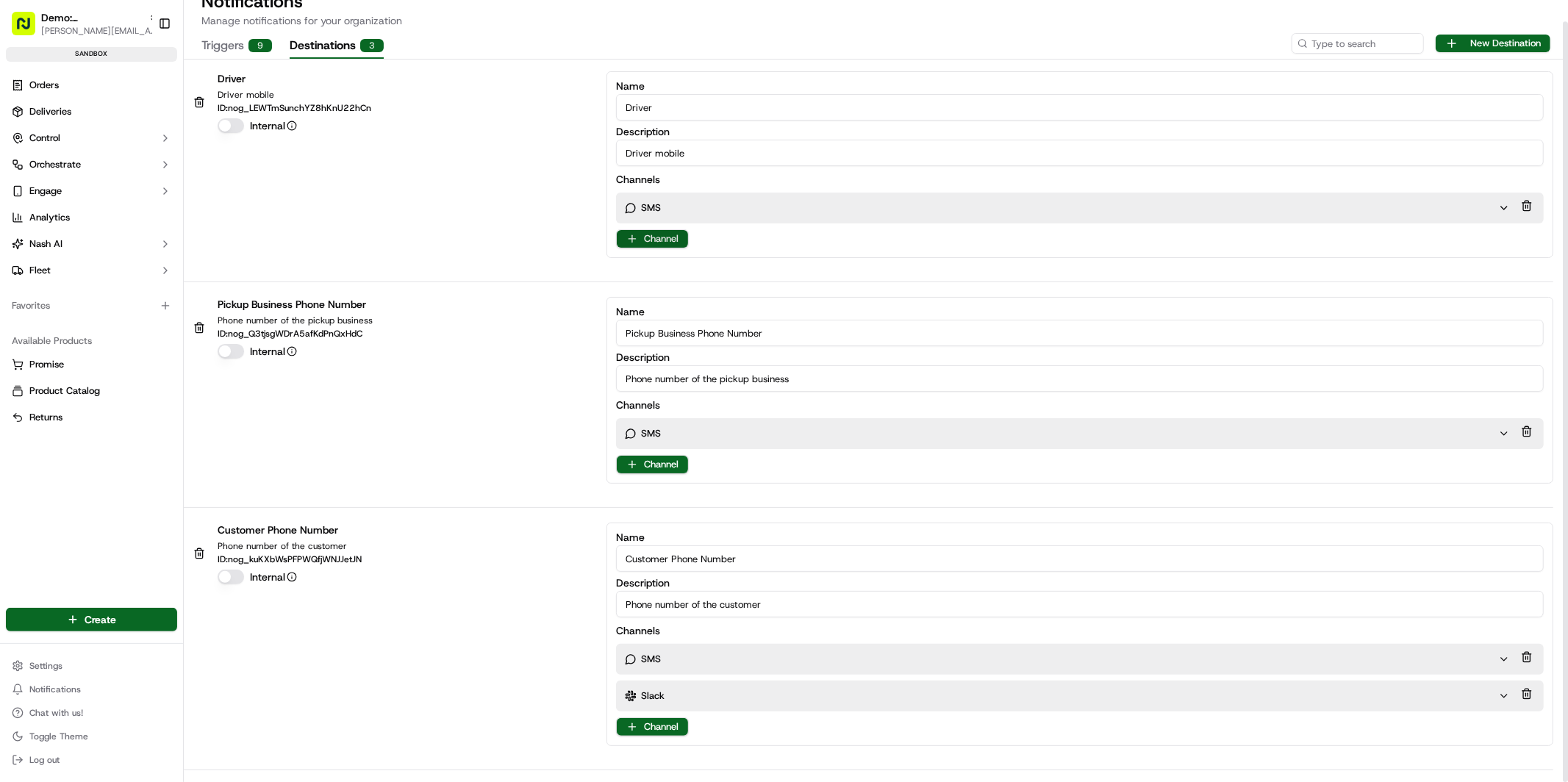
click at [673, 234] on html "Demo: UK [PERSON_NAME][EMAIL_ADDRESS][DOMAIN_NAME] Toggle Sidebar sandbox Order…" at bounding box center [784, 391] width 1568 height 782
click at [522, 201] on html "Demo: UK [PERSON_NAME][EMAIL_ADDRESS][DOMAIN_NAME] Toggle Sidebar sandbox Order…" at bounding box center [784, 391] width 1568 height 782
click at [234, 47] on div "Notifications Manage notifications for your organization Triggers 9 Destination…" at bounding box center [876, 380] width 1384 height 804
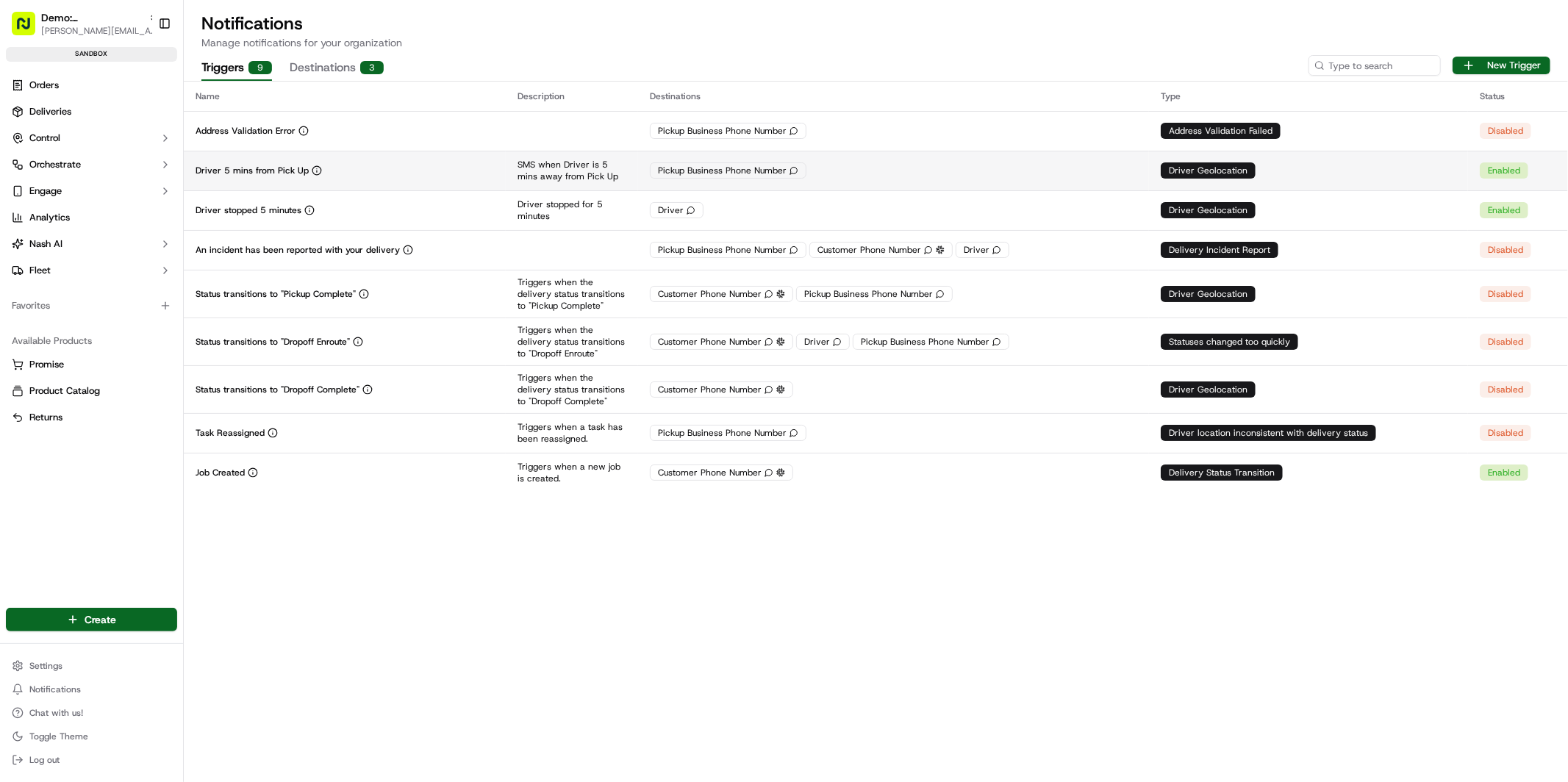
click at [353, 162] on td "Driver 5 mins from Pick Up" at bounding box center [345, 170] width 322 height 40
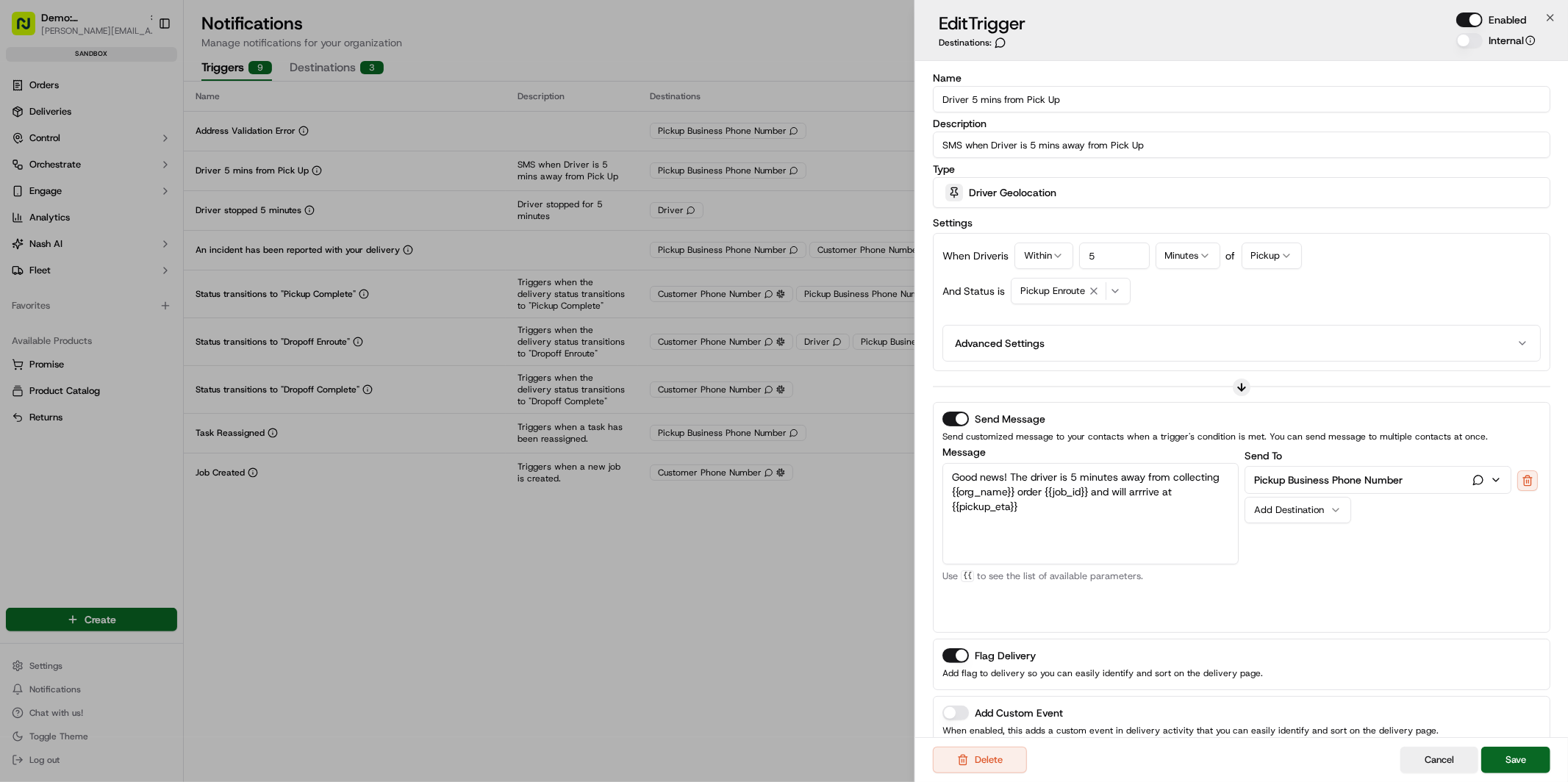
drag, startPoint x: 1099, startPoint y: 106, endPoint x: 936, endPoint y: 95, distance: 163.4
click at [936, 95] on input "Driver 5 mins from Pick Up" at bounding box center [1242, 99] width 618 height 27
drag, startPoint x: 1035, startPoint y: 147, endPoint x: 1162, endPoint y: 145, distance: 127.0
click at [1162, 145] on input "SMS when Driver is 5 mins away from Pick Up" at bounding box center [1242, 145] width 618 height 27
click at [1034, 197] on span "Driver Geolocation" at bounding box center [1012, 192] width 87 height 14
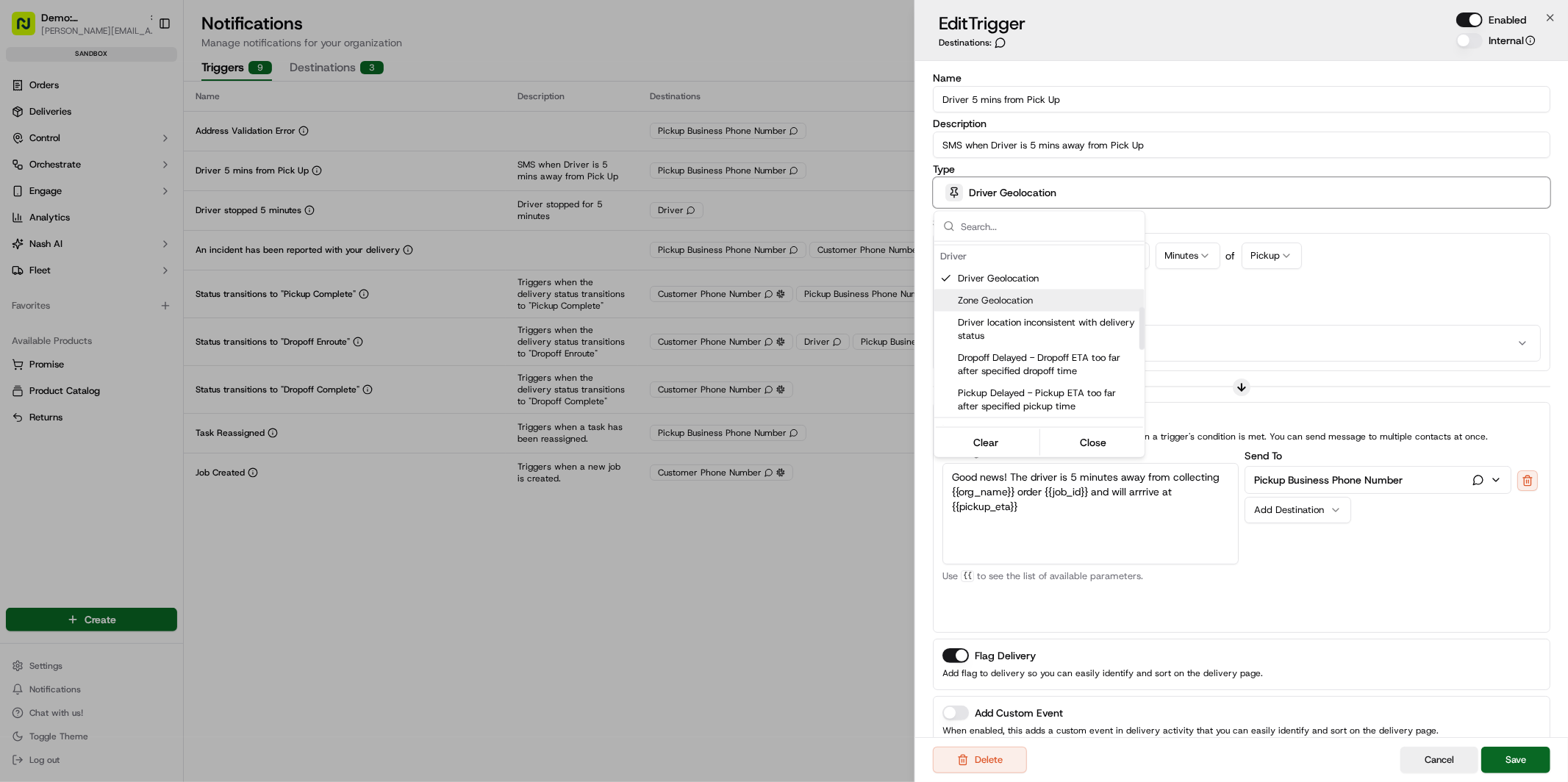
scroll to position [285, 0]
drag, startPoint x: 1419, startPoint y: 222, endPoint x: 1368, endPoint y: 227, distance: 51.2
click at [1418, 222] on div at bounding box center [784, 391] width 1568 height 782
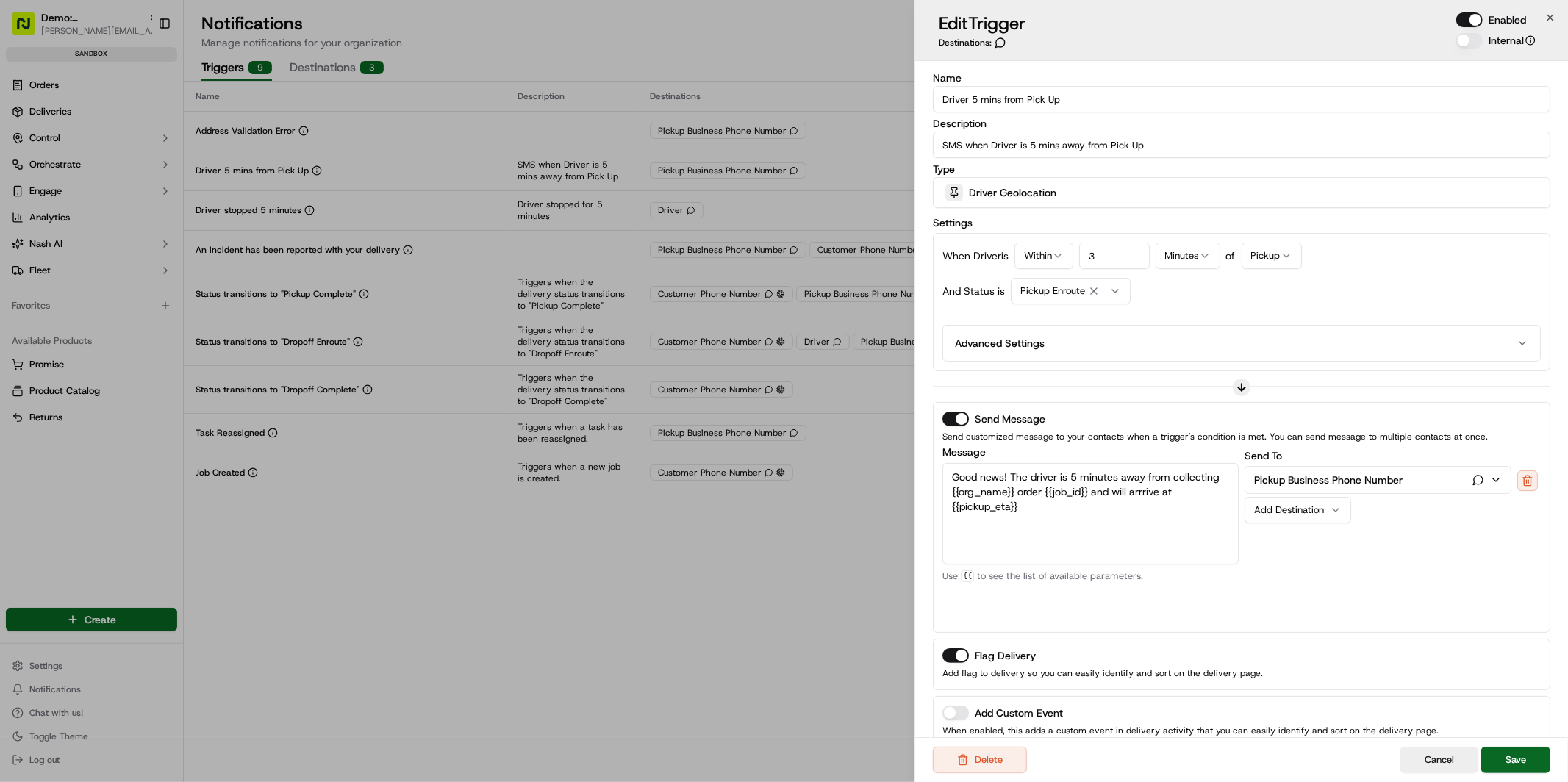
click at [1124, 251] on input "3" at bounding box center [1114, 256] width 70 height 27
drag, startPoint x: 1124, startPoint y: 251, endPoint x: 1060, endPoint y: 256, distance: 64.2
click at [1060, 256] on div "When Driver is Within 0 Minutes of Pickup" at bounding box center [1242, 256] width 599 height 27
type input "5"
drag, startPoint x: 1052, startPoint y: 511, endPoint x: 963, endPoint y: 466, distance: 99.7
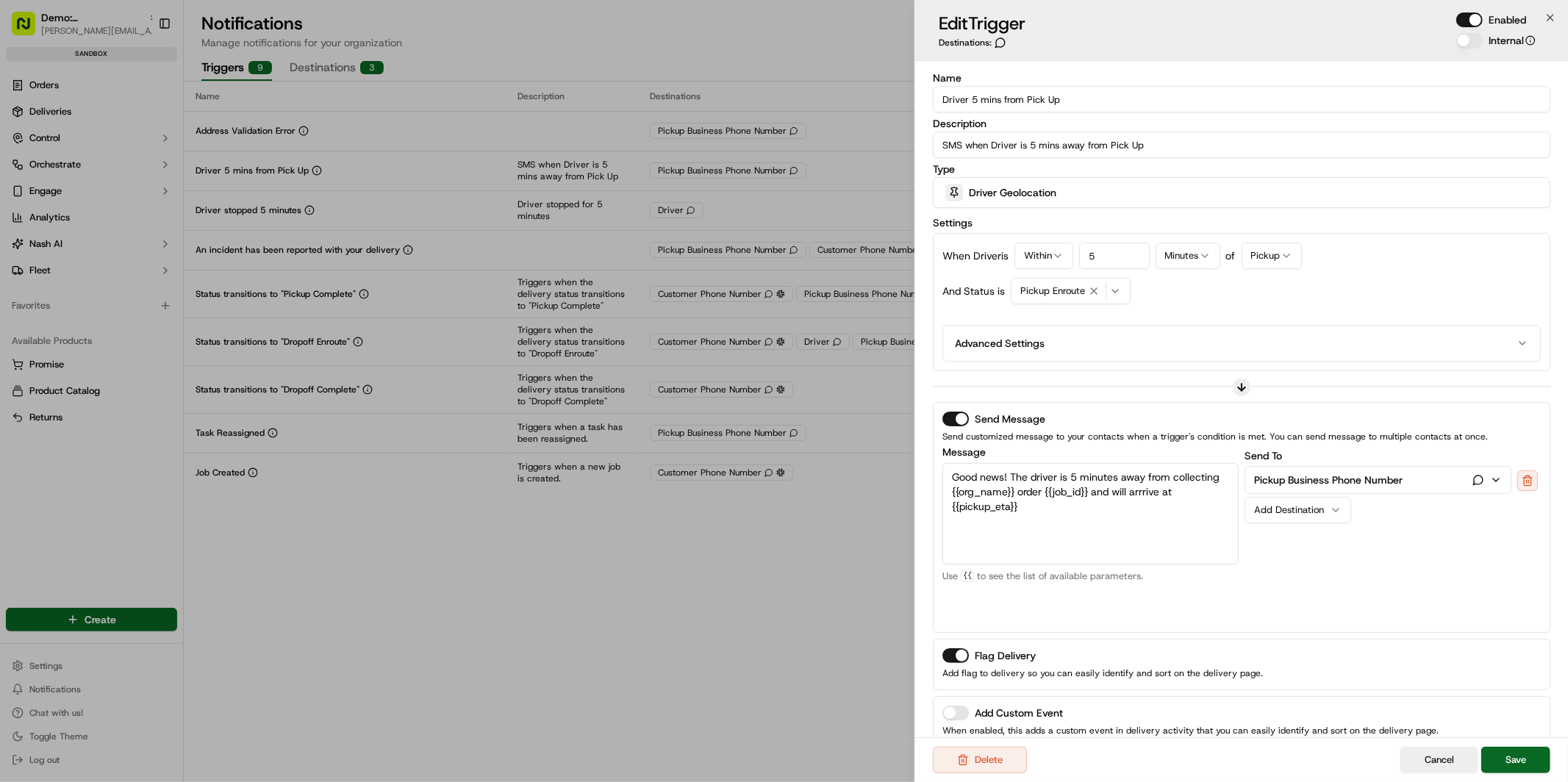
click at [963, 466] on textarea "Good news! The driver is 5 minutes away from collecting {{org_name}} order {{jo…" at bounding box center [1090, 513] width 296 height 101
click at [1115, 544] on textarea "Good news! The driver is 5 minutes away from collecting {{org_name}} order {{jo…" at bounding box center [1090, 513] width 296 height 101
click at [1303, 515] on div "Add Destination" at bounding box center [1292, 510] width 76 height 13
drag, startPoint x: 1302, startPoint y: 563, endPoint x: 1305, endPoint y: 542, distance: 21.2
click at [1305, 542] on div "Add Destination" at bounding box center [1292, 542] width 76 height 13
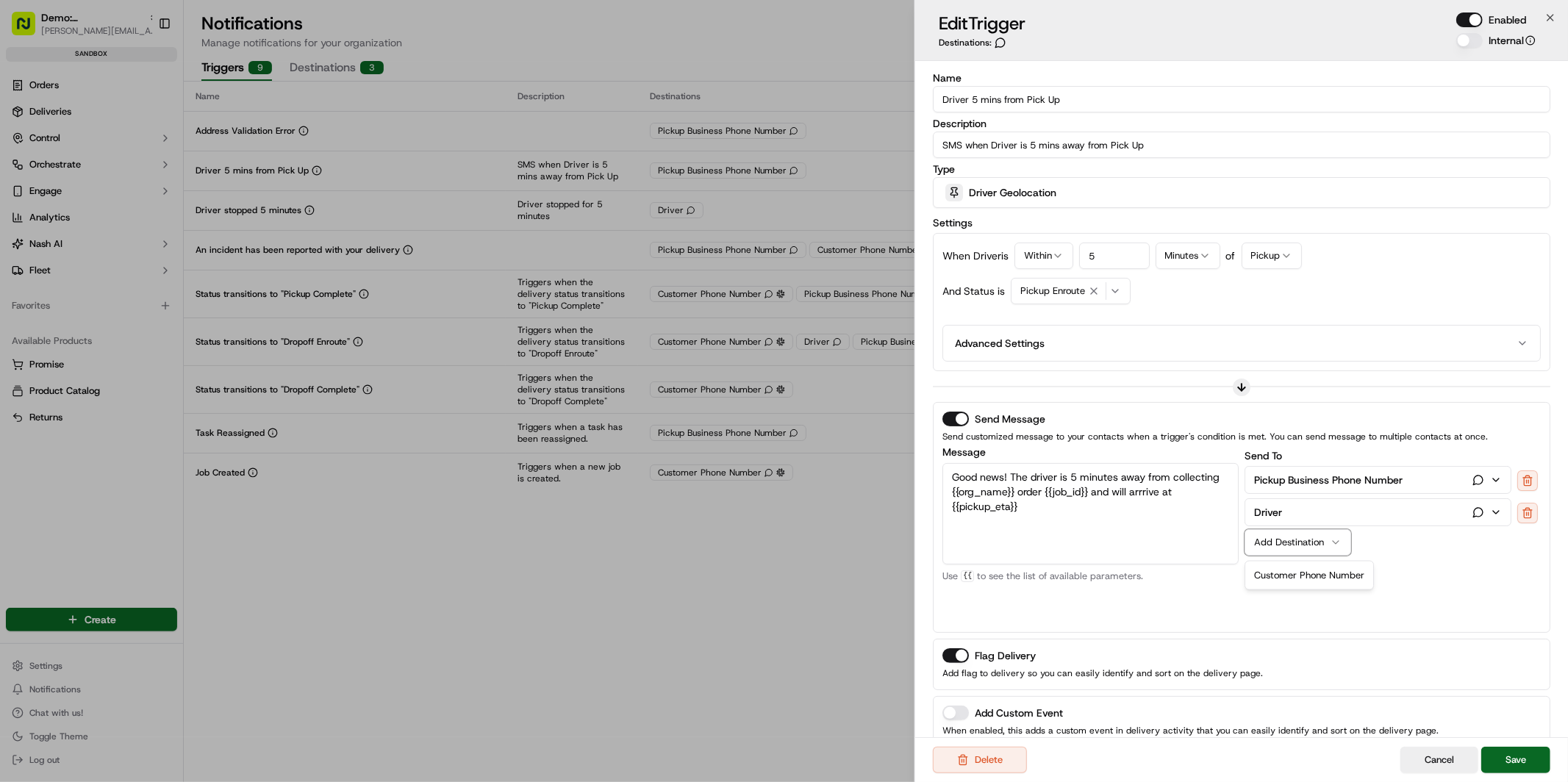
click at [1404, 561] on div "Send To Pickup Business Phone Number Driver Add Destination Customer Phone Numb…" at bounding box center [1392, 535] width 296 height 176
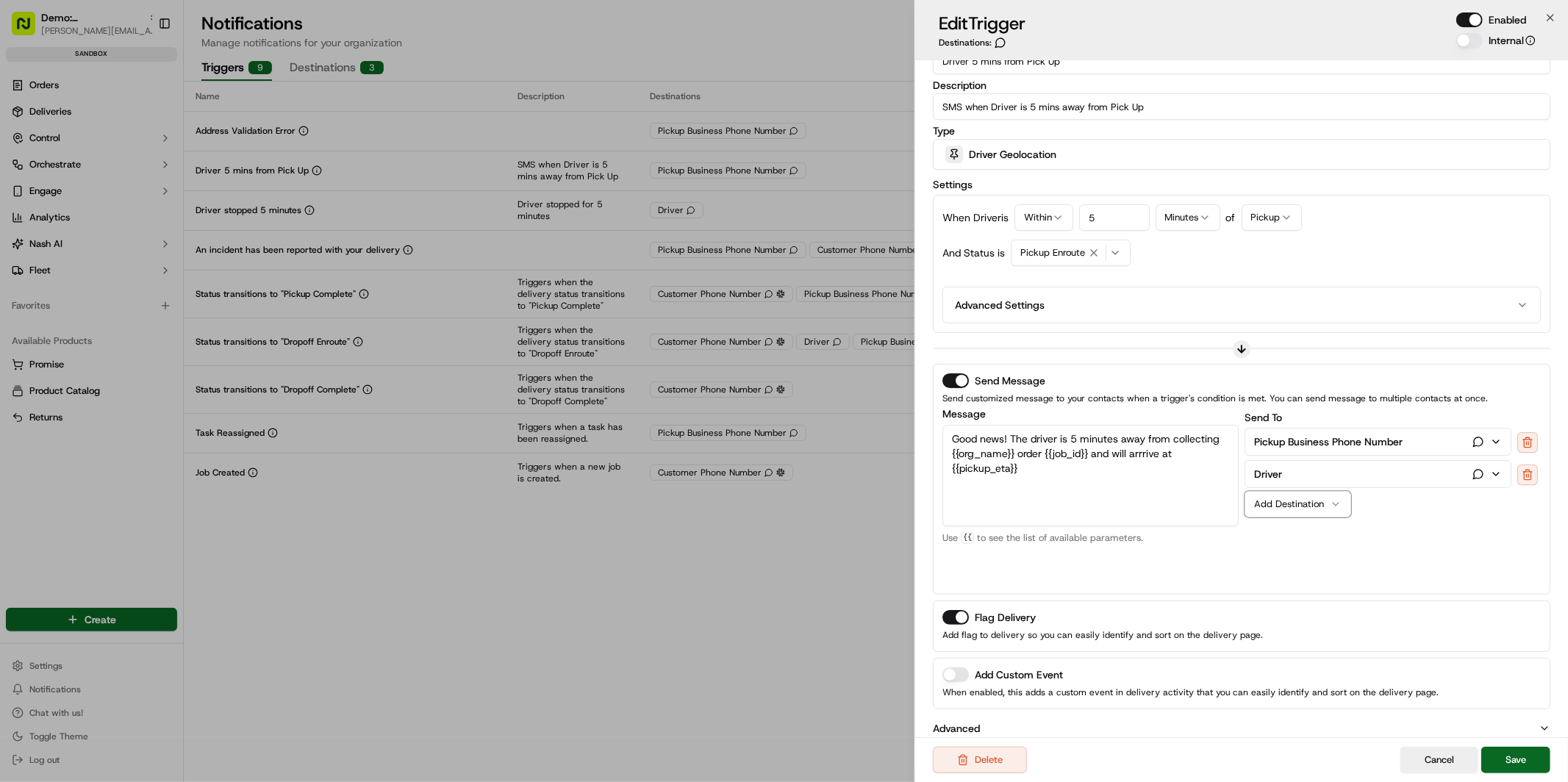
scroll to position [55, 0]
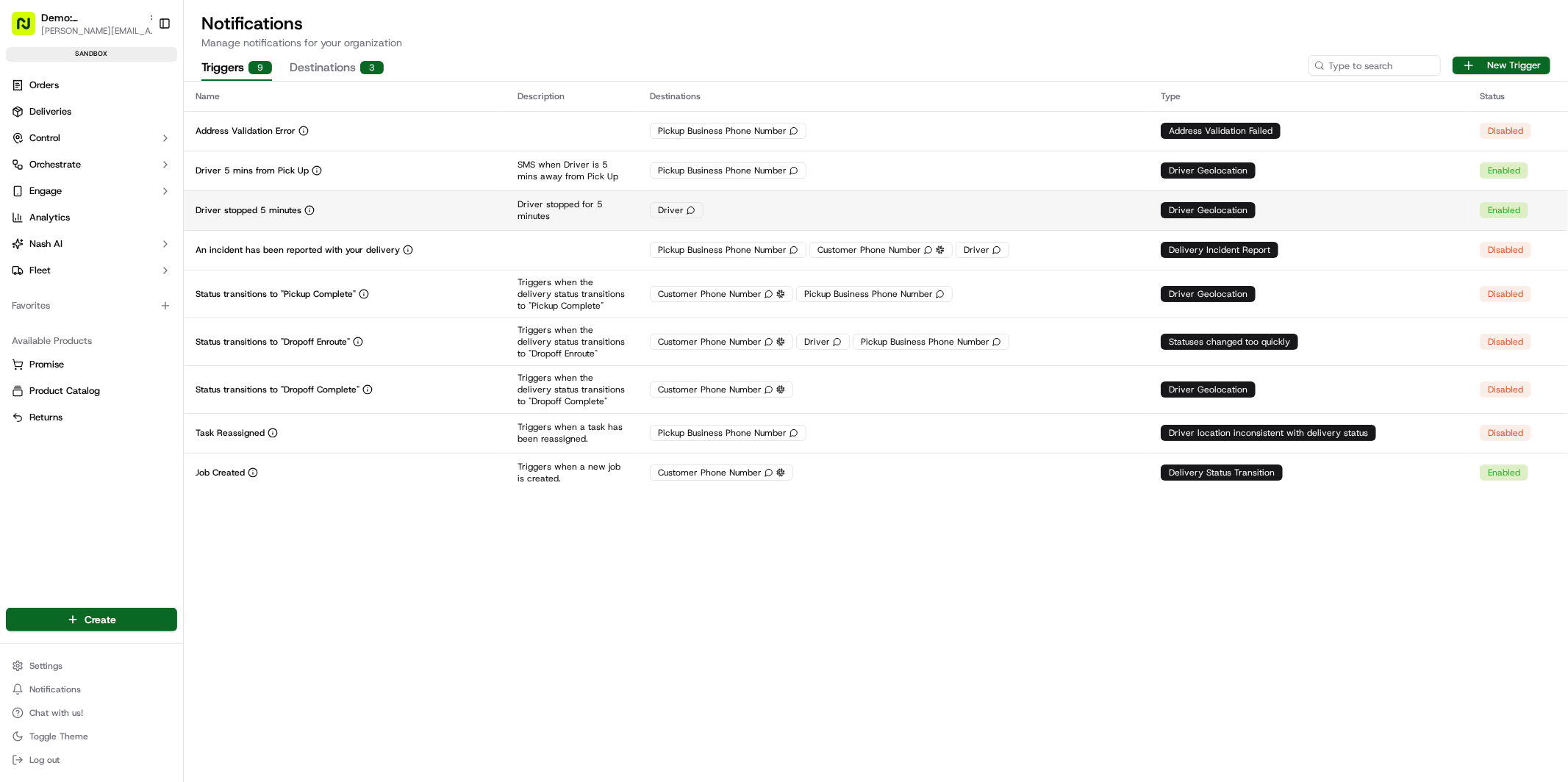
click at [353, 208] on div "Driver stopped 5 minutes" at bounding box center [345, 210] width 298 height 11
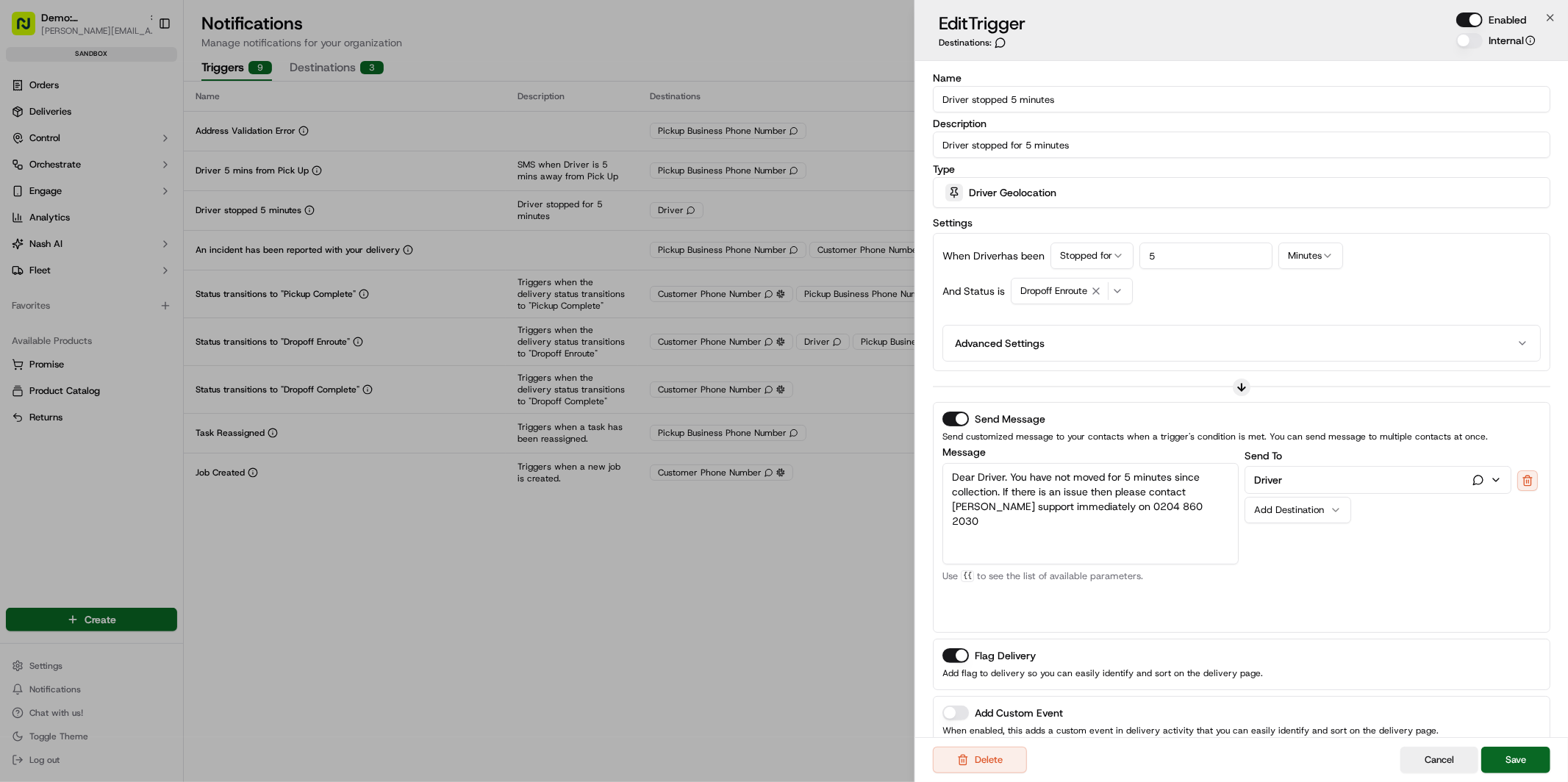
drag, startPoint x: 1165, startPoint y: 514, endPoint x: 1018, endPoint y: 486, distance: 149.6
click at [965, 466] on textarea "Dear Driver. You have not moved for 5 minutes since collection. If there is an …" at bounding box center [1090, 513] width 296 height 101
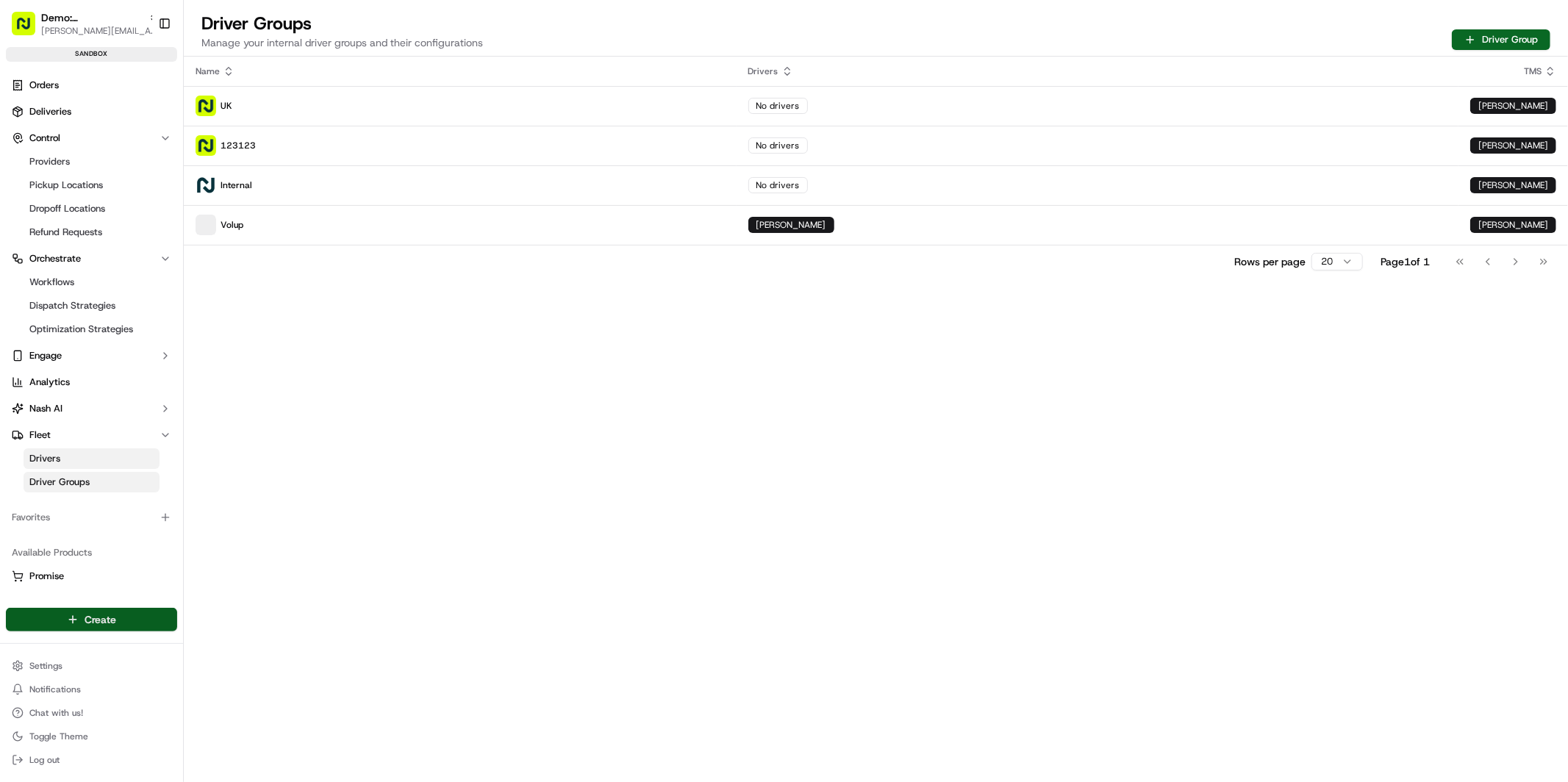
click at [69, 612] on html "Demo: UK [PERSON_NAME][EMAIL_ADDRESS][DOMAIN_NAME] Toggle Sidebar sandbox Order…" at bounding box center [784, 391] width 1568 height 782
click at [213, 650] on link "Delivery" at bounding box center [265, 647] width 164 height 27
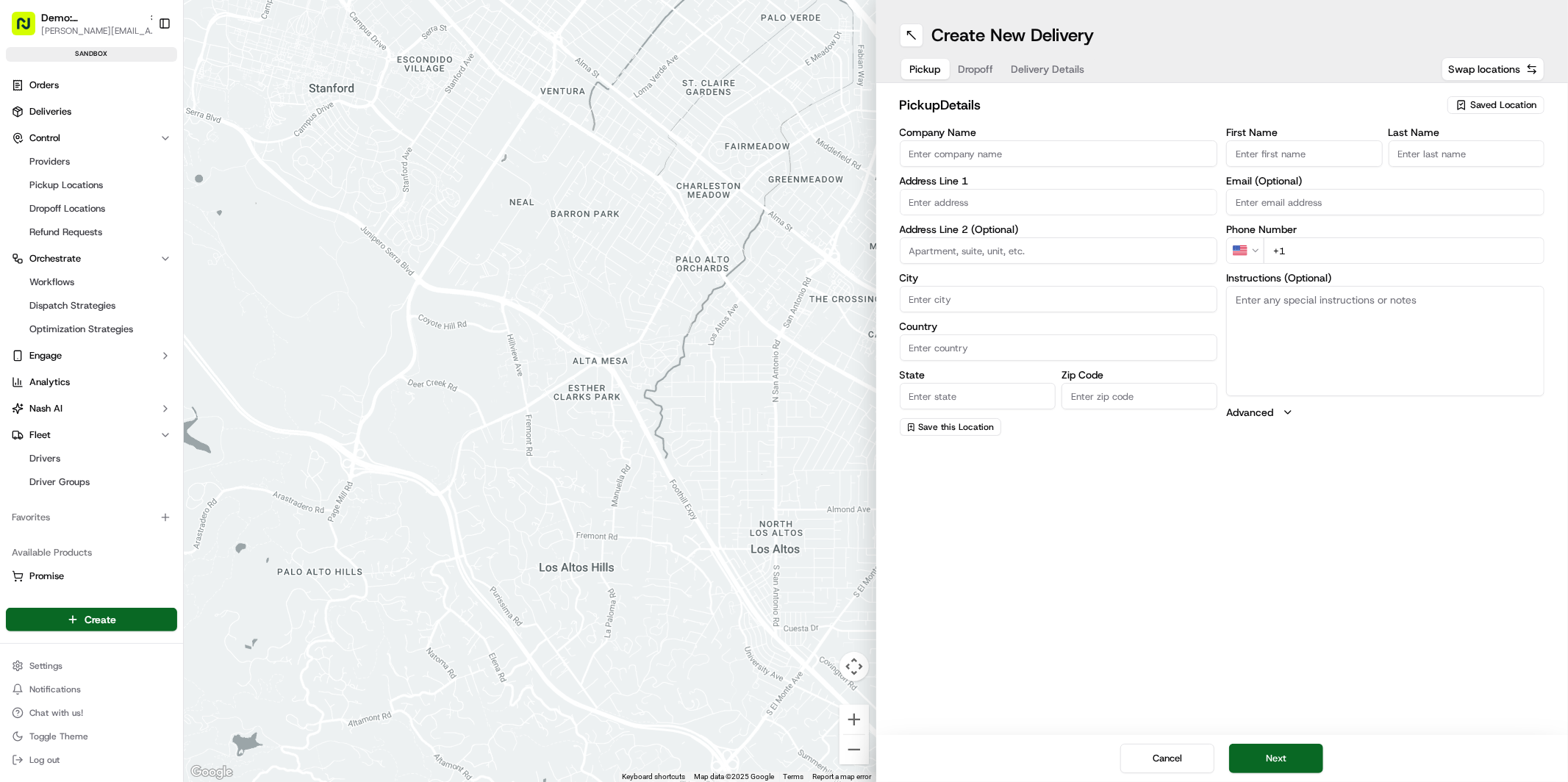
click at [1495, 103] on span "Saved Location" at bounding box center [1503, 104] width 66 height 13
click at [1417, 159] on span "[GEOGRAPHIC_DATA]" at bounding box center [1472, 160] width 181 height 13
type input "[GEOGRAPHIC_DATA]"
type input "[STREET_ADDRESS]"
type input "[GEOGRAPHIC_DATA]"
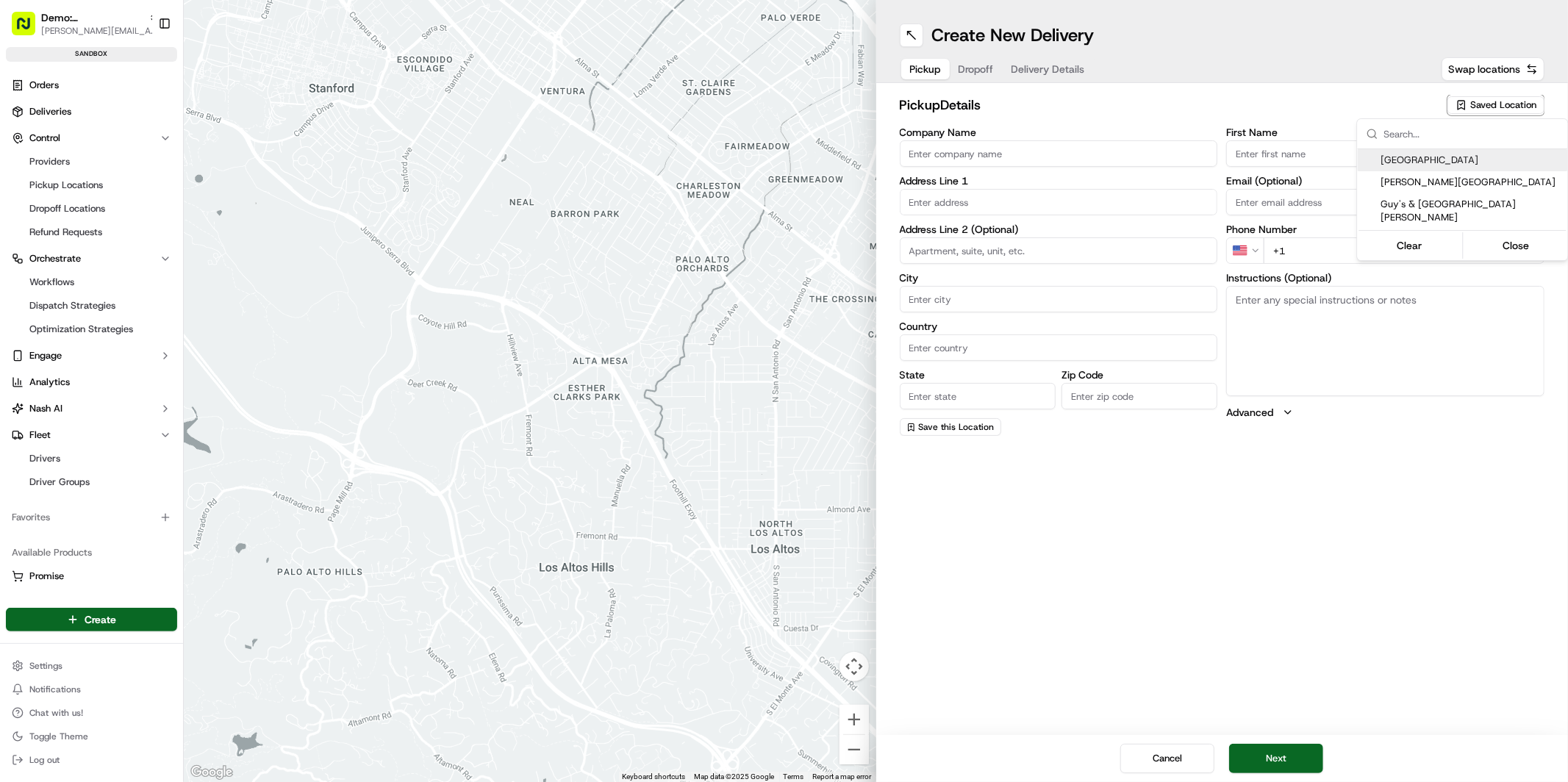
type input "GB"
type input "[GEOGRAPHIC_DATA]"
type input "M3 3BZ"
type input "[PERSON_NAME]"
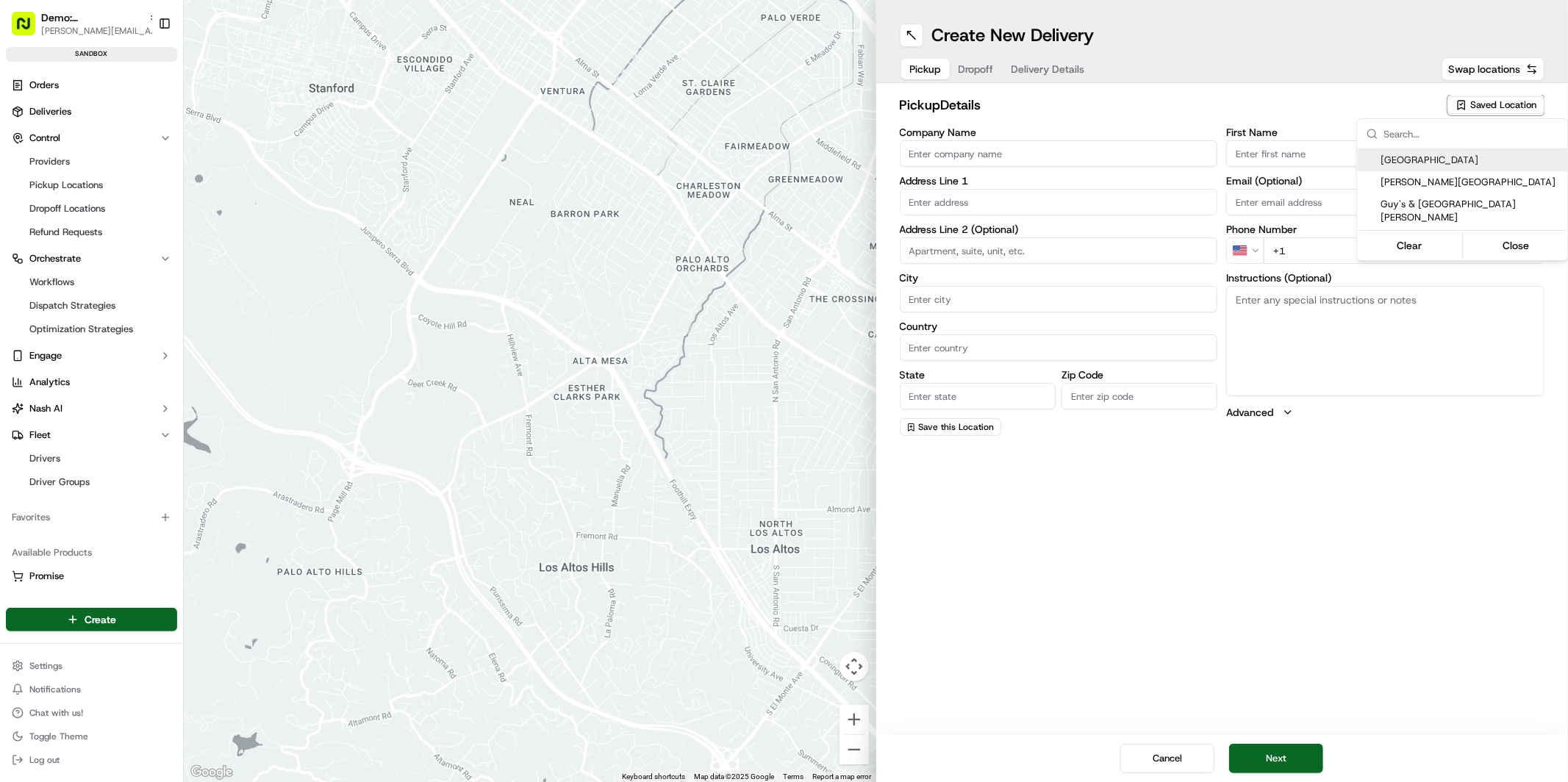
type input "[PERSON_NAME][EMAIL_ADDRESS][DOMAIN_NAME]"
type input "[PHONE_NUMBER]"
type textarea "Wait at collection counter"
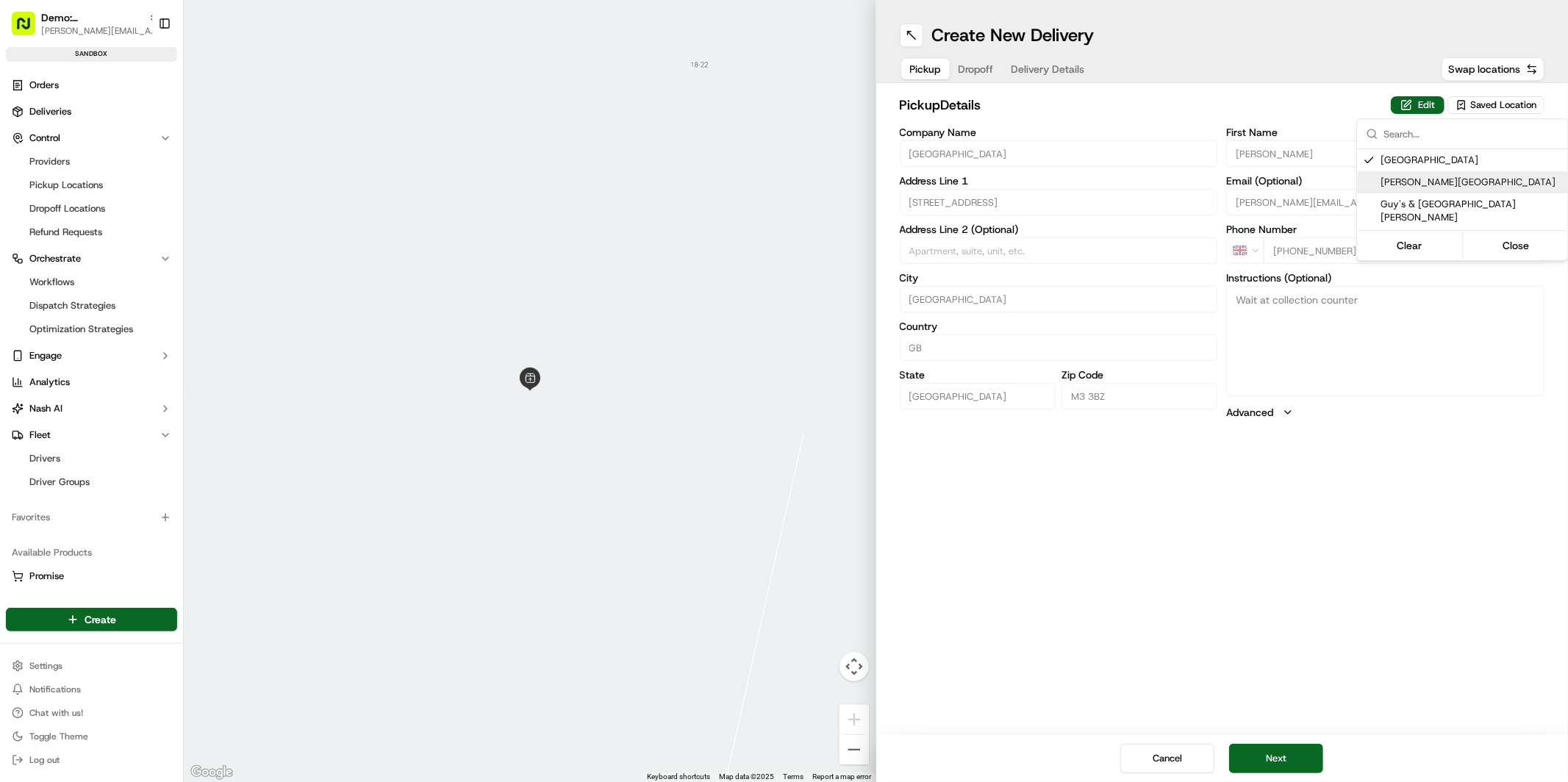
click at [1093, 106] on html "Demo: UK [PERSON_NAME][EMAIL_ADDRESS][DOMAIN_NAME] Toggle Sidebar sandbox Order…" at bounding box center [784, 391] width 1568 height 782
click at [991, 64] on span "Dropoff" at bounding box center [976, 68] width 35 height 14
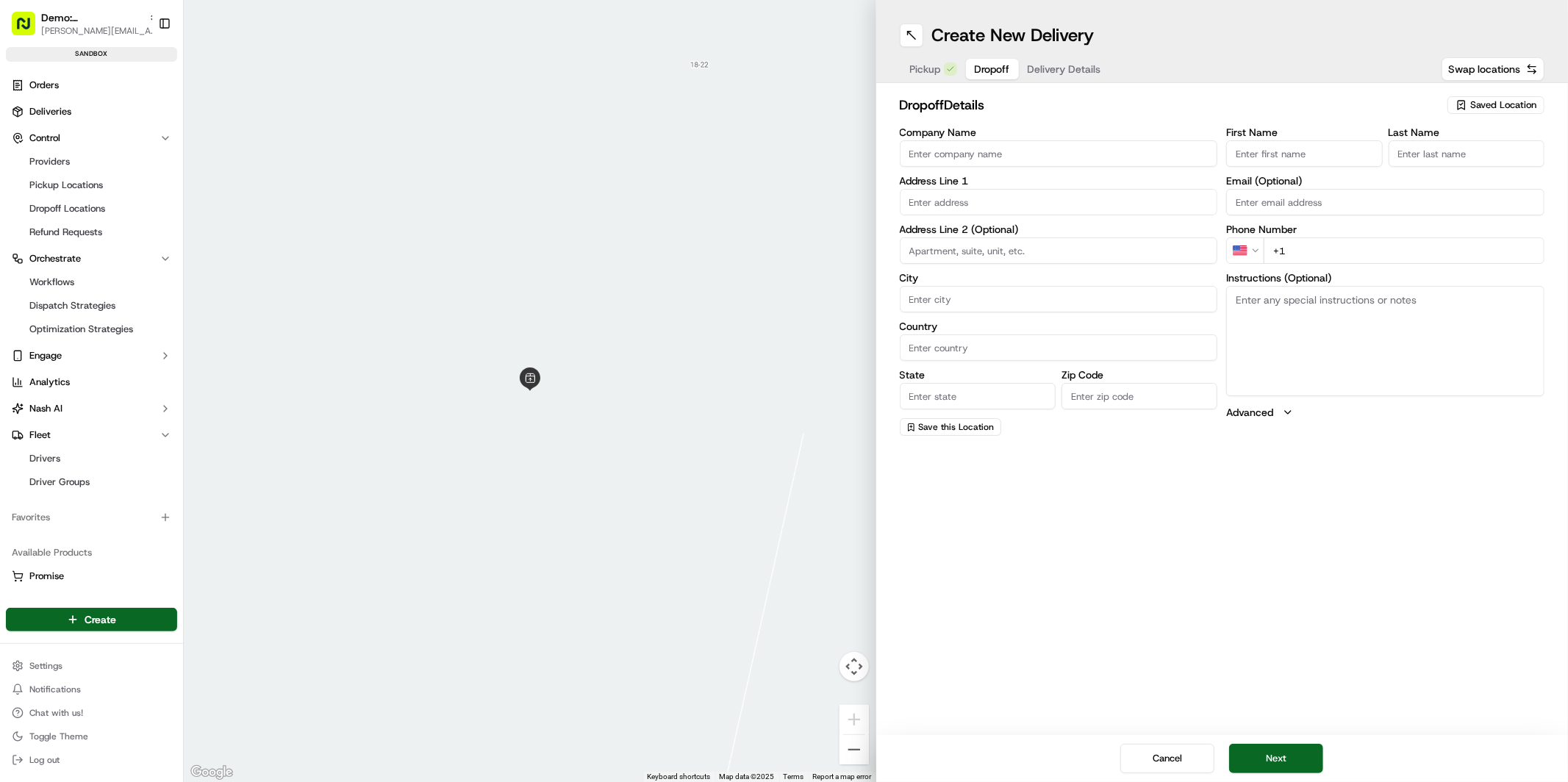
click at [1066, 69] on span "Delivery Details" at bounding box center [1064, 68] width 74 height 14
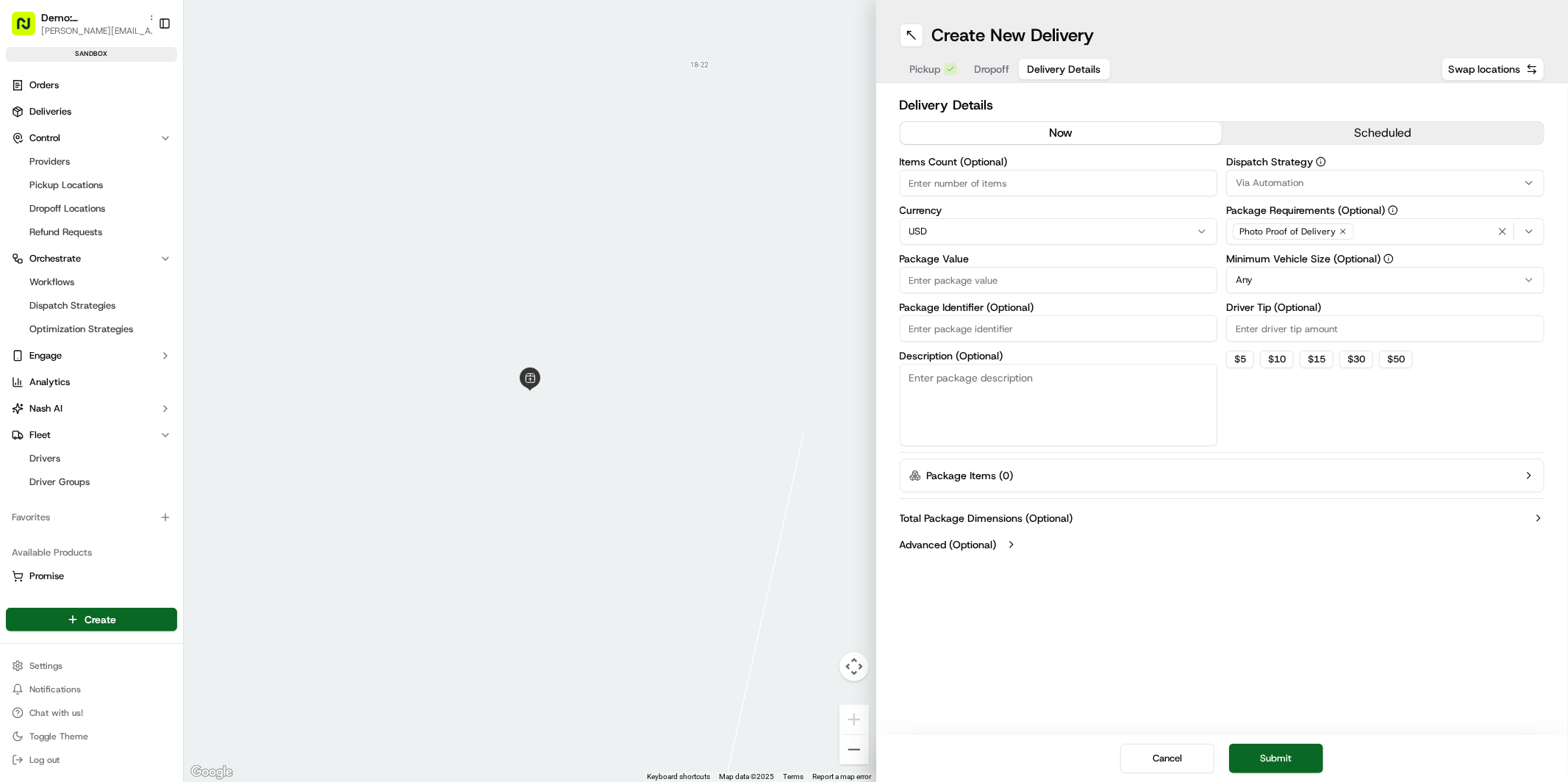
click at [955, 182] on input "Items Count (Optional)" at bounding box center [1059, 183] width 318 height 27
click at [1041, 332] on input "Package Identifier (Optional)" at bounding box center [1059, 329] width 318 height 27
click at [947, 402] on textarea "Description (Optional)" at bounding box center [1059, 405] width 318 height 82
click at [985, 519] on label "Total Package Dimensions (Optional)" at bounding box center [987, 518] width 173 height 14
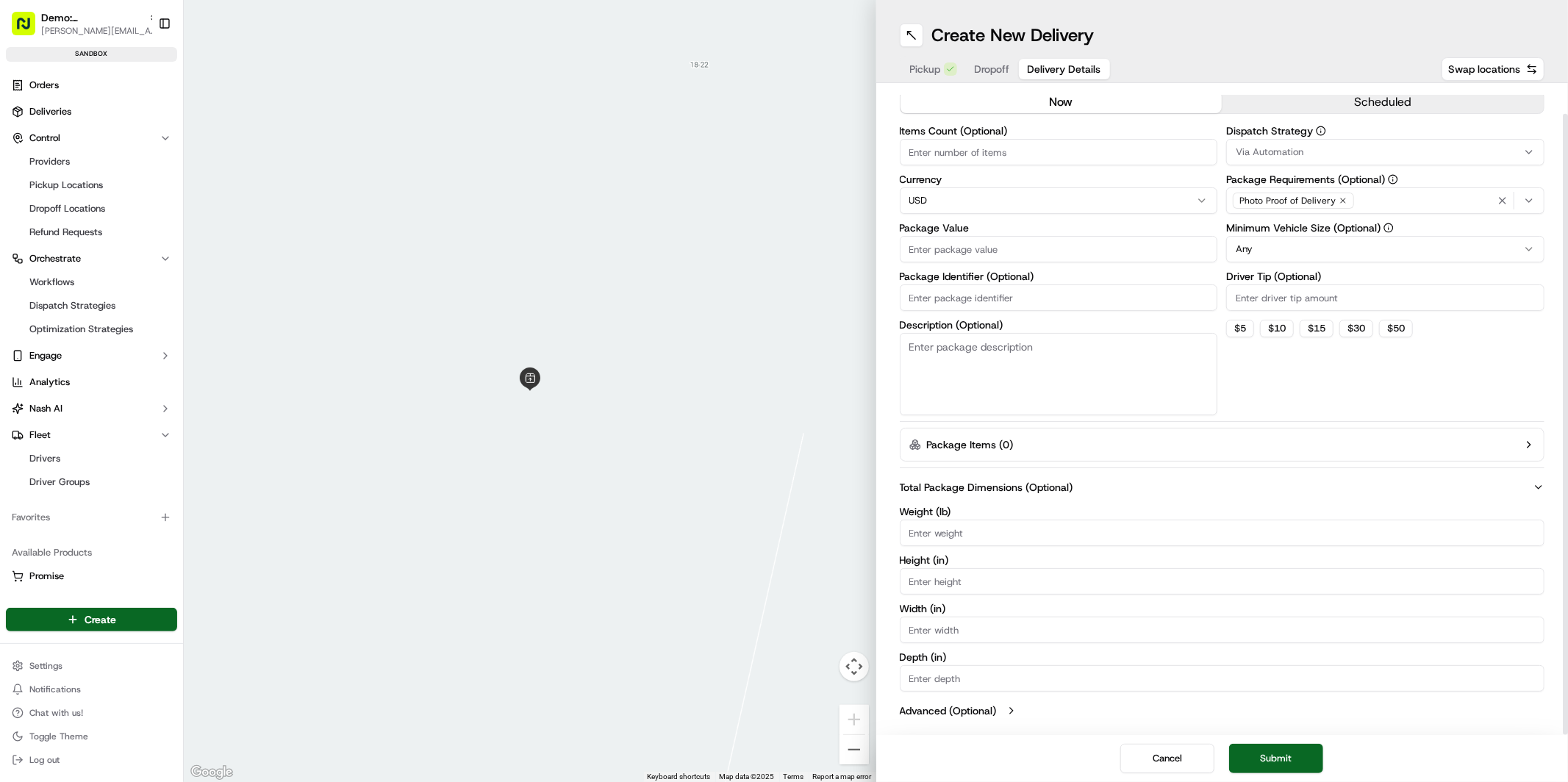
click at [992, 714] on label "Advanced (Optional)" at bounding box center [949, 710] width 97 height 14
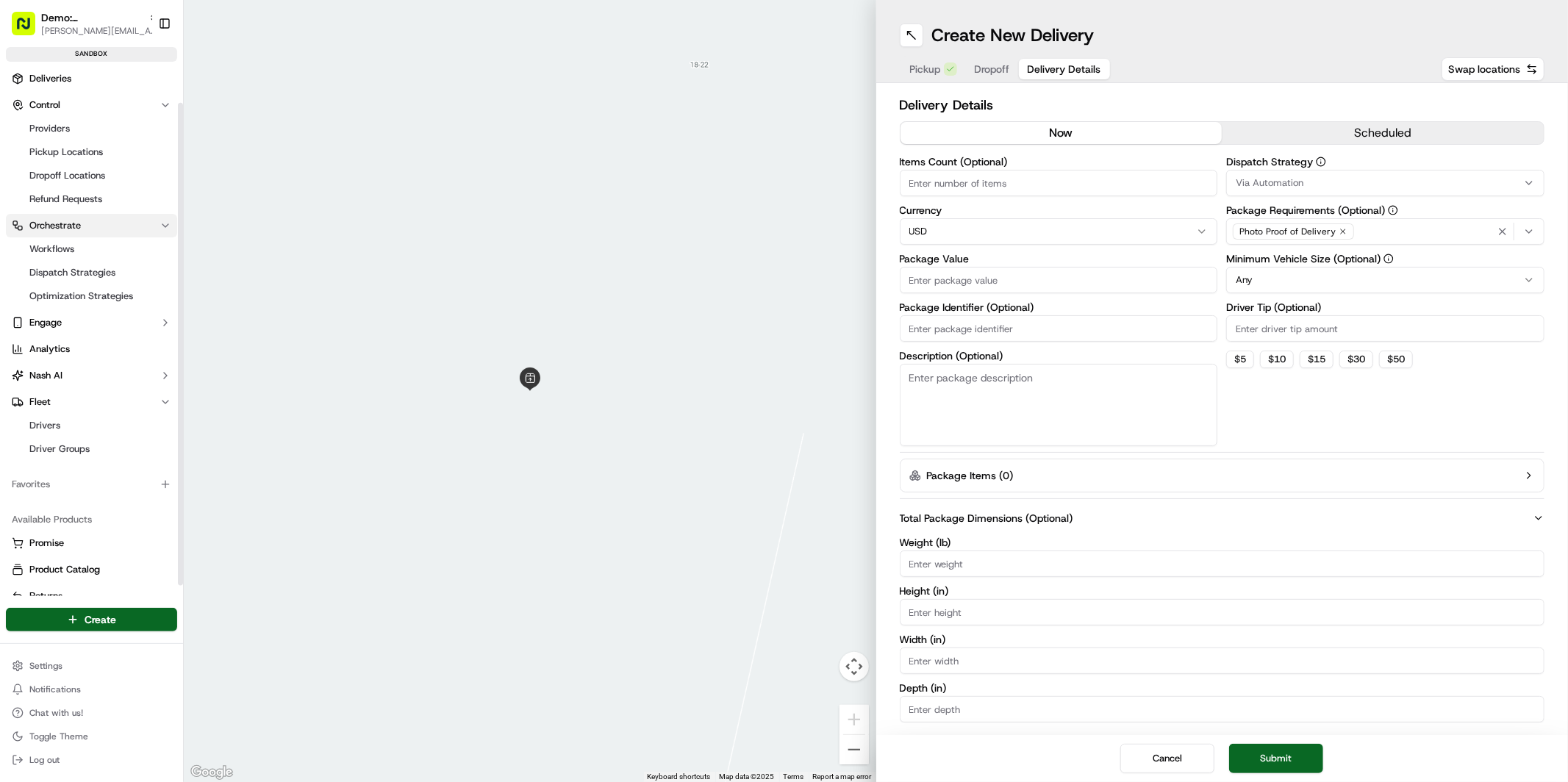
scroll to position [0, 0]
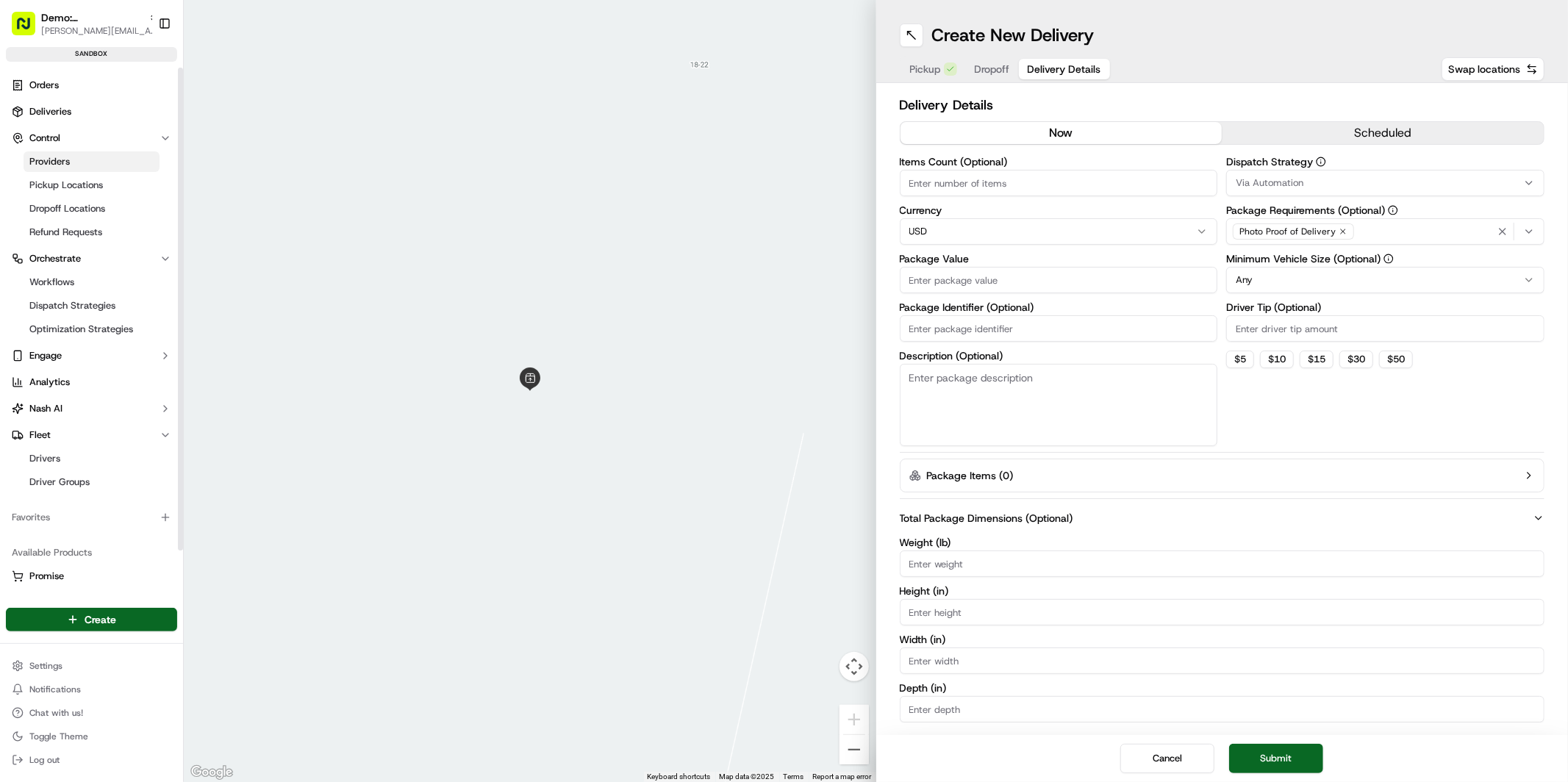
click at [62, 151] on link "Providers" at bounding box center [91, 161] width 136 height 21
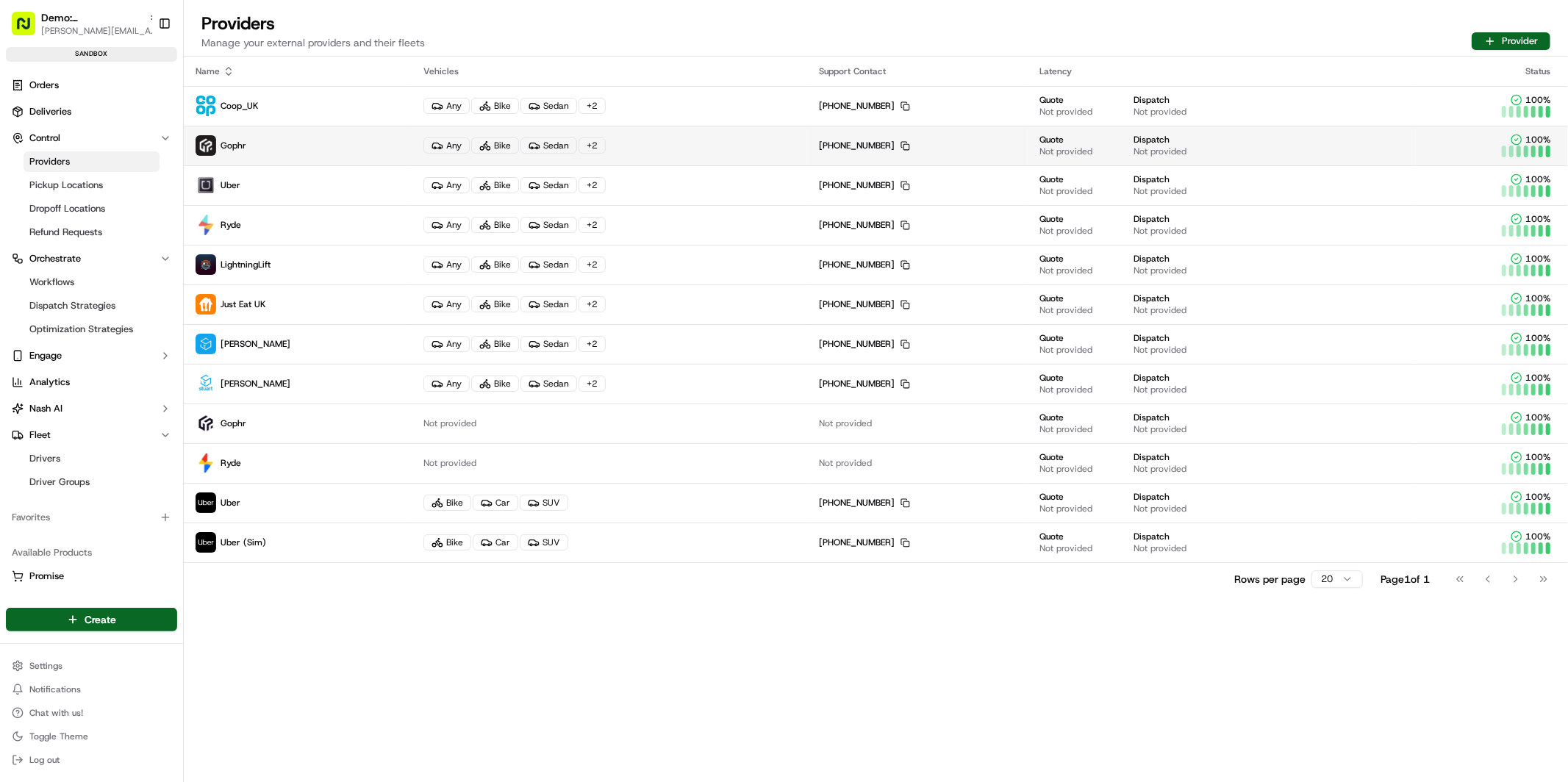
click at [356, 145] on p "Gophr" at bounding box center [297, 145] width 205 height 21
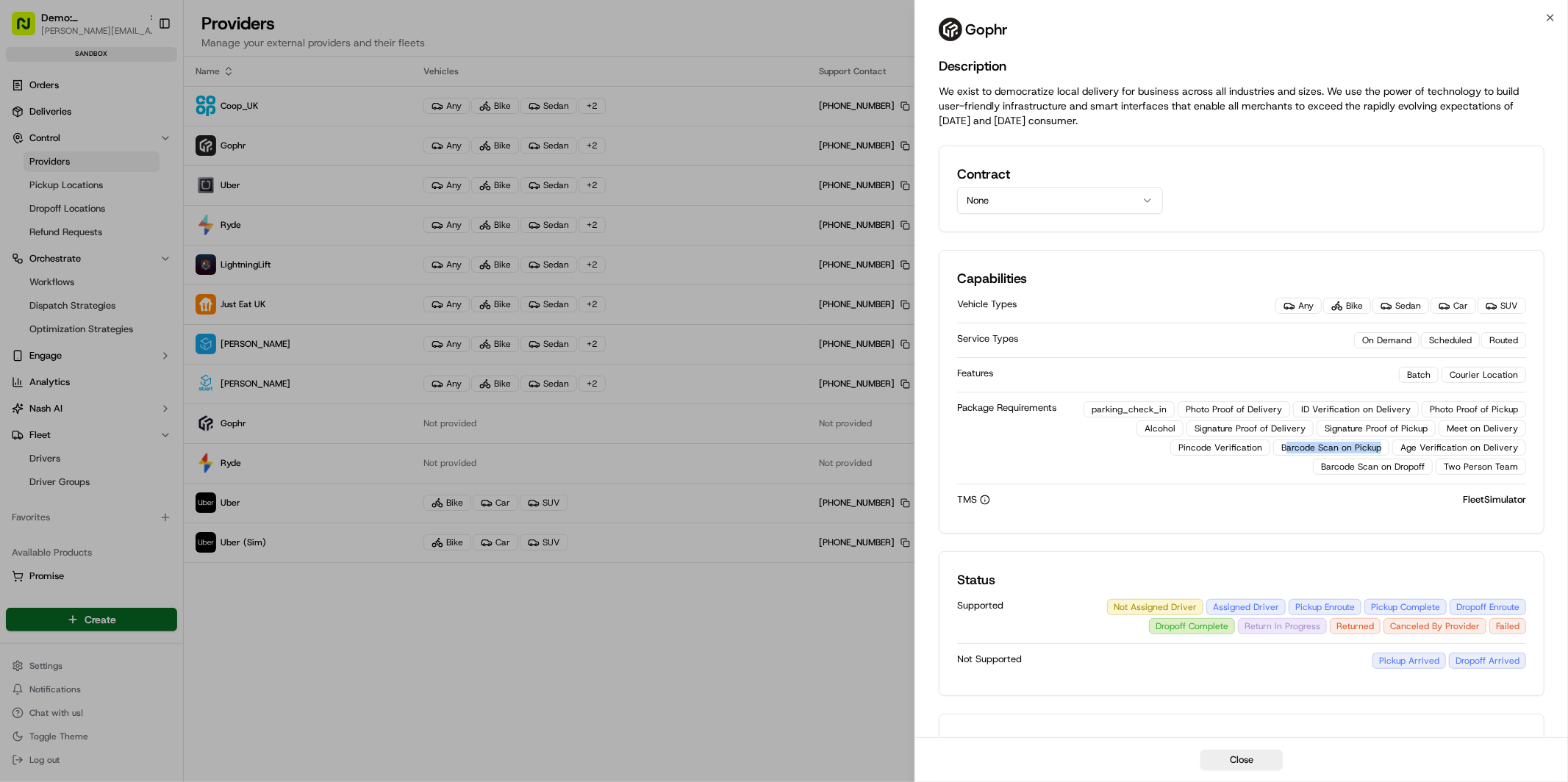
drag, startPoint x: 1295, startPoint y: 449, endPoint x: 1393, endPoint y: 446, distance: 98.0
click at [1389, 446] on div "Barcode Scan on Pickup" at bounding box center [1331, 447] width 116 height 16
click at [1337, 447] on div "Barcode Scan on Pickup" at bounding box center [1331, 447] width 116 height 16
drag, startPoint x: 1299, startPoint y: 447, endPoint x: 1385, endPoint y: 447, distance: 86.0
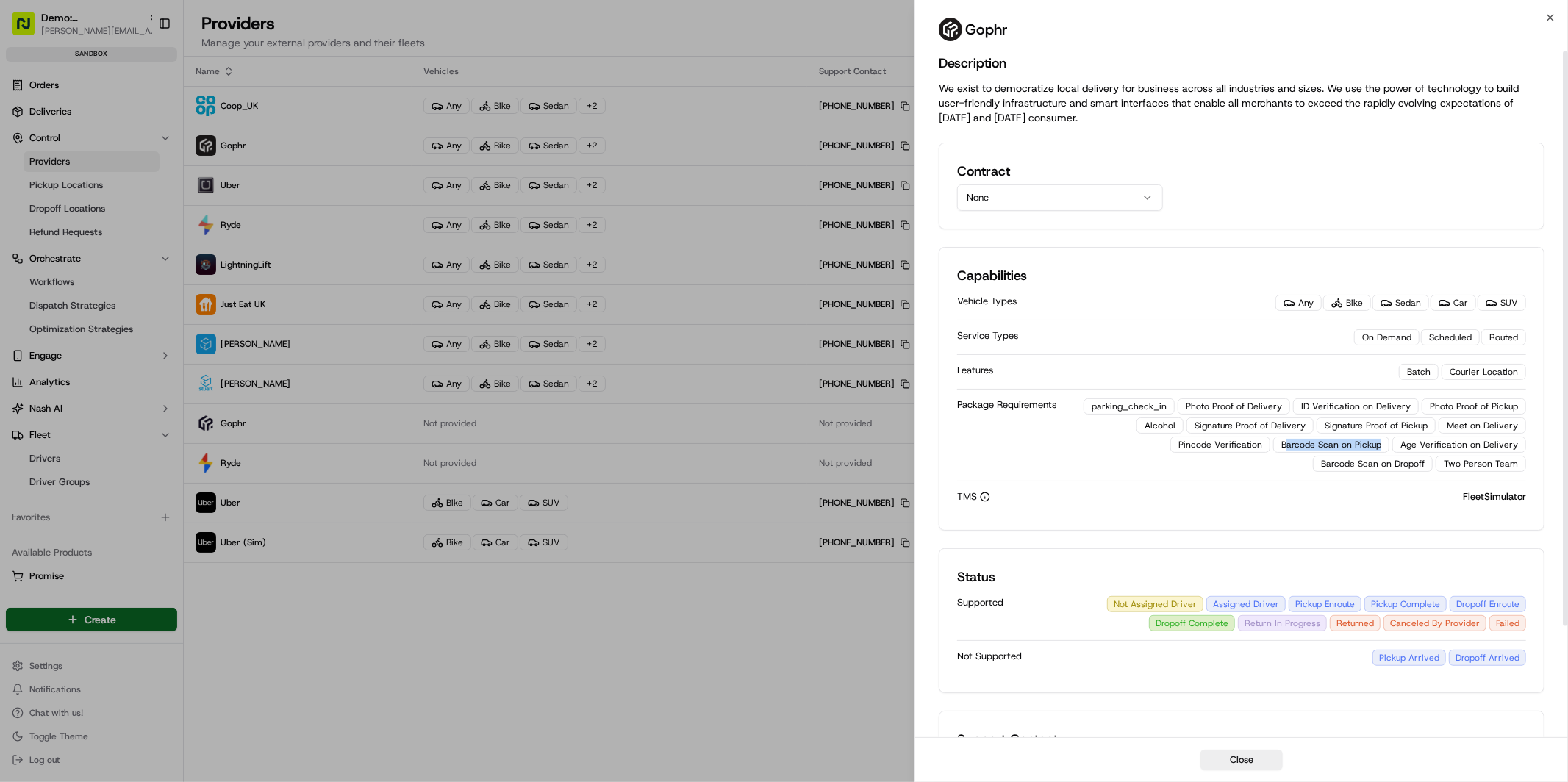
click at [1385, 447] on div "Barcode Scan on Pickup" at bounding box center [1331, 444] width 116 height 16
drag, startPoint x: 1326, startPoint y: 403, endPoint x: 1379, endPoint y: 402, distance: 53.0
click at [1379, 402] on div "ID Verification on Delivery" at bounding box center [1356, 403] width 126 height 16
